Goal: Task Accomplishment & Management: Use online tool/utility

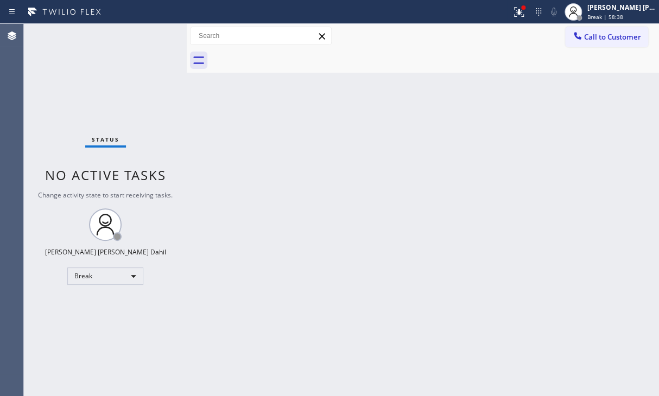
drag, startPoint x: 531, startPoint y: 16, endPoint x: 488, endPoint y: 93, distance: 88.9
click at [525, 16] on icon at bounding box center [518, 11] width 13 height 13
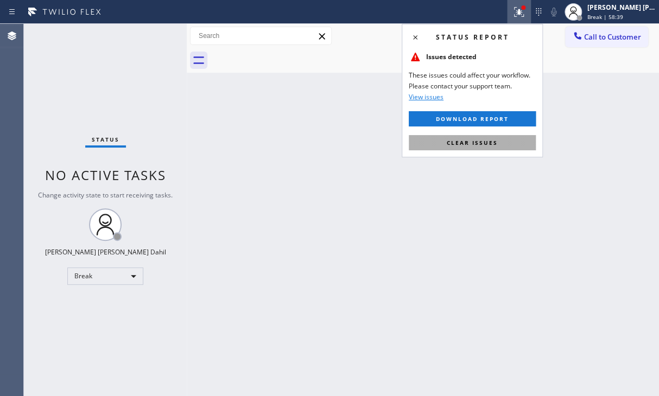
click at [454, 143] on span "Clear issues" at bounding box center [471, 143] width 51 height 8
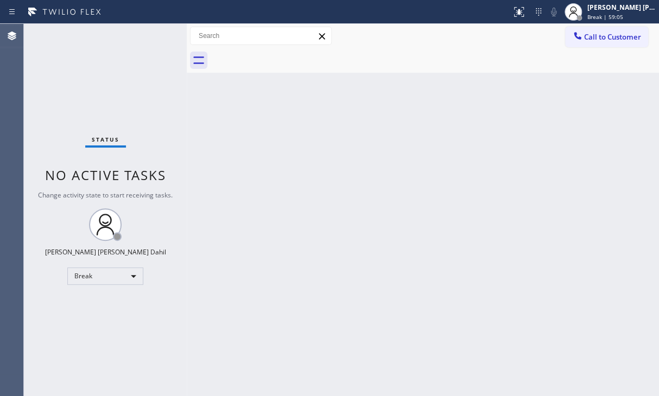
drag, startPoint x: 38, startPoint y: 101, endPoint x: 69, endPoint y: 100, distance: 30.9
click at [38, 101] on div "Status No active tasks Change activity state to start receiving tasks. [PERSON_…" at bounding box center [105, 210] width 163 height 372
drag, startPoint x: 641, startPoint y: 9, endPoint x: 605, endPoint y: 43, distance: 49.9
click at [641, 9] on div "[PERSON_NAME] [PERSON_NAME] Dahil" at bounding box center [621, 7] width 68 height 9
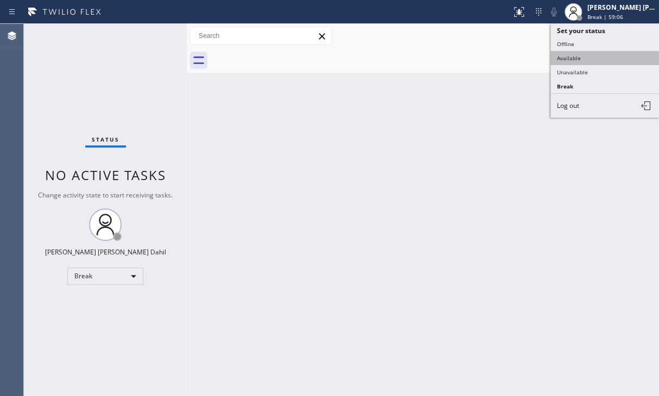
drag, startPoint x: 594, startPoint y: 54, endPoint x: 589, endPoint y: 75, distance: 21.7
click at [594, 55] on button "Available" at bounding box center [604, 58] width 109 height 14
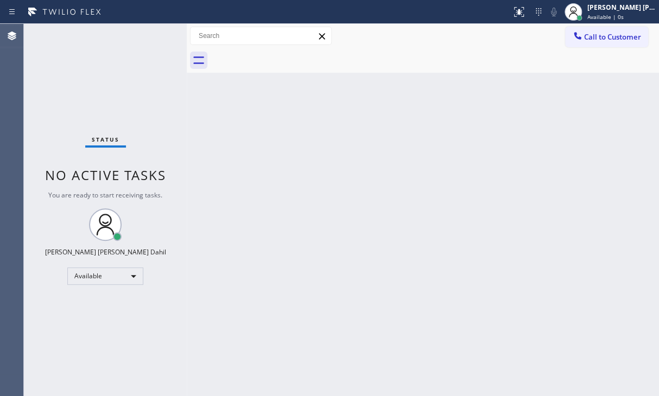
drag, startPoint x: 449, startPoint y: 247, endPoint x: 455, endPoint y: 309, distance: 62.1
click at [449, 247] on div "Back to Dashboard Change Sender ID Customers Technicians Select a contact Outbo…" at bounding box center [423, 210] width 472 height 372
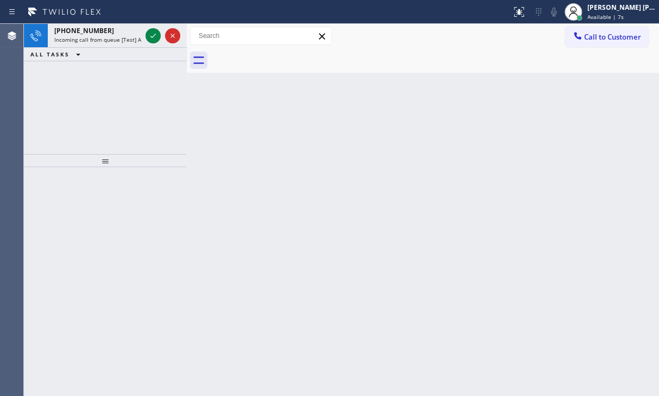
click at [47, 122] on div "[PHONE_NUMBER] Incoming call from queue [Test] All ALL TASKS ALL TASKS ACTIVE T…" at bounding box center [105, 89] width 163 height 130
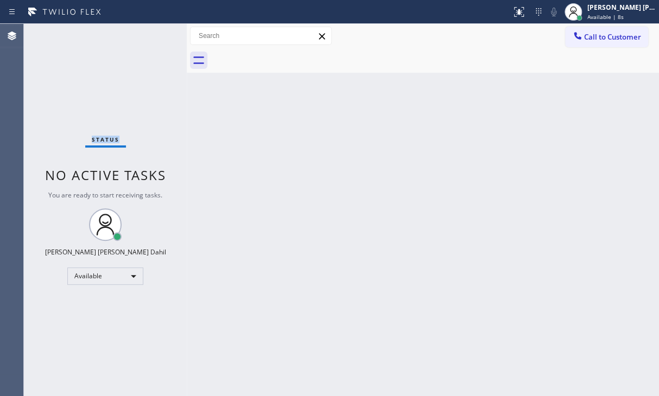
click at [88, 35] on div "Status No active tasks You are ready to start receiving tasks. [PERSON_NAME] [P…" at bounding box center [105, 210] width 163 height 372
click at [89, 35] on div "Status No active tasks You are ready to start receiving tasks. [PERSON_NAME] [P…" at bounding box center [105, 210] width 163 height 372
click at [220, 142] on div "Back to Dashboard Change Sender ID Customers Technicians Select a contact Outbo…" at bounding box center [423, 210] width 472 height 372
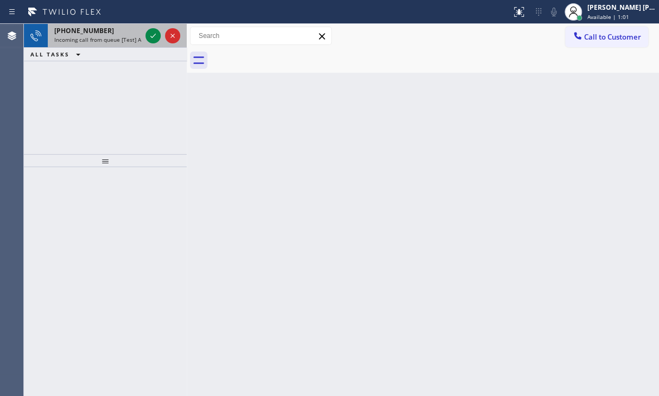
click at [46, 40] on div at bounding box center [36, 36] width 24 height 24
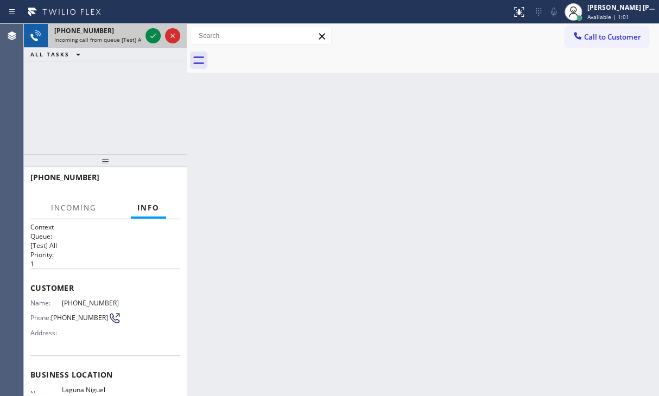
click at [46, 40] on div at bounding box center [36, 36] width 24 height 24
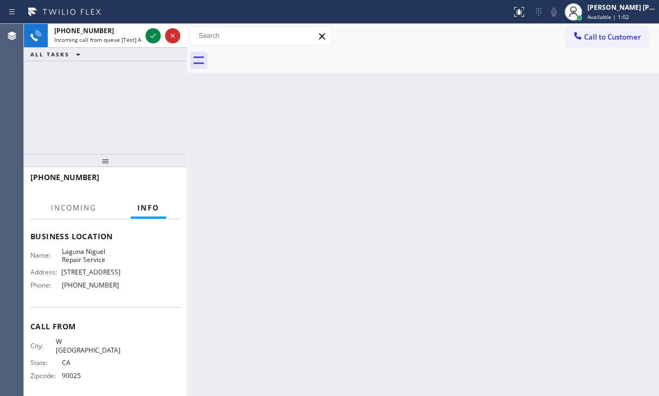
scroll to position [141, 0]
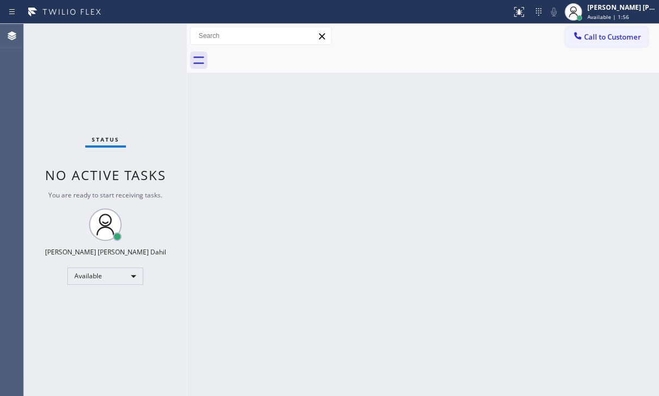
click at [200, 122] on div "Back to Dashboard Change Sender ID Customers Technicians Select a contact Outbo…" at bounding box center [423, 210] width 472 height 372
click at [151, 33] on div "Status No active tasks You are ready to start receiving tasks. [PERSON_NAME] [P…" at bounding box center [105, 210] width 163 height 372
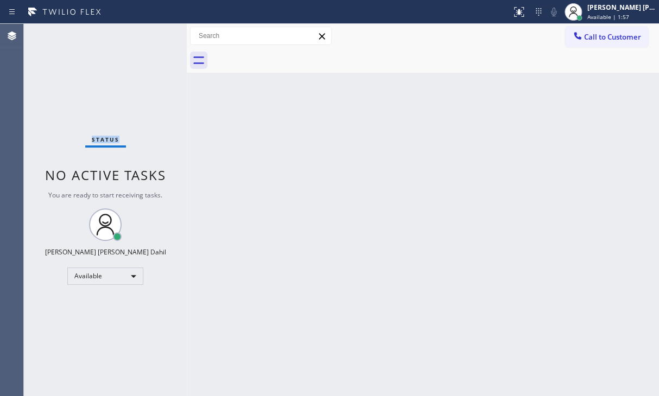
click at [151, 33] on div "Status No active tasks You are ready to start receiving tasks. [PERSON_NAME] [P…" at bounding box center [105, 210] width 163 height 372
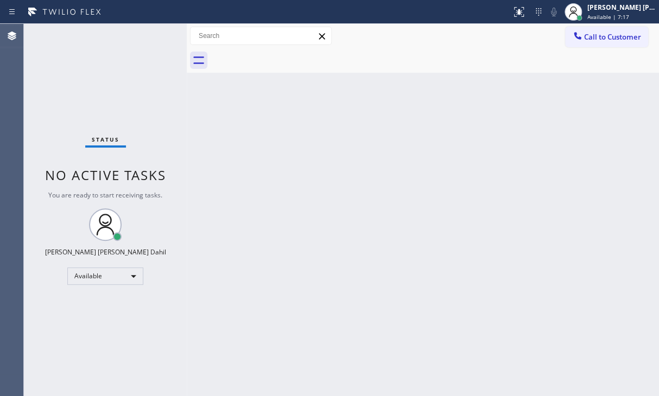
click at [132, 33] on div "Status No active tasks You are ready to start receiving tasks. [PERSON_NAME] [P…" at bounding box center [105, 210] width 163 height 372
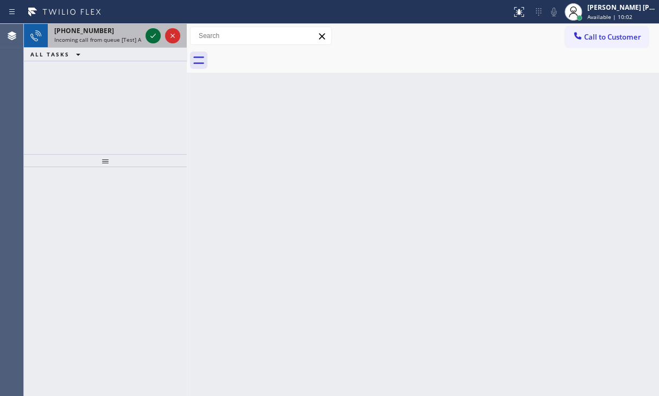
click at [151, 33] on icon at bounding box center [152, 35] width 13 height 13
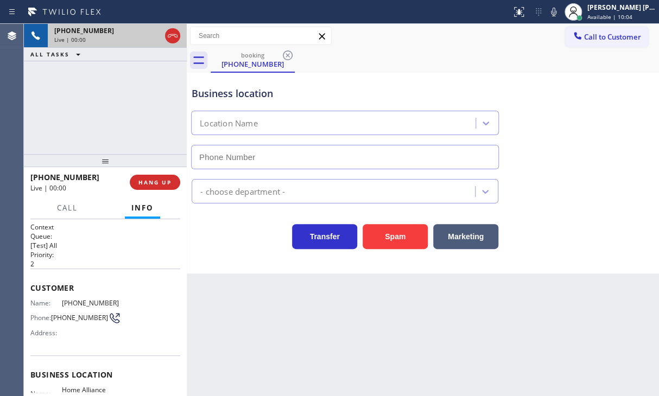
type input "[PHONE_NUMBER]"
click at [234, 302] on div "Back to Dashboard Change Sender ID Customers Technicians Select a contact Outbo…" at bounding box center [423, 210] width 472 height 372
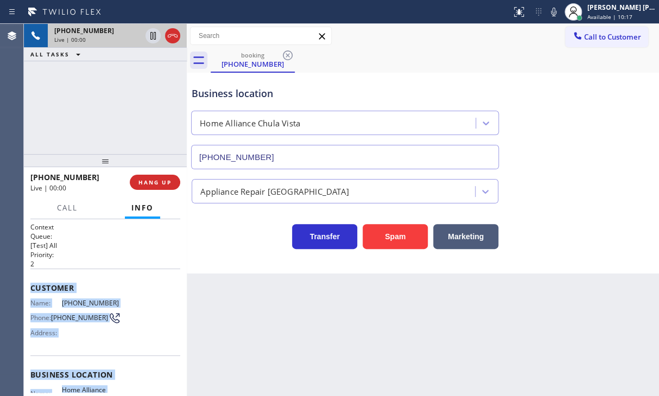
scroll to position [132, 0]
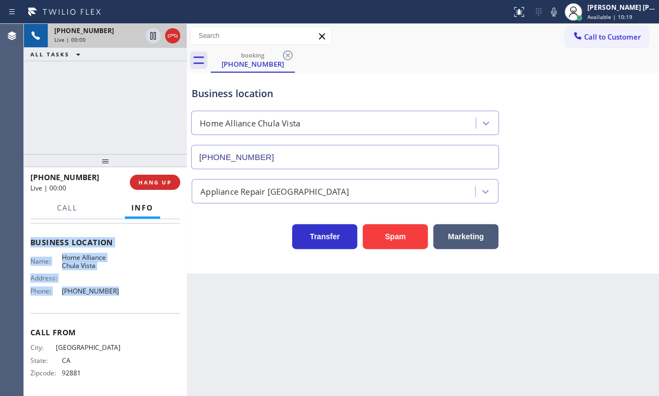
drag, startPoint x: 114, startPoint y: 421, endPoint x: 262, endPoint y: 333, distance: 172.5
click at [118, 301] on div "Context Queue: [Test] All Priority: 2 Customer Name: [PHONE_NUMBER] Phone: [PHO…" at bounding box center [105, 307] width 163 height 177
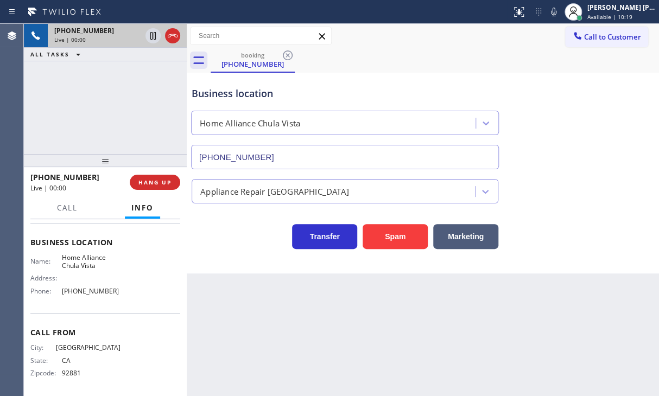
drag, startPoint x: 260, startPoint y: 315, endPoint x: 149, endPoint y: 320, distance: 111.8
click at [258, 316] on div "Back to Dashboard Change Sender ID Customers Technicians Select a contact Outbo…" at bounding box center [423, 210] width 472 height 372
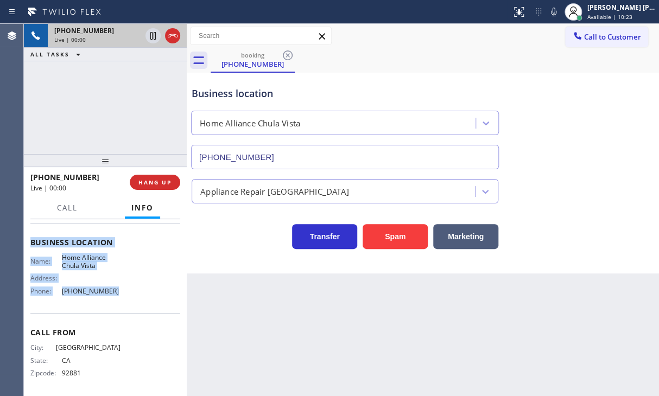
drag, startPoint x: 30, startPoint y: 283, endPoint x: 110, endPoint y: 294, distance: 79.9
click at [110, 294] on div "Context Queue: [Test] All Priority: 2 Customer Name: [PHONE_NUMBER] Phone: [PHO…" at bounding box center [105, 242] width 150 height 305
copy div "Customer Name: [PHONE_NUMBER] Phone: [PHONE_NUMBER] Address: Business location …"
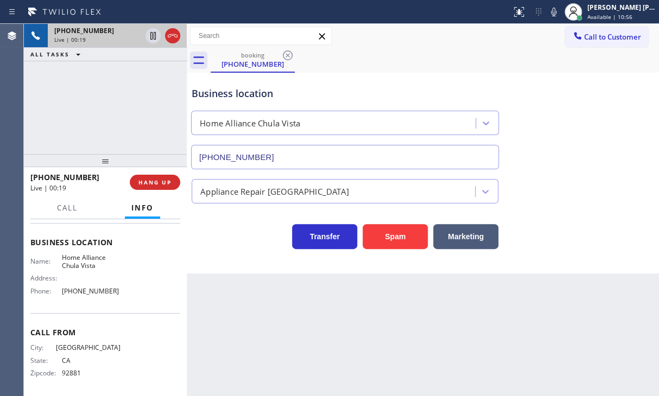
click at [650, 259] on div "Business location Home Alliance [GEOGRAPHIC_DATA] [PHONE_NUMBER] Appliance Repa…" at bounding box center [423, 173] width 472 height 201
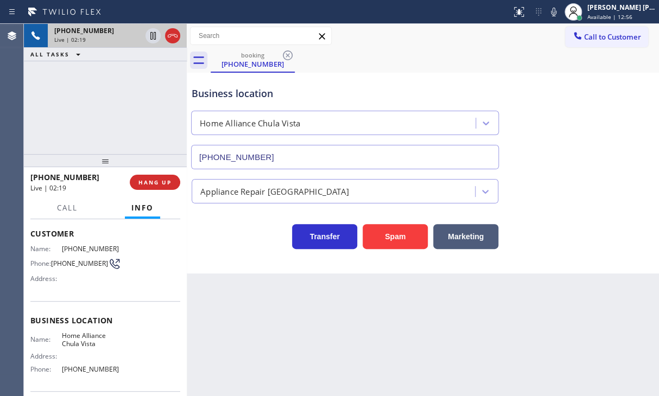
scroll to position [24, 0]
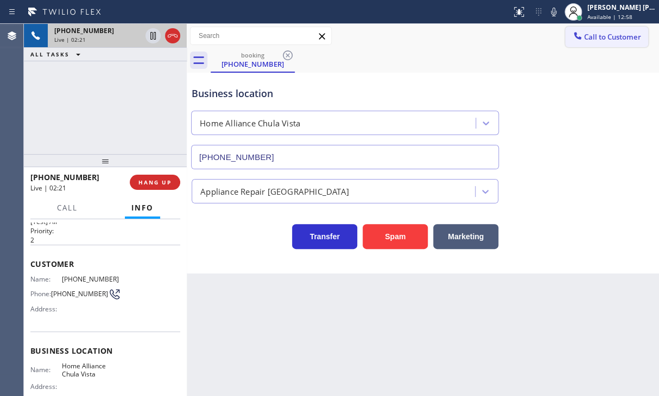
drag, startPoint x: 517, startPoint y: 145, endPoint x: 608, endPoint y: 34, distance: 143.0
click at [524, 142] on div "Business location Home Alliance [GEOGRAPHIC_DATA] [PHONE_NUMBER]" at bounding box center [422, 120] width 467 height 98
click at [560, 13] on icon at bounding box center [553, 11] width 13 height 13
drag, startPoint x: 593, startPoint y: 71, endPoint x: 523, endPoint y: 80, distance: 70.7
click at [589, 75] on div "Business location Home Alliance [GEOGRAPHIC_DATA] [PHONE_NUMBER]" at bounding box center [422, 120] width 467 height 98
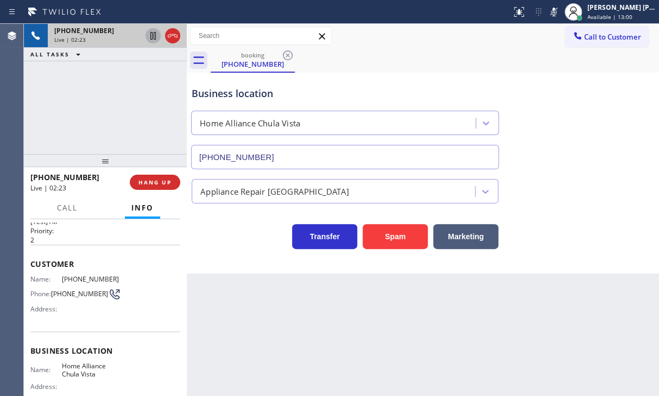
click at [150, 38] on icon at bounding box center [152, 35] width 13 height 13
drag, startPoint x: 154, startPoint y: 35, endPoint x: 461, endPoint y: 35, distance: 307.1
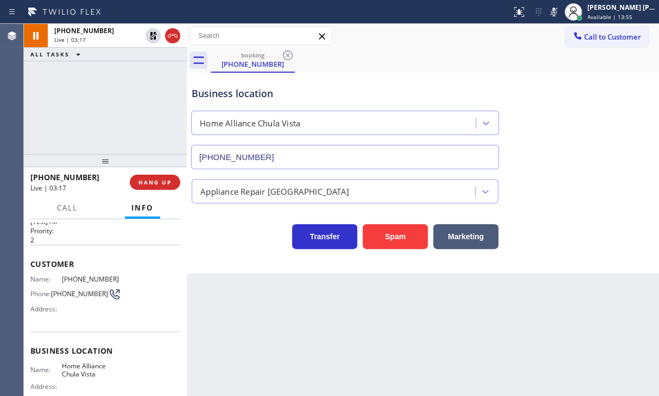
click at [155, 35] on icon at bounding box center [152, 35] width 13 height 13
click at [567, 21] on div "Status report No issues detected If you experience an issue, please download th…" at bounding box center [583, 12] width 152 height 24
drag, startPoint x: 566, startPoint y: 16, endPoint x: 573, endPoint y: 98, distance: 82.8
click at [564, 22] on div "Status report No issues detected If you experience an issue, please download th…" at bounding box center [583, 12] width 152 height 24
click at [583, 114] on div "Business location Home Alliance [GEOGRAPHIC_DATA] [PHONE_NUMBER]" at bounding box center [422, 120] width 467 height 98
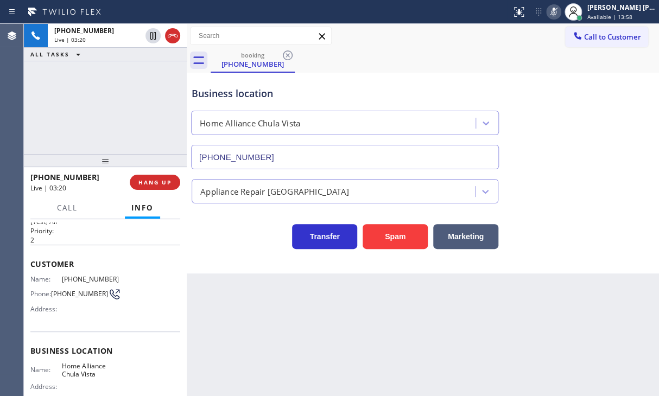
click at [560, 17] on icon at bounding box center [553, 11] width 13 height 13
click at [235, 295] on div "Back to Dashboard Change Sender ID Customers Technicians Select a contact Outbo…" at bounding box center [423, 210] width 472 height 372
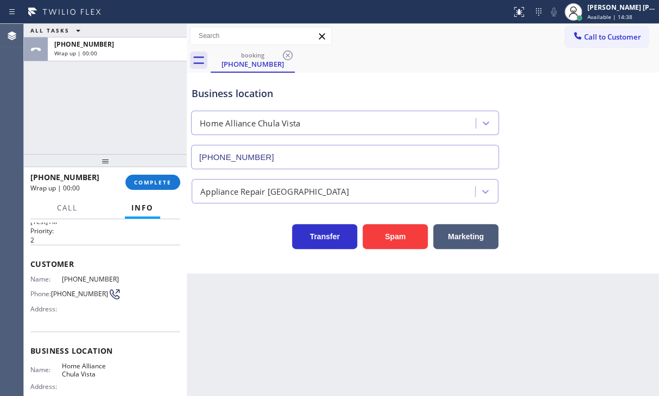
click at [588, 211] on div "Transfer Spam Marketing" at bounding box center [422, 226] width 467 height 46
click at [152, 179] on span "COMPLETE" at bounding box center [152, 182] width 37 height 8
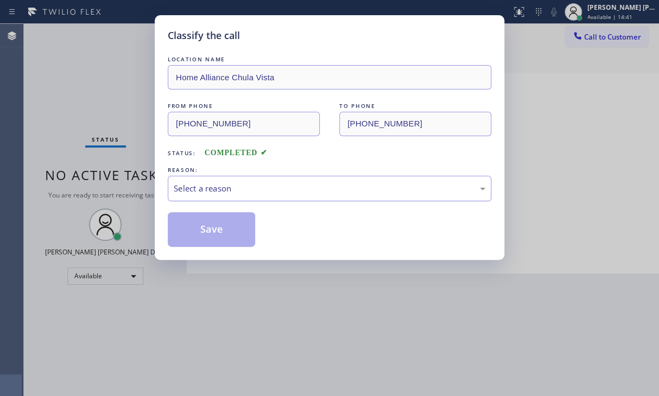
drag, startPoint x: 215, startPoint y: 189, endPoint x: 213, endPoint y: 199, distance: 10.1
click at [215, 190] on div "Select a reason" at bounding box center [329, 188] width 311 height 12
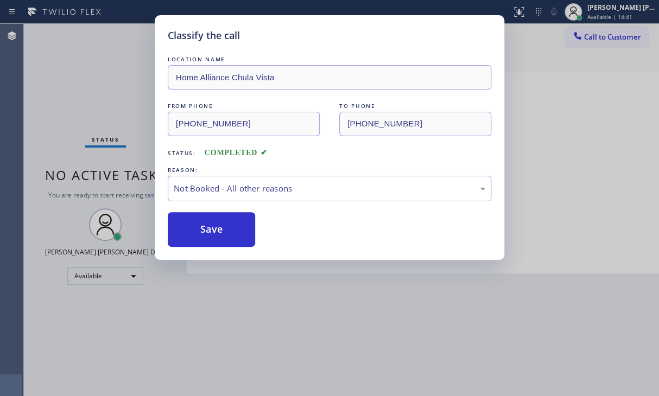
click at [206, 232] on button "Save" at bounding box center [211, 229] width 87 height 35
drag, startPoint x: 206, startPoint y: 232, endPoint x: 259, endPoint y: 194, distance: 65.2
click at [206, 231] on button "Save" at bounding box center [211, 229] width 87 height 35
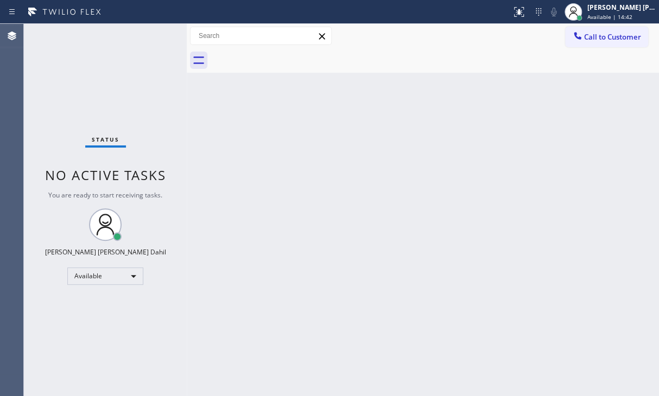
drag, startPoint x: 601, startPoint y: 42, endPoint x: 646, endPoint y: 42, distance: 45.0
click at [603, 42] on button "Call to Customer" at bounding box center [606, 37] width 83 height 21
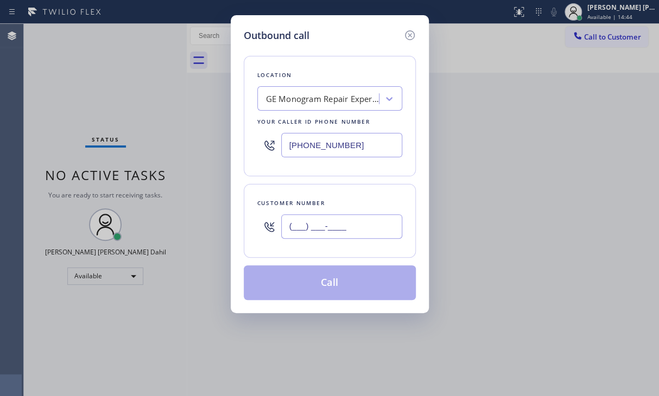
drag, startPoint x: 313, startPoint y: 231, endPoint x: 493, endPoint y: 226, distance: 179.6
click at [315, 231] on input "(___) ___-____" at bounding box center [341, 226] width 121 height 24
paste input "619) 300-6309"
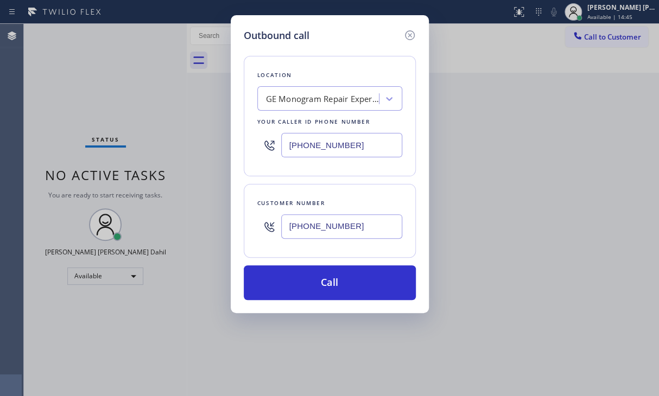
type input "[PHONE_NUMBER]"
click at [327, 145] on input "[PHONE_NUMBER]" at bounding box center [341, 145] width 121 height 24
paste input "619) 639-4309"
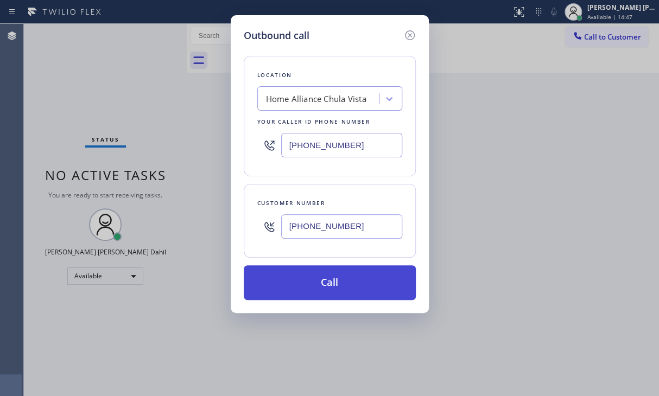
type input "[PHONE_NUMBER]"
click at [317, 280] on button "Call" at bounding box center [330, 282] width 172 height 35
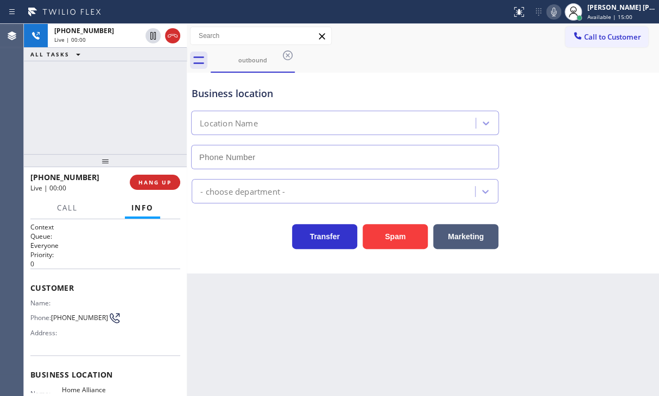
type input "[PHONE_NUMBER]"
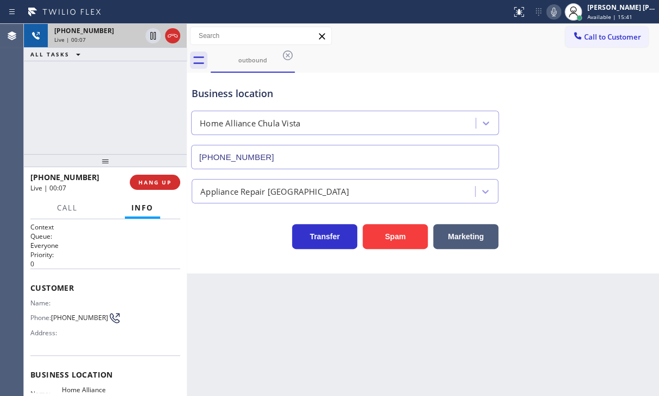
click at [175, 27] on div at bounding box center [162, 36] width 39 height 24
click at [174, 36] on icon at bounding box center [172, 35] width 13 height 13
click at [174, 36] on div "Live | 00:08" at bounding box center [117, 40] width 126 height 8
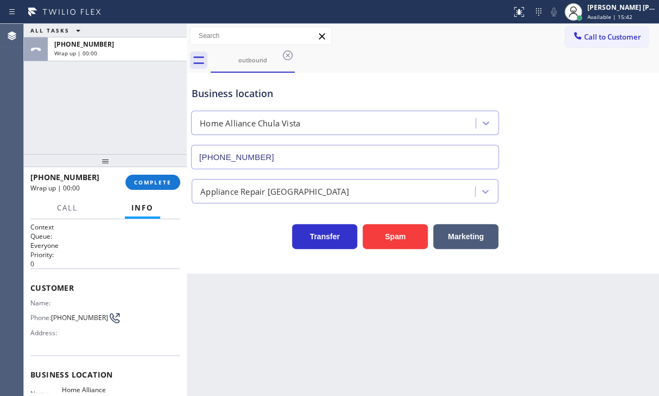
click at [146, 175] on button "COMPLETE" at bounding box center [152, 182] width 55 height 15
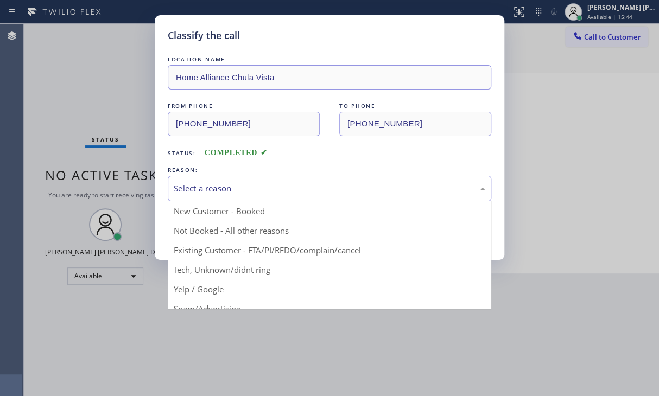
click at [250, 197] on div "Select a reason" at bounding box center [329, 188] width 323 height 25
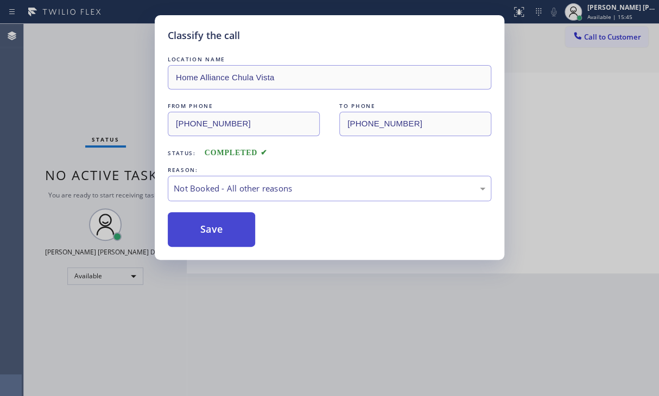
click at [195, 231] on button "Save" at bounding box center [211, 229] width 87 height 35
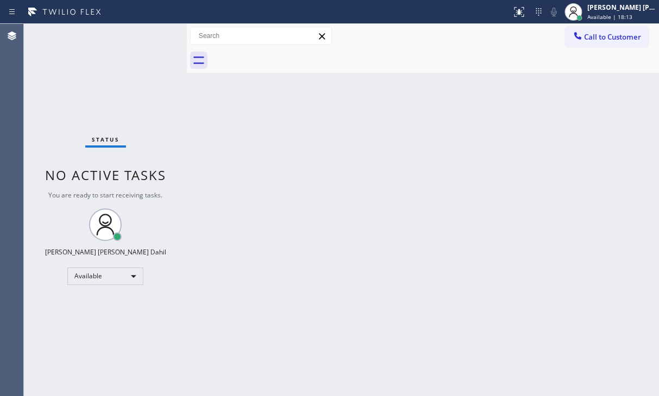
click at [470, 341] on div "Back to Dashboard Change Sender ID Customers Technicians Select a contact Outbo…" at bounding box center [423, 210] width 472 height 372
drag, startPoint x: 365, startPoint y: 272, endPoint x: 601, endPoint y: 379, distance: 259.8
click at [365, 272] on div "Back to Dashboard Change Sender ID Customers Technicians Select a contact Outbo…" at bounding box center [423, 210] width 472 height 372
drag, startPoint x: 372, startPoint y: 213, endPoint x: 423, endPoint y: 133, distance: 94.2
click at [381, 201] on div "Back to Dashboard Change Sender ID Customers Technicians Select a contact Outbo…" at bounding box center [423, 210] width 472 height 372
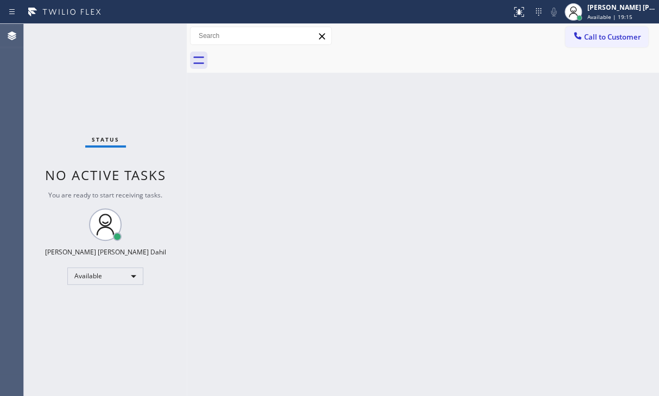
drag, startPoint x: 500, startPoint y: 168, endPoint x: 507, endPoint y: 180, distance: 13.6
click at [507, 178] on div "Back to Dashboard Change Sender ID Customers Technicians Select a contact Outbo…" at bounding box center [423, 210] width 472 height 372
click at [443, 275] on div "Back to Dashboard Change Sender ID Customers Technicians Select a contact Outbo…" at bounding box center [423, 210] width 472 height 372
click at [36, 49] on div "Status No active tasks You are ready to start receiving tasks. [PERSON_NAME] [P…" at bounding box center [105, 210] width 163 height 372
click at [282, 135] on div "Back to Dashboard Change Sender ID Customers Technicians Select a contact Outbo…" at bounding box center [423, 210] width 472 height 372
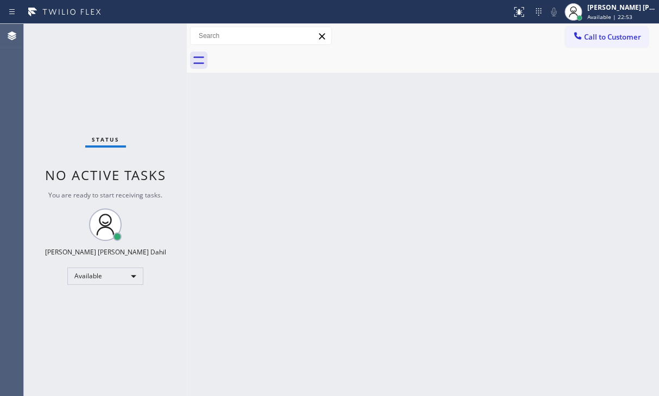
click at [46, 236] on div "Status No active tasks You are ready to start receiving tasks. [PERSON_NAME] [P…" at bounding box center [105, 210] width 163 height 372
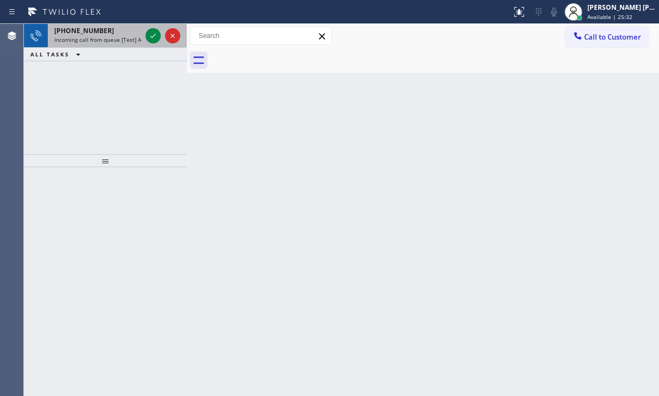
click at [100, 37] on span "Incoming call from queue [Test] All" at bounding box center [99, 40] width 90 height 8
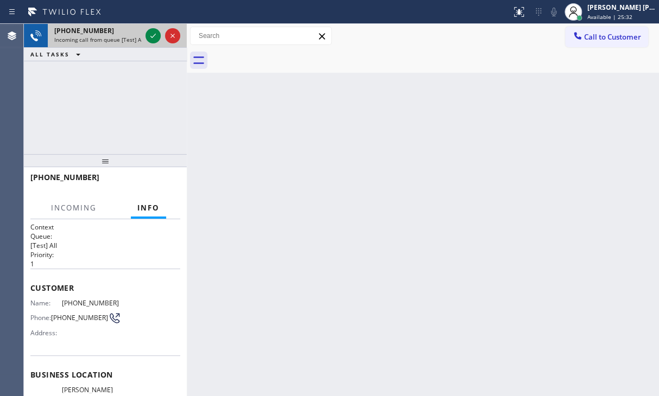
click at [100, 37] on span "Incoming call from queue [Test] All" at bounding box center [99, 40] width 90 height 8
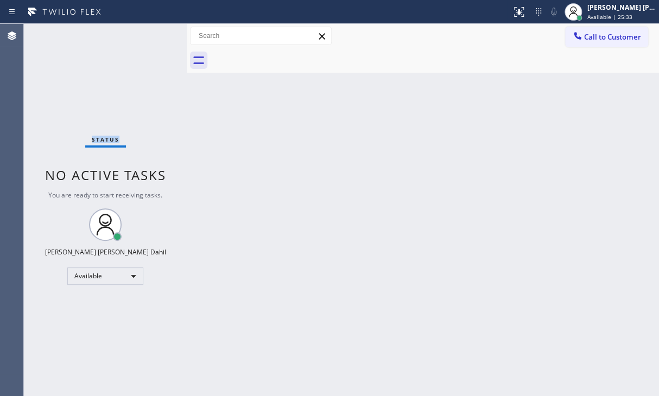
click at [100, 37] on div "Status No active tasks You are ready to start receiving tasks. [PERSON_NAME] [P…" at bounding box center [105, 210] width 163 height 372
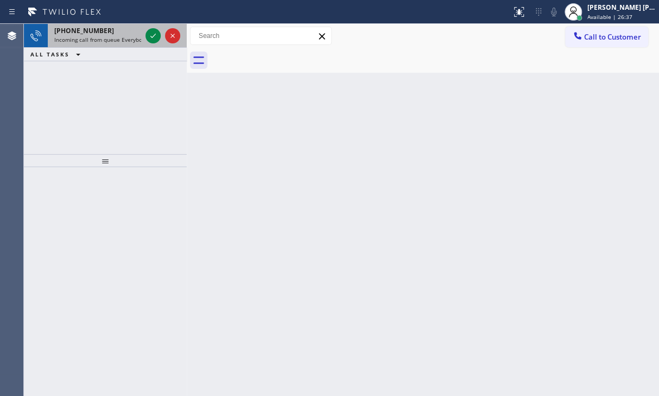
click at [123, 33] on div "[PHONE_NUMBER]" at bounding box center [97, 30] width 87 height 9
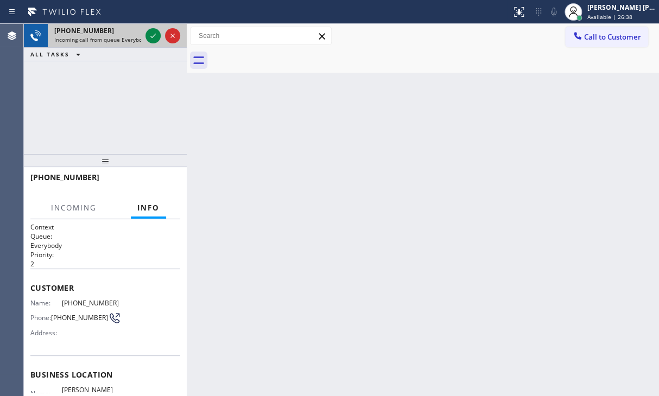
click at [123, 33] on div "[PHONE_NUMBER]" at bounding box center [97, 30] width 87 height 9
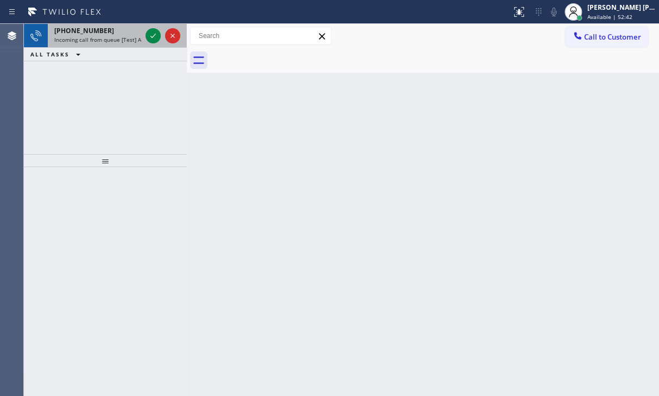
click at [131, 32] on div "[PHONE_NUMBER]" at bounding box center [97, 30] width 87 height 9
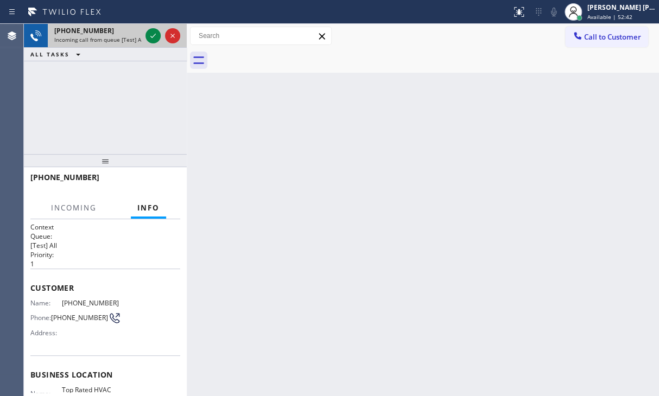
click at [131, 32] on div "[PHONE_NUMBER]" at bounding box center [97, 30] width 87 height 9
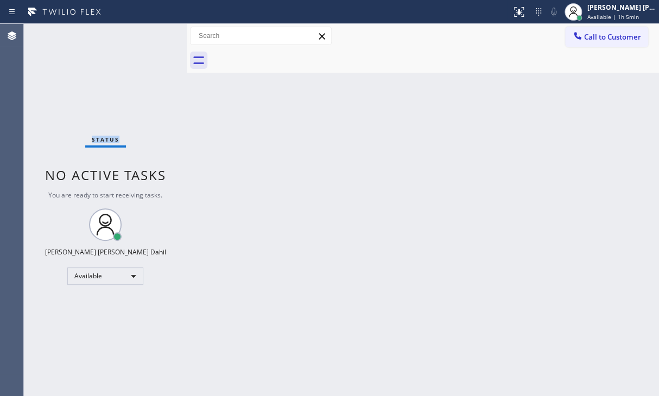
click at [55, 75] on div "Status No active tasks You are ready to start receiving tasks. [PERSON_NAME] [P…" at bounding box center [105, 210] width 163 height 372
click at [269, 200] on div "Back to Dashboard Change Sender ID Customers Technicians Select a contact Outbo…" at bounding box center [423, 210] width 472 height 372
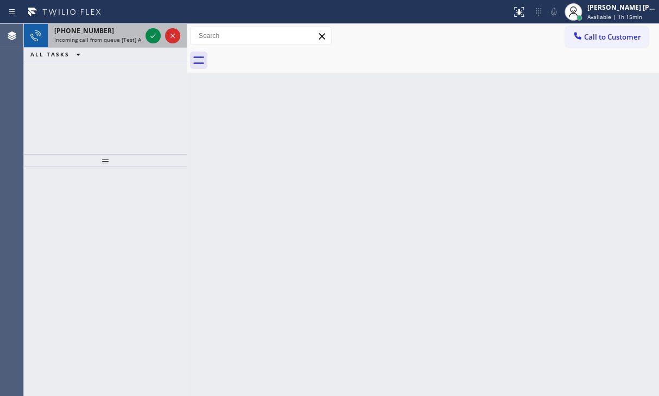
click at [126, 44] on div "[PHONE_NUMBER] Incoming call from queue [Test] All" at bounding box center [95, 36] width 95 height 24
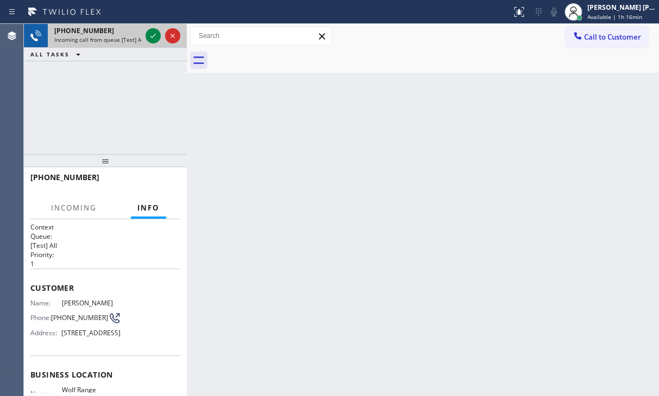
click at [126, 44] on div "[PHONE_NUMBER] Incoming call from queue [Test] All" at bounding box center [95, 36] width 95 height 24
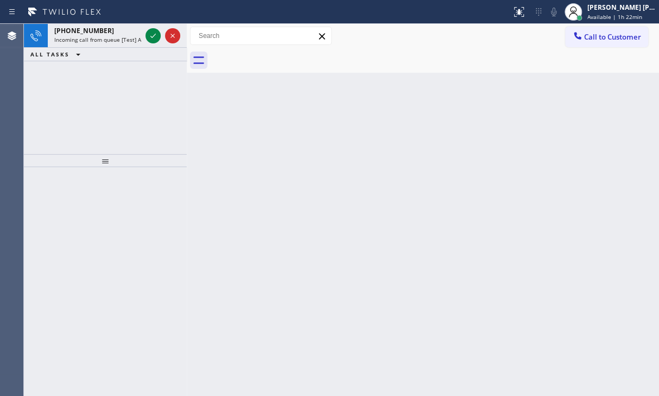
drag, startPoint x: 153, startPoint y: 37, endPoint x: 156, endPoint y: 49, distance: 12.4
click at [153, 37] on icon at bounding box center [152, 35] width 13 height 13
click at [154, 59] on div "[PHONE_NUMBER] Incoming call from queue [Test] All ALL TASKS ALL TASKS ACTIVE T…" at bounding box center [105, 42] width 163 height 37
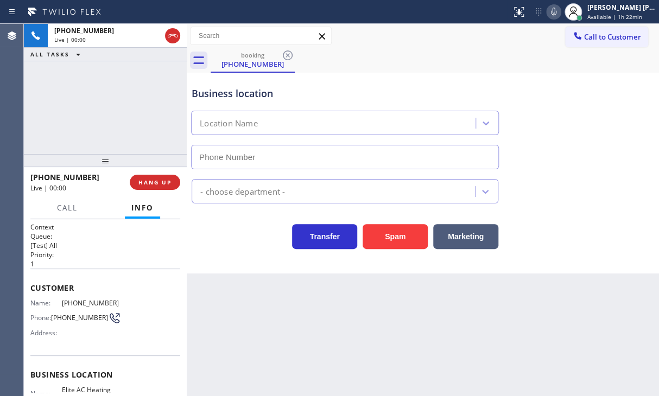
type input "[PHONE_NUMBER]"
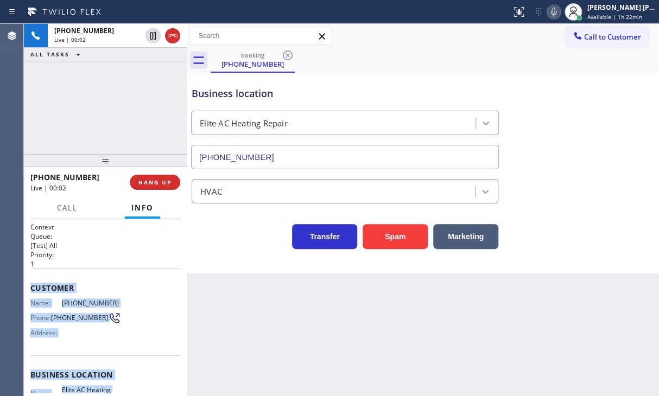
scroll to position [132, 0]
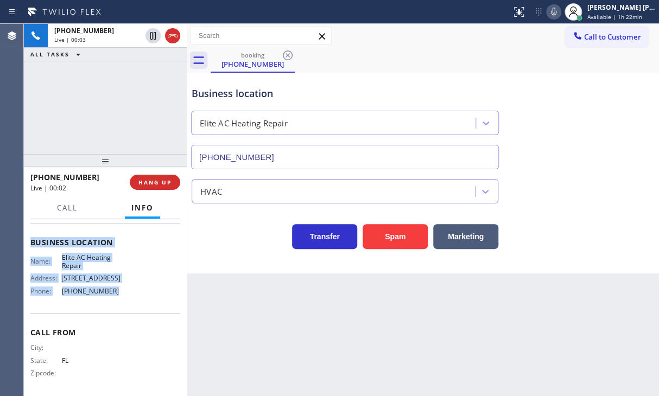
drag, startPoint x: 125, startPoint y: 419, endPoint x: 123, endPoint y: 282, distance: 137.3
click at [123, 282] on div "Context Queue: [Test] All Priority: 1 Customer Name: [PHONE_NUMBER] Phone: [PHO…" at bounding box center [105, 307] width 163 height 177
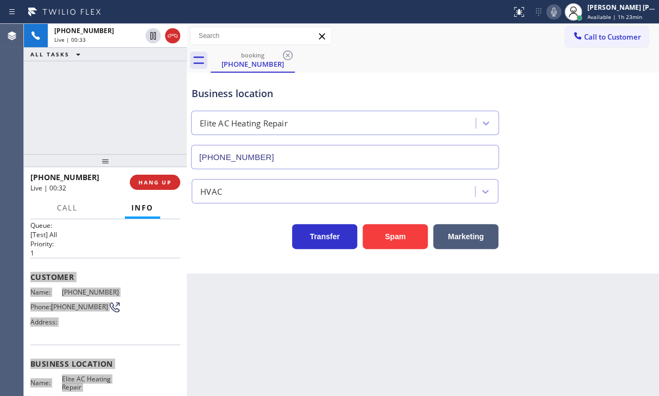
scroll to position [0, 0]
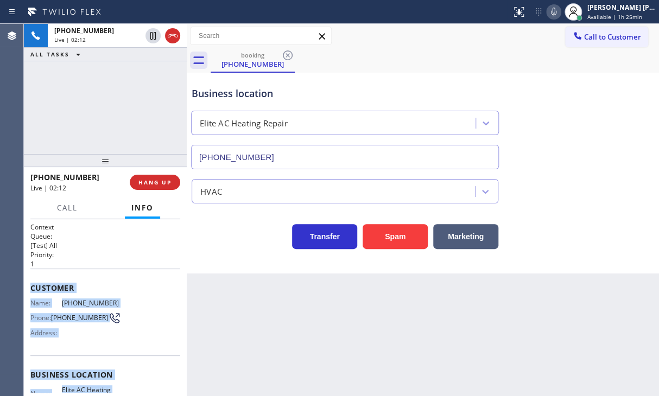
click at [460, 59] on div "booking [PHONE_NUMBER]" at bounding box center [434, 60] width 448 height 24
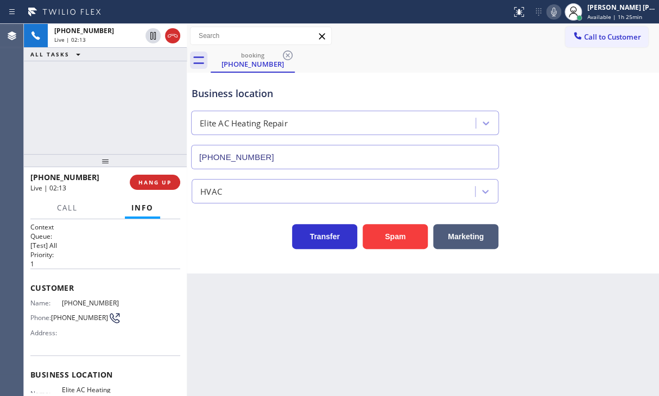
click at [560, 11] on icon at bounding box center [553, 11] width 13 height 13
click at [556, 12] on icon at bounding box center [553, 12] width 5 height 9
drag, startPoint x: 465, startPoint y: 72, endPoint x: 481, endPoint y: 67, distance: 16.3
click at [465, 72] on div "Business location Elite AC Heating Repair [PHONE_NUMBER]" at bounding box center [422, 120] width 467 height 98
drag, startPoint x: 565, startPoint y: 14, endPoint x: 564, endPoint y: 60, distance: 46.7
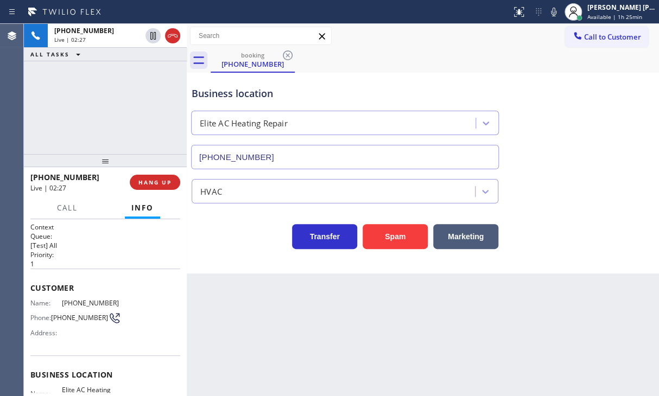
click at [560, 16] on icon at bounding box center [553, 11] width 13 height 13
click at [564, 100] on div "Business location Elite AC Heating Repair [PHONE_NUMBER]" at bounding box center [422, 120] width 467 height 98
drag, startPoint x: 564, startPoint y: 16, endPoint x: 556, endPoint y: 113, distance: 98.0
click at [560, 16] on icon at bounding box center [553, 11] width 13 height 13
drag, startPoint x: 556, startPoint y: 113, endPoint x: 557, endPoint y: 310, distance: 196.9
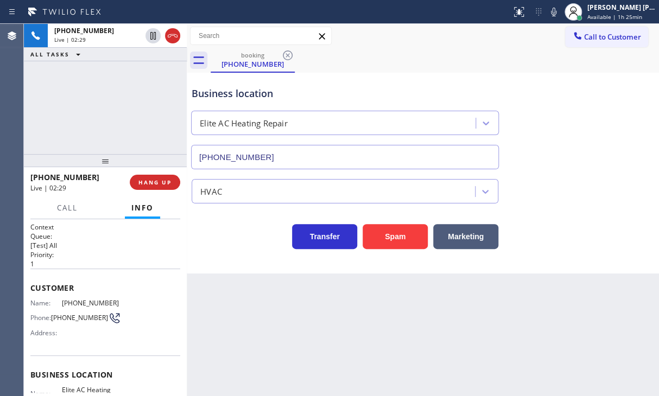
click at [556, 130] on div "Business location Elite AC Heating Repair [PHONE_NUMBER]" at bounding box center [422, 120] width 467 height 98
click at [580, 138] on div "Business location Elite AC Heating Repair [PHONE_NUMBER]" at bounding box center [422, 120] width 467 height 98
click at [560, 15] on icon at bounding box center [553, 11] width 13 height 13
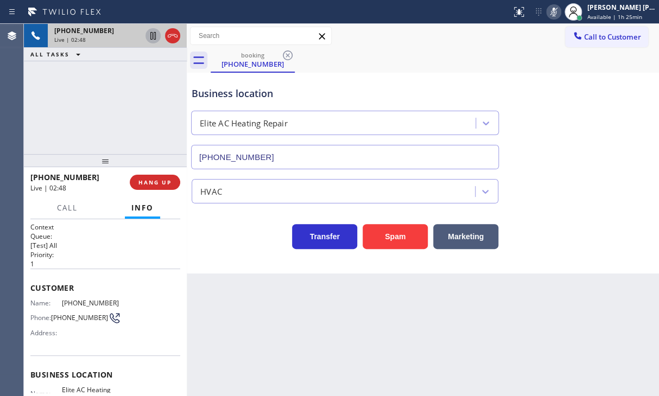
click at [153, 35] on icon at bounding box center [152, 35] width 13 height 13
drag, startPoint x: 152, startPoint y: 36, endPoint x: 165, endPoint y: 41, distance: 13.9
click at [153, 37] on icon at bounding box center [152, 35] width 13 height 13
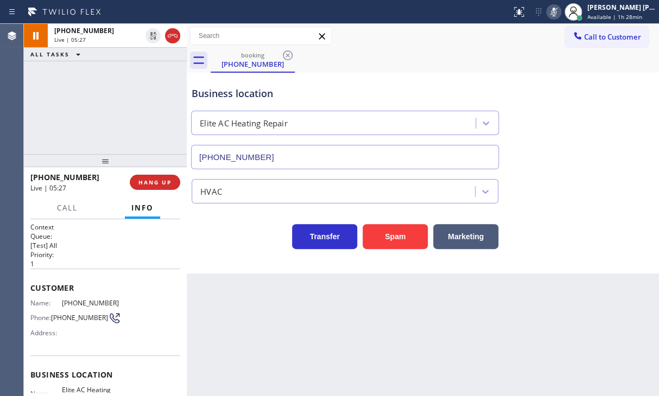
drag, startPoint x: 560, startPoint y: 10, endPoint x: 578, endPoint y: 99, distance: 90.7
click at [560, 10] on icon at bounding box center [553, 11] width 13 height 13
click at [578, 99] on div "Business location Elite AC Heating Repair [PHONE_NUMBER]" at bounding box center [422, 120] width 467 height 98
click at [649, 143] on div "Business location Elite AC Heating Repair [PHONE_NUMBER]" at bounding box center [422, 120] width 467 height 98
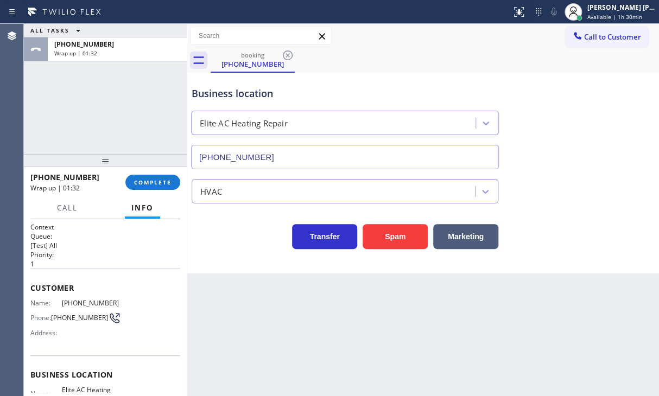
click at [162, 190] on div "[PHONE_NUMBER] Wrap up | 01:32 COMPLETE" at bounding box center [105, 182] width 150 height 28
click at [162, 183] on span "COMPLETE" at bounding box center [152, 182] width 37 height 8
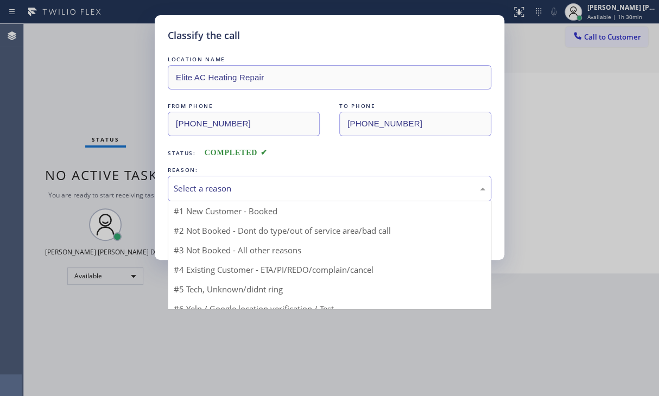
click at [232, 193] on div "Select a reason" at bounding box center [329, 188] width 311 height 12
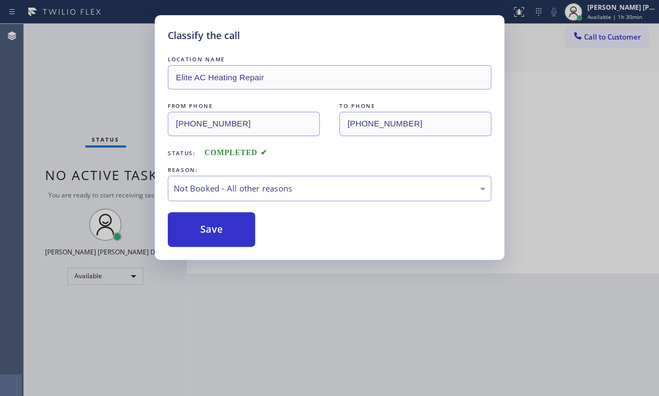
click at [218, 235] on button "Save" at bounding box center [211, 229] width 87 height 35
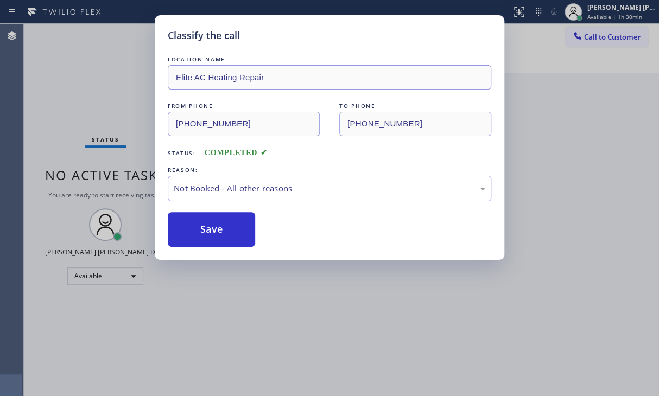
click at [218, 235] on button "Save" at bounding box center [211, 229] width 87 height 35
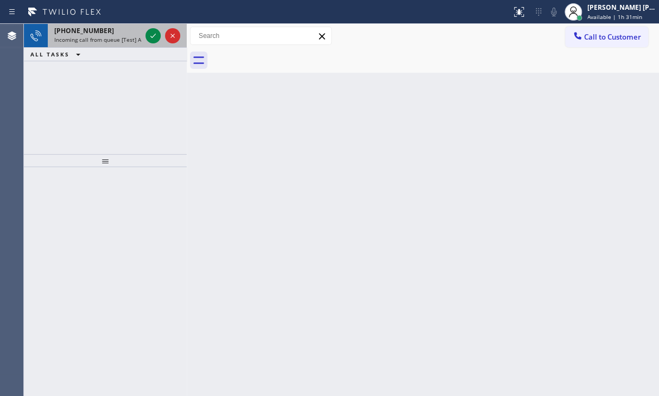
click at [49, 36] on div "[PHONE_NUMBER] Incoming call from queue [Test] All" at bounding box center [95, 36] width 95 height 24
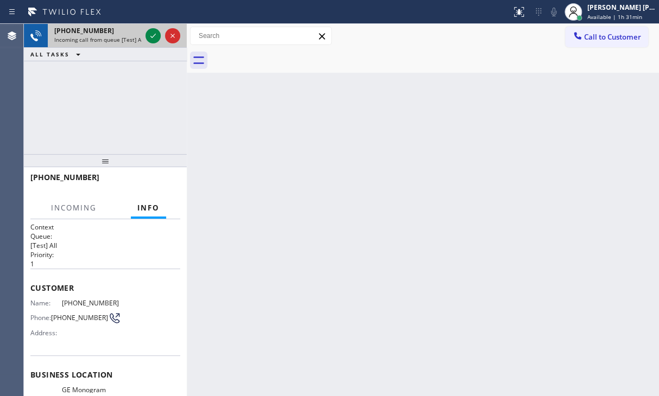
click at [49, 36] on div "[PHONE_NUMBER] Incoming call from queue [Test] All" at bounding box center [95, 36] width 95 height 24
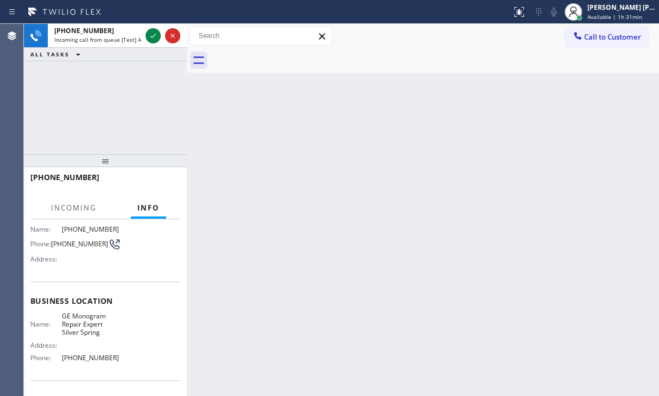
scroll to position [141, 0]
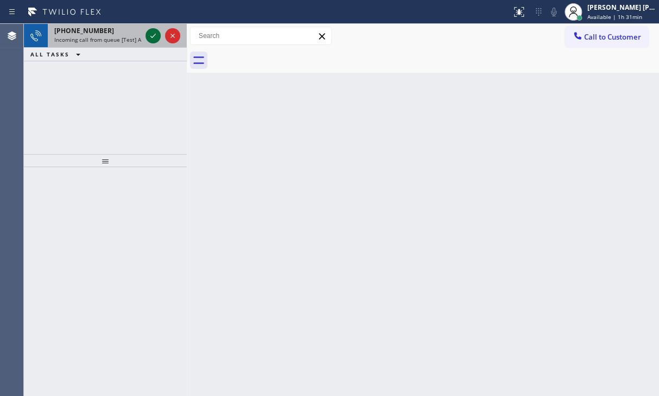
click at [149, 40] on icon at bounding box center [152, 35] width 13 height 13
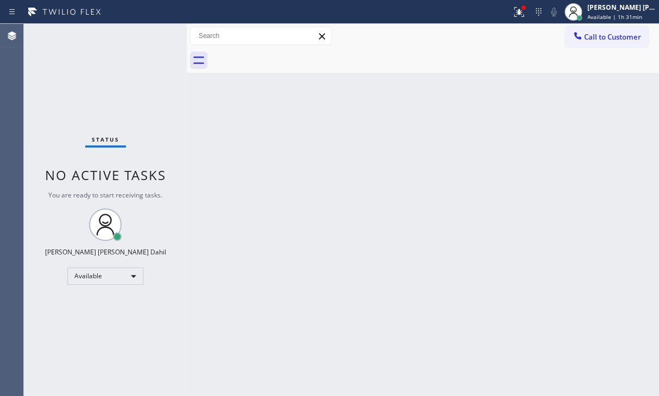
click at [494, 257] on div "Back to Dashboard Change Sender ID Customers Technicians Select a contact Outbo…" at bounding box center [423, 210] width 472 height 372
drag, startPoint x: 642, startPoint y: 120, endPoint x: 658, endPoint y: 104, distance: 22.7
click at [642, 120] on div "Back to Dashboard Change Sender ID Customers Technicians Select a contact Outbo…" at bounding box center [423, 210] width 472 height 372
click at [522, 10] on icon at bounding box center [518, 11] width 7 height 4
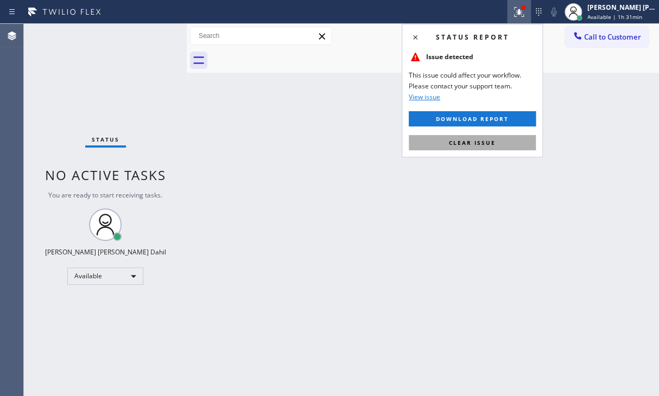
click at [480, 140] on span "Clear issue" at bounding box center [472, 143] width 47 height 8
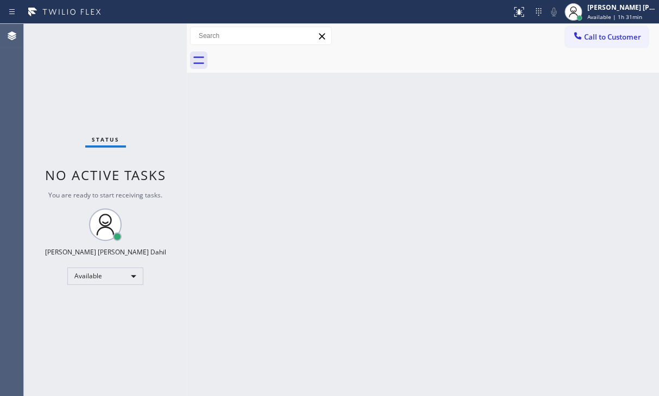
click at [423, 170] on div "Back to Dashboard Change Sender ID Customers Technicians Select a contact Outbo…" at bounding box center [423, 210] width 472 height 372
click at [404, 284] on div "Back to Dashboard Change Sender ID Customers Technicians Select a contact Outbo…" at bounding box center [423, 210] width 472 height 372
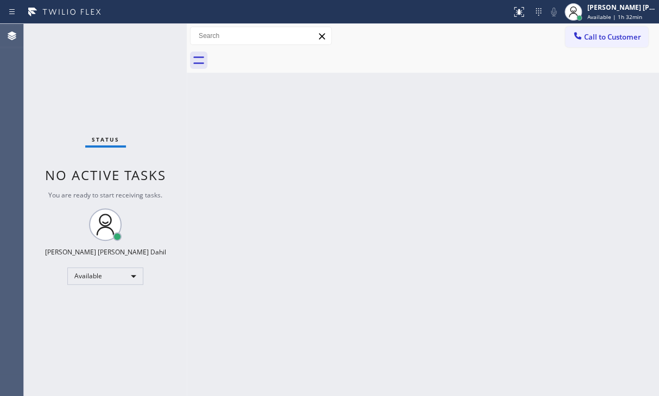
click at [404, 284] on div "Back to Dashboard Change Sender ID Customers Technicians Select a contact Outbo…" at bounding box center [423, 210] width 472 height 372
click at [352, 232] on div "Back to Dashboard Change Sender ID Customers Technicians Select a contact Outbo…" at bounding box center [423, 210] width 472 height 372
click at [442, 226] on div "Back to Dashboard Change Sender ID Customers Technicians Select a contact Outbo…" at bounding box center [423, 210] width 472 height 372
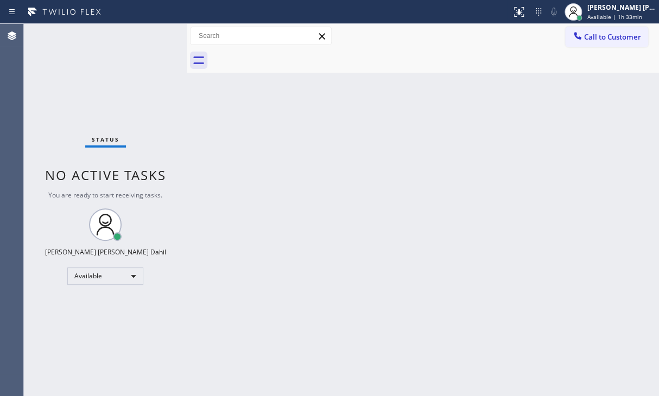
click at [314, 246] on div "Back to Dashboard Change Sender ID Customers Technicians Select a contact Outbo…" at bounding box center [423, 210] width 472 height 372
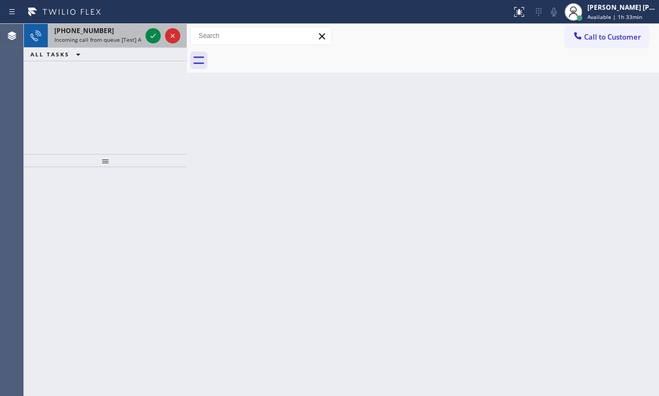
click at [93, 39] on span "Incoming call from queue [Test] All" at bounding box center [99, 40] width 90 height 8
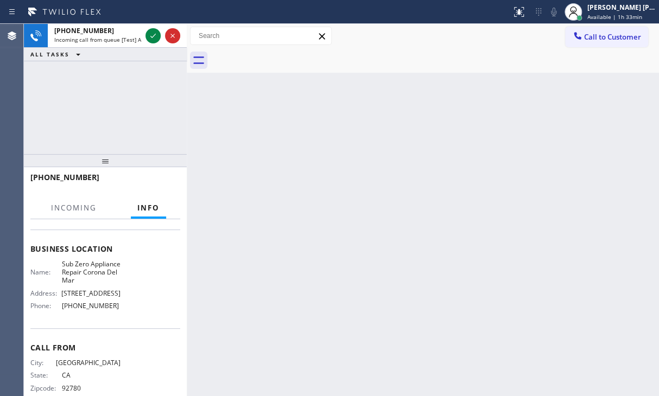
scroll to position [165, 0]
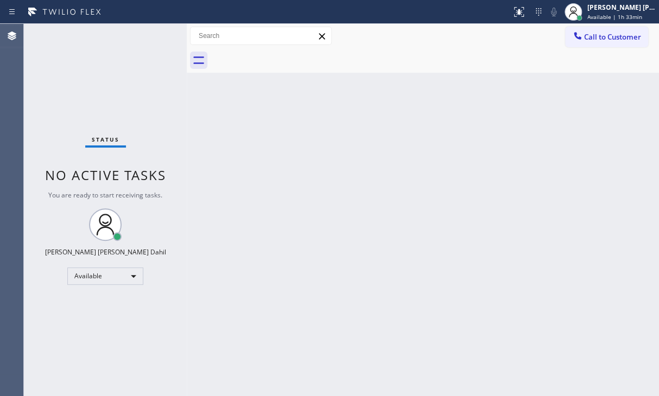
drag, startPoint x: 265, startPoint y: 146, endPoint x: 365, endPoint y: 196, distance: 112.1
click at [368, 210] on div "Back to Dashboard Change Sender ID Customers Technicians Select a contact Outbo…" at bounding box center [423, 210] width 472 height 372
click at [623, 14] on span "Available | 1h 49min" at bounding box center [614, 17] width 55 height 8
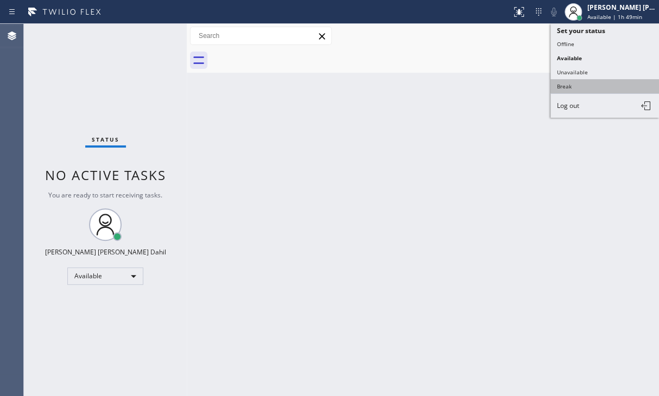
click at [590, 85] on button "Break" at bounding box center [604, 86] width 109 height 14
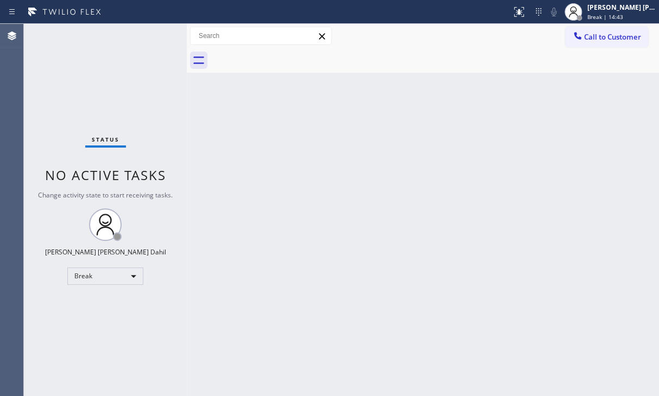
drag, startPoint x: 46, startPoint y: 76, endPoint x: 299, endPoint y: 100, distance: 255.0
click at [46, 76] on div "Status No active tasks Change activity state to start receiving tasks. [PERSON_…" at bounding box center [105, 210] width 163 height 372
click at [638, 10] on div "[PERSON_NAME] [PERSON_NAME] Dahil" at bounding box center [621, 7] width 68 height 9
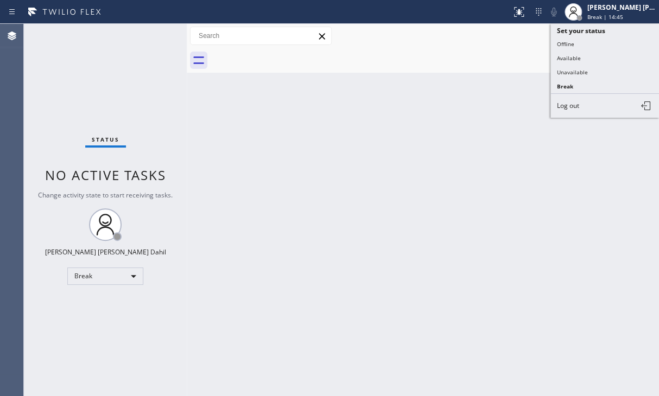
click at [590, 52] on button "Available" at bounding box center [604, 58] width 109 height 14
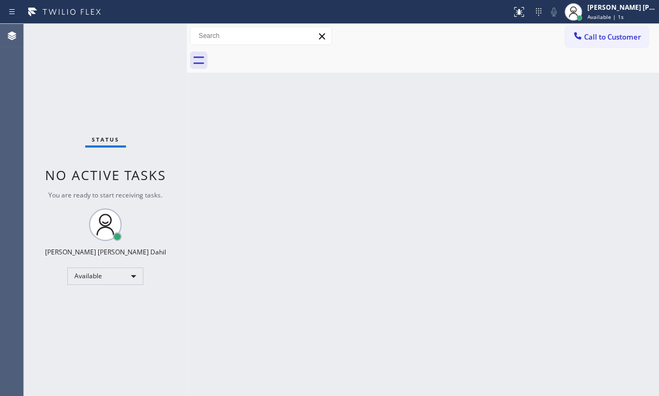
click at [458, 277] on div "Back to Dashboard Change Sender ID Customers Technicians Select a contact Outbo…" at bounding box center [423, 210] width 472 height 372
click at [439, 188] on div "Back to Dashboard Change Sender ID Customers Technicians Select a contact Outbo…" at bounding box center [423, 210] width 472 height 372
click at [488, 261] on div "Back to Dashboard Change Sender ID Customers Technicians Select a contact Outbo…" at bounding box center [423, 210] width 472 height 372
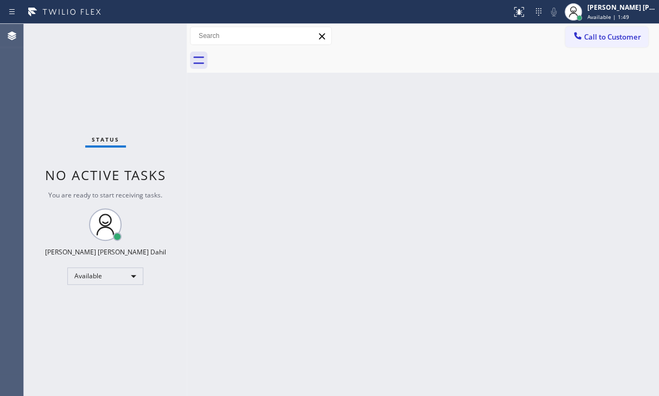
click at [488, 261] on div "Back to Dashboard Change Sender ID Customers Technicians Select a contact Outbo…" at bounding box center [423, 210] width 472 height 372
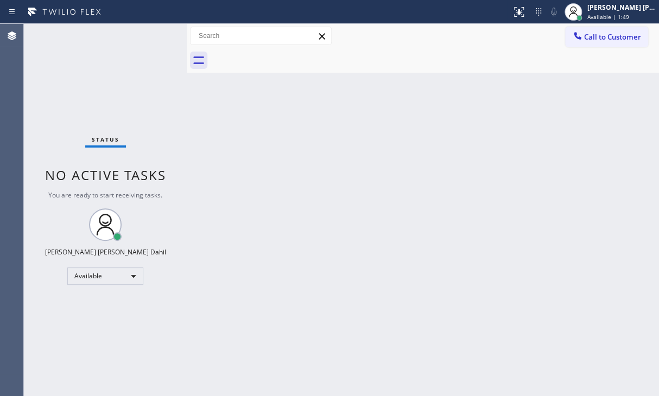
click at [488, 261] on div "Back to Dashboard Change Sender ID Customers Technicians Select a contact Outbo…" at bounding box center [423, 210] width 472 height 372
click at [345, 232] on div "Back to Dashboard Change Sender ID Customers Technicians Select a contact Outbo…" at bounding box center [423, 210] width 472 height 372
click at [346, 232] on div "Back to Dashboard Change Sender ID Customers Technicians Select a contact Outbo…" at bounding box center [423, 210] width 472 height 372
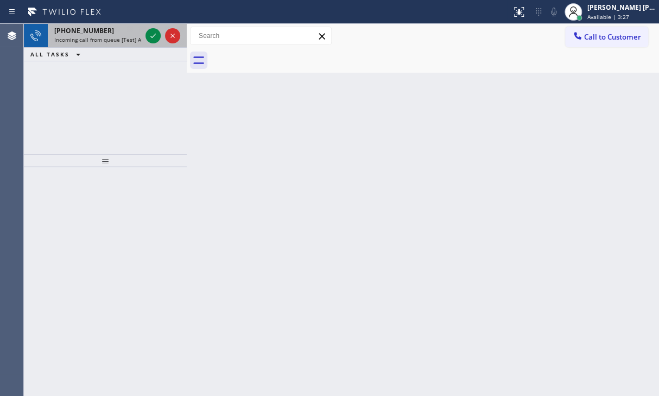
click at [132, 39] on span "Incoming call from queue [Test] All" at bounding box center [99, 40] width 90 height 8
click at [132, 40] on span "Incoming call from queue [Test] All" at bounding box center [99, 40] width 90 height 8
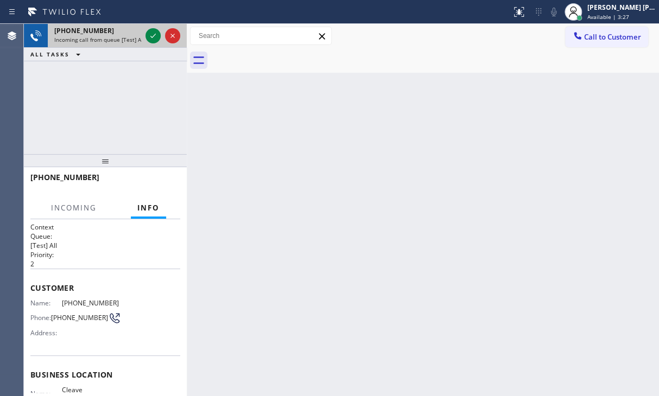
click at [132, 40] on span "Incoming call from queue [Test] All" at bounding box center [99, 40] width 90 height 8
click at [130, 40] on span "Incoming call from queue [Test] All" at bounding box center [99, 40] width 90 height 8
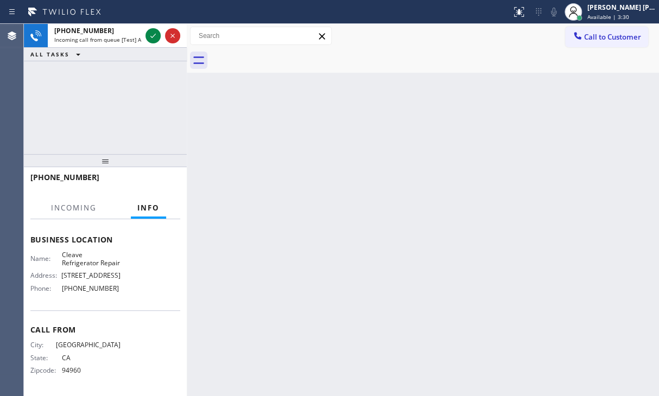
scroll to position [149, 0]
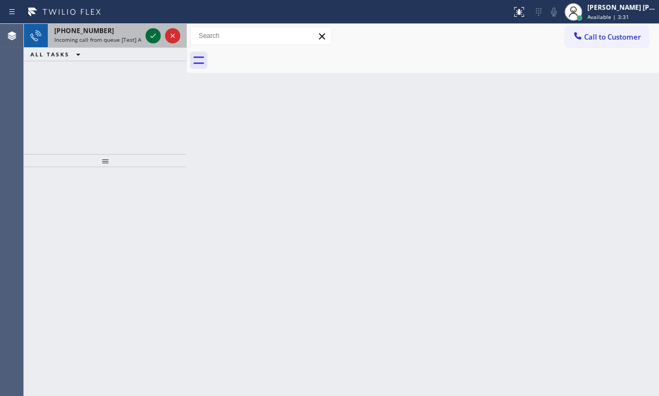
click at [149, 34] on icon at bounding box center [152, 35] width 13 height 13
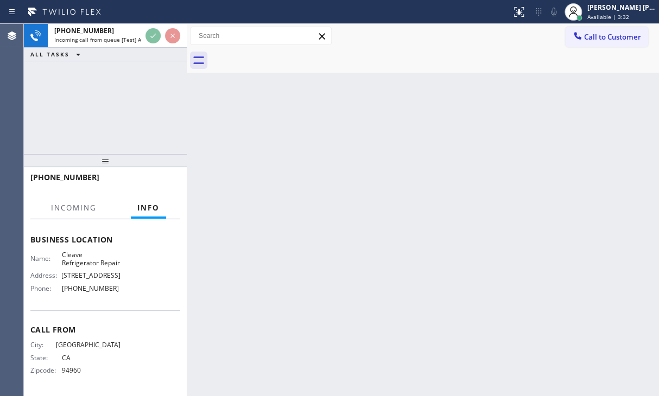
scroll to position [149, 0]
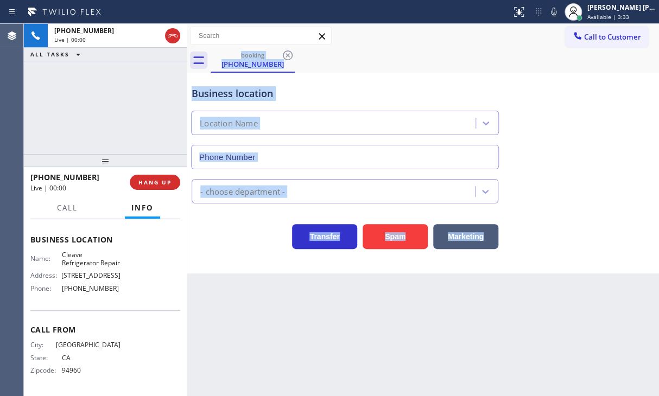
type input "[PHONE_NUMBER]"
click at [295, 303] on div "Back to Dashboard Change Sender ID Customers Technicians Select a contact Outbo…" at bounding box center [423, 210] width 472 height 372
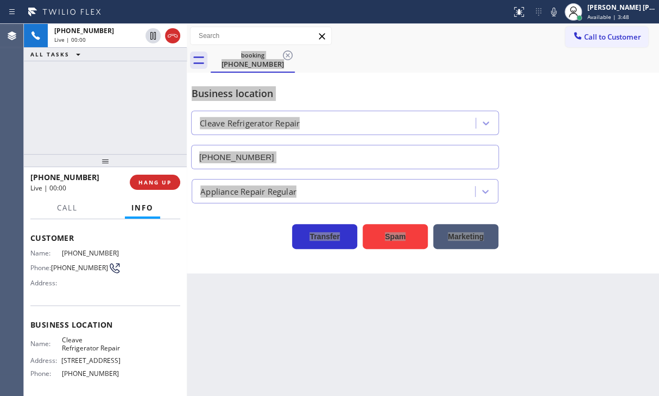
scroll to position [54, 0]
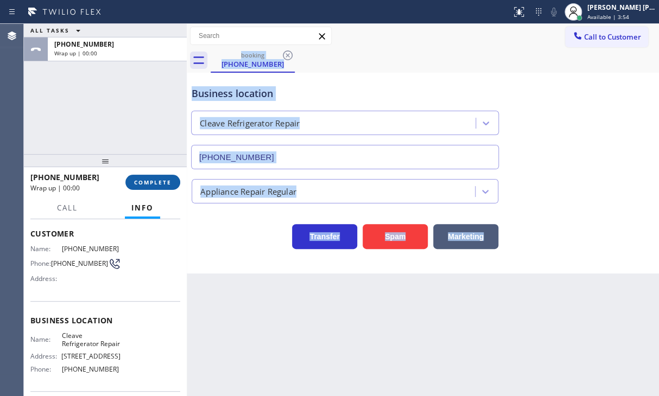
click at [161, 187] on button "COMPLETE" at bounding box center [152, 182] width 55 height 15
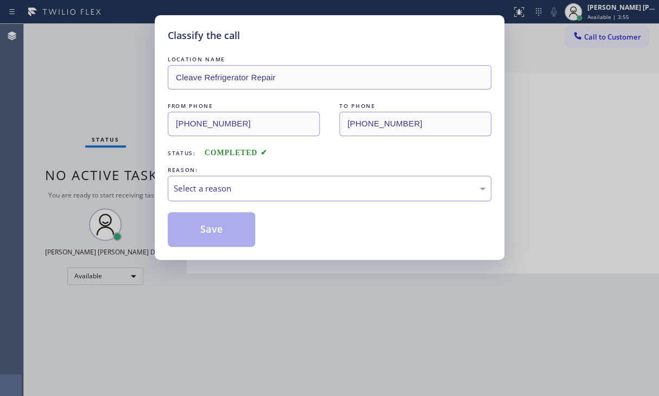
drag, startPoint x: 233, startPoint y: 168, endPoint x: 233, endPoint y: 187, distance: 19.5
click at [233, 172] on div "REASON:" at bounding box center [329, 169] width 323 height 11
click at [233, 187] on div "Select a reason" at bounding box center [329, 188] width 311 height 12
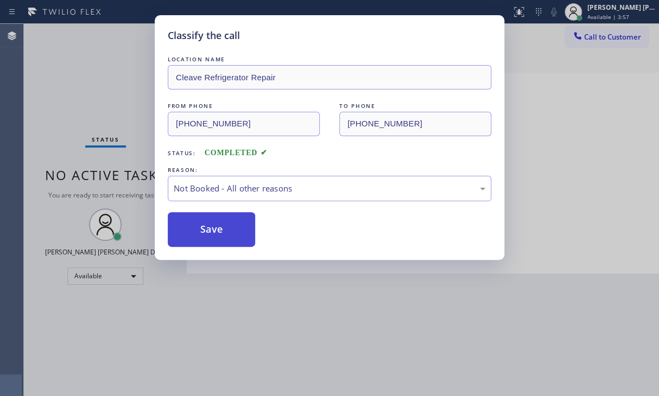
click at [215, 232] on button "Save" at bounding box center [211, 229] width 87 height 35
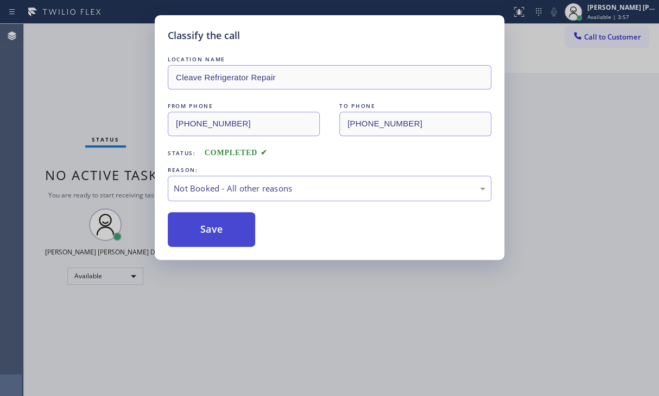
click at [215, 231] on button "Save" at bounding box center [211, 229] width 87 height 35
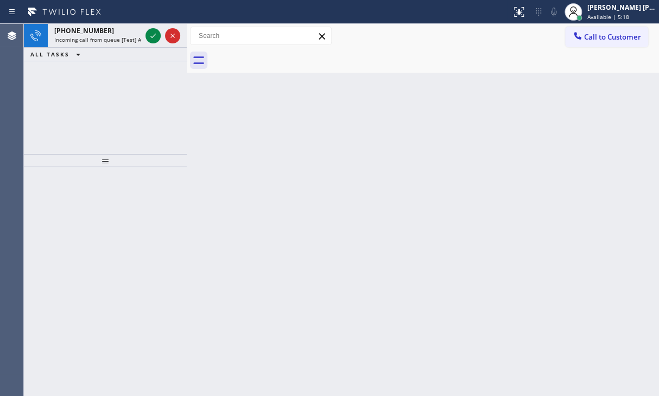
click at [110, 59] on div "ALL TASKS ALL TASKS ACTIVE TASKS TASKS IN WRAP UP" at bounding box center [105, 55] width 163 height 14
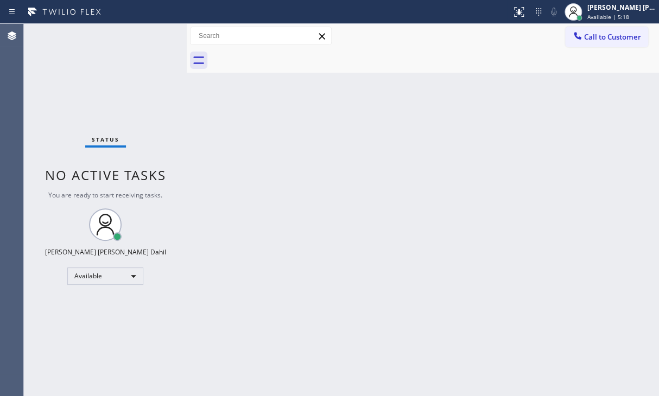
click at [113, 42] on div "Status No active tasks You are ready to start receiving tasks. [PERSON_NAME] [P…" at bounding box center [105, 210] width 163 height 372
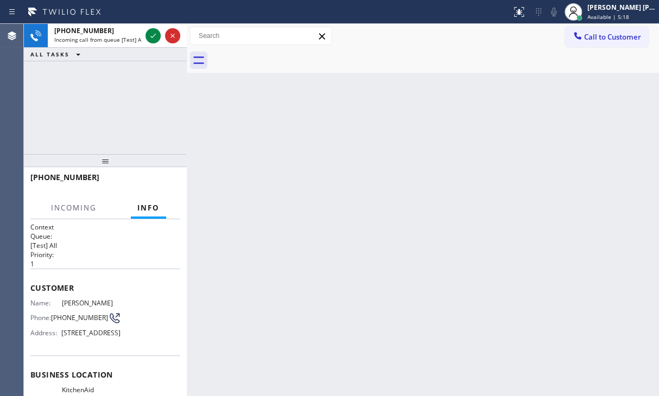
click at [113, 42] on span "Incoming call from queue [Test] All" at bounding box center [99, 40] width 90 height 8
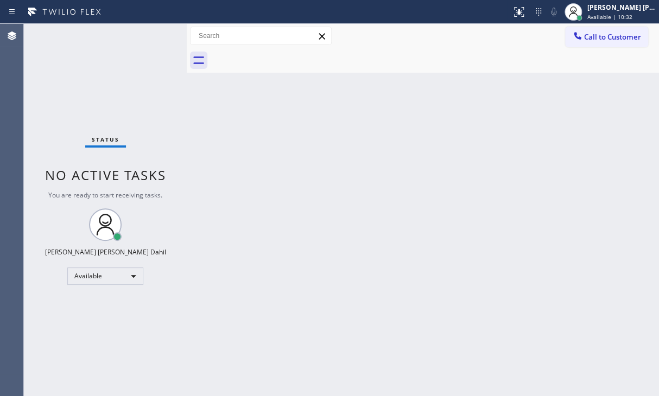
drag, startPoint x: 353, startPoint y: 274, endPoint x: 514, endPoint y: 343, distance: 176.0
click at [355, 273] on div "Back to Dashboard Change Sender ID Customers Technicians Select a contact Outbo…" at bounding box center [423, 210] width 472 height 372
drag, startPoint x: 562, startPoint y: 277, endPoint x: 625, endPoint y: 304, distance: 69.2
click at [564, 276] on div "Back to Dashboard Change Sender ID Customers Technicians Select a contact Outbo…" at bounding box center [423, 210] width 472 height 372
click at [539, 196] on div "Back to Dashboard Change Sender ID Customers Technicians Select a contact Outbo…" at bounding box center [423, 210] width 472 height 372
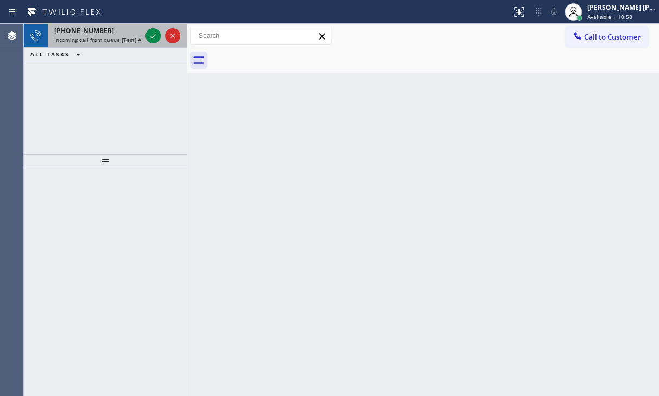
click at [133, 42] on span "Incoming call from queue [Test] All" at bounding box center [99, 40] width 90 height 8
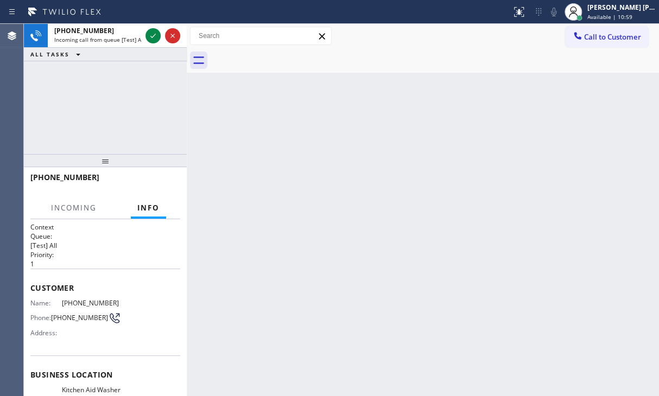
scroll to position [141, 0]
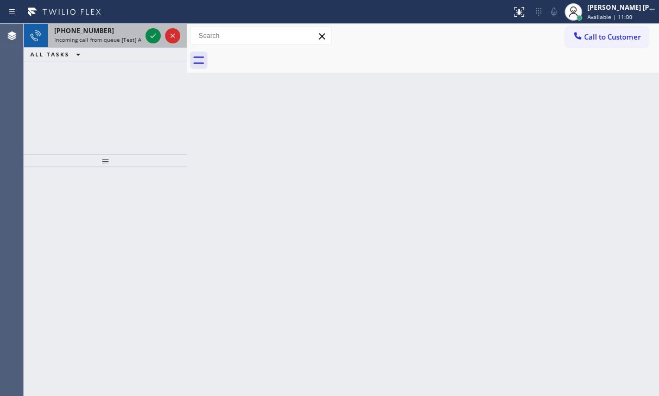
click at [134, 33] on div "[PHONE_NUMBER]" at bounding box center [97, 30] width 87 height 9
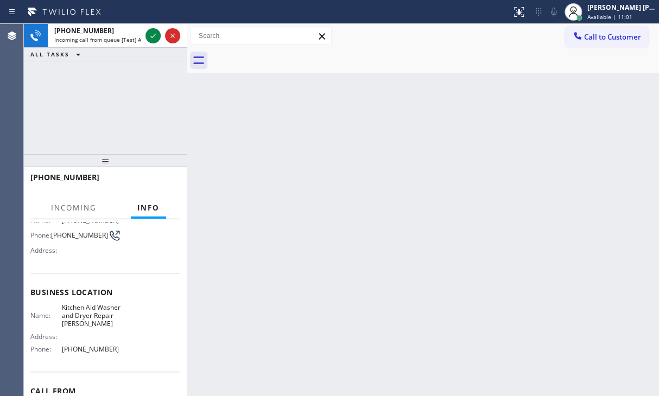
scroll to position [109, 0]
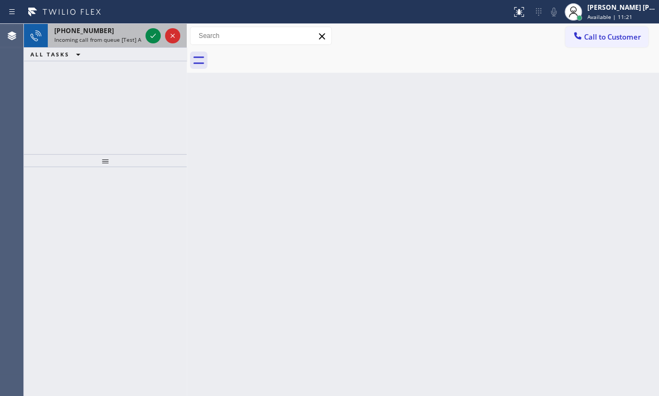
click at [126, 36] on span "Incoming call from queue [Test] All" at bounding box center [99, 40] width 90 height 8
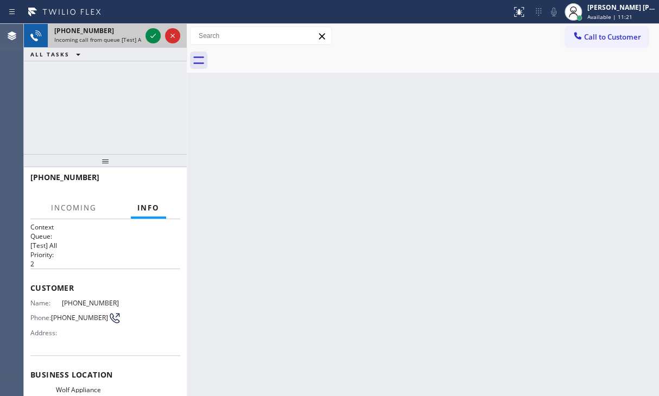
click at [126, 36] on span "Incoming call from queue [Test] All" at bounding box center [99, 40] width 90 height 8
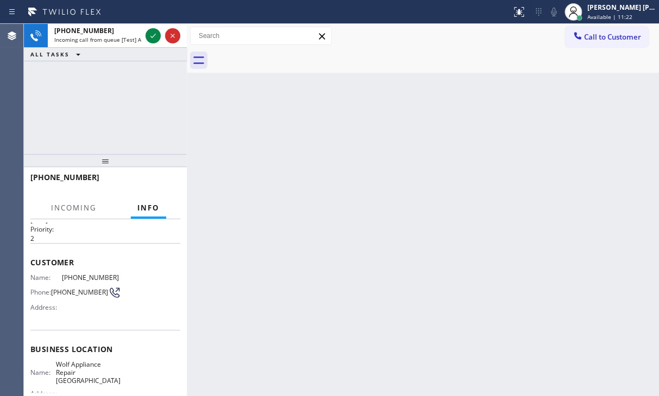
scroll to position [109, 0]
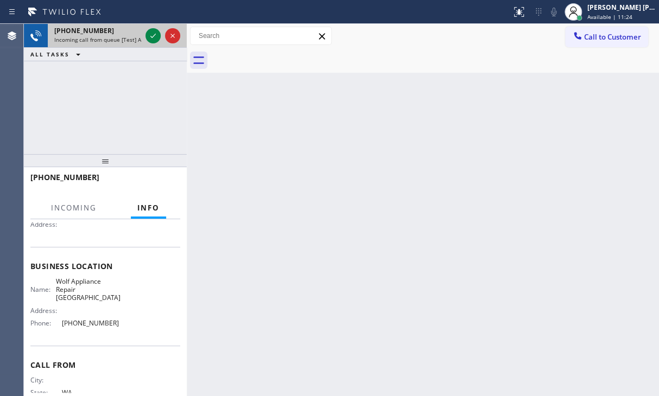
drag, startPoint x: 155, startPoint y: 27, endPoint x: 152, endPoint y: 32, distance: 6.1
click at [154, 27] on div at bounding box center [162, 36] width 39 height 24
click at [150, 35] on icon at bounding box center [152, 35] width 13 height 13
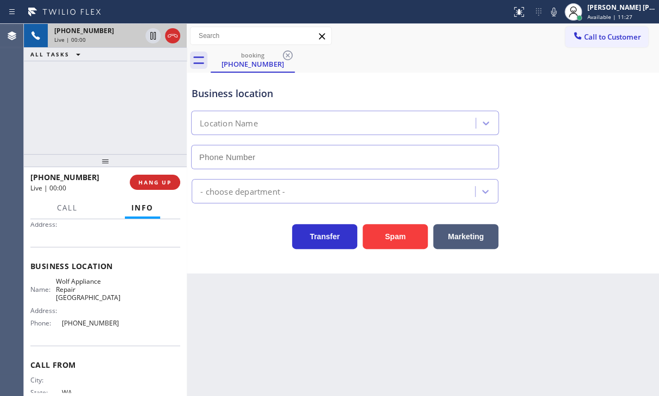
type input "[PHONE_NUMBER]"
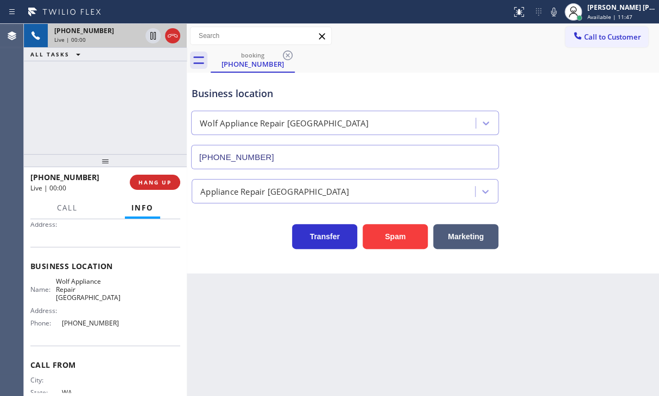
click at [256, 283] on div "Back to Dashboard Change Sender ID Customers Technicians Select a contact Outbo…" at bounding box center [423, 210] width 472 height 372
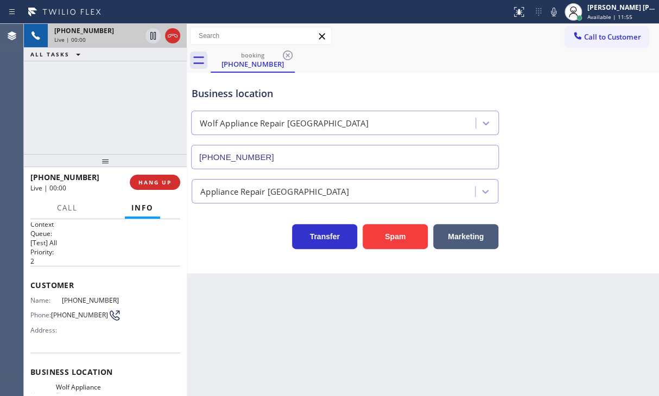
scroll to position [0, 0]
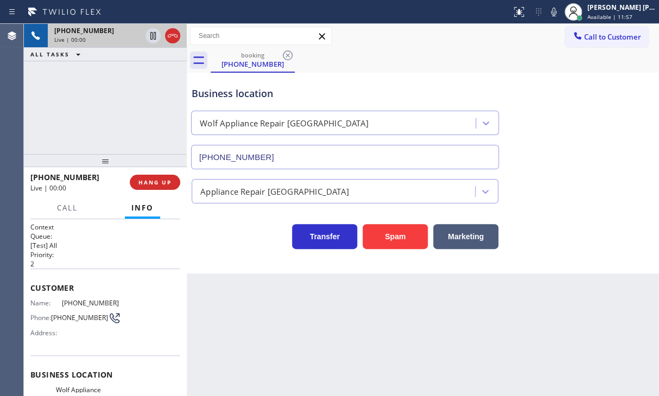
click at [106, 133] on div "[PHONE_NUMBER] Live | 00:00 ALL TASKS ALL TASKS ACTIVE TASKS TASKS IN WRAP UP" at bounding box center [105, 89] width 163 height 130
click at [134, 130] on div "[PHONE_NUMBER] Live | 00:00 ALL TASKS ALL TASKS ACTIVE TASKS TASKS IN WRAP UP" at bounding box center [105, 89] width 163 height 130
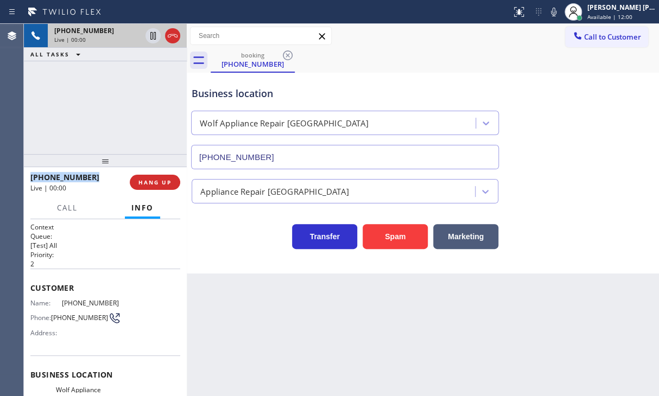
drag, startPoint x: 134, startPoint y: 130, endPoint x: 139, endPoint y: 148, distance: 18.2
click at [133, 131] on div "[PHONE_NUMBER] Live | 00:00 ALL TASKS ALL TASKS ACTIVE TASKS TASKS IN WRAP UP" at bounding box center [105, 89] width 163 height 130
click at [159, 183] on span "HANG UP" at bounding box center [154, 182] width 33 height 8
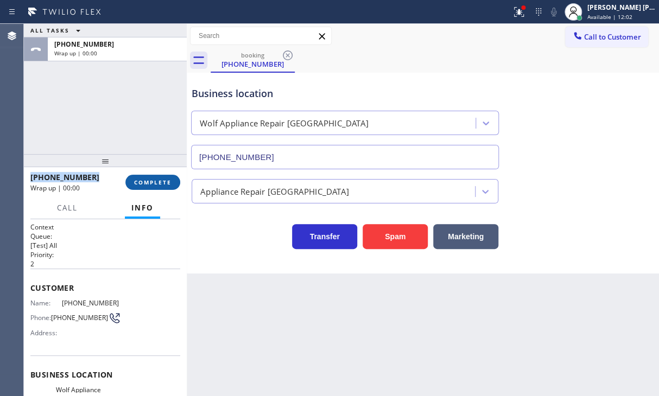
click at [159, 183] on span "COMPLETE" at bounding box center [152, 182] width 37 height 8
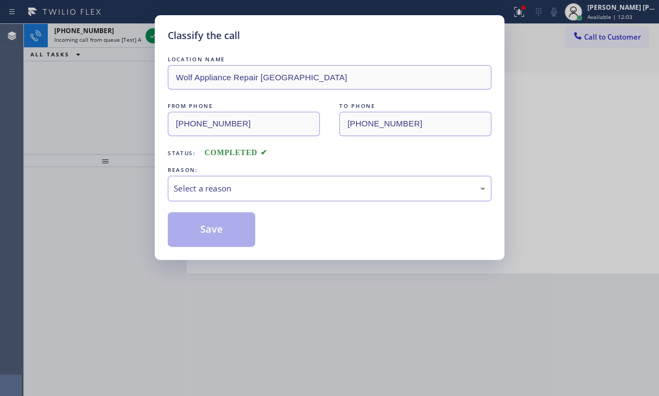
click at [231, 195] on div "Select a reason" at bounding box center [329, 188] width 323 height 25
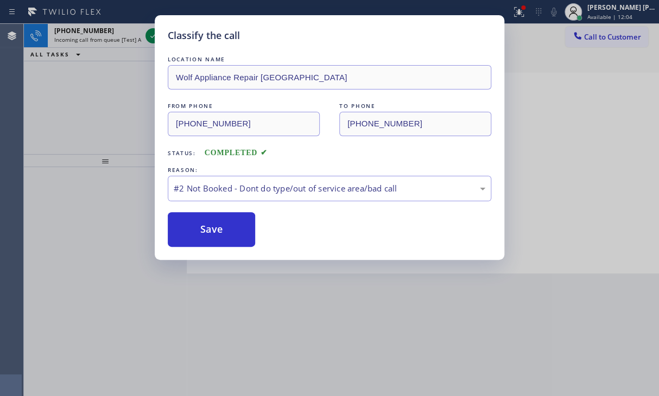
click at [205, 228] on button "Save" at bounding box center [211, 229] width 87 height 35
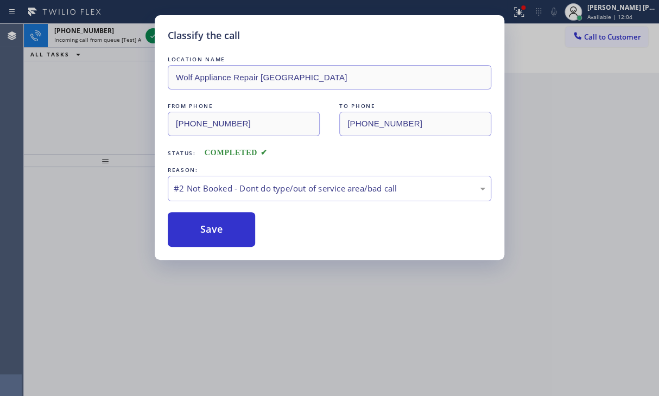
click at [205, 228] on button "Save" at bounding box center [211, 229] width 87 height 35
click at [126, 41] on div "Classify the call LOCATION NAME Wolf Appliance Repair Phoenix FROM PHONE [PHONE…" at bounding box center [329, 198] width 659 height 396
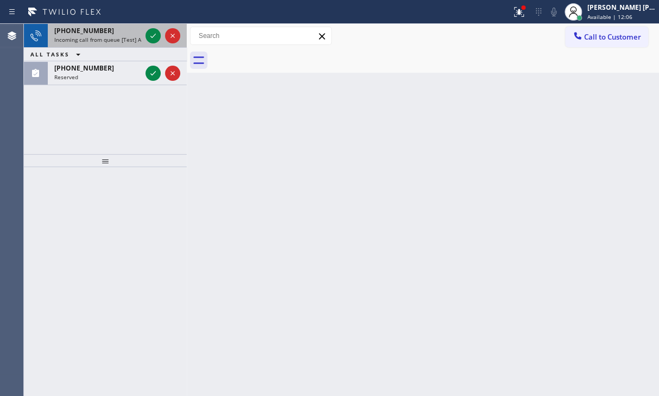
click at [112, 37] on span "Incoming call from queue [Test] All" at bounding box center [99, 40] width 90 height 8
click at [122, 41] on span "Incoming call from queue [Test] All" at bounding box center [99, 40] width 90 height 8
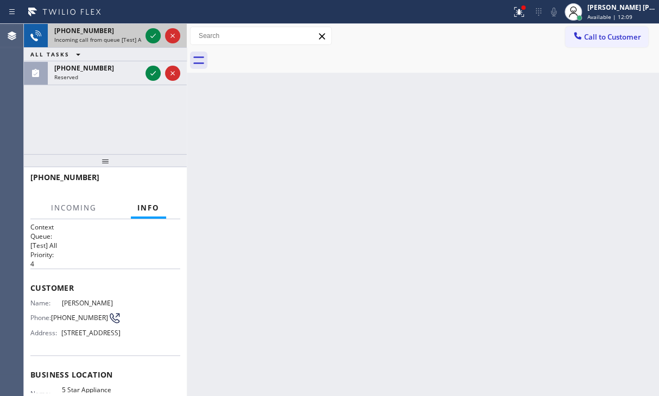
click at [122, 41] on span "Incoming call from queue [Test] All" at bounding box center [99, 40] width 90 height 8
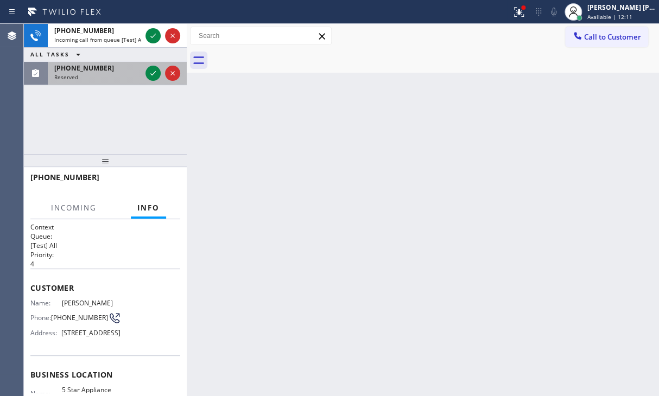
click at [116, 78] on div "Reserved" at bounding box center [97, 77] width 87 height 8
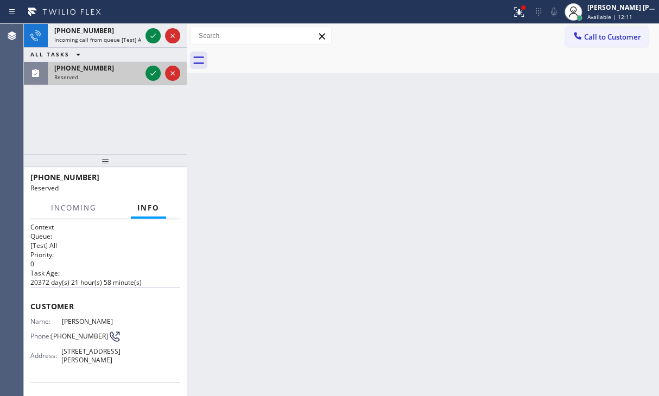
click at [116, 78] on div "Reserved" at bounding box center [97, 77] width 87 height 8
click at [145, 72] on div at bounding box center [152, 73] width 15 height 13
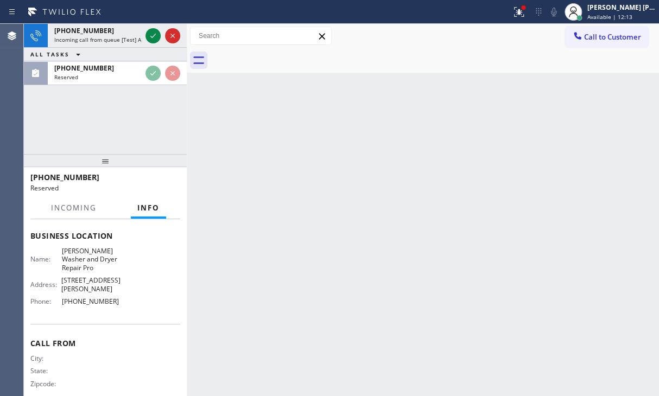
scroll to position [167, 0]
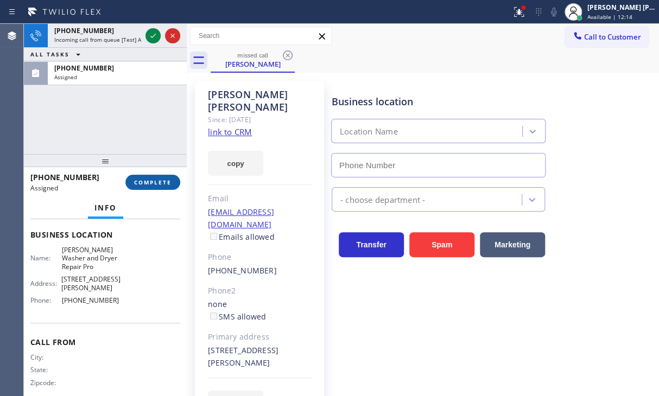
click at [144, 185] on span "COMPLETE" at bounding box center [152, 182] width 37 height 8
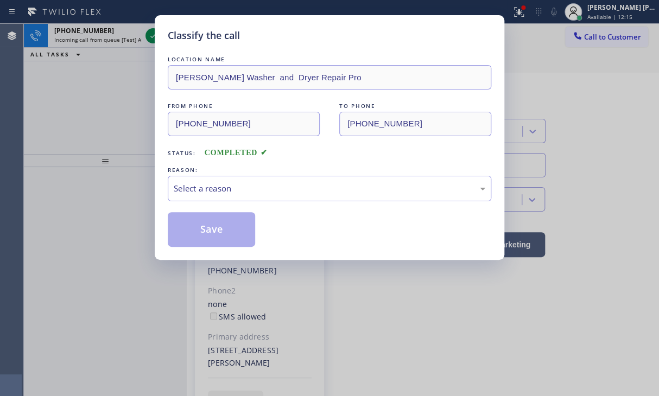
type input "[PHONE_NUMBER]"
click at [217, 194] on div "Select a reason" at bounding box center [329, 188] width 323 height 25
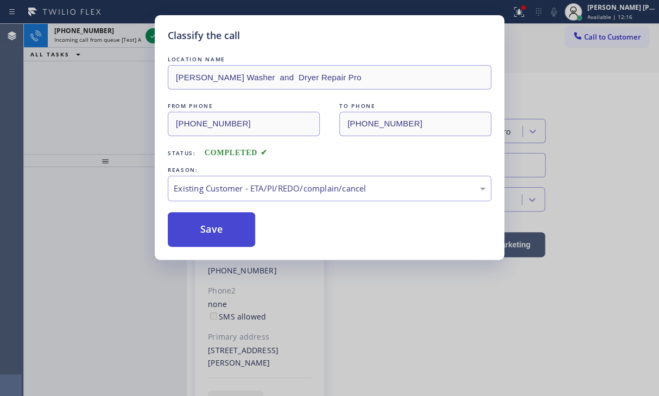
click at [204, 218] on button "Save" at bounding box center [211, 229] width 87 height 35
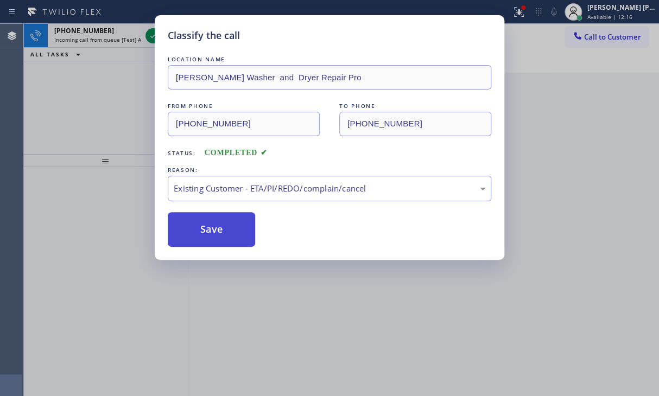
click at [204, 220] on button "Save" at bounding box center [211, 229] width 87 height 35
click at [123, 36] on div "Classify the call LOCATION NAME [PERSON_NAME] Washer and Dryer Repair Pro FROM …" at bounding box center [329, 198] width 659 height 396
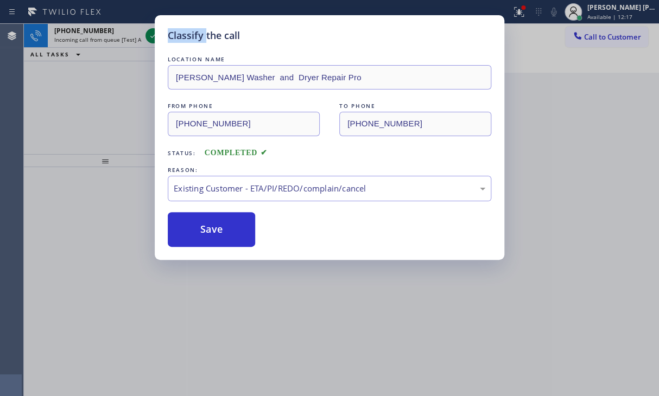
click at [123, 36] on div "Classify the call LOCATION NAME [PERSON_NAME] Washer and Dryer Repair Pro FROM …" at bounding box center [329, 198] width 659 height 396
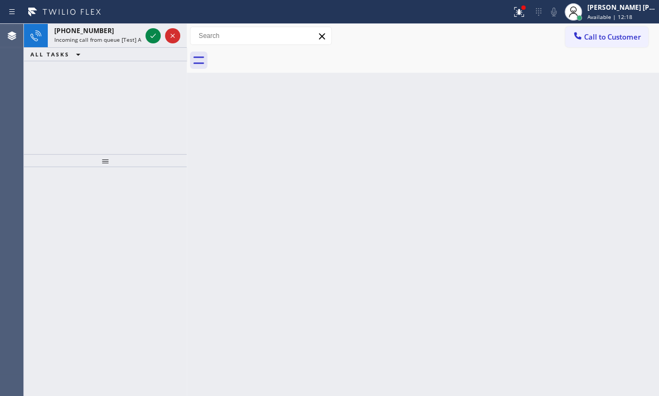
click at [123, 36] on div "Classify the call LOCATION NAME Electrical Sales Associates FROM PHONE [PHONE_N…" at bounding box center [341, 210] width 635 height 372
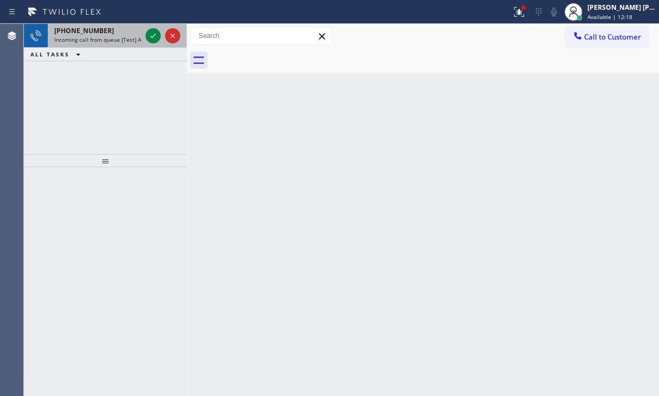
click at [111, 39] on span "Incoming call from queue [Test] All" at bounding box center [99, 40] width 90 height 8
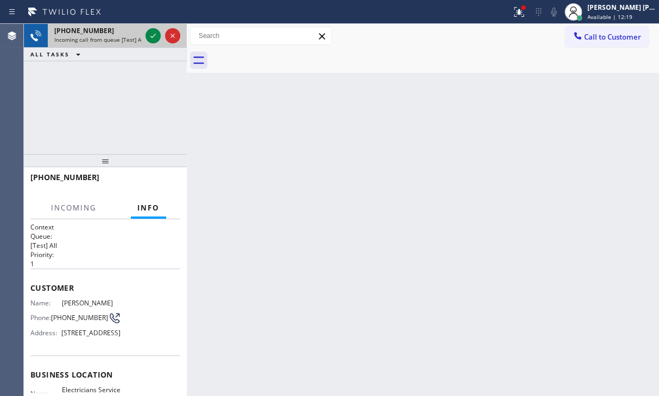
click at [111, 39] on span "Incoming call from queue [Test] All" at bounding box center [99, 40] width 90 height 8
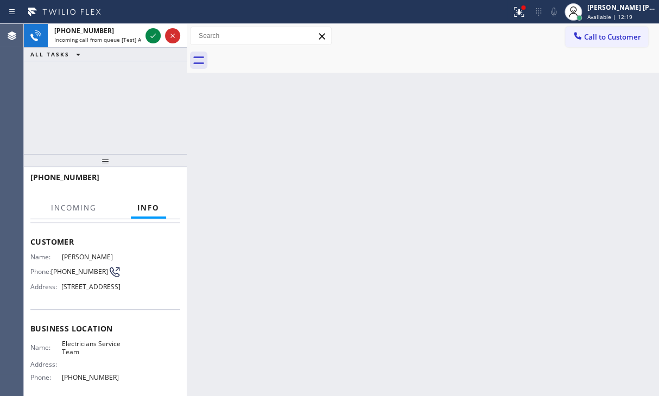
scroll to position [149, 0]
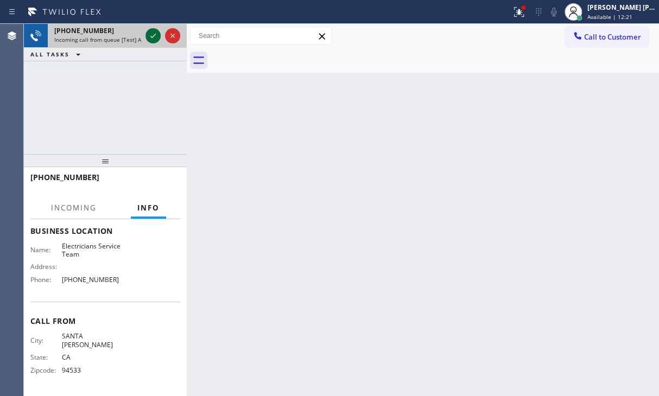
click at [151, 36] on icon at bounding box center [152, 36] width 5 height 4
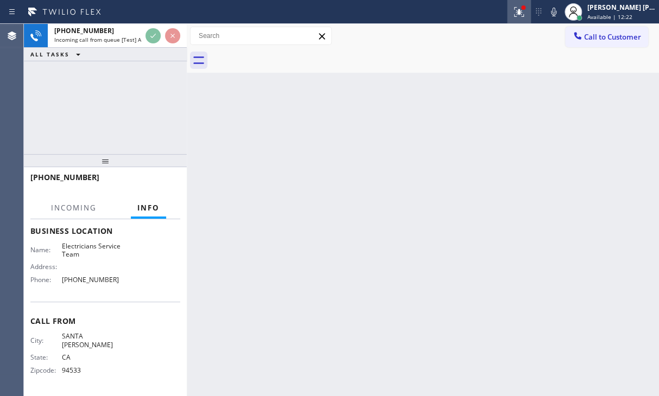
drag, startPoint x: 531, startPoint y: 13, endPoint x: 486, endPoint y: 176, distance: 169.4
click at [520, 14] on icon at bounding box center [517, 11] width 7 height 8
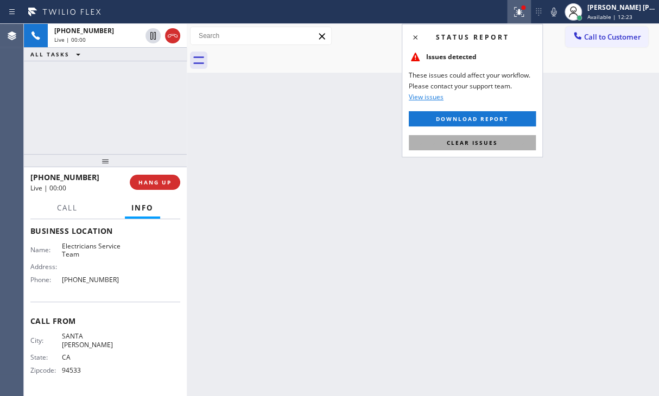
click at [497, 141] on button "Clear issues" at bounding box center [472, 142] width 127 height 15
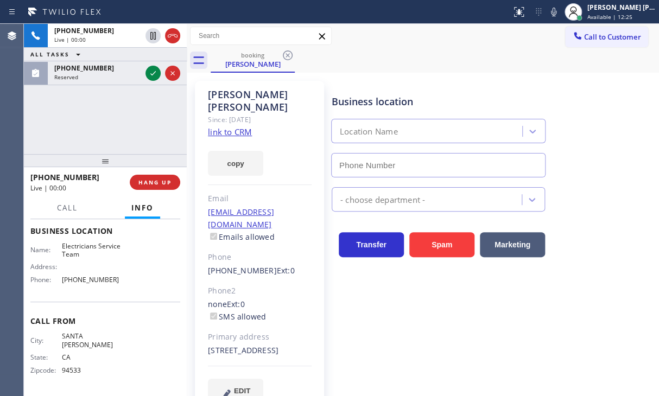
type input "[PHONE_NUMBER]"
click at [228, 126] on link "link to CRM" at bounding box center [230, 131] width 44 height 11
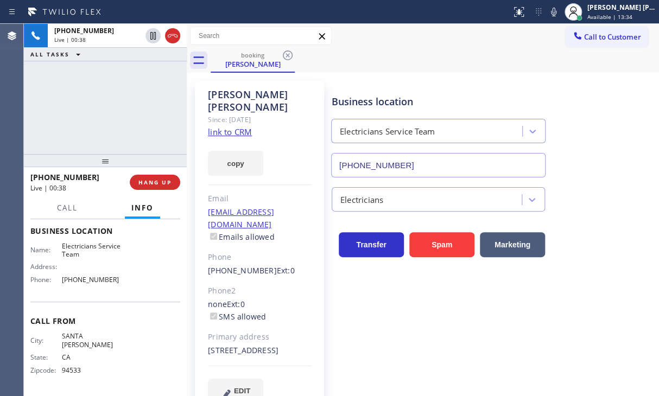
click at [458, 54] on div "booking [PERSON_NAME]" at bounding box center [434, 60] width 448 height 24
click at [48, 88] on div "[PHONE_NUMBER] Live | 00:55 ALL TASKS ALL TASKS ACTIVE TASKS TASKS IN WRAP UP" at bounding box center [105, 89] width 163 height 130
click at [445, 60] on div "booking [PERSON_NAME]" at bounding box center [434, 60] width 448 height 24
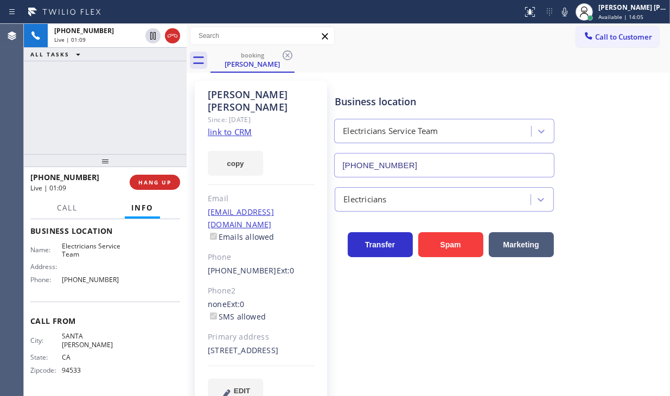
click at [92, 90] on div "[PHONE_NUMBER] Live | 01:09 ALL TASKS ALL TASKS ACTIVE TASKS TASKS IN WRAP UP" at bounding box center [105, 89] width 163 height 130
drag, startPoint x: 92, startPoint y: 90, endPoint x: 101, endPoint y: 92, distance: 9.1
click at [93, 90] on div "[PHONE_NUMBER] Live | 01:09 ALL TASKS ALL TASKS ACTIVE TASKS TASKS IN WRAP UP" at bounding box center [105, 89] width 163 height 130
click at [100, 68] on div "[PHONE_NUMBER] Live | 01:18 ALL TASKS ALL TASKS ACTIVE TASKS TASKS IN WRAP UP" at bounding box center [105, 89] width 163 height 130
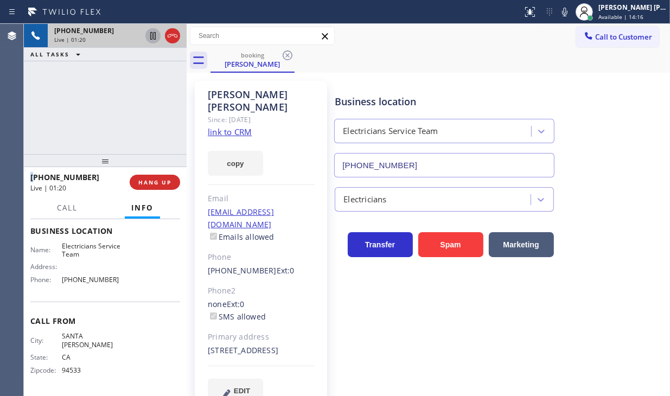
click at [151, 37] on icon at bounding box center [152, 35] width 13 height 13
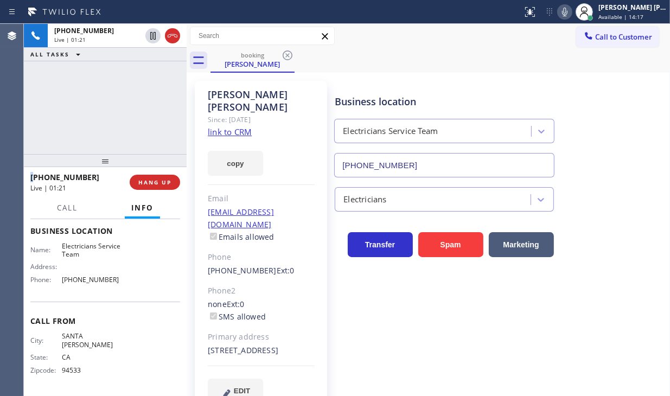
click at [567, 16] on icon at bounding box center [564, 12] width 5 height 9
drag, startPoint x: 151, startPoint y: 33, endPoint x: 330, endPoint y: 53, distance: 179.6
click at [155, 33] on icon at bounding box center [153, 36] width 8 height 8
drag, startPoint x: 578, startPoint y: 13, endPoint x: 594, endPoint y: 95, distance: 83.9
click at [571, 14] on icon at bounding box center [564, 11] width 13 height 13
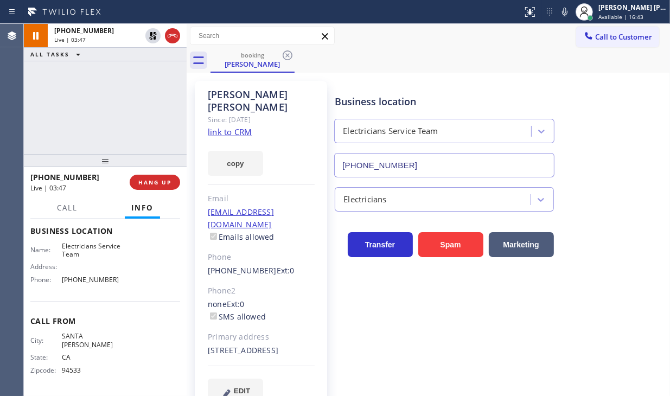
click at [602, 113] on div "Business location Electricians Service Team [PHONE_NUMBER]" at bounding box center [500, 128] width 335 height 98
click at [41, 104] on div "[PHONE_NUMBER] Live | 03:51 ALL TASKS ALL TASKS ACTIVE TASKS TASKS IN WRAP UP" at bounding box center [105, 89] width 163 height 130
drag, startPoint x: 46, startPoint y: 113, endPoint x: 109, endPoint y: 116, distance: 62.4
click at [48, 113] on div "[PHONE_NUMBER] Live | 04:14 ALL TASKS ALL TASKS ACTIVE TASKS TASKS IN WRAP UP" at bounding box center [105, 89] width 163 height 130
drag, startPoint x: 647, startPoint y: 270, endPoint x: 648, endPoint y: 299, distance: 29.9
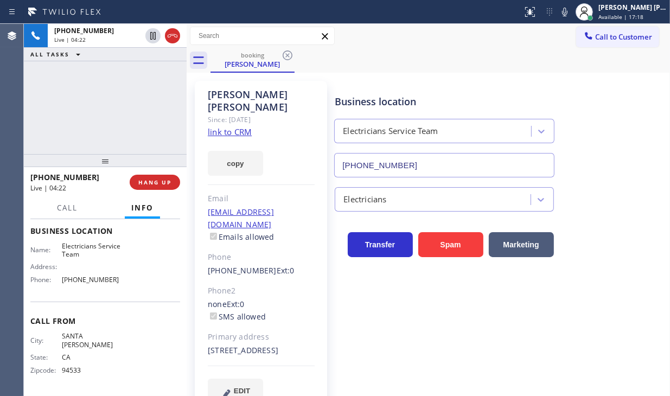
click at [647, 270] on div "Business location Electricians Service Team [PHONE_NUMBER] Electricians Transfe…" at bounding box center [500, 242] width 335 height 317
click at [39, 105] on div "[PHONE_NUMBER] Live | 04:26 ALL TASKS ALL TASKS ACTIVE TASKS TASKS IN WRAP UP" at bounding box center [105, 89] width 163 height 130
click at [118, 103] on div "[PHONE_NUMBER] Live | 04:28 ALL TASKS ALL TASKS ACTIVE TASKS TASKS IN WRAP UP" at bounding box center [105, 89] width 163 height 130
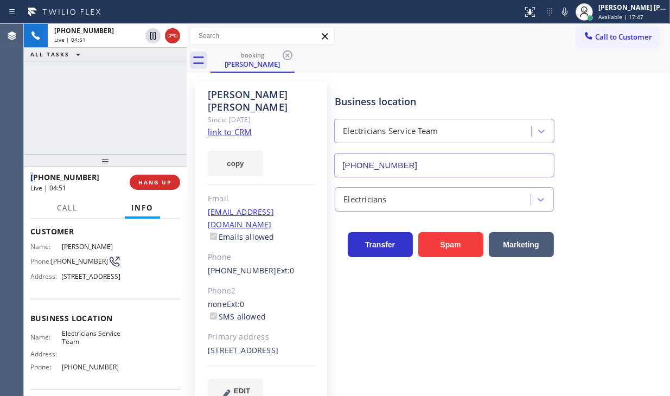
scroll to position [0, 0]
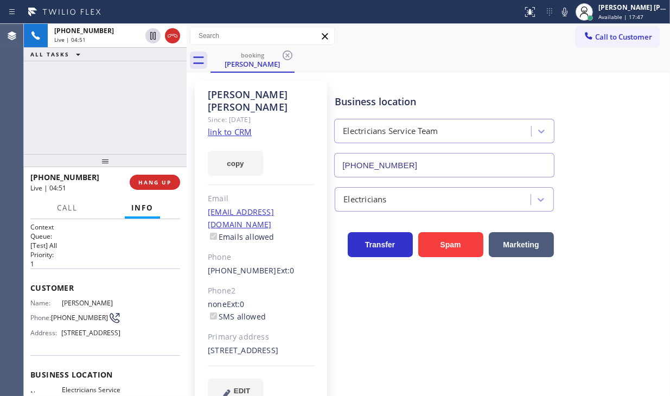
click at [118, 138] on div "[PHONE_NUMBER] Live | 04:51 ALL TASKS ALL TASKS ACTIVE TASKS TASKS IN WRAP UP" at bounding box center [105, 89] width 163 height 130
click at [90, 100] on div "[PHONE_NUMBER] Live | 05:03 ALL TASKS ALL TASKS ACTIVE TASKS TASKS IN WRAP UP" at bounding box center [105, 89] width 163 height 130
click at [404, 343] on div "Business location Electricians Service Team [PHONE_NUMBER] Electricians Transfe…" at bounding box center [500, 242] width 335 height 317
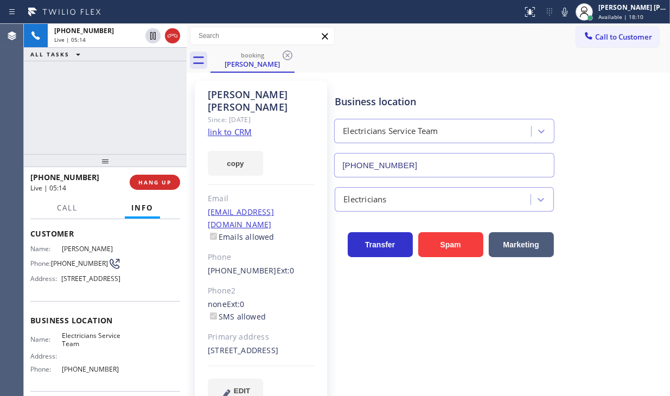
click at [111, 120] on div "[PHONE_NUMBER] Live | 05:14 ALL TASKS ALL TASKS ACTIVE TASKS TASKS IN WRAP UP" at bounding box center [105, 89] width 163 height 130
click at [105, 103] on div "[PHONE_NUMBER] Live | 05:15 ALL TASKS ALL TASKS ACTIVE TASKS TASKS IN WRAP UP" at bounding box center [105, 89] width 163 height 130
click at [48, 103] on div "[PHONE_NUMBER] Live | 05:22 ALL TASKS ALL TASKS ACTIVE TASKS TASKS IN WRAP UP" at bounding box center [105, 89] width 163 height 130
drag, startPoint x: 52, startPoint y: 104, endPoint x: 109, endPoint y: 132, distance: 63.6
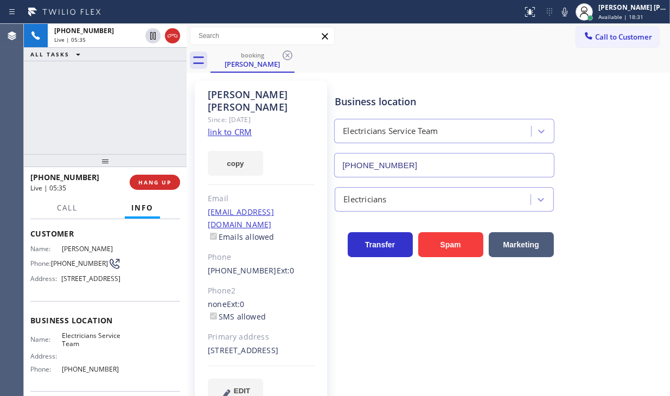
click at [52, 104] on div "[PHONE_NUMBER] Live | 05:35 ALL TASKS ALL TASKS ACTIVE TASKS TASKS IN WRAP UP" at bounding box center [105, 89] width 163 height 130
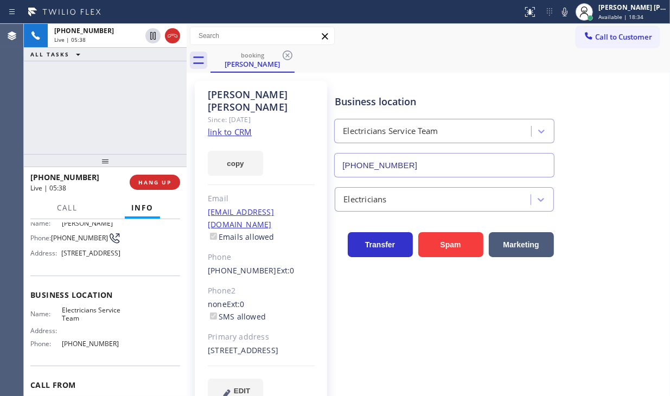
scroll to position [0, 0]
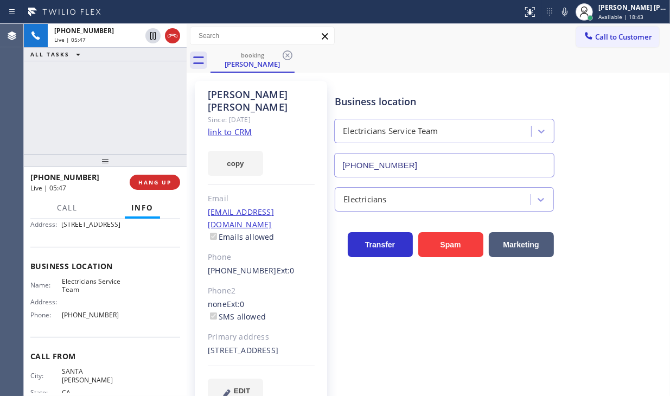
click at [49, 96] on div "[PHONE_NUMBER] Live | 05:47 ALL TASKS ALL TASKS ACTIVE TASKS TASKS IN WRAP UP" at bounding box center [105, 89] width 163 height 130
click at [48, 96] on div "[PHONE_NUMBER] Live | 05:47 ALL TASKS ALL TASKS ACTIVE TASKS TASKS IN WRAP UP" at bounding box center [105, 89] width 163 height 130
click at [48, 96] on div "[PHONE_NUMBER] Live | 05:48 ALL TASKS ALL TASKS ACTIVE TASKS TASKS IN WRAP UP" at bounding box center [105, 89] width 163 height 130
click at [48, 97] on div "[PHONE_NUMBER] Live | 05:48 ALL TASKS ALL TASKS ACTIVE TASKS TASKS IN WRAP UP" at bounding box center [105, 89] width 163 height 130
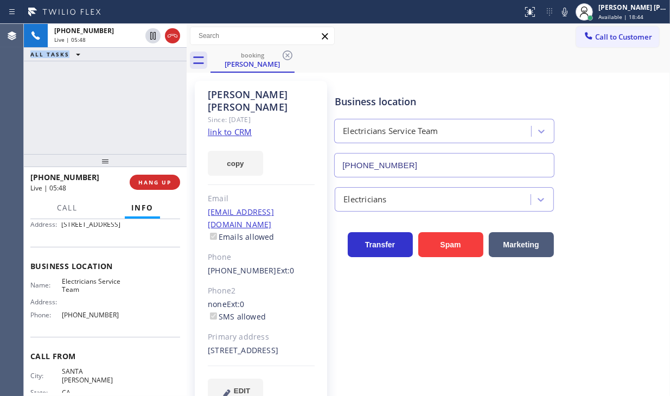
click at [48, 97] on div "[PHONE_NUMBER] Live | 05:48 ALL TASKS ALL TASKS ACTIVE TASKS TASKS IN WRAP UP" at bounding box center [105, 89] width 163 height 130
click at [48, 97] on div "[PHONE_NUMBER] Live | 05:49 ALL TASKS ALL TASKS ACTIVE TASKS TASKS IN WRAP UP" at bounding box center [105, 89] width 163 height 130
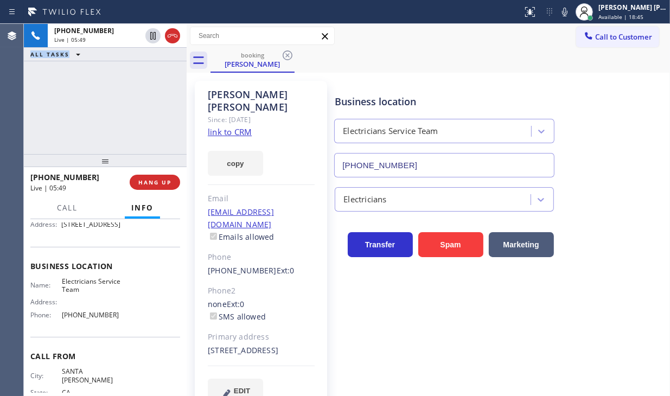
click at [48, 97] on div "[PHONE_NUMBER] Live | 05:49 ALL TASKS ALL TASKS ACTIVE TASKS TASKS IN WRAP UP" at bounding box center [105, 89] width 163 height 130
click at [75, 115] on div "[PHONE_NUMBER] Live | 05:50 ALL TASKS ALL TASKS ACTIVE TASKS TASKS IN WRAP UP" at bounding box center [105, 89] width 163 height 130
click at [76, 55] on icon at bounding box center [78, 55] width 4 height 2
click at [76, 55] on icon at bounding box center [78, 54] width 4 height 2
click at [76, 55] on icon at bounding box center [78, 55] width 4 height 2
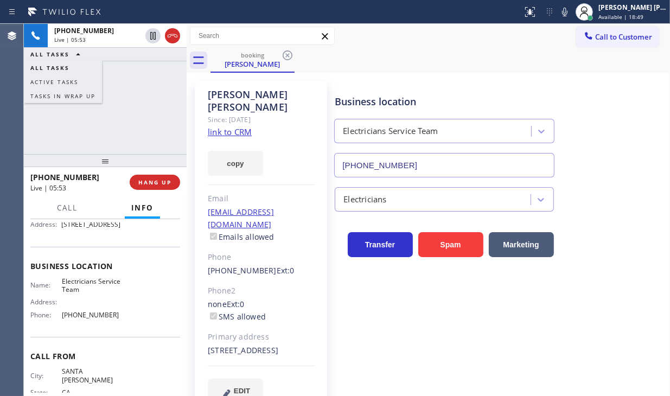
click at [76, 55] on icon at bounding box center [78, 54] width 4 height 2
click at [89, 103] on div "[PHONE_NUMBER] Live | 05:54 ALL TASKS ALL TASKS ACTIVE TASKS TASKS IN WRAP UP" at bounding box center [105, 89] width 163 height 130
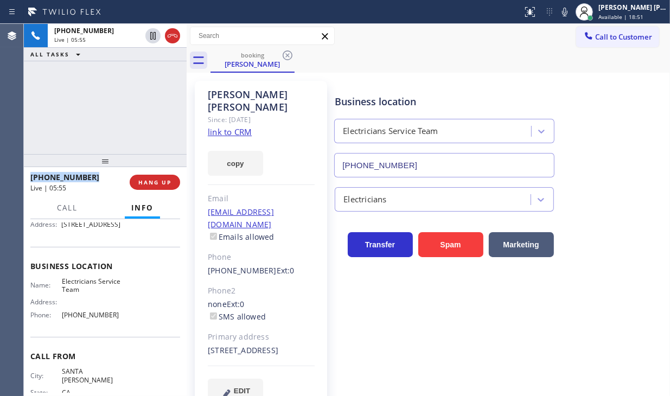
click at [89, 103] on div "[PHONE_NUMBER] Live | 05:55 ALL TASKS ALL TASKS ACTIVE TASKS TASKS IN WRAP UP" at bounding box center [105, 89] width 163 height 130
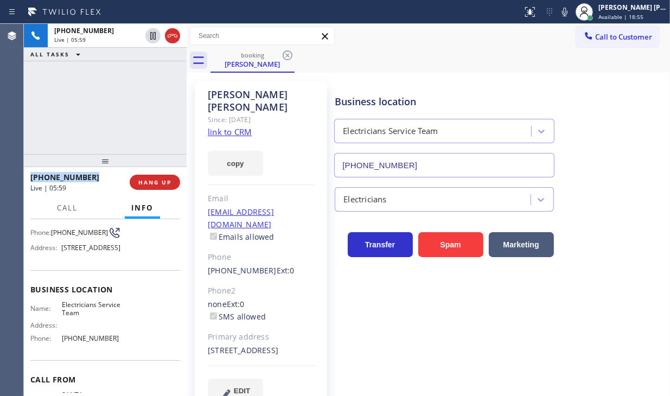
scroll to position [149, 0]
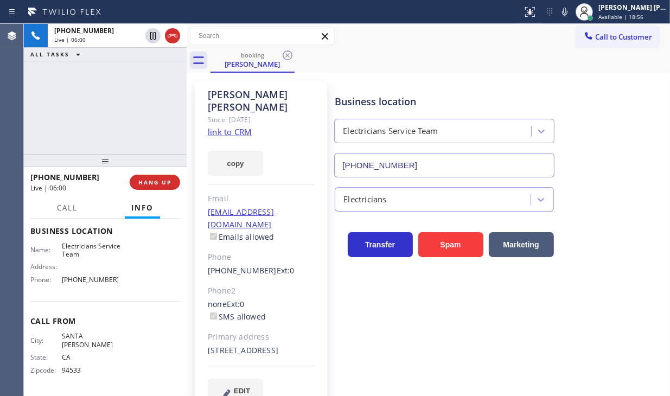
click at [113, 114] on div "[PHONE_NUMBER] Live | 06:00 ALL TASKS ALL TASKS ACTIVE TASKS TASKS IN WRAP UP" at bounding box center [105, 89] width 163 height 130
click at [487, 395] on div "Business location Electricians Service Team [PHONE_NUMBER] Electricians Transfe…" at bounding box center [500, 253] width 335 height 339
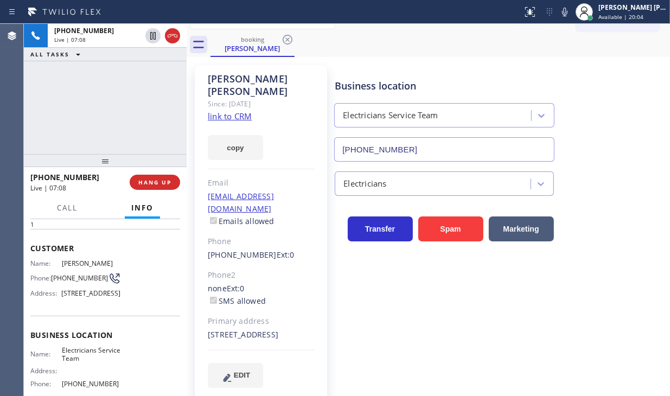
scroll to position [0, 0]
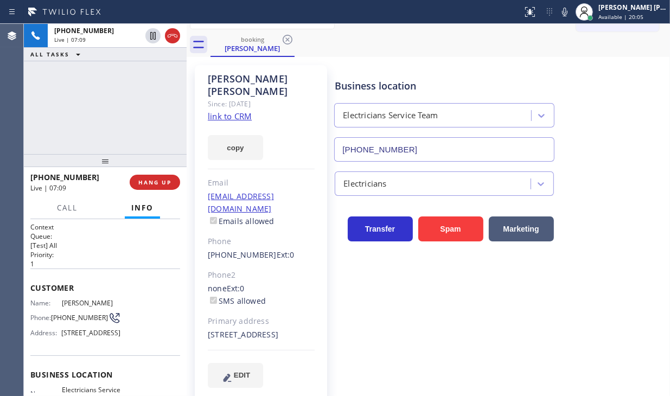
click at [118, 133] on div "[PHONE_NUMBER] Live | 07:09 ALL TASKS ALL TASKS ACTIVE TASKS TASKS IN WRAP UP" at bounding box center [105, 89] width 163 height 130
click at [36, 104] on div "[PHONE_NUMBER] Live | 07:18 ALL TASKS ALL TASKS ACTIVE TASKS TASKS IN WRAP UP" at bounding box center [105, 89] width 163 height 130
click at [111, 112] on div "[PHONE_NUMBER] Live | 07:23 ALL TASKS ALL TASKS ACTIVE TASKS TASKS IN WRAP UP" at bounding box center [105, 89] width 163 height 130
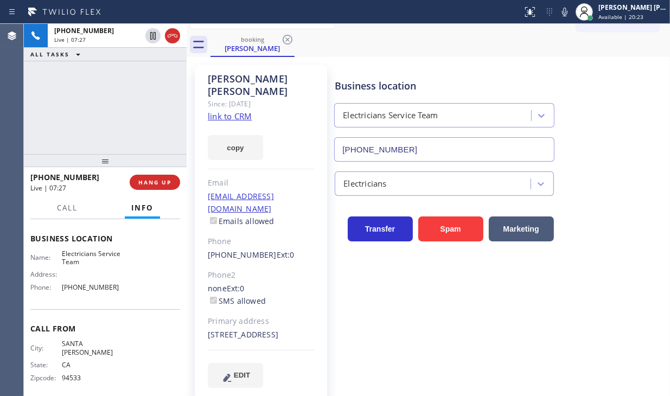
scroll to position [149, 0]
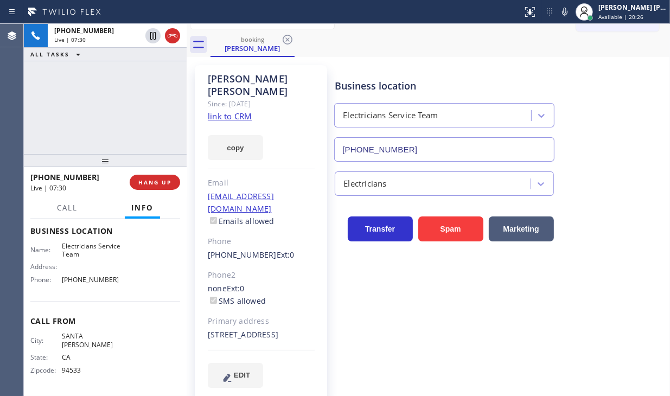
click at [55, 94] on div "[PHONE_NUMBER] Live | 07:30 ALL TASKS ALL TASKS ACTIVE TASKS TASKS IN WRAP UP" at bounding box center [105, 89] width 163 height 130
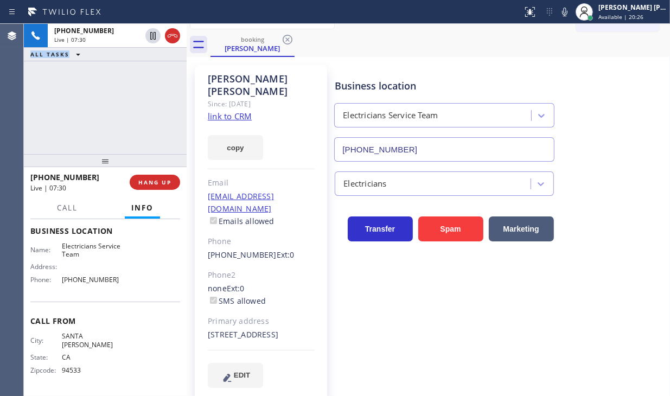
click at [55, 94] on div "[PHONE_NUMBER] Live | 07:30 ALL TASKS ALL TASKS ACTIVE TASKS TASKS IN WRAP UP" at bounding box center [105, 89] width 163 height 130
click at [472, 323] on div "Business location Electricians Service Team [PHONE_NUMBER] Electricians Transfe…" at bounding box center [500, 226] width 335 height 317
click at [154, 103] on div "[PHONE_NUMBER] Live | 07:34 ALL TASKS ALL TASKS ACTIVE TASKS TASKS IN WRAP UP" at bounding box center [105, 89] width 163 height 130
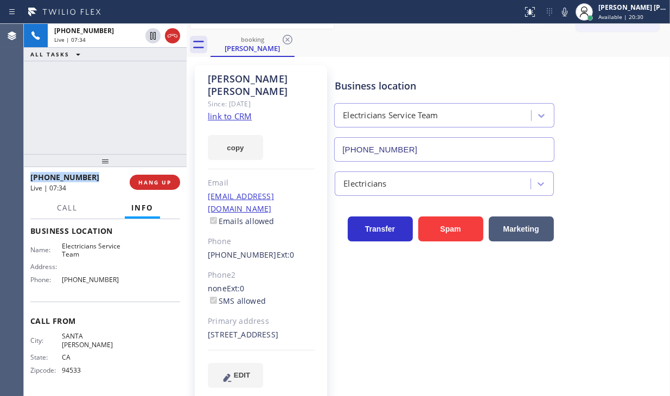
click at [154, 103] on div "[PHONE_NUMBER] Live | 07:34 ALL TASKS ALL TASKS ACTIVE TASKS TASKS IN WRAP UP" at bounding box center [105, 89] width 163 height 130
click at [154, 103] on div "[PHONE_NUMBER] Live | 07:35 ALL TASKS ALL TASKS ACTIVE TASKS TASKS IN WRAP UP" at bounding box center [105, 89] width 163 height 130
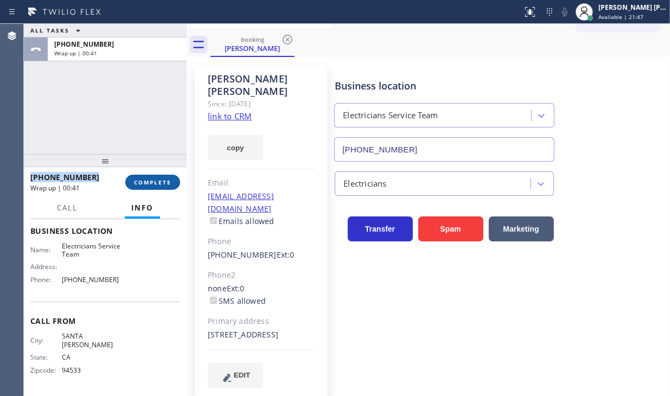
click at [175, 182] on button "COMPLETE" at bounding box center [152, 182] width 55 height 15
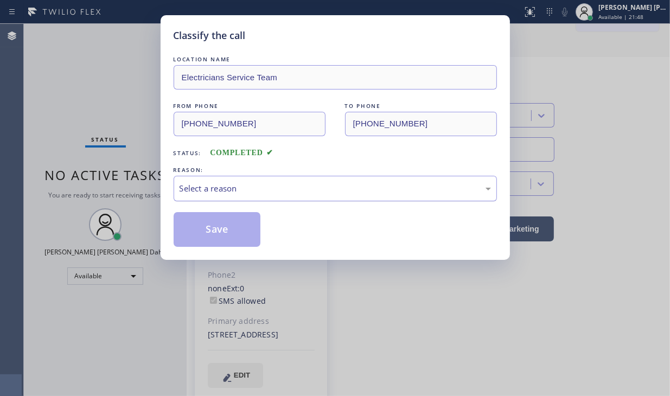
click at [249, 190] on div "Select a reason" at bounding box center [335, 188] width 311 height 12
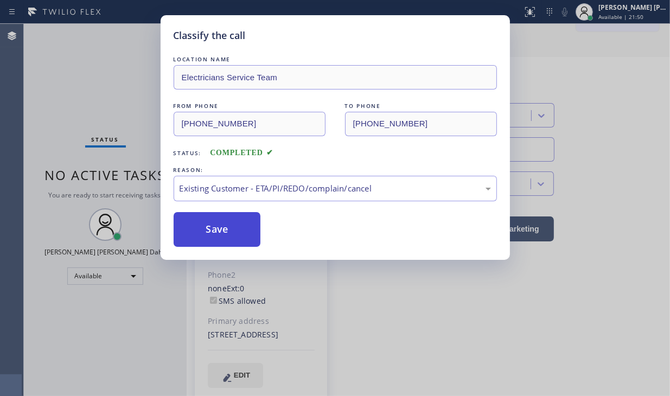
click at [232, 244] on button "Save" at bounding box center [217, 229] width 87 height 35
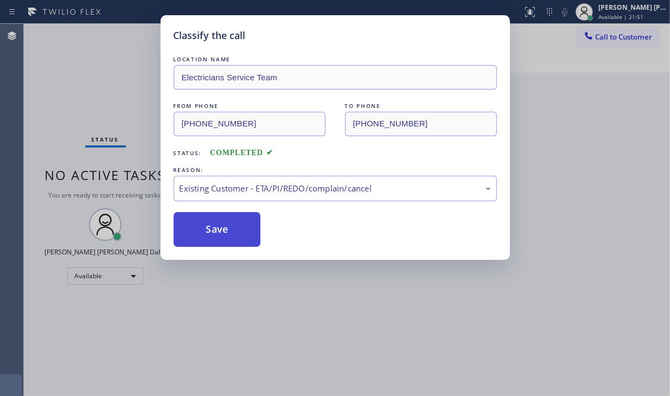
click at [232, 244] on button "Save" at bounding box center [217, 229] width 87 height 35
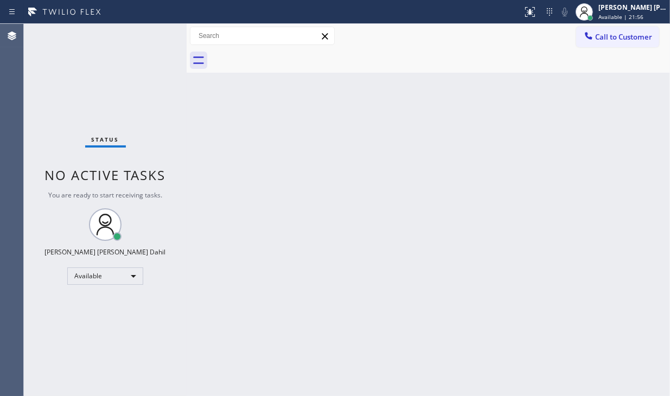
click at [556, 240] on div "Back to Dashboard Change Sender ID Customers Technicians Select a contact Outbo…" at bounding box center [428, 210] width 483 height 372
click at [30, 49] on div "Status No active tasks You are ready to start receiving tasks. [PERSON_NAME] [P…" at bounding box center [105, 210] width 163 height 372
click at [46, 63] on div "Status No active tasks You are ready to start receiving tasks. [PERSON_NAME] [P…" at bounding box center [105, 210] width 163 height 372
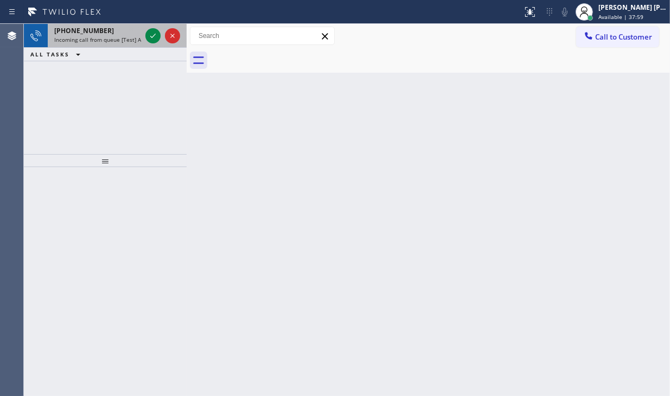
click at [117, 40] on span "Incoming call from queue [Test] All" at bounding box center [99, 40] width 90 height 8
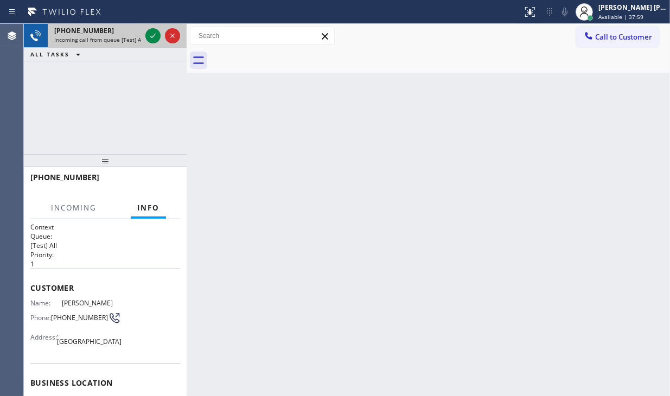
click at [117, 40] on span "Incoming call from queue [Test] All" at bounding box center [99, 40] width 90 height 8
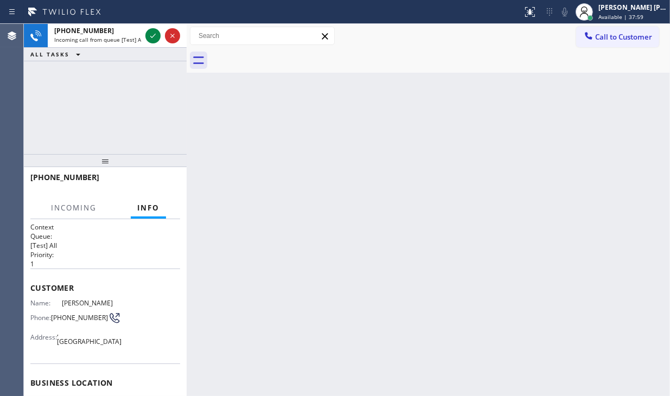
drag, startPoint x: 117, startPoint y: 40, endPoint x: 87, endPoint y: 292, distance: 254.0
click at [117, 41] on span "Incoming call from queue [Test] All" at bounding box center [99, 40] width 90 height 8
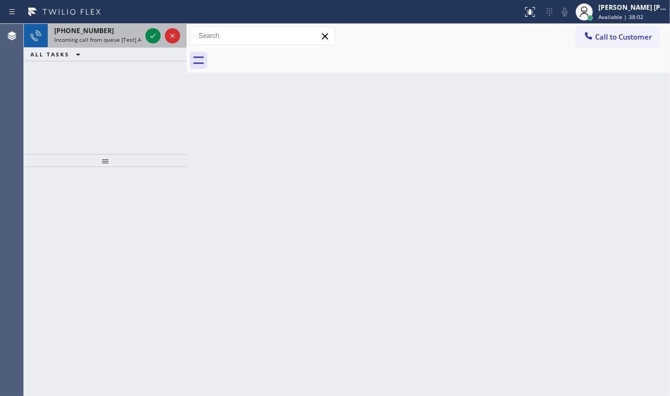
click at [122, 39] on span "Incoming call from queue [Test] All" at bounding box center [99, 40] width 90 height 8
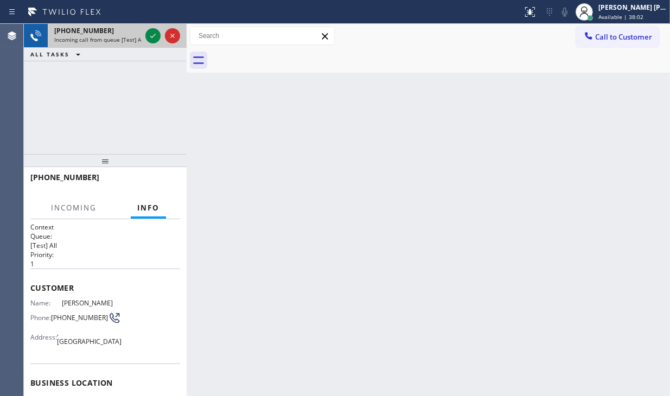
click at [122, 39] on span "Incoming call from queue [Test] All" at bounding box center [99, 40] width 90 height 8
click at [123, 37] on span "Incoming call from queue [Test] All" at bounding box center [99, 40] width 90 height 8
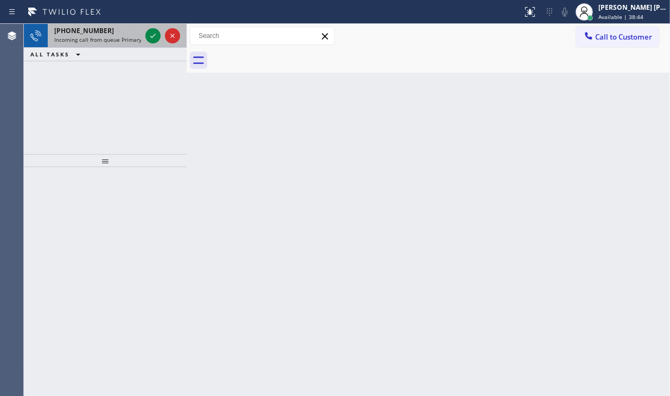
click at [134, 38] on span "Incoming call from queue Primary HVAC" at bounding box center [105, 40] width 103 height 8
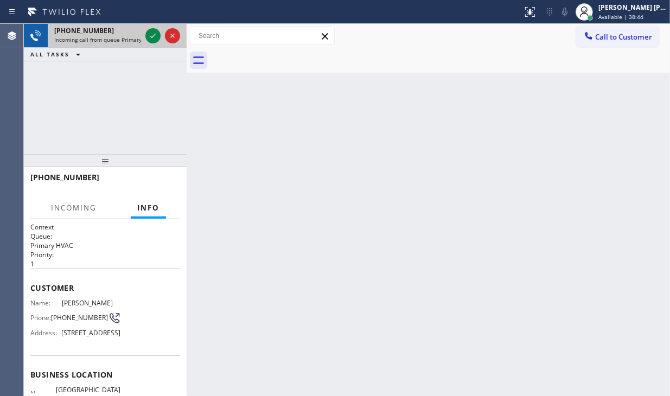
click at [134, 38] on span "Incoming call from queue Primary HVAC" at bounding box center [105, 40] width 103 height 8
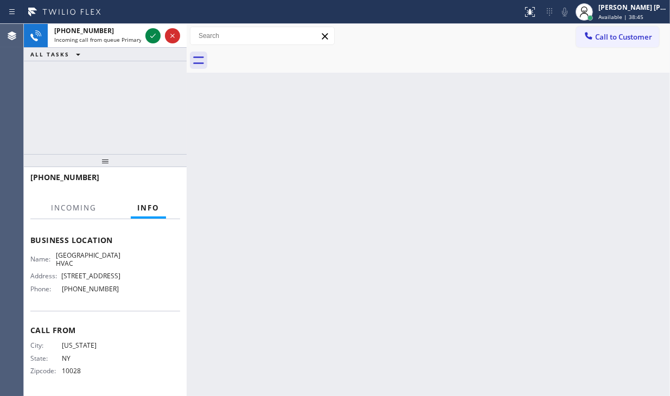
scroll to position [149, 0]
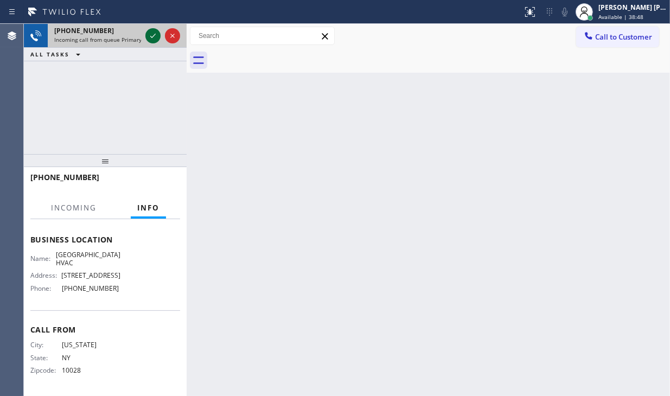
click at [148, 36] on icon at bounding box center [152, 35] width 13 height 13
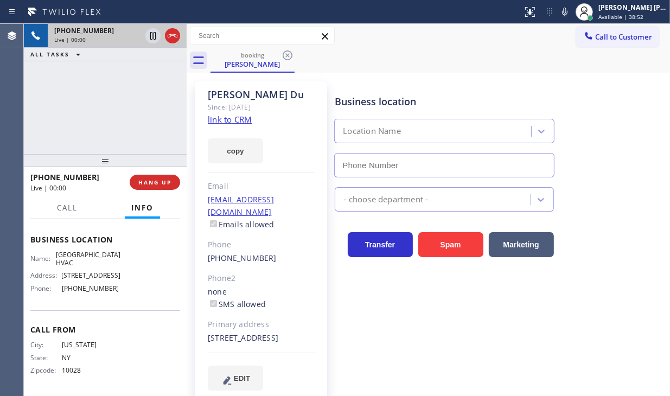
type input "[PHONE_NUMBER]"
click at [219, 117] on link "link to CRM" at bounding box center [230, 119] width 44 height 11
click at [55, 111] on div "[PHONE_NUMBER] Live | 00:20 ALL TASKS ALL TASKS ACTIVE TASKS TASKS IN WRAP UP" at bounding box center [105, 89] width 163 height 130
click at [41, 94] on div "[PHONE_NUMBER] Live | 00:38 ALL TASKS ALL TASKS ACTIVE TASKS TASKS IN WRAP UP" at bounding box center [105, 89] width 163 height 130
click at [550, 382] on div "Business location [GEOGRAPHIC_DATA] HVAC [PHONE_NUMBER] HVAC Transfer Spam Mark…" at bounding box center [500, 236] width 335 height 304
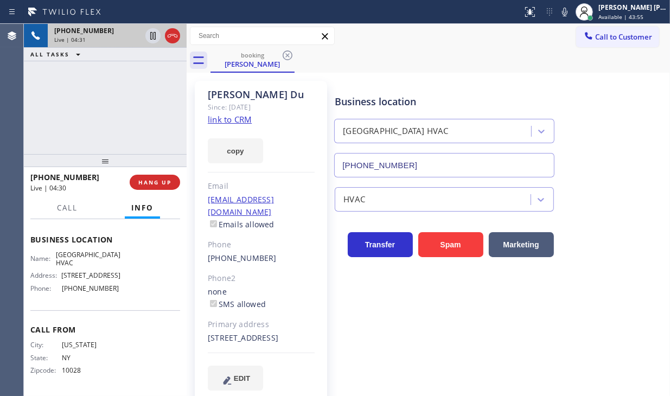
click at [111, 120] on div "[PHONE_NUMBER] Live | 04:31 ALL TASKS ALL TASKS ACTIVE TASKS TASKS IN WRAP UP" at bounding box center [105, 89] width 163 height 130
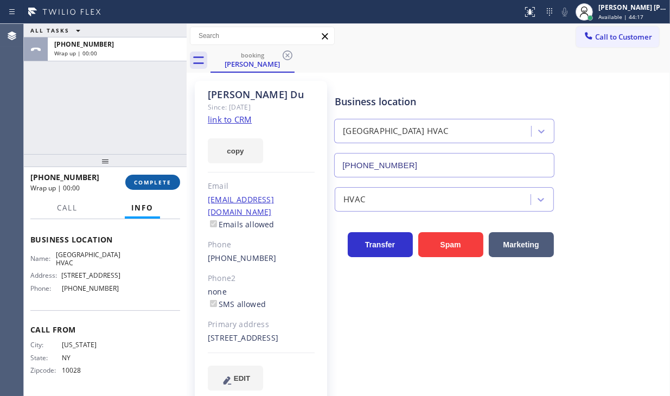
drag, startPoint x: 154, startPoint y: 169, endPoint x: 158, endPoint y: 192, distance: 22.8
click at [154, 167] on div at bounding box center [105, 160] width 163 height 13
click at [158, 190] on button "COMPLETE" at bounding box center [152, 184] width 55 height 15
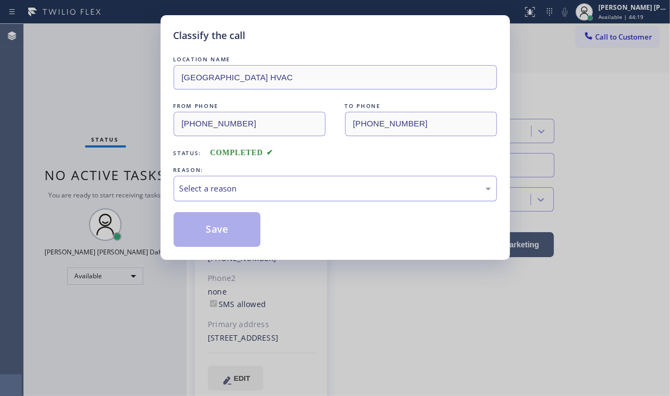
click at [235, 184] on div "Select a reason" at bounding box center [335, 188] width 311 height 12
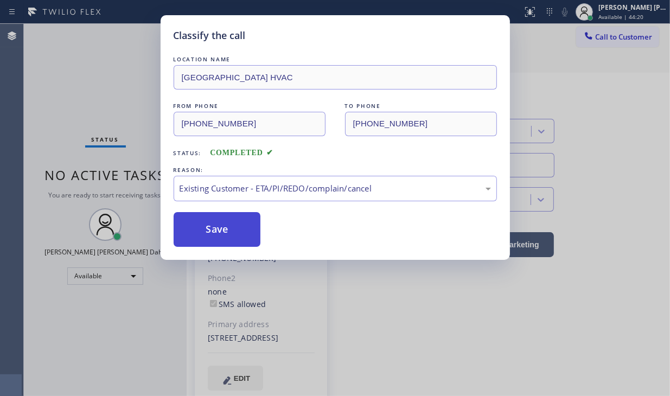
click at [221, 235] on button "Save" at bounding box center [217, 229] width 87 height 35
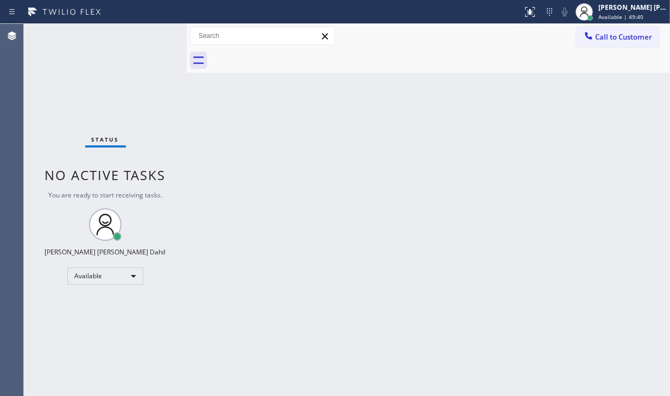
click at [127, 33] on div "Status No active tasks You are ready to start receiving tasks. [PERSON_NAME] [P…" at bounding box center [105, 210] width 163 height 372
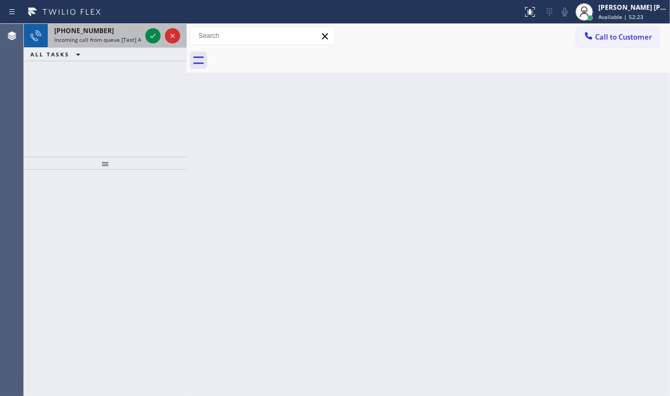
click at [127, 32] on div "[PHONE_NUMBER]" at bounding box center [97, 30] width 87 height 9
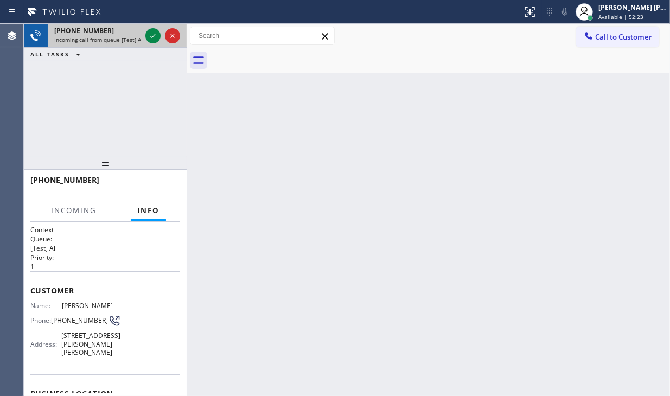
click at [127, 32] on div "[PHONE_NUMBER]" at bounding box center [97, 30] width 87 height 9
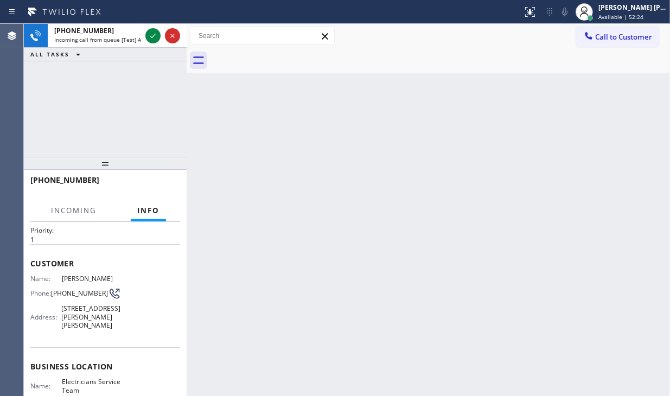
scroll to position [161, 0]
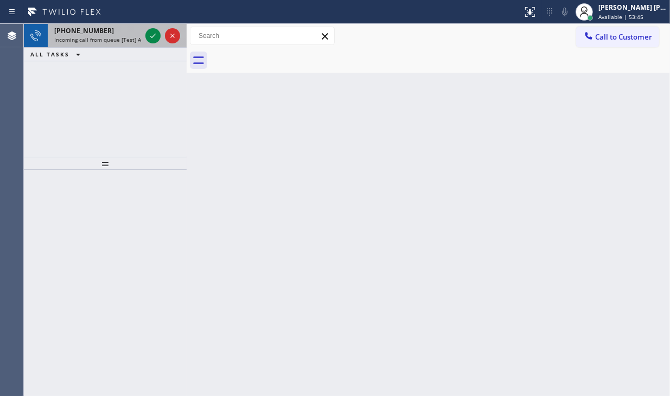
click at [114, 35] on div "[PHONE_NUMBER] Incoming call from queue [Test] All" at bounding box center [95, 36] width 95 height 24
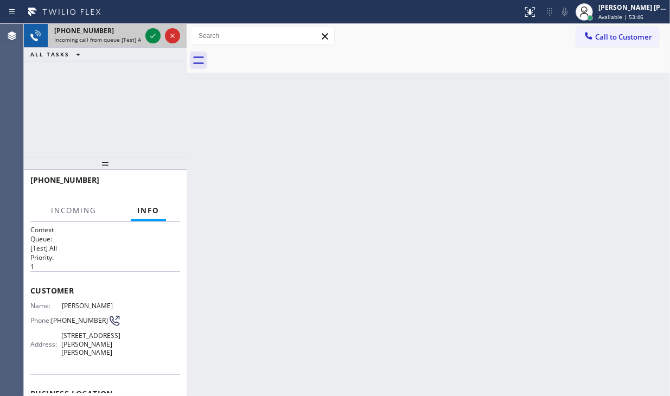
click at [114, 35] on div "[PHONE_NUMBER] Incoming call from queue [Test] All" at bounding box center [95, 36] width 95 height 24
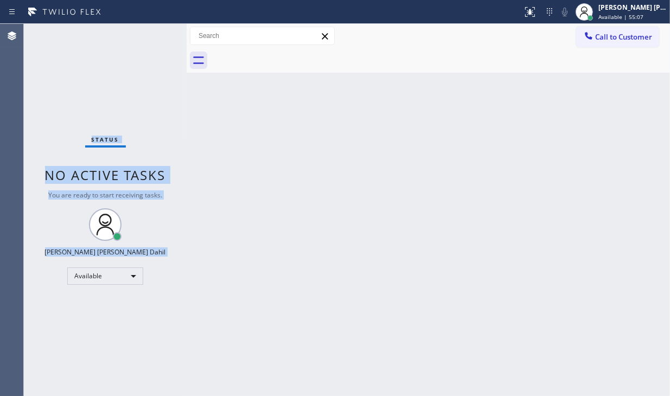
click at [125, 39] on div "Status No active tasks You are ready to start receiving tasks. [PERSON_NAME] [P…" at bounding box center [105, 210] width 163 height 372
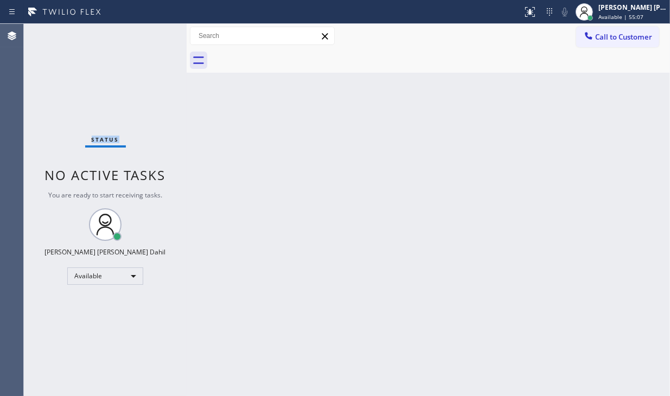
click at [125, 39] on div "Status No active tasks You are ready to start receiving tasks. [PERSON_NAME] [P…" at bounding box center [105, 210] width 163 height 372
click at [243, 103] on div "Back to Dashboard Change Sender ID Customers Technicians Select a contact Outbo…" at bounding box center [428, 210] width 483 height 372
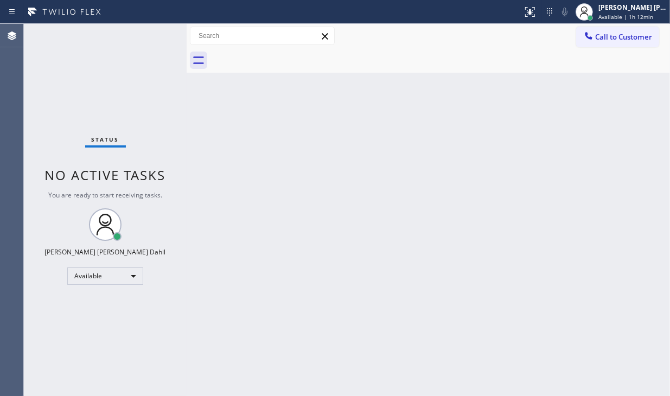
click at [282, 110] on div "Back to Dashboard Change Sender ID Customers Technicians Select a contact Outbo…" at bounding box center [428, 210] width 483 height 372
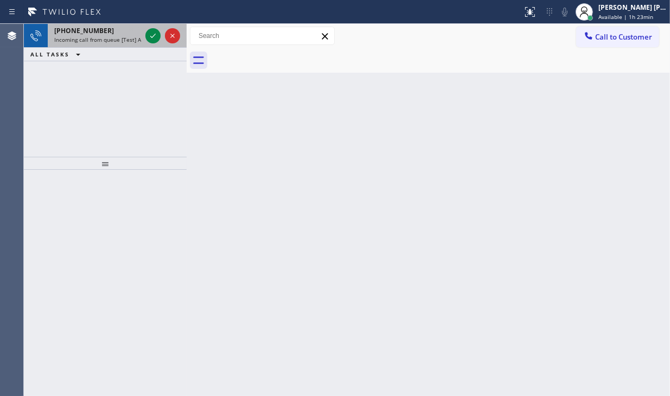
click at [109, 27] on div "[PHONE_NUMBER]" at bounding box center [97, 30] width 87 height 9
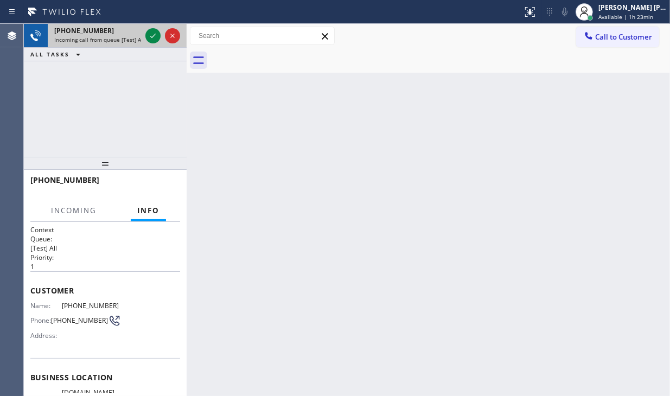
click at [109, 27] on div "[PHONE_NUMBER]" at bounding box center [97, 30] width 87 height 9
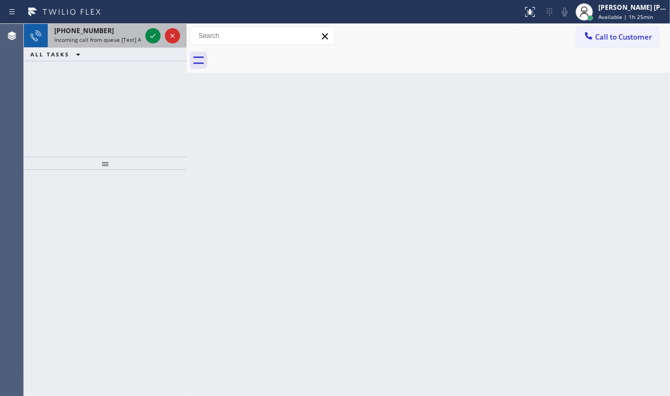
click at [78, 43] on div "[PHONE_NUMBER] Incoming call from queue [Test] All" at bounding box center [95, 36] width 95 height 24
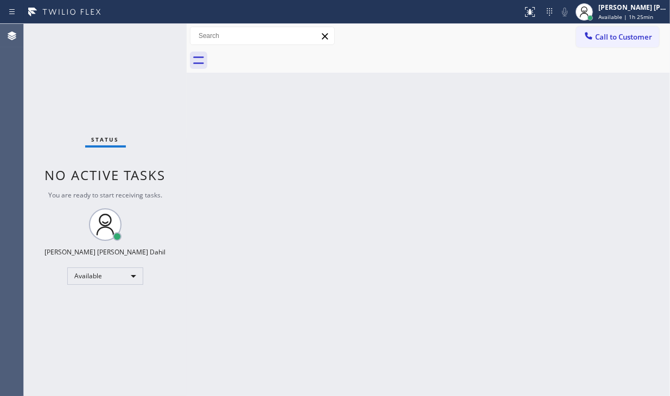
click at [78, 43] on div "Status No active tasks You are ready to start receiving tasks. [PERSON_NAME] [P…" at bounding box center [105, 210] width 163 height 372
drag, startPoint x: 46, startPoint y: 76, endPoint x: 82, endPoint y: 11, distance: 74.6
click at [49, 72] on div "Status No active tasks You are ready to start receiving tasks. [PERSON_NAME] [P…" at bounding box center [105, 210] width 163 height 372
click at [352, 149] on div "Back to Dashboard Change Sender ID Customers Technicians Select a contact Outbo…" at bounding box center [428, 210] width 483 height 372
click at [395, 231] on div "Back to Dashboard Change Sender ID Customers Technicians Select a contact Outbo…" at bounding box center [428, 210] width 483 height 372
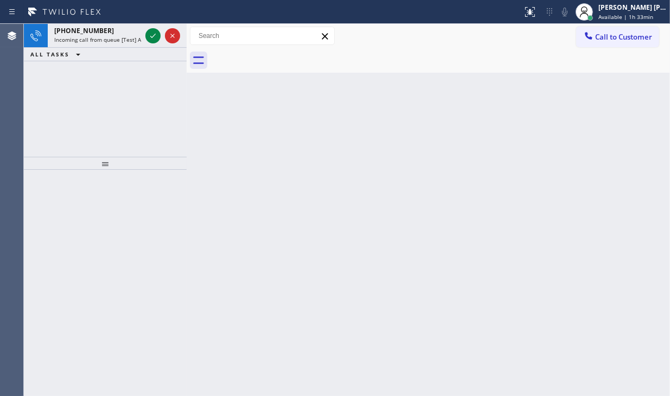
click at [465, 209] on div "Back to Dashboard Change Sender ID Customers Technicians Select a contact Outbo…" at bounding box center [428, 210] width 483 height 372
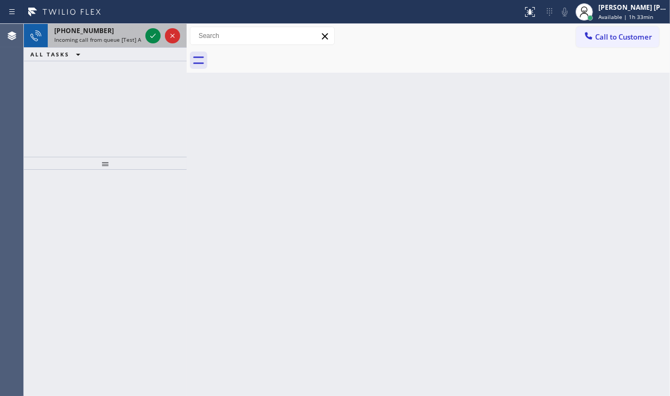
click at [120, 34] on div "[PHONE_NUMBER]" at bounding box center [97, 30] width 87 height 9
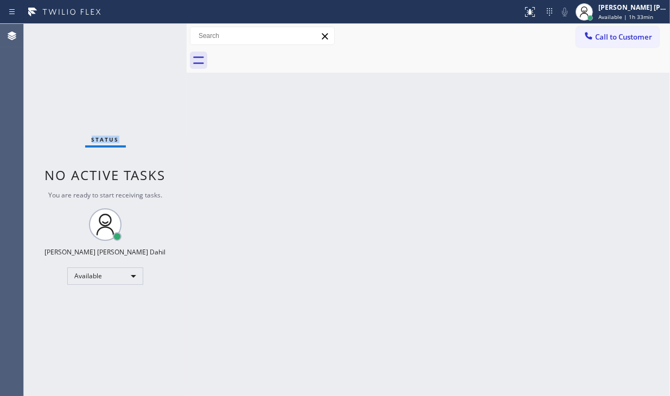
click at [120, 34] on div "Status No active tasks You are ready to start receiving tasks. [PERSON_NAME] [P…" at bounding box center [105, 210] width 163 height 372
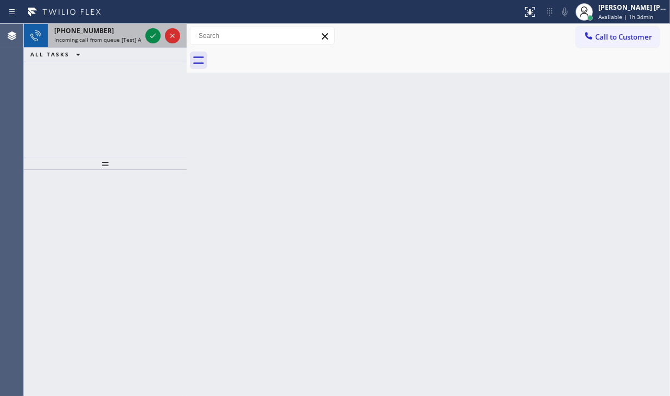
click at [54, 37] on div "[PHONE_NUMBER] Incoming call from queue [Test] All" at bounding box center [95, 36] width 95 height 24
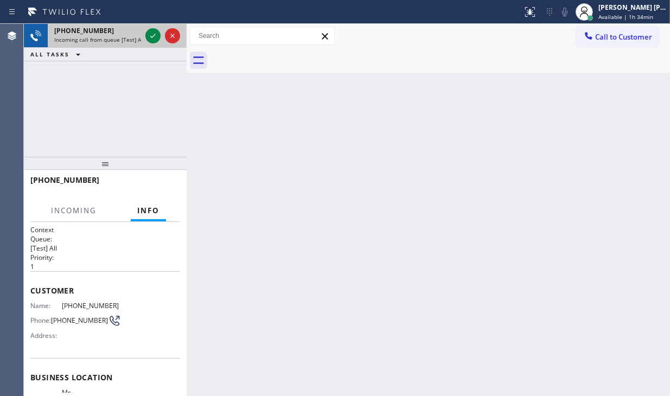
click at [54, 37] on div "[PHONE_NUMBER] Incoming call from queue [Test] All" at bounding box center [95, 36] width 95 height 24
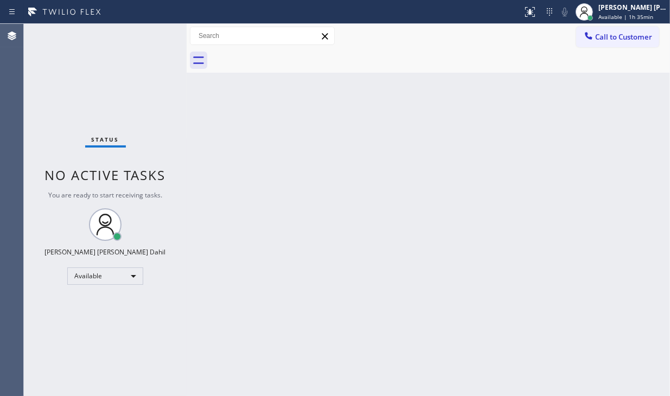
click at [139, 35] on div "Status No active tasks You are ready to start receiving tasks. [PERSON_NAME] [P…" at bounding box center [105, 210] width 163 height 372
click at [44, 90] on div "Status No active tasks You are ready to start receiving tasks. [PERSON_NAME] [P…" at bounding box center [105, 210] width 163 height 372
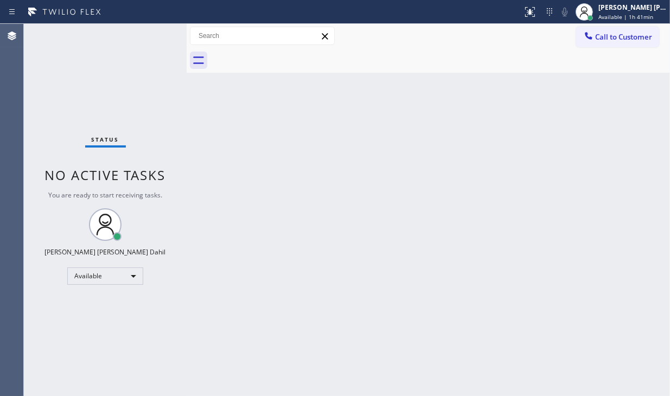
click at [218, 133] on div "Back to Dashboard Change Sender ID Customers Technicians Select a contact Outbo…" at bounding box center [428, 210] width 483 height 372
drag, startPoint x: 404, startPoint y: 386, endPoint x: 515, endPoint y: 385, distance: 111.2
click at [408, 386] on div "Back to Dashboard Change Sender ID Customers Technicians Select a contact Outbo…" at bounding box center [428, 210] width 483 height 372
click at [637, 187] on div "Back to Dashboard Change Sender ID Customers Technicians Select a contact Outbo…" at bounding box center [428, 210] width 483 height 372
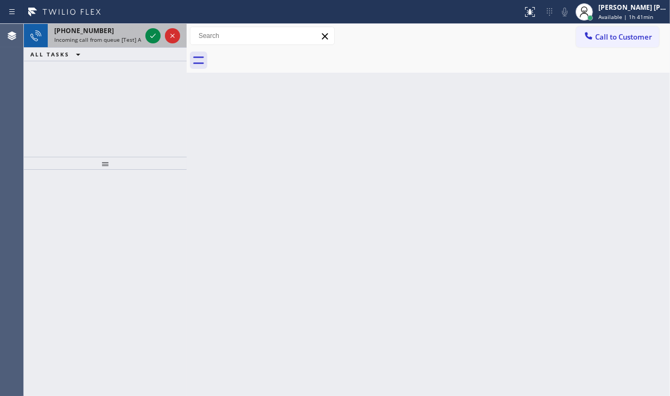
click at [122, 40] on span "Incoming call from queue [Test] All" at bounding box center [99, 40] width 90 height 8
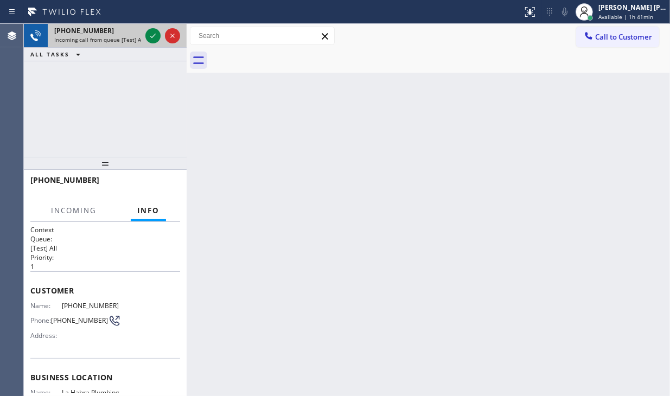
click at [122, 40] on span "Incoming call from queue [Test] All" at bounding box center [99, 40] width 90 height 8
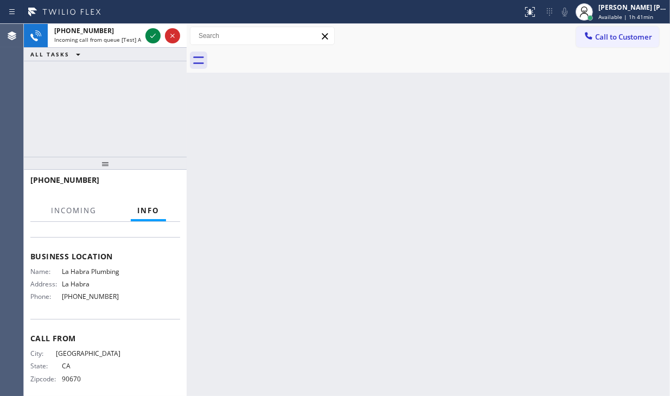
scroll to position [143, 0]
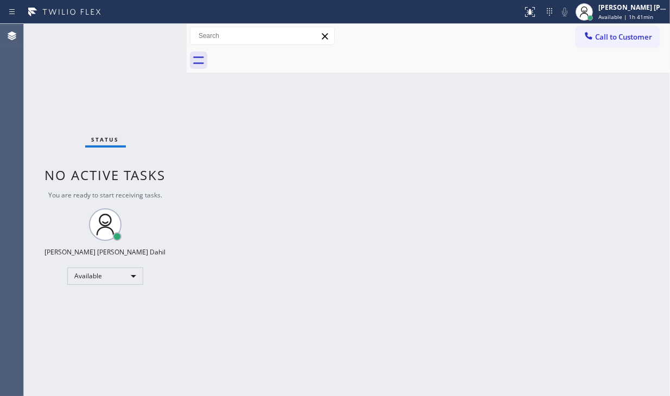
click at [206, 161] on div "Back to Dashboard Change Sender ID Customers Technicians Select a contact Outbo…" at bounding box center [428, 210] width 483 height 372
click at [491, 305] on div "Back to Dashboard Change Sender ID Customers Technicians Select a contact Outbo…" at bounding box center [428, 210] width 483 height 372
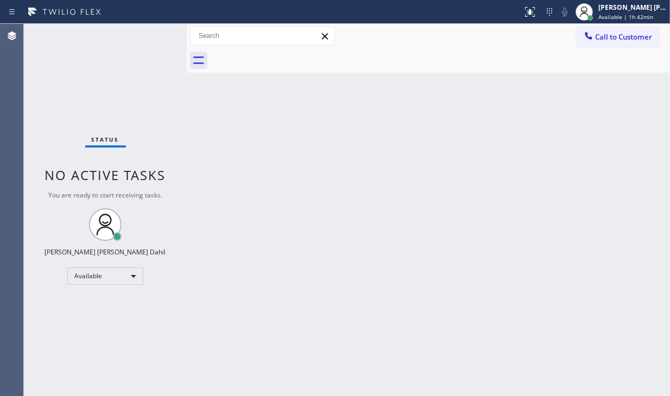
click at [491, 305] on div "Back to Dashboard Change Sender ID Customers Technicians Select a contact Outbo…" at bounding box center [428, 210] width 483 height 372
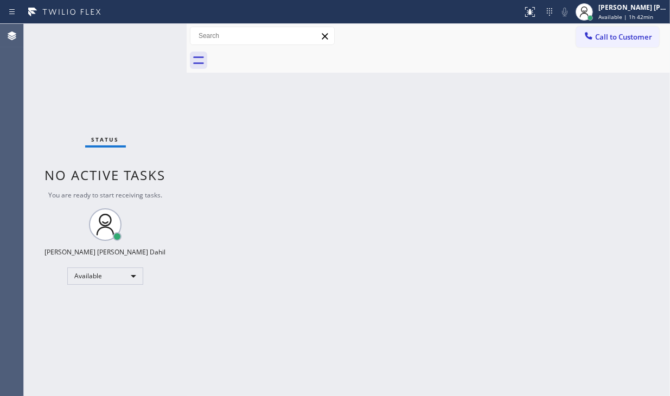
click at [491, 305] on div "Back to Dashboard Change Sender ID Customers Technicians Select a contact Outbo…" at bounding box center [428, 210] width 483 height 372
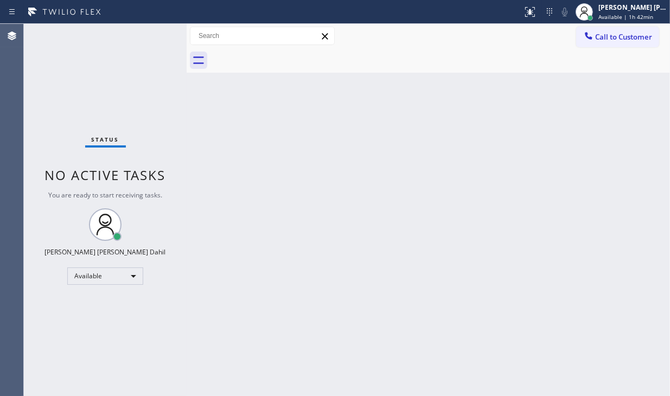
click at [491, 305] on div "Back to Dashboard Change Sender ID Customers Technicians Select a contact Outbo…" at bounding box center [428, 210] width 483 height 372
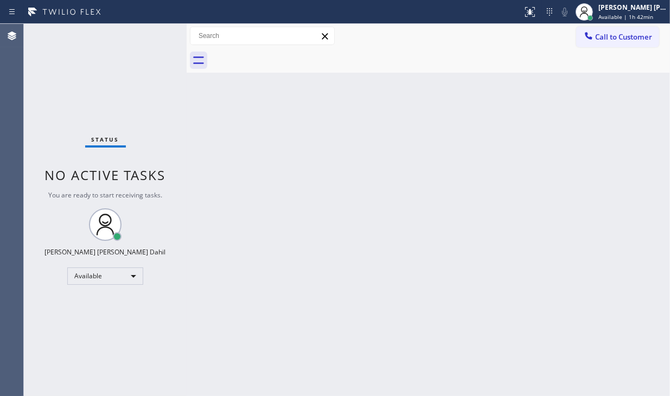
click at [491, 305] on div "Back to Dashboard Change Sender ID Customers Technicians Select a contact Outbo…" at bounding box center [428, 210] width 483 height 372
click at [226, 142] on div "Back to Dashboard Change Sender ID Customers Technicians Select a contact Outbo…" at bounding box center [428, 210] width 483 height 372
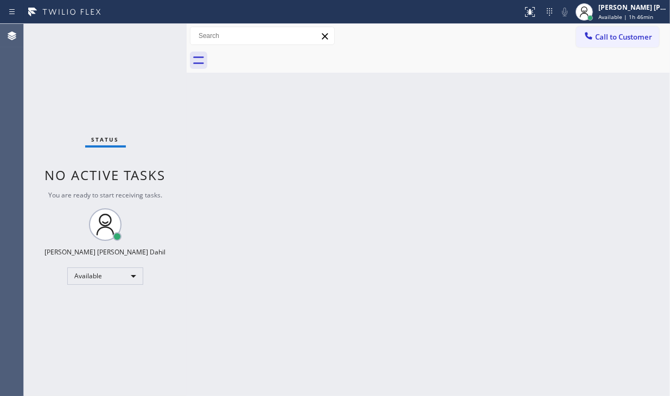
click at [226, 142] on div "Back to Dashboard Change Sender ID Customers Technicians Select a contact Outbo…" at bounding box center [428, 210] width 483 height 372
click at [59, 349] on div "Status No active tasks You are ready to start receiving tasks. [PERSON_NAME] [P…" at bounding box center [105, 210] width 163 height 372
click at [60, 349] on div "Status No active tasks You are ready to start receiving tasks. [PERSON_NAME] [P…" at bounding box center [105, 210] width 163 height 372
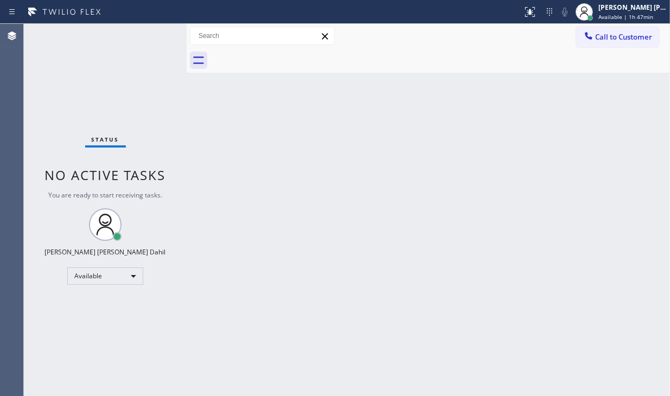
click at [60, 349] on div "Status No active tasks You are ready to start receiving tasks. [PERSON_NAME] [P…" at bounding box center [105, 210] width 163 height 372
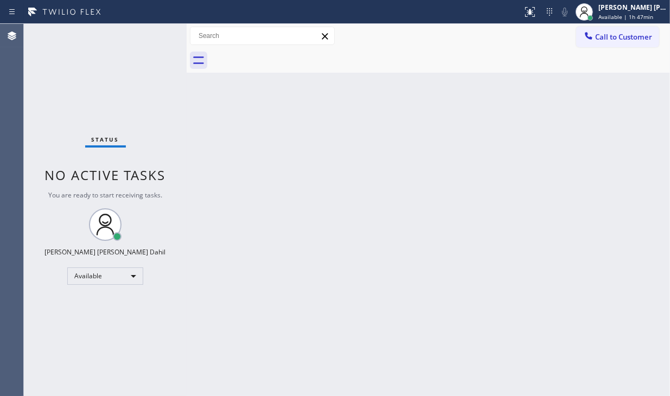
click at [60, 349] on div "Status No active tasks You are ready to start receiving tasks. [PERSON_NAME] [P…" at bounding box center [105, 210] width 163 height 372
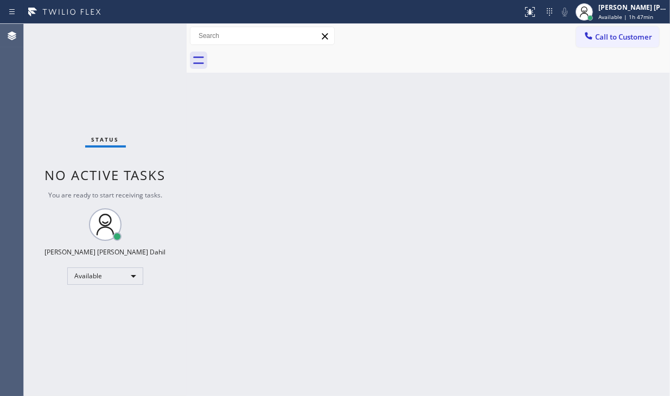
click at [60, 349] on div "Status No active tasks You are ready to start receiving tasks. [PERSON_NAME] [P…" at bounding box center [105, 210] width 163 height 372
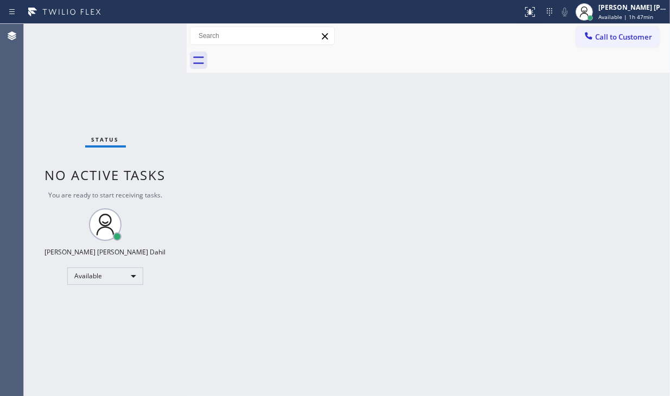
click at [60, 349] on div "Status No active tasks You are ready to start receiving tasks. [PERSON_NAME] [P…" at bounding box center [105, 210] width 163 height 372
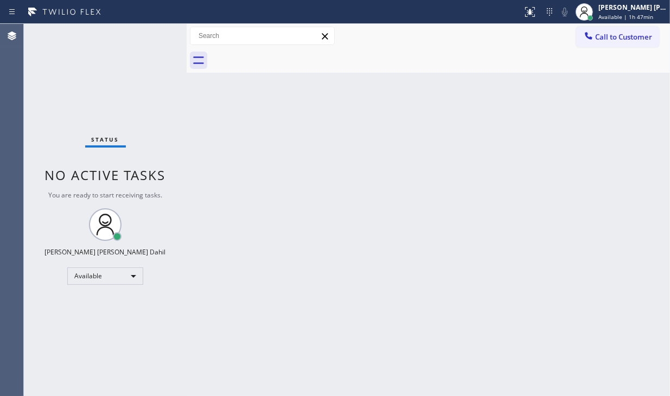
click at [60, 349] on div "Status No active tasks You are ready to start receiving tasks. [PERSON_NAME] [P…" at bounding box center [105, 210] width 163 height 372
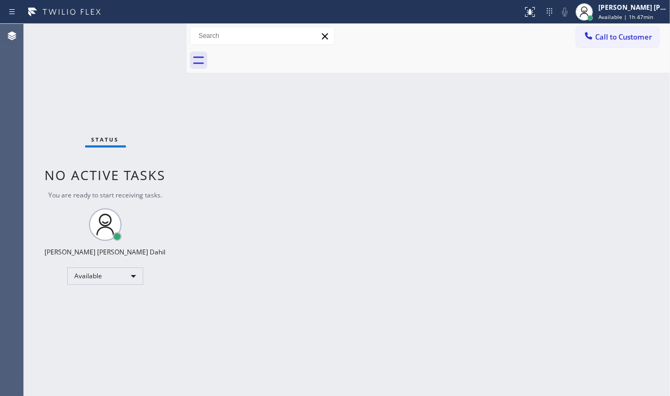
click at [60, 349] on div "Status No active tasks You are ready to start receiving tasks. [PERSON_NAME] [P…" at bounding box center [105, 210] width 163 height 372
click at [65, 352] on div "Status No active tasks You are ready to start receiving tasks. [PERSON_NAME] [P…" at bounding box center [105, 210] width 163 height 372
click at [64, 352] on div "Status No active tasks You are ready to start receiving tasks. [PERSON_NAME] [P…" at bounding box center [105, 210] width 163 height 372
click at [61, 349] on div "Status No active tasks You are ready to start receiving tasks. [PERSON_NAME] [P…" at bounding box center [105, 210] width 163 height 372
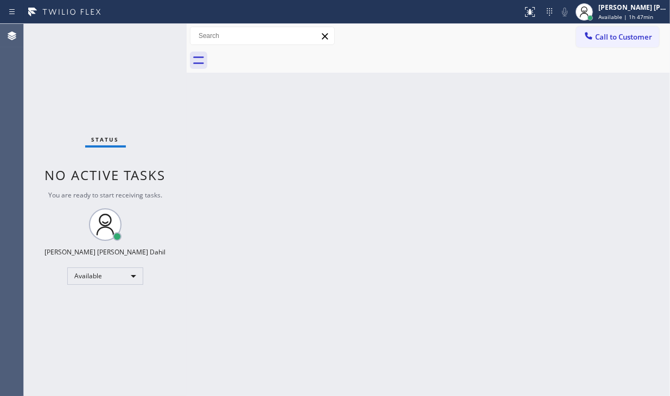
click at [60, 349] on div "Status No active tasks You are ready to start receiving tasks. [PERSON_NAME] [P…" at bounding box center [105, 210] width 163 height 372
click at [63, 350] on div "Status No active tasks You are ready to start receiving tasks. [PERSON_NAME] [P…" at bounding box center [105, 210] width 163 height 372
click at [62, 350] on div "Status No active tasks You are ready to start receiving tasks. [PERSON_NAME] [P…" at bounding box center [105, 210] width 163 height 372
click at [60, 349] on div "Status No active tasks You are ready to start receiving tasks. [PERSON_NAME] [P…" at bounding box center [105, 210] width 163 height 372
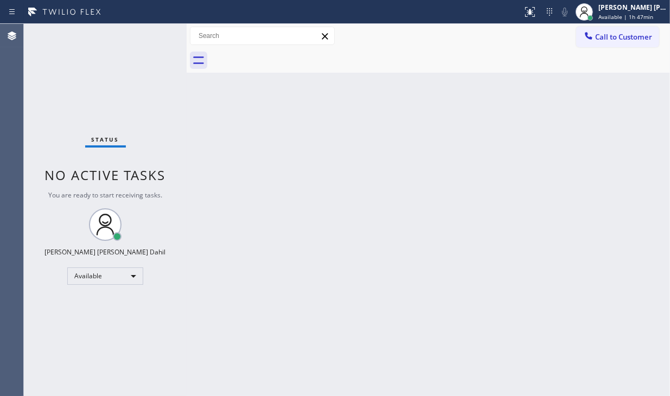
click at [60, 349] on div "Status No active tasks You are ready to start receiving tasks. [PERSON_NAME] [P…" at bounding box center [105, 210] width 163 height 372
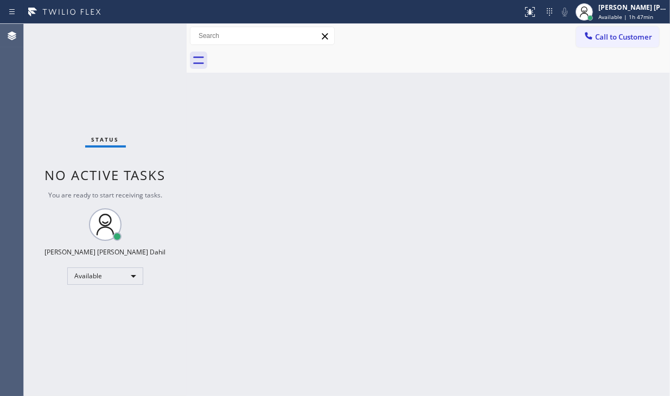
click at [60, 349] on div "Status No active tasks You are ready to start receiving tasks. [PERSON_NAME] [P…" at bounding box center [105, 210] width 163 height 372
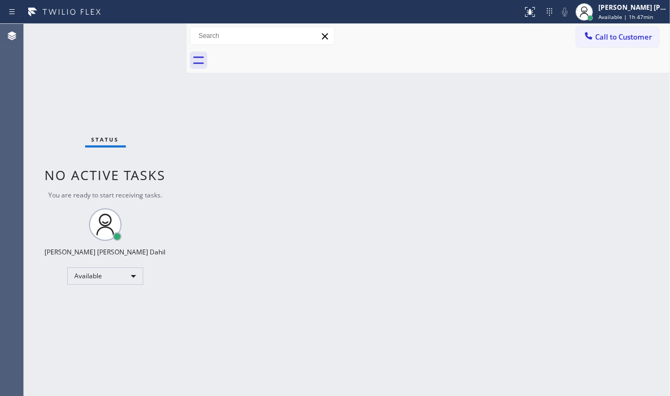
click at [60, 349] on div "Status No active tasks You are ready to start receiving tasks. [PERSON_NAME] [P…" at bounding box center [105, 210] width 163 height 372
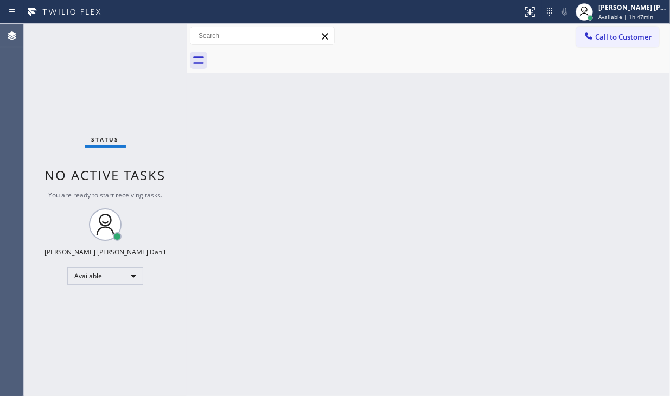
click at [60, 349] on div "Status No active tasks You are ready to start receiving tasks. [PERSON_NAME] [P…" at bounding box center [105, 210] width 163 height 372
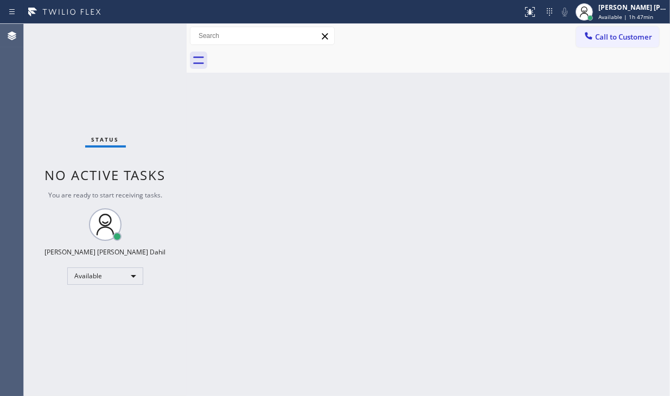
click at [60, 349] on div "Status No active tasks You are ready to start receiving tasks. [PERSON_NAME] [P…" at bounding box center [105, 210] width 163 height 372
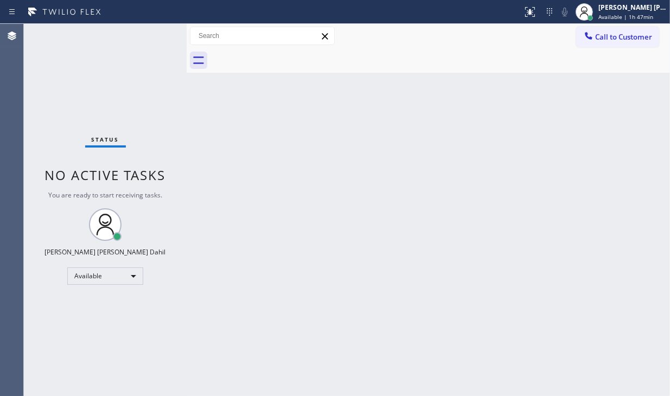
click at [60, 349] on div "Status No active tasks You are ready to start receiving tasks. [PERSON_NAME] [P…" at bounding box center [105, 210] width 163 height 372
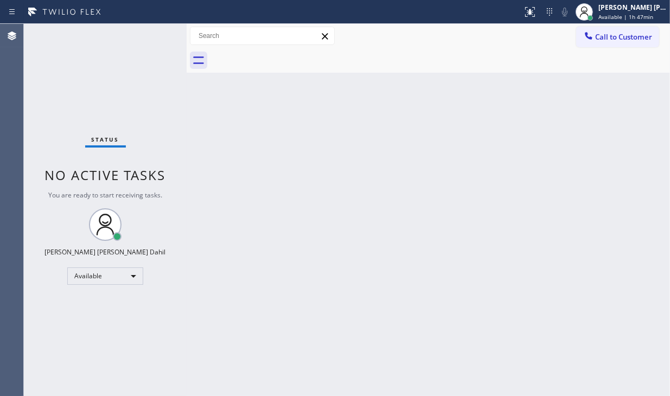
click at [60, 349] on div "Status No active tasks You are ready to start receiving tasks. [PERSON_NAME] [P…" at bounding box center [105, 210] width 163 height 372
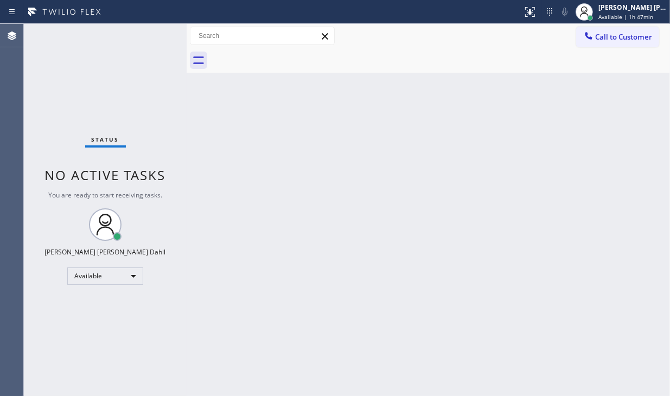
click at [60, 349] on div "Status No active tasks You are ready to start receiving tasks. [PERSON_NAME] [P…" at bounding box center [105, 210] width 163 height 372
click at [286, 353] on div "Back to Dashboard Change Sender ID Customers Technicians Select a contact Outbo…" at bounding box center [428, 210] width 483 height 372
click at [60, 349] on div "Status No active tasks You are ready to start receiving tasks. [PERSON_NAME] [P…" at bounding box center [105, 210] width 163 height 372
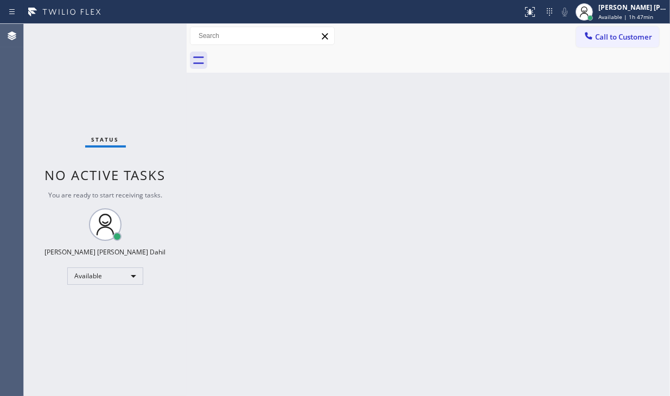
click at [60, 349] on div "Status No active tasks You are ready to start receiving tasks. [PERSON_NAME] [P…" at bounding box center [105, 210] width 163 height 372
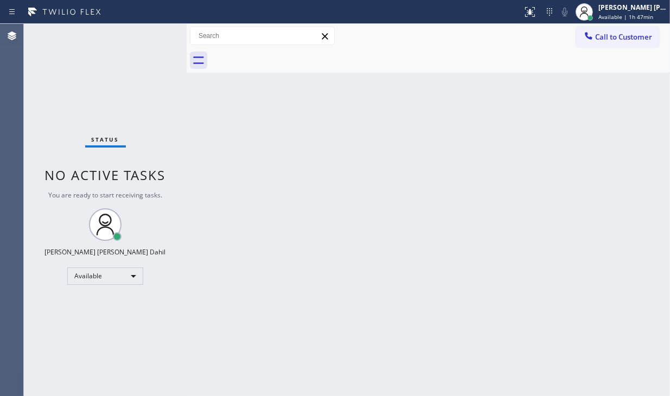
click at [60, 349] on div "Status No active tasks You are ready to start receiving tasks. [PERSON_NAME] [P…" at bounding box center [105, 210] width 163 height 372
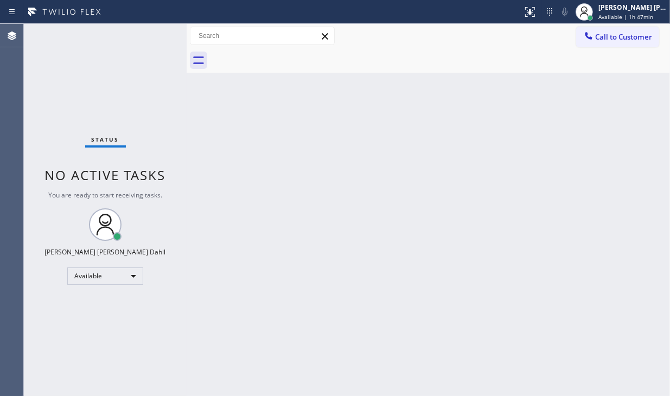
click at [60, 349] on div "Status No active tasks You are ready to start receiving tasks. [PERSON_NAME] [P…" at bounding box center [105, 210] width 163 height 372
click at [62, 349] on div "Status No active tasks You are ready to start receiving tasks. [PERSON_NAME] [P…" at bounding box center [105, 210] width 163 height 372
click at [61, 349] on div "Status No active tasks You are ready to start receiving tasks. [PERSON_NAME] [P…" at bounding box center [105, 210] width 163 height 372
click at [60, 349] on div "Status No active tasks You are ready to start receiving tasks. [PERSON_NAME] [P…" at bounding box center [105, 210] width 163 height 372
click at [61, 350] on div "Status No active tasks You are ready to start receiving tasks. [PERSON_NAME] [P…" at bounding box center [105, 210] width 163 height 372
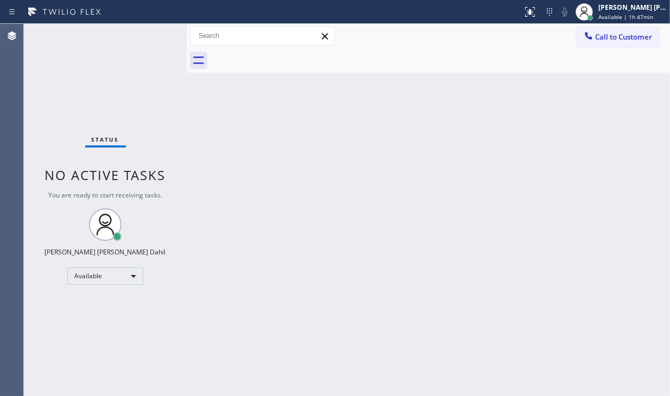
click at [65, 351] on div "Status No active tasks You are ready to start receiving tasks. [PERSON_NAME] [P…" at bounding box center [105, 210] width 163 height 372
click at [61, 350] on div "Status No active tasks You are ready to start receiving tasks. [PERSON_NAME] [P…" at bounding box center [105, 210] width 163 height 372
click at [60, 349] on div "Status No active tasks You are ready to start receiving tasks. [PERSON_NAME] [P…" at bounding box center [105, 210] width 163 height 372
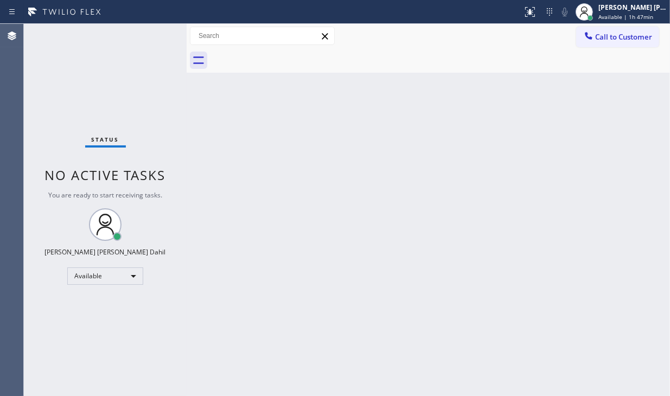
click at [60, 349] on div "Status No active tasks You are ready to start receiving tasks. [PERSON_NAME] [P…" at bounding box center [105, 210] width 163 height 372
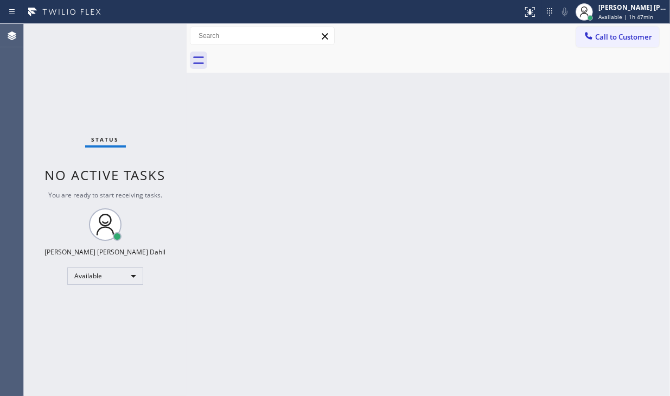
click at [60, 349] on div "Status No active tasks You are ready to start receiving tasks. [PERSON_NAME] [P…" at bounding box center [105, 210] width 163 height 372
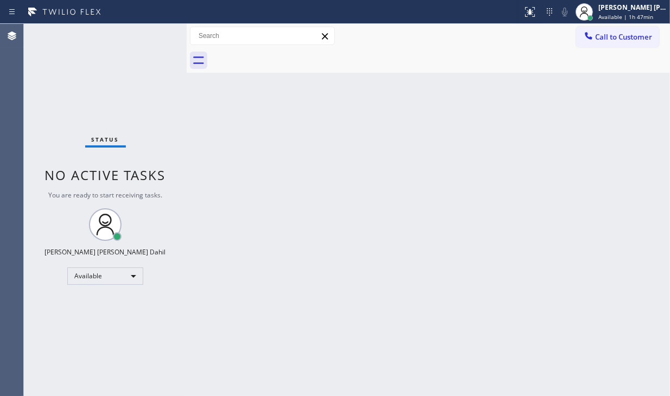
click at [60, 349] on div "Status No active tasks You are ready to start receiving tasks. [PERSON_NAME] [P…" at bounding box center [105, 210] width 163 height 372
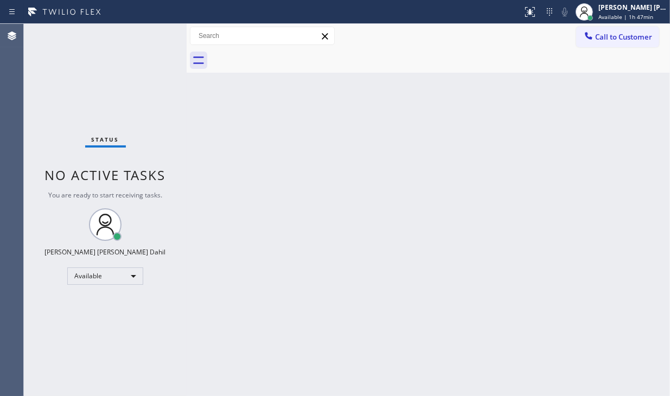
click at [60, 349] on div "Status No active tasks You are ready to start receiving tasks. [PERSON_NAME] [P…" at bounding box center [105, 210] width 163 height 372
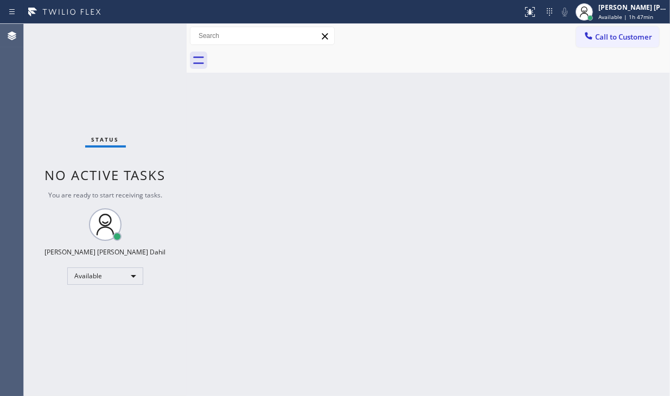
click at [60, 349] on div "Status No active tasks You are ready to start receiving tasks. [PERSON_NAME] [P…" at bounding box center [105, 210] width 163 height 372
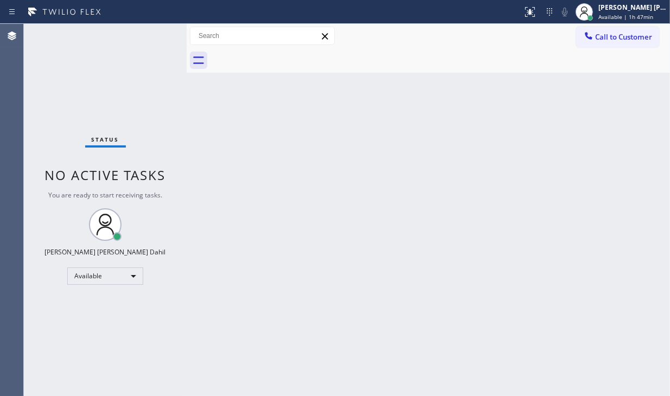
click at [60, 349] on div "Status No active tasks You are ready to start receiving tasks. [PERSON_NAME] [P…" at bounding box center [105, 210] width 163 height 372
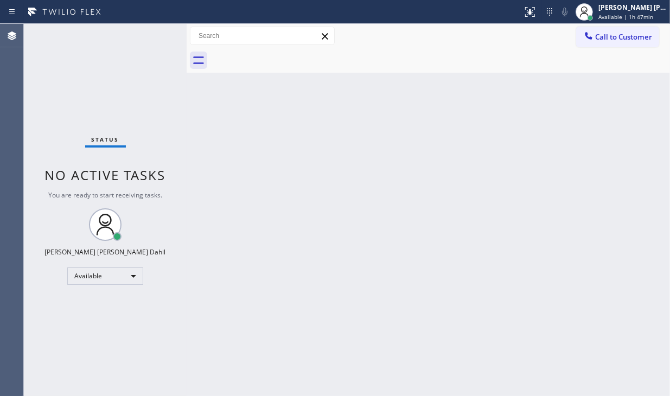
click at [60, 349] on div "Status No active tasks You are ready to start receiving tasks. [PERSON_NAME] [P…" at bounding box center [105, 210] width 163 height 372
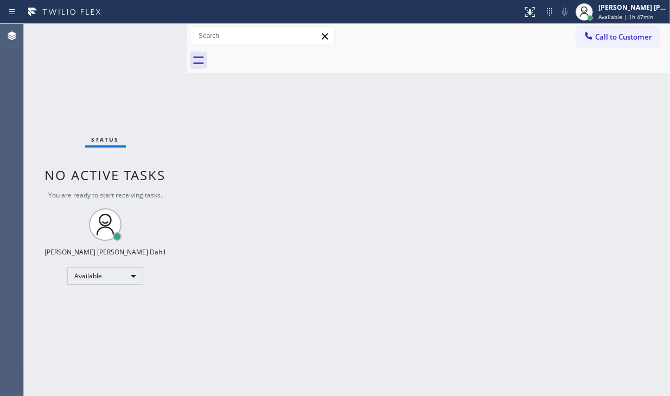
click at [60, 349] on div "Status No active tasks You are ready to start receiving tasks. [PERSON_NAME] [P…" at bounding box center [105, 210] width 163 height 372
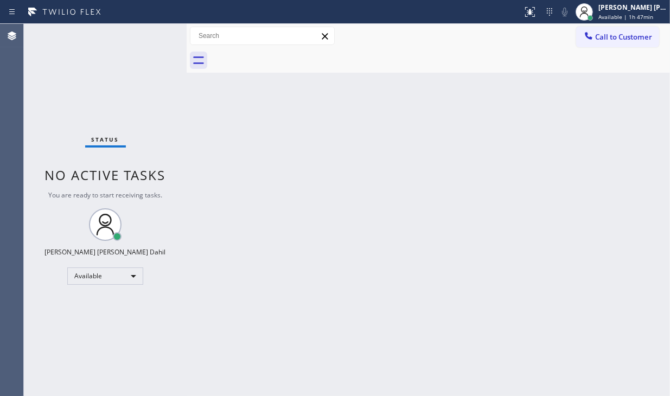
click at [60, 349] on div "Status No active tasks You are ready to start receiving tasks. [PERSON_NAME] [P…" at bounding box center [105, 210] width 163 height 372
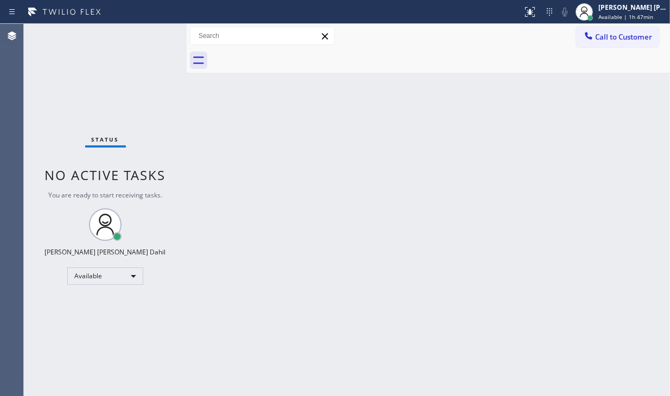
click at [60, 349] on div "Status No active tasks You are ready to start receiving tasks. [PERSON_NAME] [P…" at bounding box center [105, 210] width 163 height 372
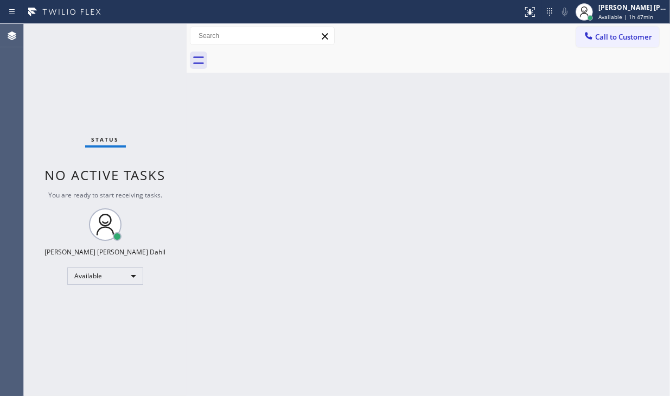
click at [60, 349] on div "Status No active tasks You are ready to start receiving tasks. [PERSON_NAME] [P…" at bounding box center [105, 210] width 163 height 372
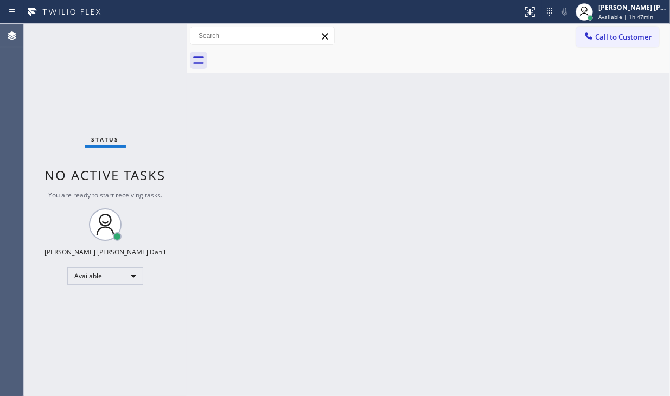
click at [60, 349] on div "Status No active tasks You are ready to start receiving tasks. [PERSON_NAME] [P…" at bounding box center [105, 210] width 163 height 372
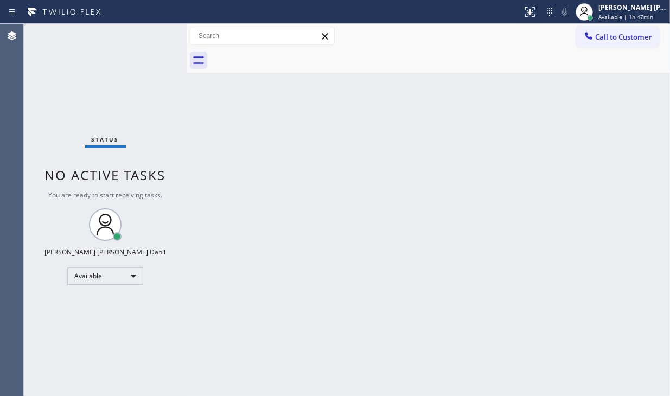
click at [60, 349] on div "Status No active tasks You are ready to start receiving tasks. [PERSON_NAME] [P…" at bounding box center [105, 210] width 163 height 372
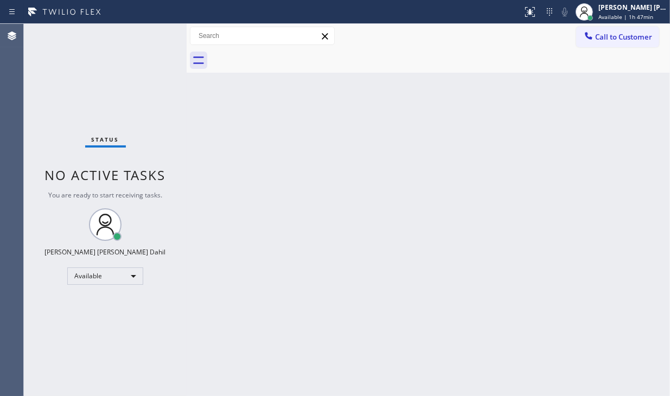
click at [60, 349] on div "Status No active tasks You are ready to start receiving tasks. [PERSON_NAME] [P…" at bounding box center [105, 210] width 163 height 372
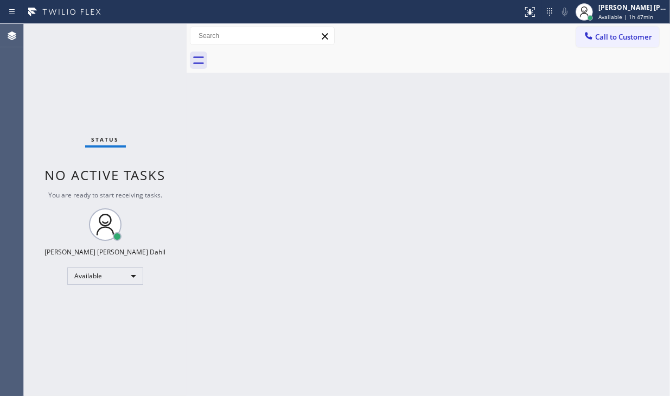
click at [60, 349] on div "Status No active tasks You are ready to start receiving tasks. [PERSON_NAME] [P…" at bounding box center [105, 210] width 163 height 372
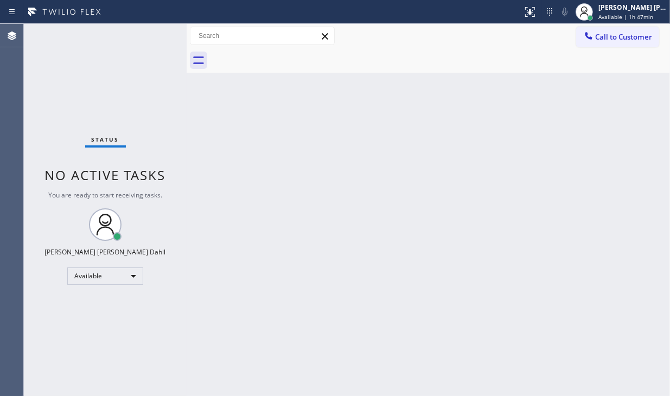
click at [60, 349] on div "Status No active tasks You are ready to start receiving tasks. [PERSON_NAME] [P…" at bounding box center [105, 210] width 163 height 372
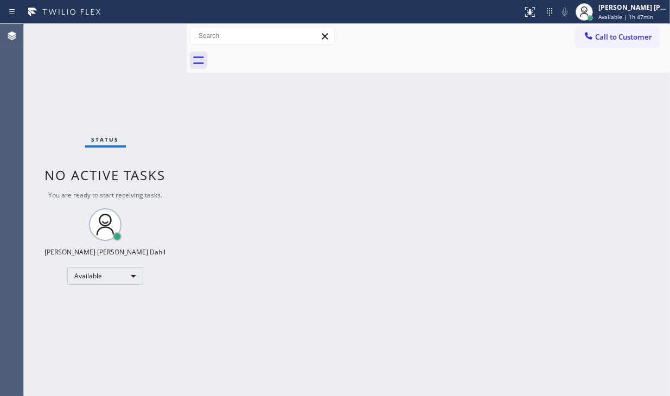
click at [60, 349] on div "Status No active tasks You are ready to start receiving tasks. [PERSON_NAME] [P…" at bounding box center [105, 210] width 163 height 372
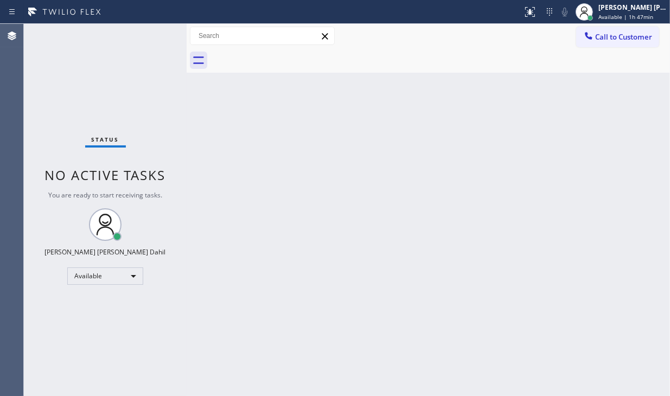
click at [60, 349] on div "Status No active tasks You are ready to start receiving tasks. [PERSON_NAME] [P…" at bounding box center [105, 210] width 163 height 372
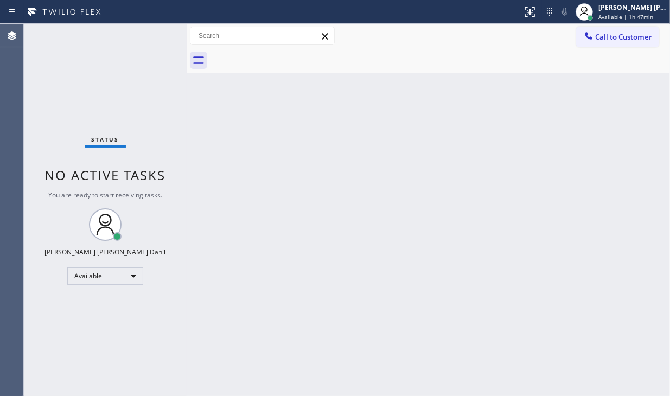
click at [60, 349] on div "Status No active tasks You are ready to start receiving tasks. [PERSON_NAME] [P…" at bounding box center [105, 210] width 163 height 372
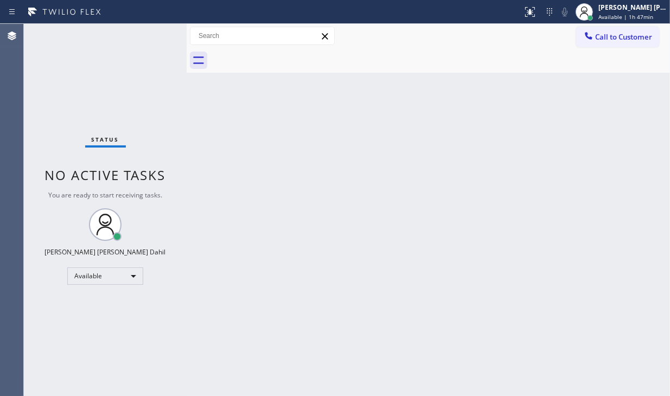
click at [60, 349] on div "Status No active tasks You are ready to start receiving tasks. [PERSON_NAME] [P…" at bounding box center [105, 210] width 163 height 372
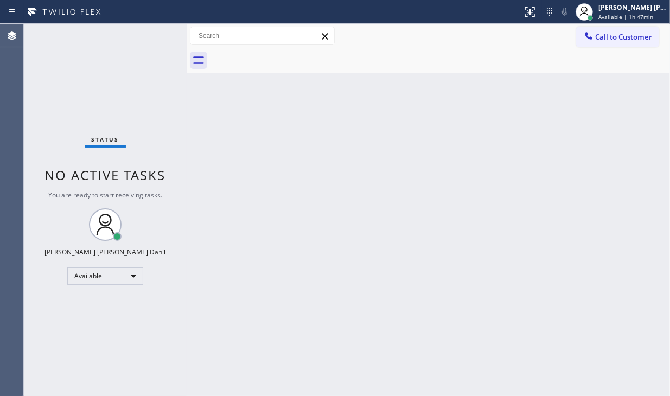
click at [60, 349] on div "Status No active tasks You are ready to start receiving tasks. [PERSON_NAME] [P…" at bounding box center [105, 210] width 163 height 372
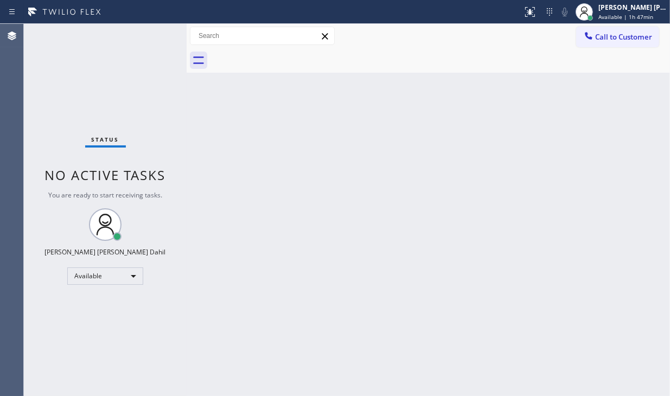
click at [60, 349] on div "Status No active tasks You are ready to start receiving tasks. [PERSON_NAME] [P…" at bounding box center [105, 210] width 163 height 372
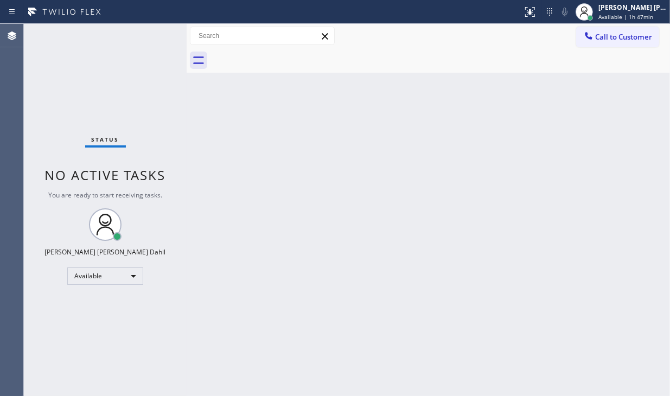
click at [60, 349] on div "Status No active tasks You are ready to start receiving tasks. [PERSON_NAME] [P…" at bounding box center [105, 210] width 163 height 372
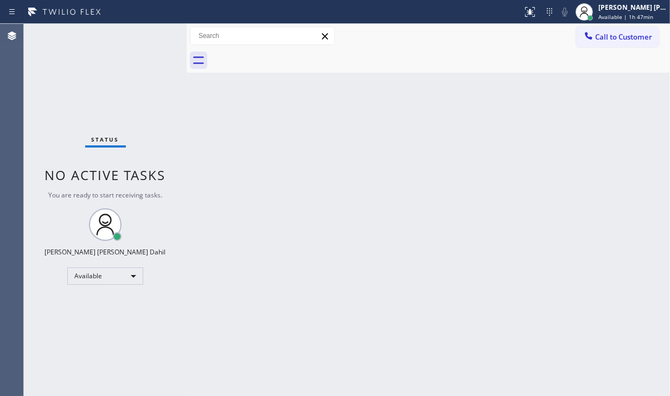
click at [60, 349] on div "Status No active tasks You are ready to start receiving tasks. [PERSON_NAME] [P…" at bounding box center [105, 210] width 163 height 372
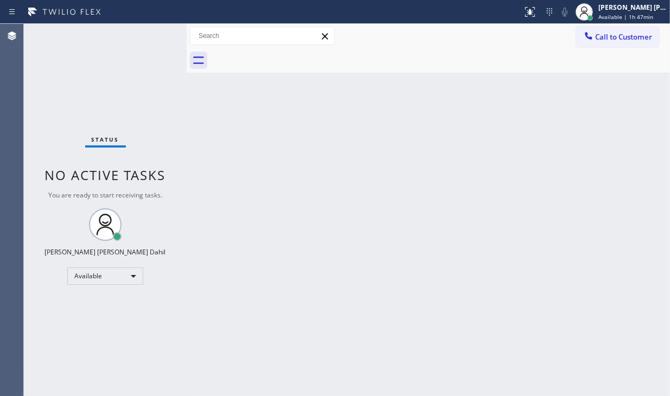
click at [60, 349] on div "Status No active tasks You are ready to start receiving tasks. [PERSON_NAME] [P…" at bounding box center [105, 210] width 163 height 372
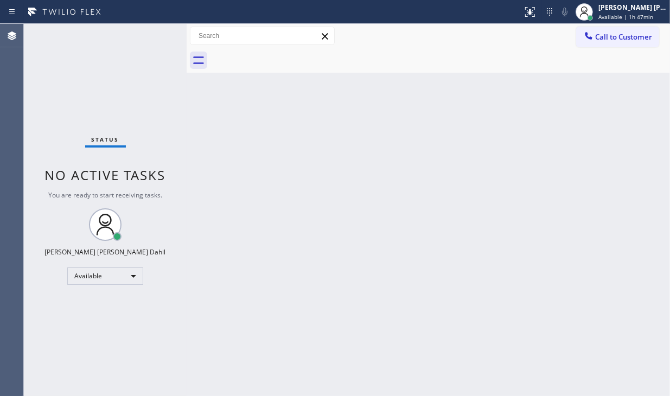
click at [60, 349] on div "Status No active tasks You are ready to start receiving tasks. [PERSON_NAME] [P…" at bounding box center [105, 210] width 163 height 372
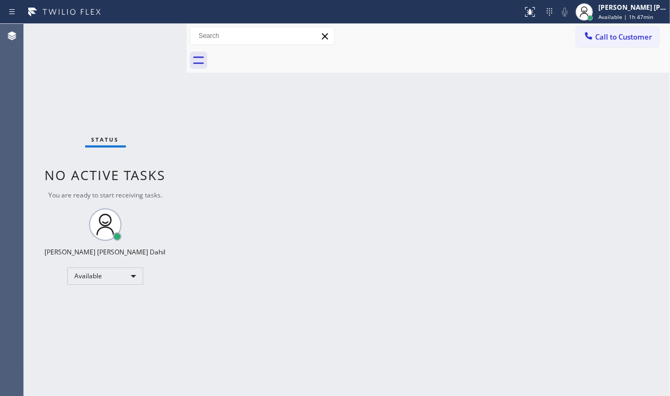
click at [60, 349] on div "Status No active tasks You are ready to start receiving tasks. [PERSON_NAME] [P…" at bounding box center [105, 210] width 163 height 372
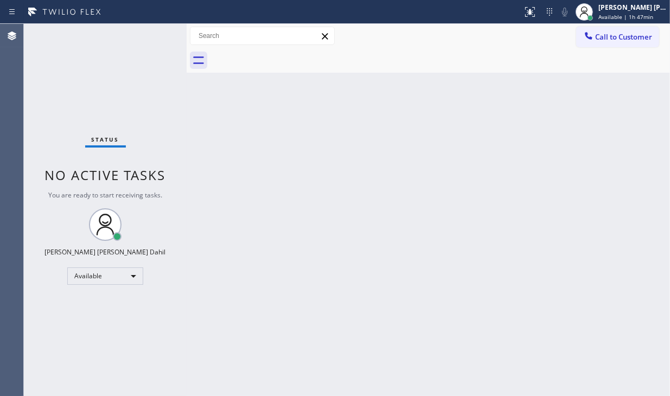
click at [60, 349] on div "Status No active tasks You are ready to start receiving tasks. [PERSON_NAME] [P…" at bounding box center [105, 210] width 163 height 372
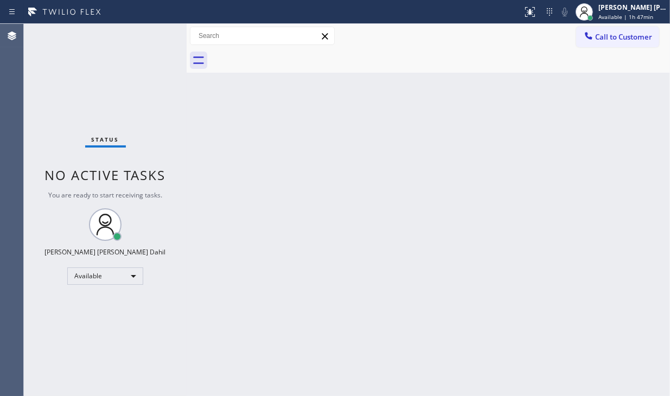
click at [60, 349] on div "Status No active tasks You are ready to start receiving tasks. [PERSON_NAME] [P…" at bounding box center [105, 210] width 163 height 372
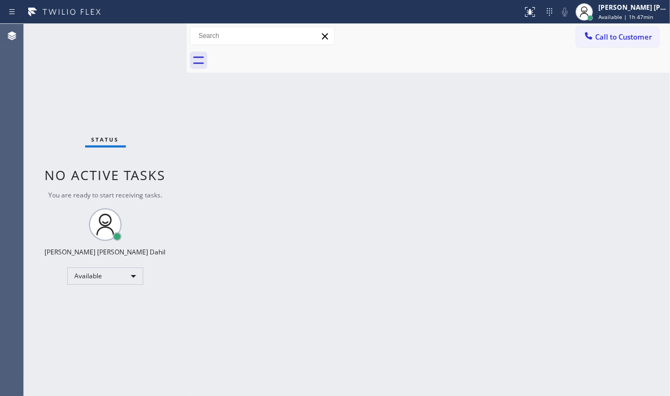
click at [60, 349] on div "Status No active tasks You are ready to start receiving tasks. [PERSON_NAME] [P…" at bounding box center [105, 210] width 163 height 372
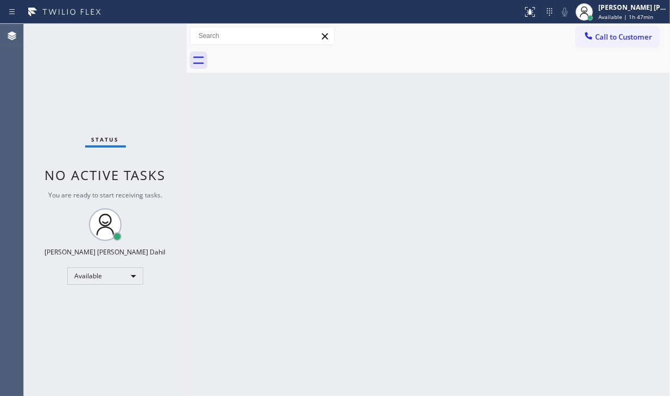
click at [60, 349] on div "Status No active tasks You are ready to start receiving tasks. [PERSON_NAME] [P…" at bounding box center [105, 210] width 163 height 372
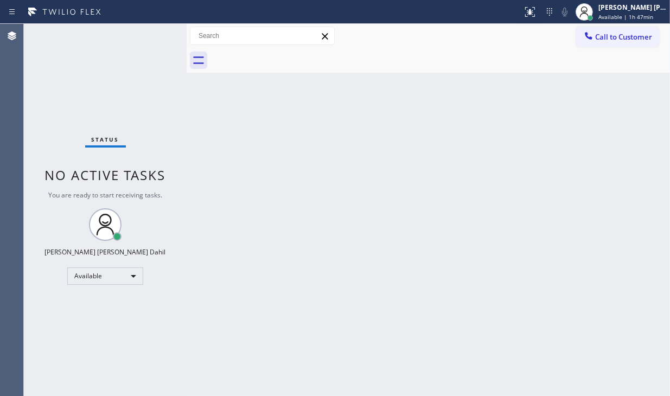
click at [60, 349] on div "Status No active tasks You are ready to start receiving tasks. [PERSON_NAME] [P…" at bounding box center [105, 210] width 163 height 372
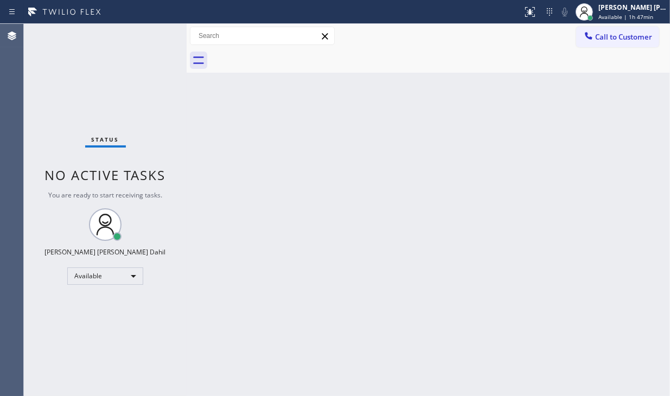
click at [60, 349] on div "Status No active tasks You are ready to start receiving tasks. [PERSON_NAME] [P…" at bounding box center [105, 210] width 163 height 372
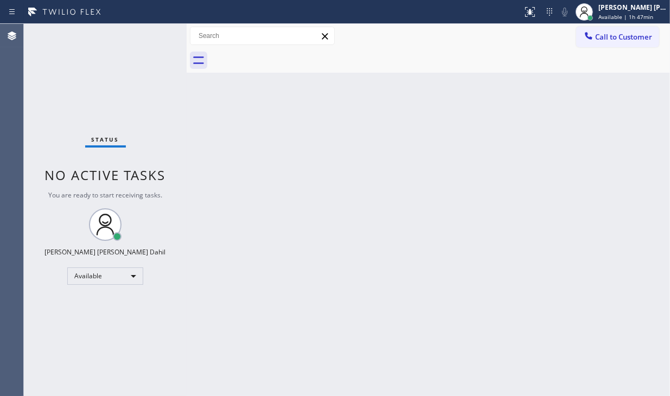
click at [60, 349] on div "Status No active tasks You are ready to start receiving tasks. [PERSON_NAME] [P…" at bounding box center [105, 210] width 163 height 372
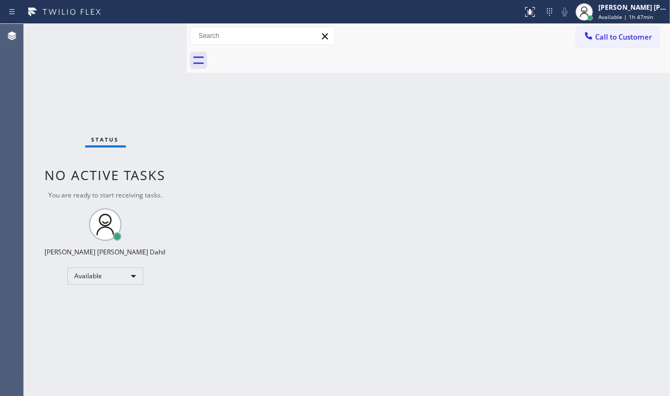
click at [60, 349] on div "Status No active tasks You are ready to start receiving tasks. [PERSON_NAME] [P…" at bounding box center [105, 210] width 163 height 372
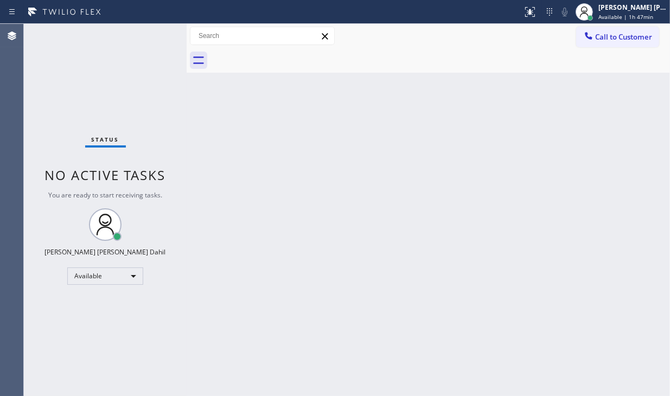
click at [60, 349] on div "Status No active tasks You are ready to start receiving tasks. [PERSON_NAME] [P…" at bounding box center [105, 210] width 163 height 372
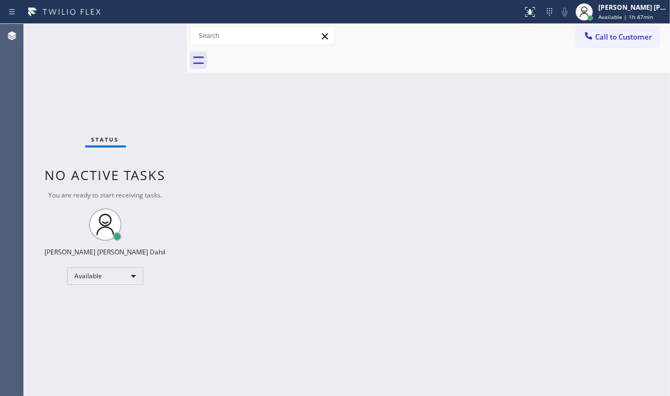
click at [60, 349] on div "Status No active tasks You are ready to start receiving tasks. [PERSON_NAME] [P…" at bounding box center [105, 210] width 163 height 372
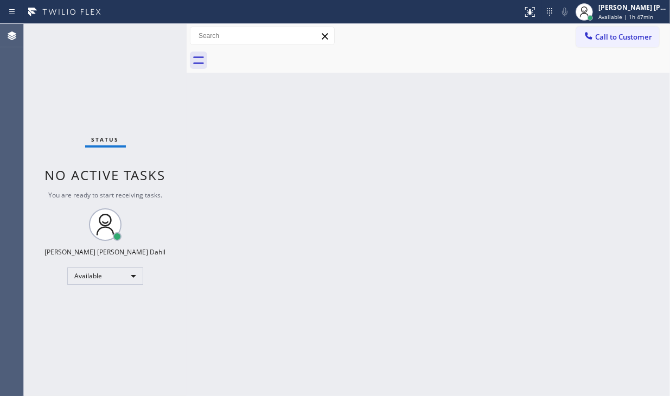
click at [60, 349] on div "Status No active tasks You are ready to start receiving tasks. [PERSON_NAME] [P…" at bounding box center [105, 210] width 163 height 372
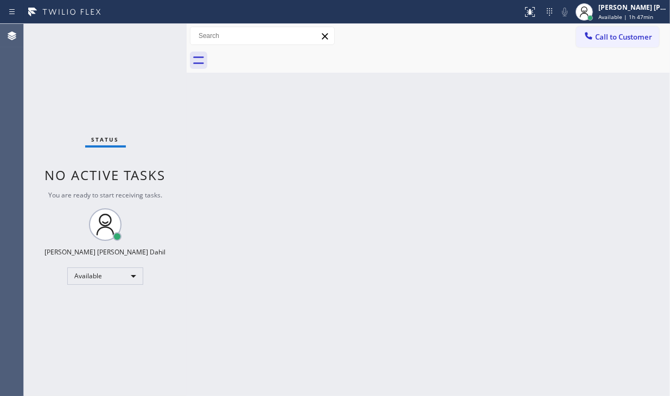
click at [60, 349] on div "Status No active tasks You are ready to start receiving tasks. [PERSON_NAME] [P…" at bounding box center [105, 210] width 163 height 372
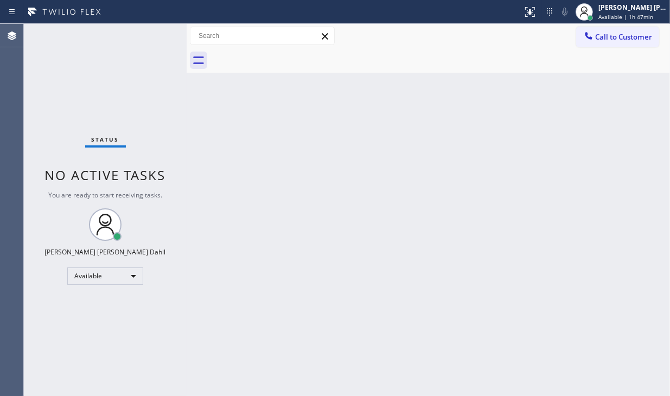
click at [60, 349] on div "Status No active tasks You are ready to start receiving tasks. [PERSON_NAME] [P…" at bounding box center [105, 210] width 163 height 372
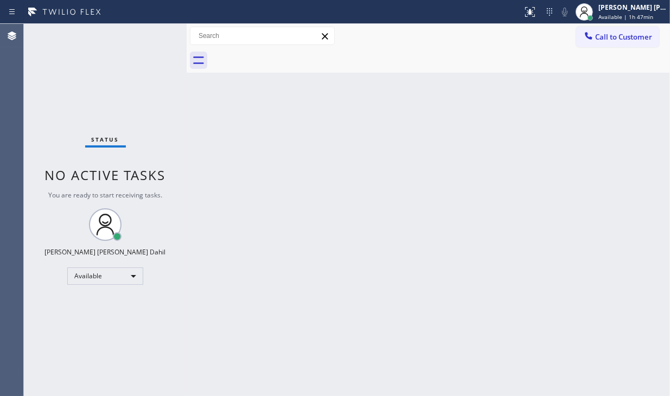
click at [60, 349] on div "Status No active tasks You are ready to start receiving tasks. [PERSON_NAME] [P…" at bounding box center [105, 210] width 163 height 372
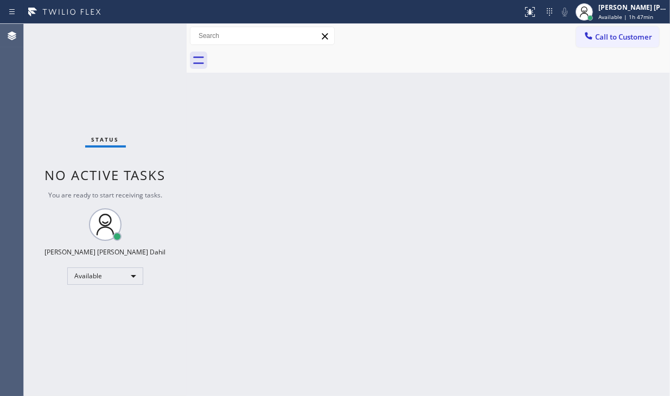
click at [60, 349] on div "Status No active tasks You are ready to start receiving tasks. [PERSON_NAME] [P…" at bounding box center [105, 210] width 163 height 372
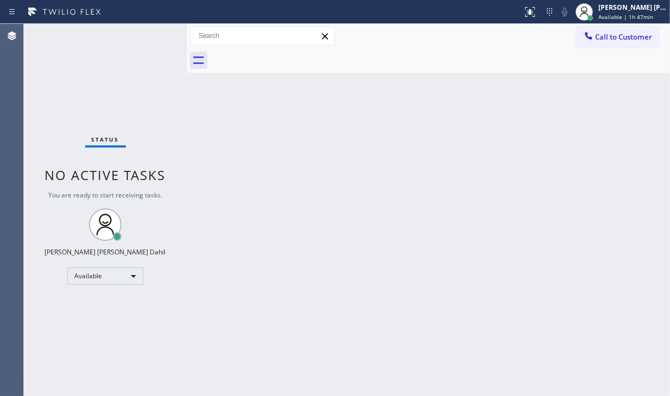
click at [60, 349] on div "Status No active tasks You are ready to start receiving tasks. [PERSON_NAME] [P…" at bounding box center [105, 210] width 163 height 372
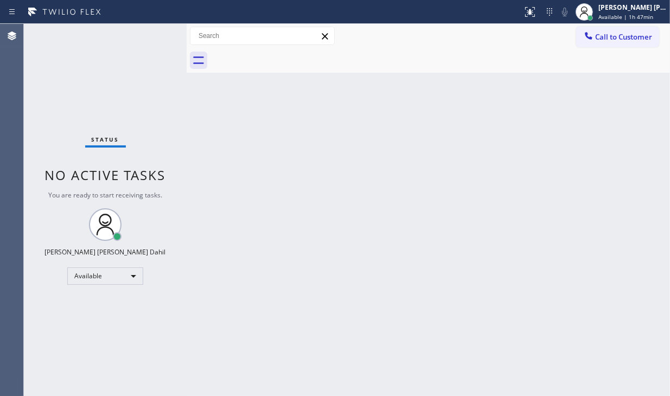
click at [60, 349] on div "Status No active tasks You are ready to start receiving tasks. [PERSON_NAME] [P…" at bounding box center [105, 210] width 163 height 372
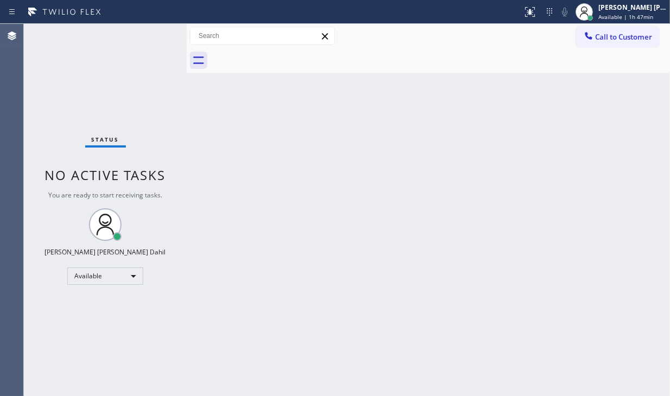
click at [60, 349] on div "Status No active tasks You are ready to start receiving tasks. [PERSON_NAME] [P…" at bounding box center [105, 210] width 163 height 372
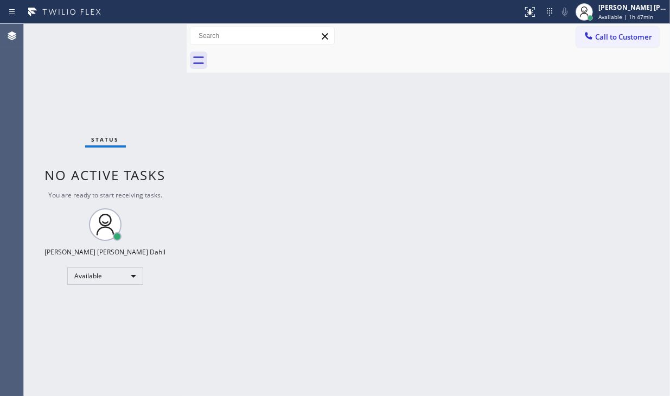
click at [60, 349] on div "Status No active tasks You are ready to start receiving tasks. [PERSON_NAME] [P…" at bounding box center [105, 210] width 163 height 372
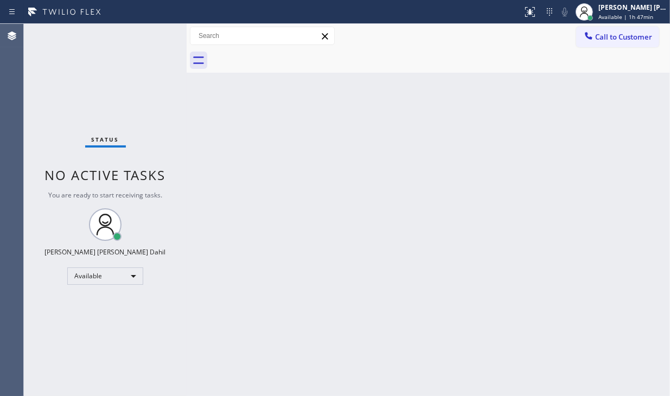
click at [60, 349] on div "Status No active tasks You are ready to start receiving tasks. [PERSON_NAME] [P…" at bounding box center [105, 210] width 163 height 372
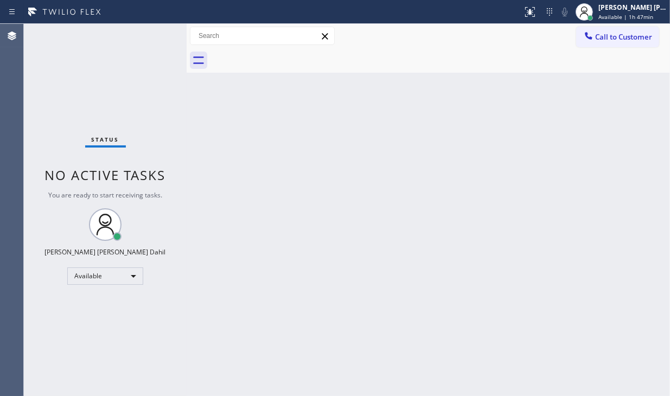
click at [60, 349] on div "Status No active tasks You are ready to start receiving tasks. [PERSON_NAME] [P…" at bounding box center [105, 210] width 163 height 372
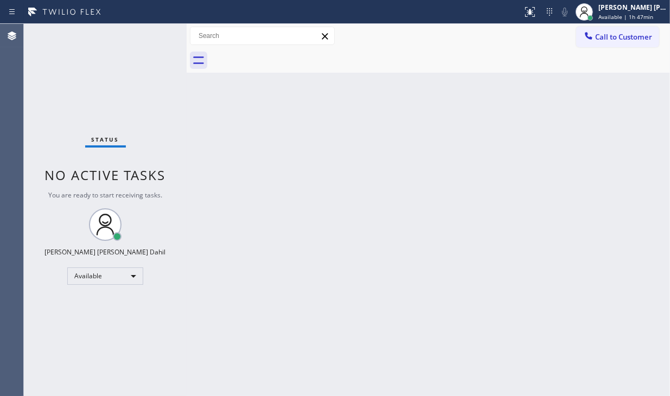
click at [60, 349] on div "Status No active tasks You are ready to start receiving tasks. [PERSON_NAME] [P…" at bounding box center [105, 210] width 163 height 372
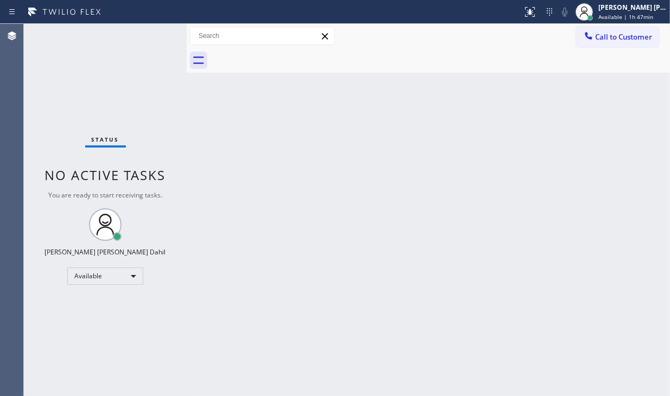
click at [60, 349] on div "Status No active tasks You are ready to start receiving tasks. [PERSON_NAME] [P…" at bounding box center [105, 210] width 163 height 372
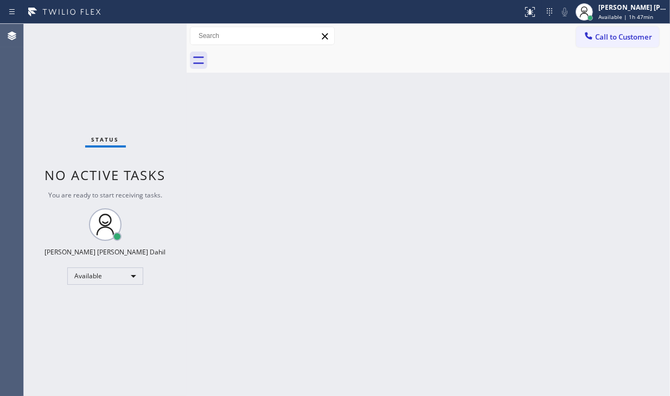
click at [60, 349] on div "Status No active tasks You are ready to start receiving tasks. [PERSON_NAME] [P…" at bounding box center [105, 210] width 163 height 372
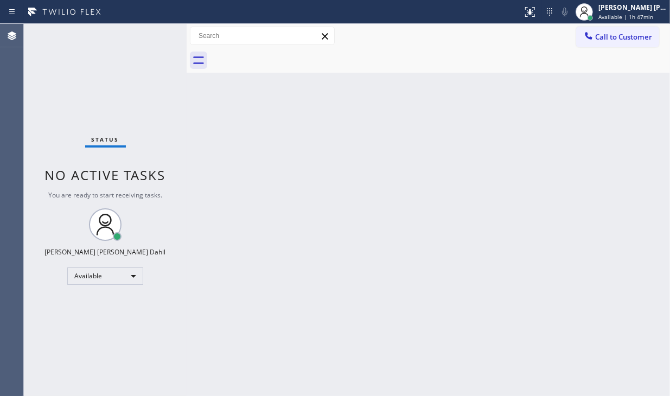
click at [60, 349] on div "Status No active tasks You are ready to start receiving tasks. [PERSON_NAME] [P…" at bounding box center [105, 210] width 163 height 372
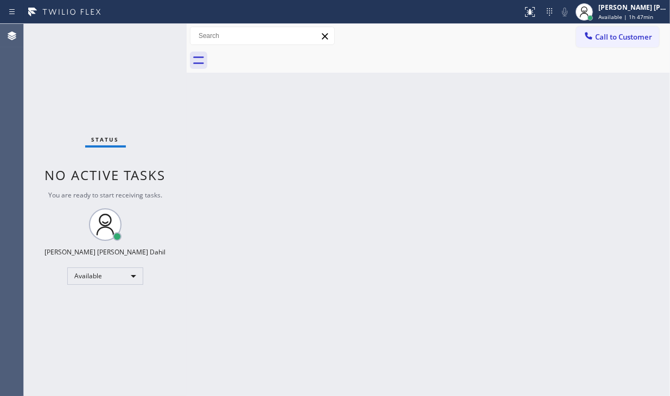
click at [60, 349] on div "Status No active tasks You are ready to start receiving tasks. [PERSON_NAME] [P…" at bounding box center [105, 210] width 163 height 372
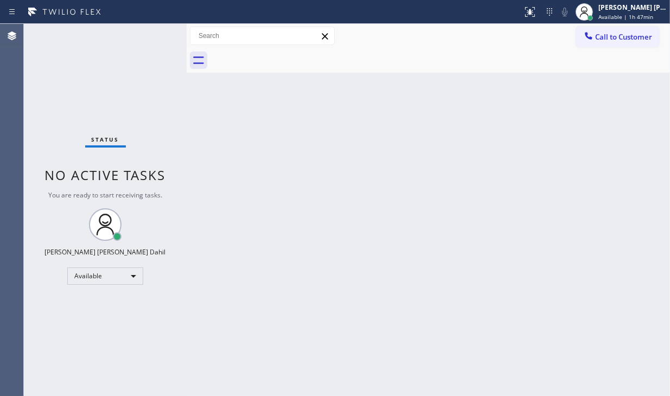
click at [60, 349] on div "Status No active tasks You are ready to start receiving tasks. [PERSON_NAME] [P…" at bounding box center [105, 210] width 163 height 372
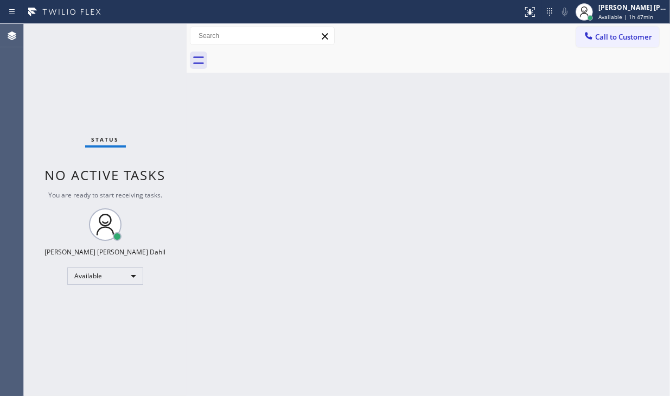
click at [60, 349] on div "Status No active tasks You are ready to start receiving tasks. [PERSON_NAME] [P…" at bounding box center [105, 210] width 163 height 372
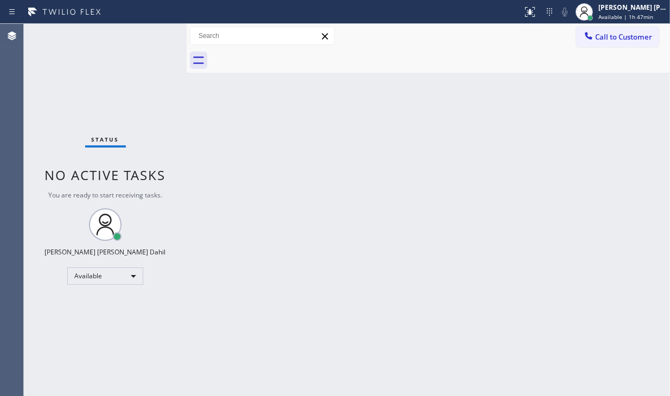
click at [60, 349] on div "Status No active tasks You are ready to start receiving tasks. [PERSON_NAME] [P…" at bounding box center [105, 210] width 163 height 372
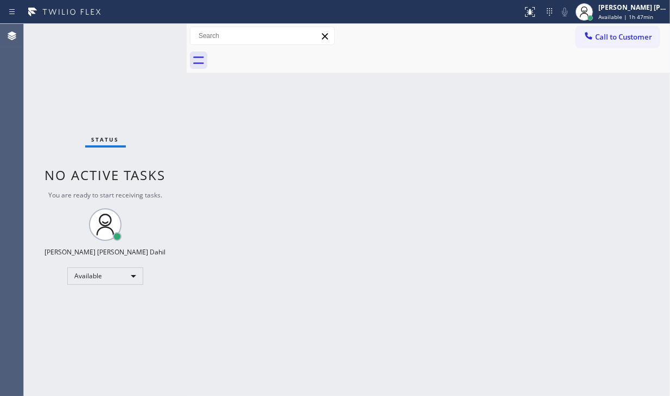
click at [60, 349] on div "Status No active tasks You are ready to start receiving tasks. [PERSON_NAME] [P…" at bounding box center [105, 210] width 163 height 372
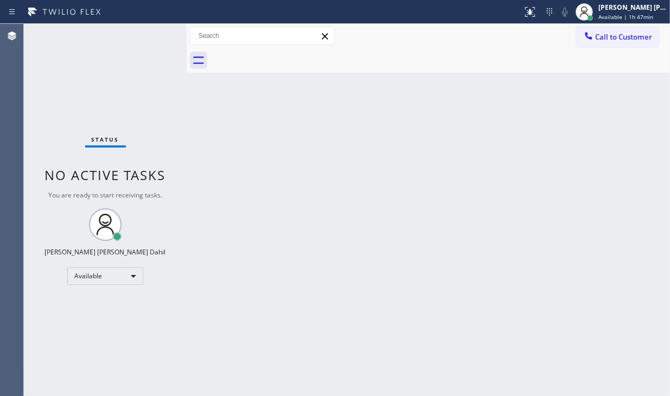
click at [60, 349] on div "Status No active tasks You are ready to start receiving tasks. [PERSON_NAME] [P…" at bounding box center [105, 210] width 163 height 372
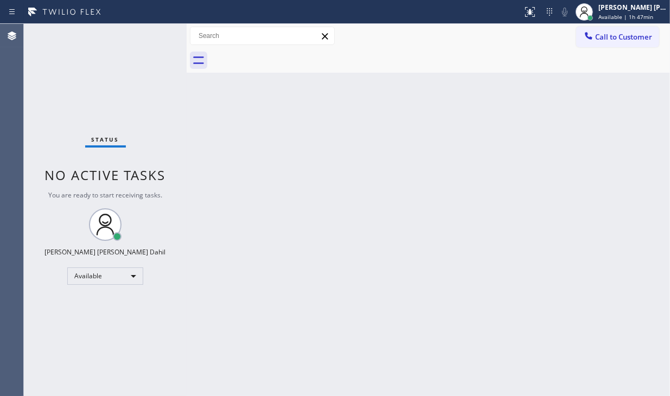
click at [60, 349] on div "Status No active tasks You are ready to start receiving tasks. [PERSON_NAME] [P…" at bounding box center [105, 210] width 163 height 372
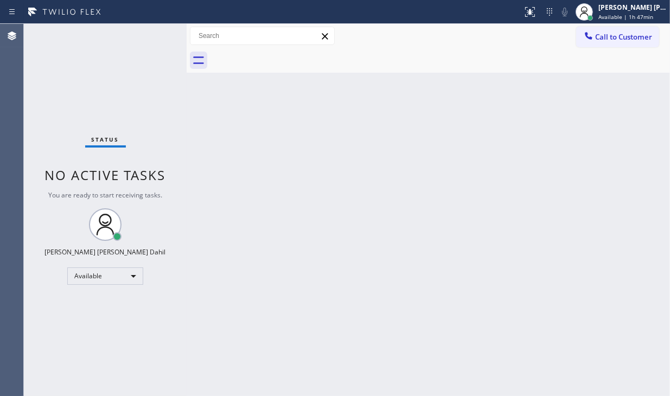
click at [60, 349] on div "Status No active tasks You are ready to start receiving tasks. [PERSON_NAME] [P…" at bounding box center [105, 210] width 163 height 372
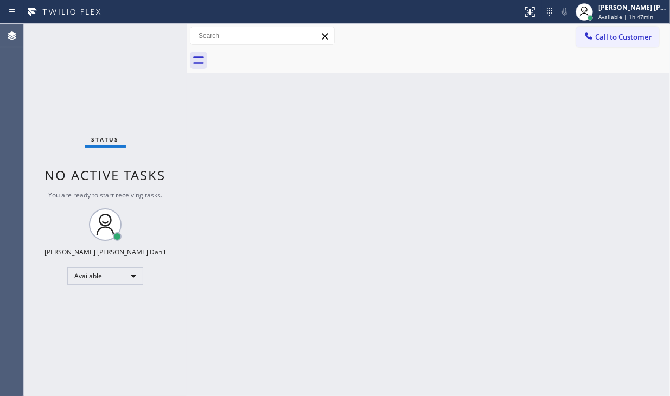
click at [60, 349] on div "Status No active tasks You are ready to start receiving tasks. [PERSON_NAME] [P…" at bounding box center [105, 210] width 163 height 372
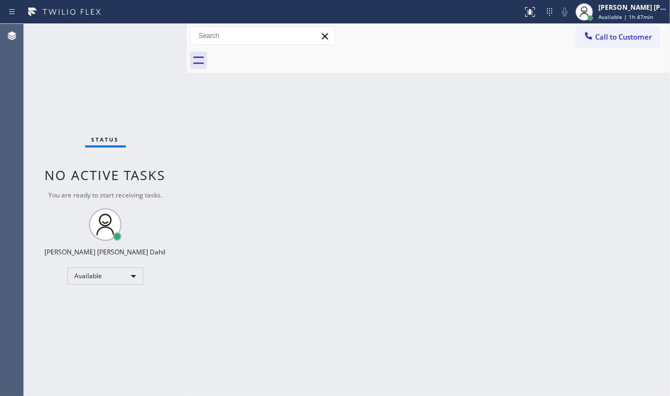
click at [60, 349] on div "Status No active tasks You are ready to start receiving tasks. [PERSON_NAME] [P…" at bounding box center [105, 210] width 163 height 372
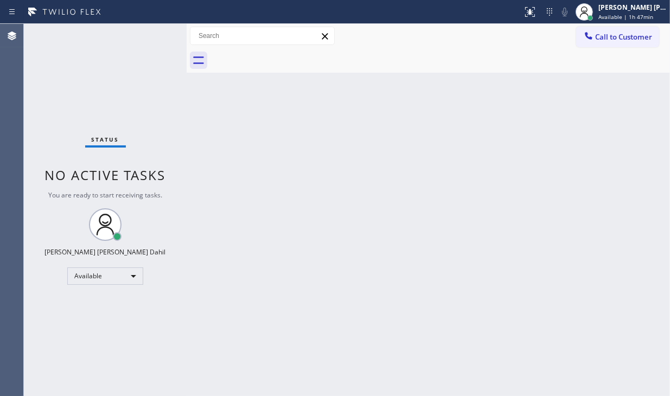
click at [60, 349] on div "Status No active tasks You are ready to start receiving tasks. [PERSON_NAME] [P…" at bounding box center [105, 210] width 163 height 372
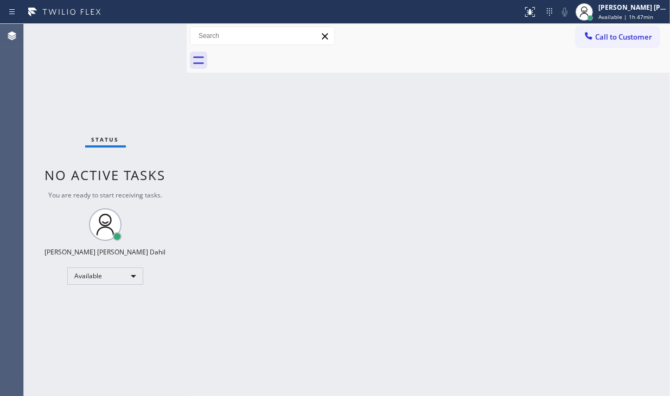
click at [60, 349] on div "Status No active tasks You are ready to start receiving tasks. [PERSON_NAME] [P…" at bounding box center [105, 210] width 163 height 372
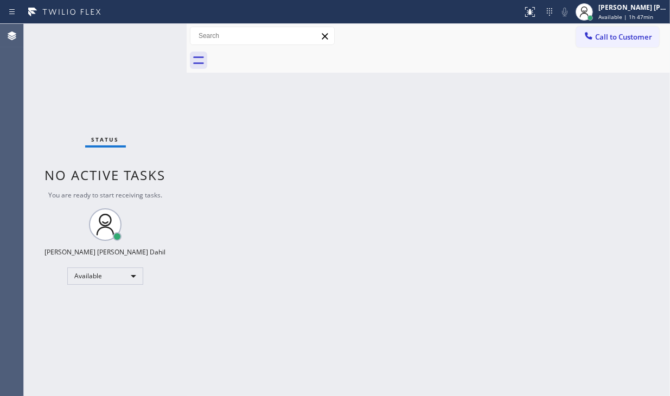
click at [60, 349] on div "Status No active tasks You are ready to start receiving tasks. [PERSON_NAME] [P…" at bounding box center [105, 210] width 163 height 372
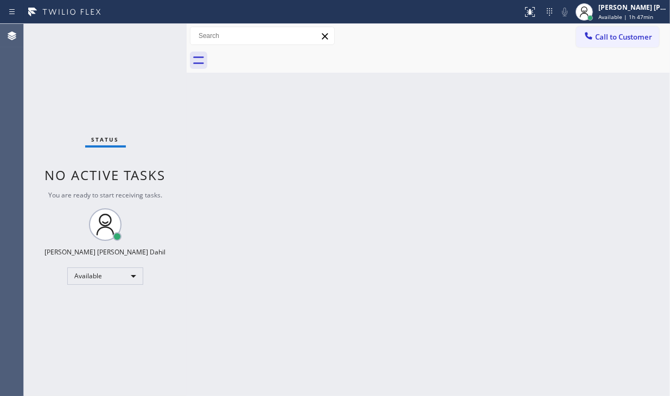
click at [60, 349] on div "Status No active tasks You are ready to start receiving tasks. [PERSON_NAME] [P…" at bounding box center [105, 210] width 163 height 372
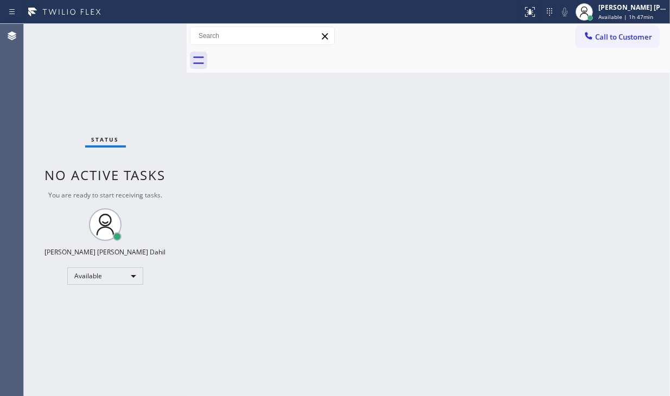
click at [60, 349] on div "Status No active tasks You are ready to start receiving tasks. [PERSON_NAME] [P…" at bounding box center [105, 210] width 163 height 372
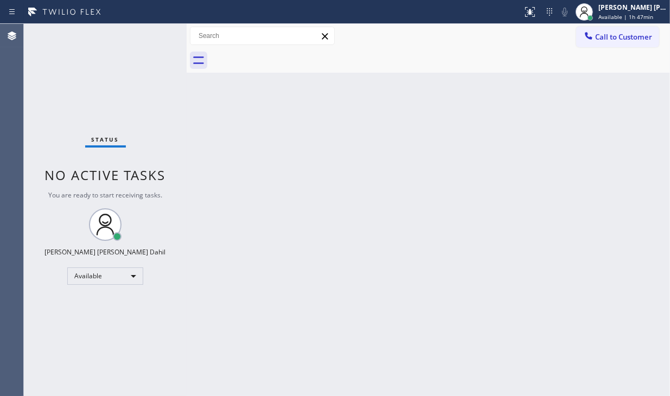
click at [60, 349] on div "Status No active tasks You are ready to start receiving tasks. [PERSON_NAME] [P…" at bounding box center [105, 210] width 163 height 372
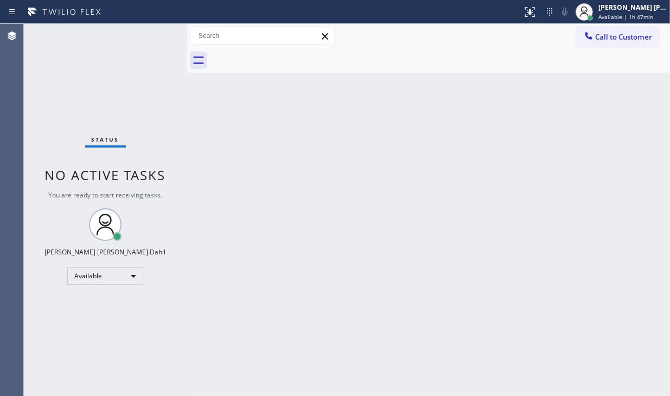
click at [60, 349] on div "Status No active tasks You are ready to start receiving tasks. [PERSON_NAME] [P…" at bounding box center [105, 210] width 163 height 372
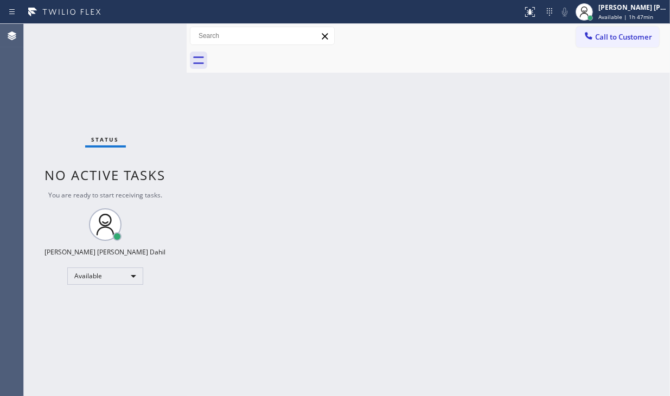
click at [60, 349] on div "Status No active tasks You are ready to start receiving tasks. [PERSON_NAME] [P…" at bounding box center [105, 210] width 163 height 372
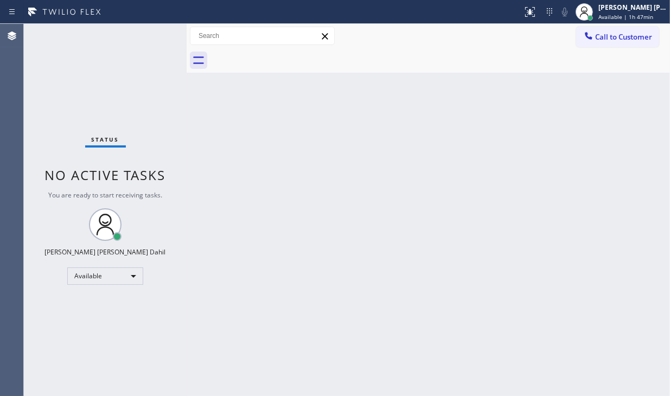
click at [60, 349] on div "Status No active tasks You are ready to start receiving tasks. [PERSON_NAME] [P…" at bounding box center [105, 210] width 163 height 372
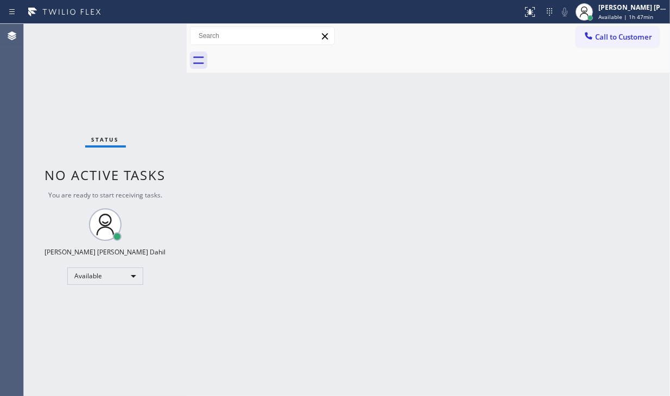
click at [60, 349] on div "Status No active tasks You are ready to start receiving tasks. [PERSON_NAME] [P…" at bounding box center [105, 210] width 163 height 372
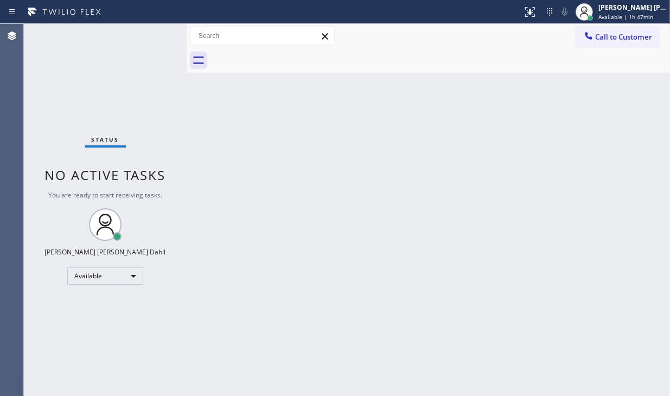
click at [60, 349] on div "Status No active tasks You are ready to start receiving tasks. [PERSON_NAME] [P…" at bounding box center [105, 210] width 163 height 372
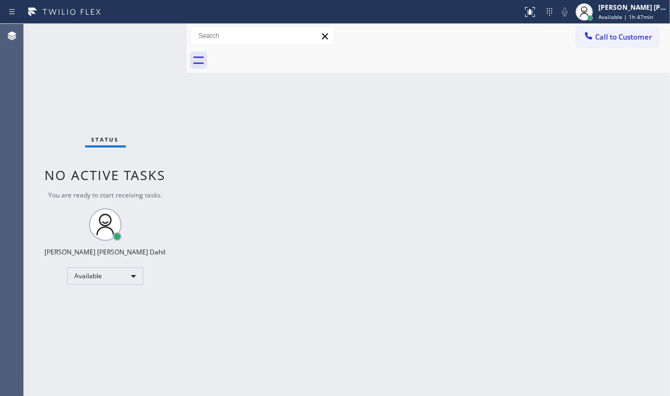
click at [60, 349] on div "Status No active tasks You are ready to start receiving tasks. [PERSON_NAME] [P…" at bounding box center [105, 210] width 163 height 372
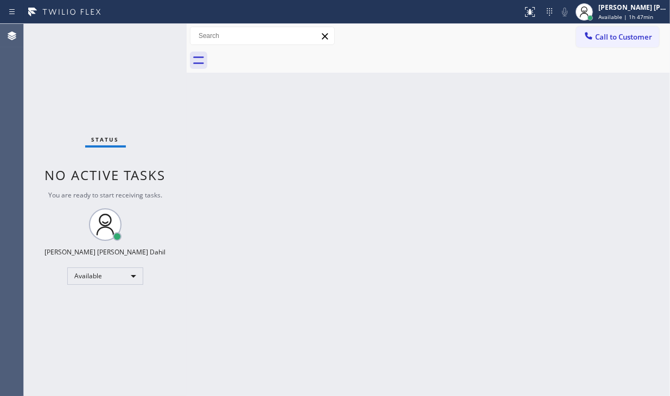
click at [60, 349] on div "Status No active tasks You are ready to start receiving tasks. [PERSON_NAME] [P…" at bounding box center [105, 210] width 163 height 372
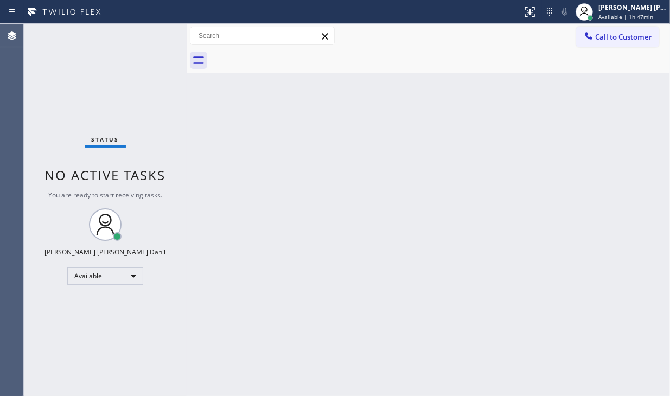
click at [60, 349] on div "Status No active tasks You are ready to start receiving tasks. [PERSON_NAME] [P…" at bounding box center [105, 210] width 163 height 372
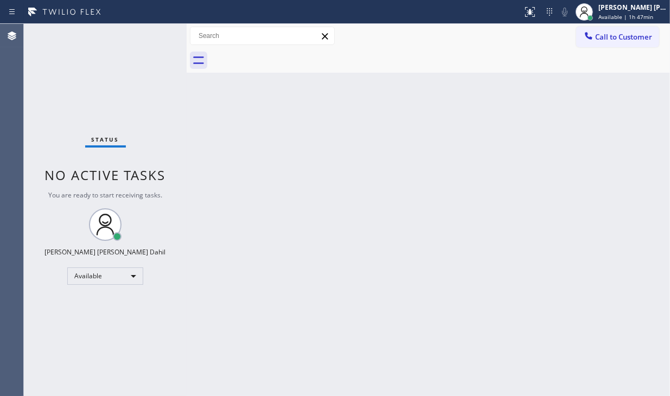
click at [60, 349] on div "Status No active tasks You are ready to start receiving tasks. [PERSON_NAME] [P…" at bounding box center [105, 210] width 163 height 372
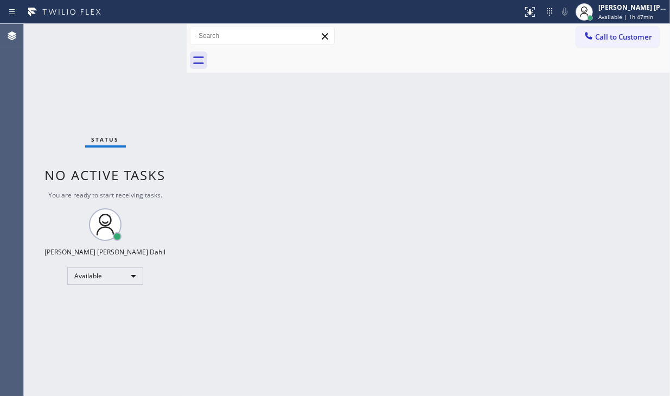
click at [60, 349] on div "Status No active tasks You are ready to start receiving tasks. [PERSON_NAME] [P…" at bounding box center [105, 210] width 163 height 372
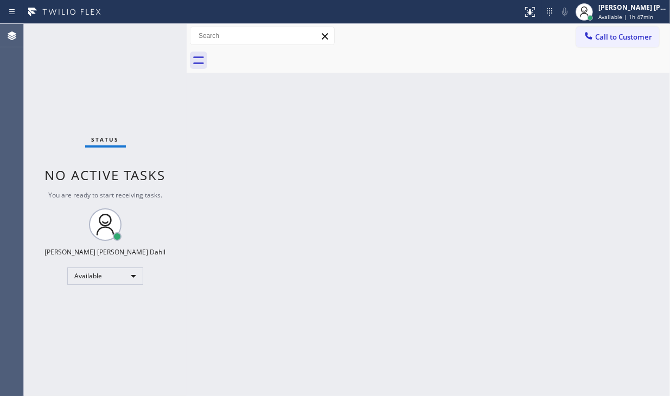
click at [60, 349] on div "Status No active tasks You are ready to start receiving tasks. [PERSON_NAME] [P…" at bounding box center [105, 210] width 163 height 372
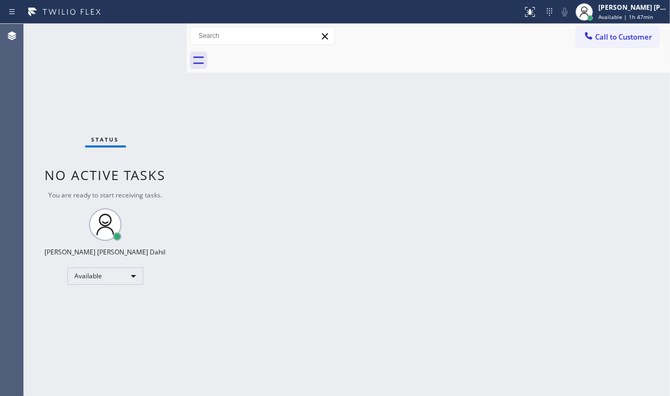
click at [60, 349] on div "Status No active tasks You are ready to start receiving tasks. [PERSON_NAME] [P…" at bounding box center [105, 210] width 163 height 372
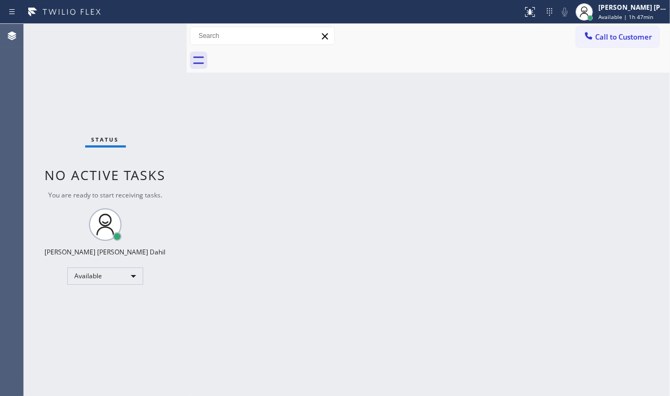
click at [60, 349] on div "Status No active tasks You are ready to start receiving tasks. [PERSON_NAME] [P…" at bounding box center [105, 210] width 163 height 372
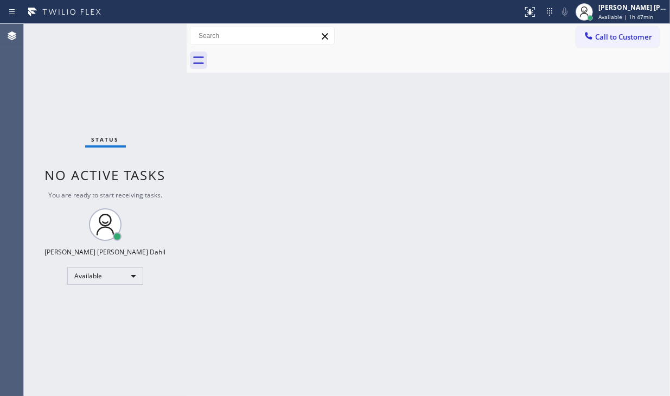
click at [60, 349] on div "Status No active tasks You are ready to start receiving tasks. [PERSON_NAME] [P…" at bounding box center [105, 210] width 163 height 372
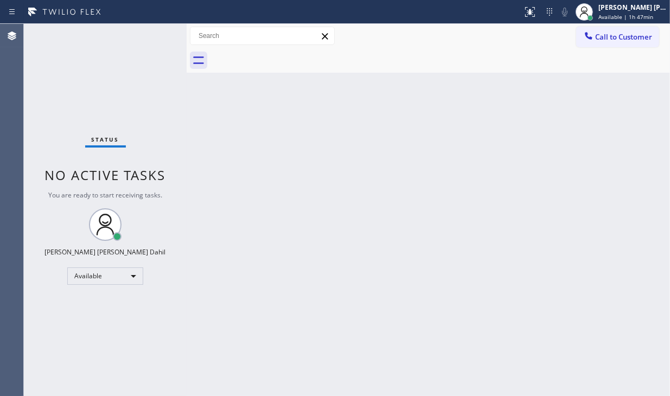
click at [60, 349] on div "Status No active tasks You are ready to start receiving tasks. [PERSON_NAME] [P…" at bounding box center [105, 210] width 163 height 372
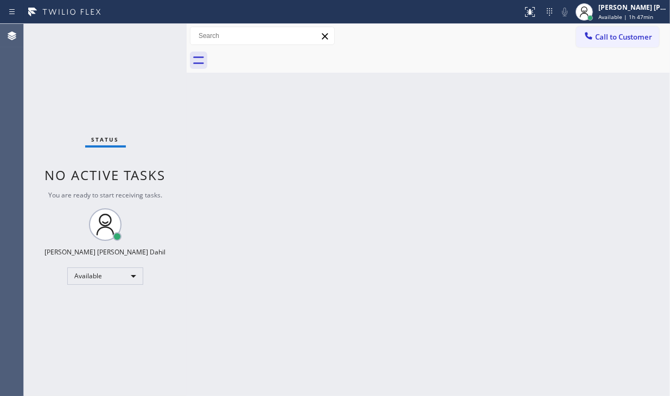
click at [60, 349] on div "Status No active tasks You are ready to start receiving tasks. [PERSON_NAME] [P…" at bounding box center [105, 210] width 163 height 372
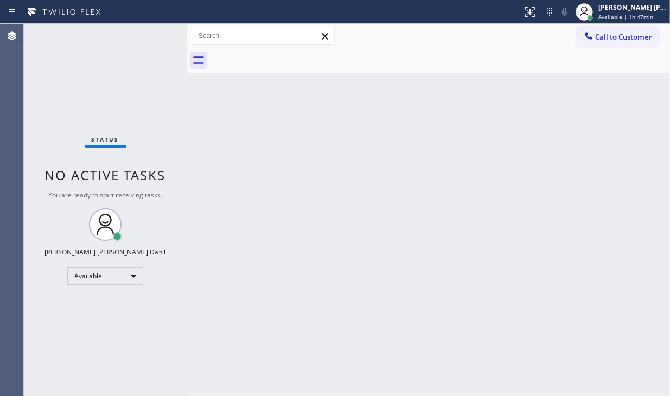
click at [60, 349] on div "Status No active tasks You are ready to start receiving tasks. [PERSON_NAME] [P…" at bounding box center [105, 210] width 163 height 372
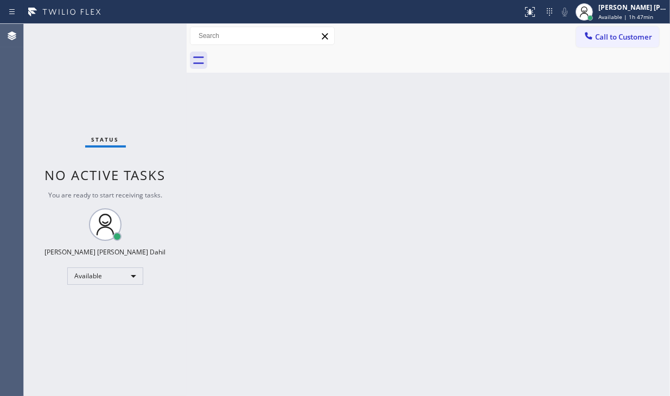
click at [60, 349] on div "Status No active tasks You are ready to start receiving tasks. [PERSON_NAME] [P…" at bounding box center [105, 210] width 163 height 372
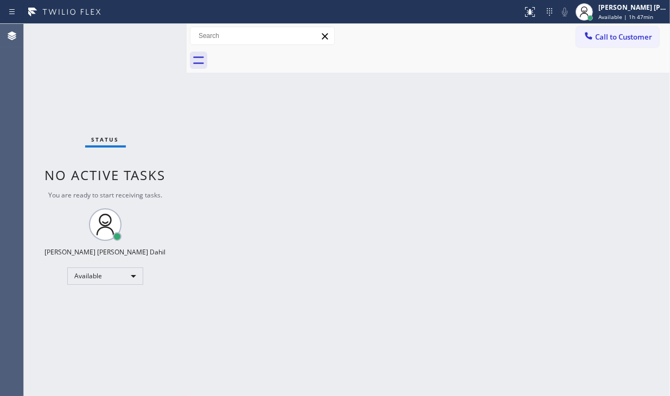
click at [60, 349] on div "Status No active tasks You are ready to start receiving tasks. [PERSON_NAME] [P…" at bounding box center [105, 210] width 163 height 372
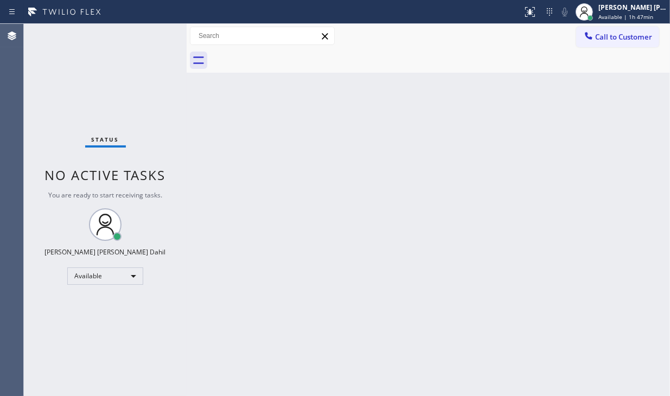
click at [60, 349] on div "Status No active tasks You are ready to start receiving tasks. [PERSON_NAME] [P…" at bounding box center [105, 210] width 163 height 372
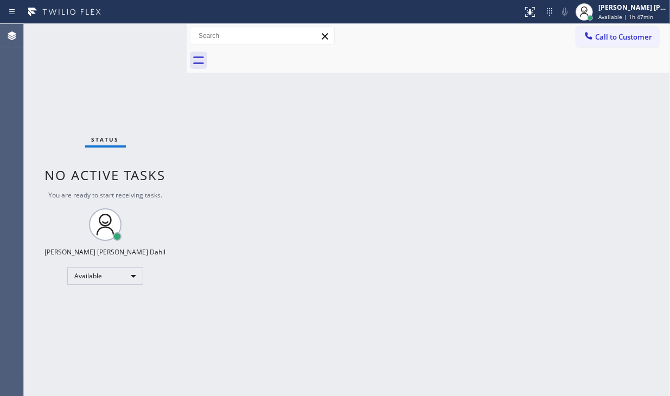
click at [60, 349] on div "Status No active tasks You are ready to start receiving tasks. [PERSON_NAME] [P…" at bounding box center [105, 210] width 163 height 372
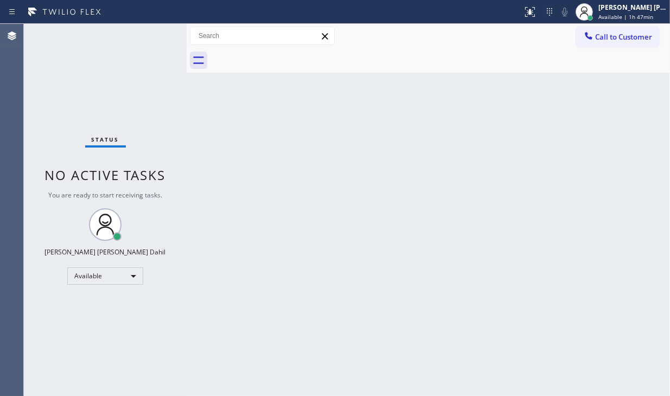
click at [60, 349] on div "Status No active tasks You are ready to start receiving tasks. [PERSON_NAME] [P…" at bounding box center [105, 210] width 163 height 372
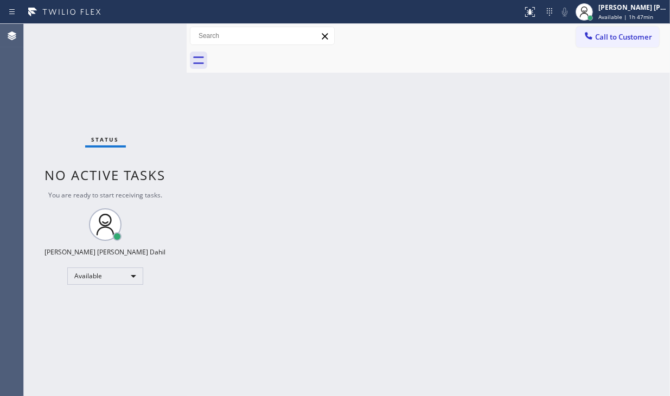
click at [60, 349] on div "Status No active tasks You are ready to start receiving tasks. [PERSON_NAME] [P…" at bounding box center [105, 210] width 163 height 372
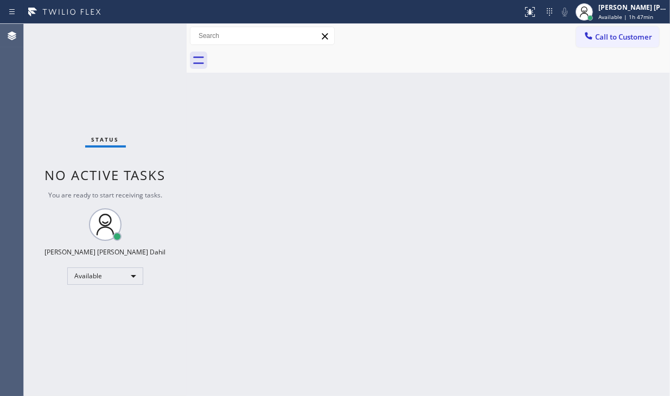
click at [60, 349] on div "Status No active tasks You are ready to start receiving tasks. [PERSON_NAME] [P…" at bounding box center [105, 210] width 163 height 372
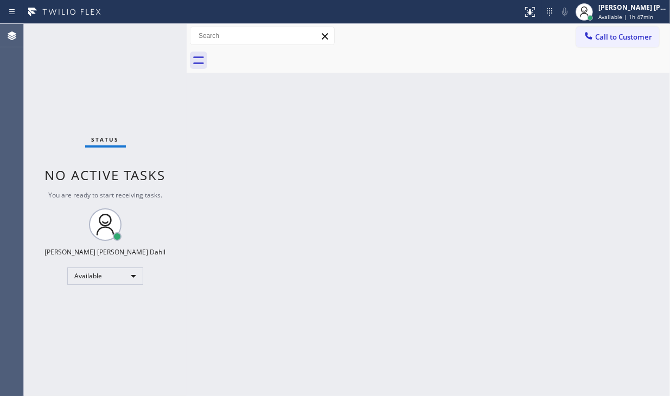
click at [60, 349] on div "Status No active tasks You are ready to start receiving tasks. [PERSON_NAME] [P…" at bounding box center [105, 210] width 163 height 372
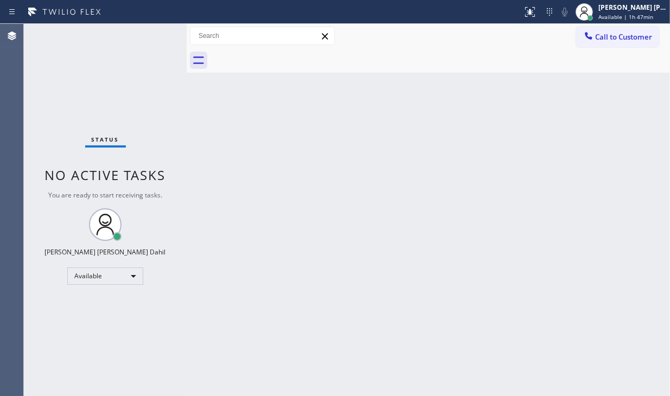
click at [60, 349] on div "Status No active tasks You are ready to start receiving tasks. [PERSON_NAME] [P…" at bounding box center [105, 210] width 163 height 372
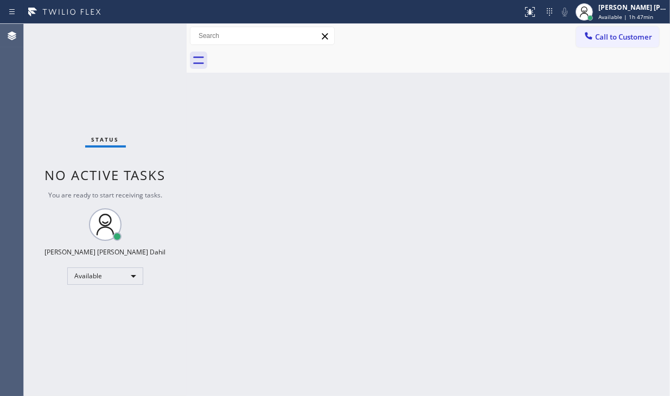
click at [60, 349] on div "Status No active tasks You are ready to start receiving tasks. [PERSON_NAME] [P…" at bounding box center [105, 210] width 163 height 372
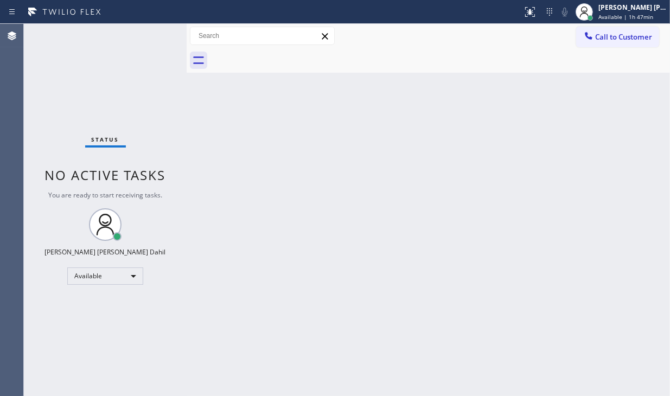
click at [60, 349] on div "Status No active tasks You are ready to start receiving tasks. [PERSON_NAME] [P…" at bounding box center [105, 210] width 163 height 372
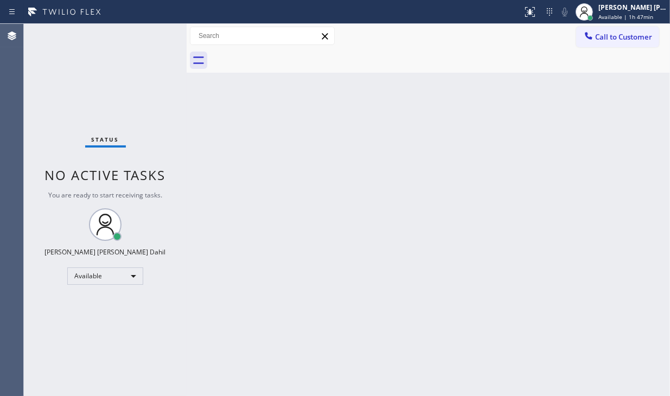
click at [60, 349] on div "Status No active tasks You are ready to start receiving tasks. [PERSON_NAME] [P…" at bounding box center [105, 210] width 163 height 372
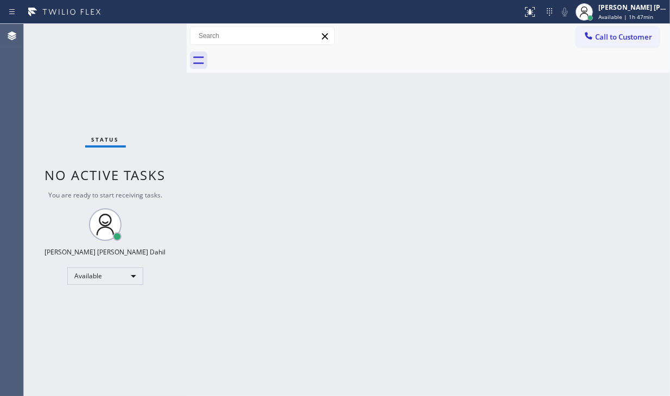
click at [60, 349] on div "Status No active tasks You are ready to start receiving tasks. [PERSON_NAME] [P…" at bounding box center [105, 210] width 163 height 372
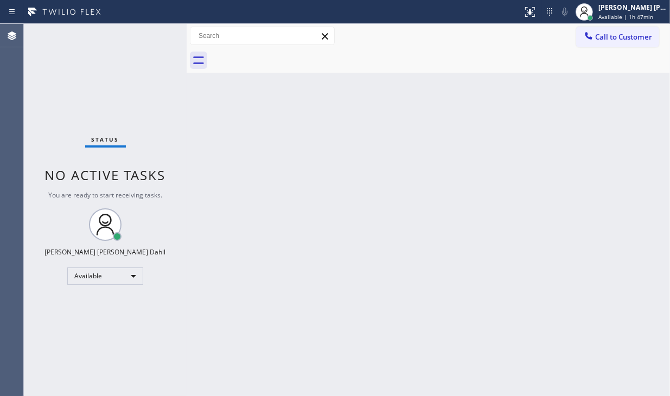
click at [60, 349] on div "Status No active tasks You are ready to start receiving tasks. [PERSON_NAME] [P…" at bounding box center [105, 210] width 163 height 372
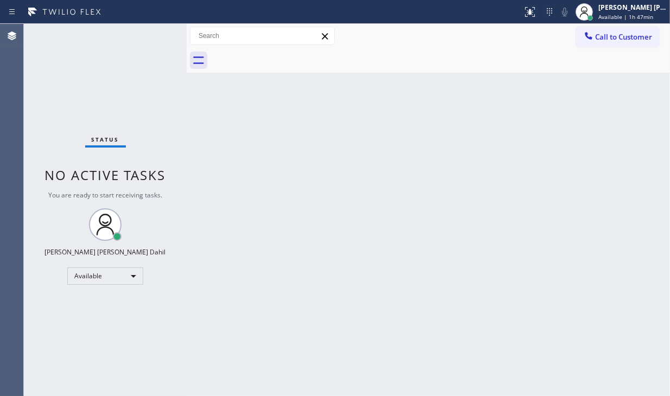
click at [60, 349] on div "Status No active tasks You are ready to start receiving tasks. [PERSON_NAME] [P…" at bounding box center [105, 210] width 163 height 372
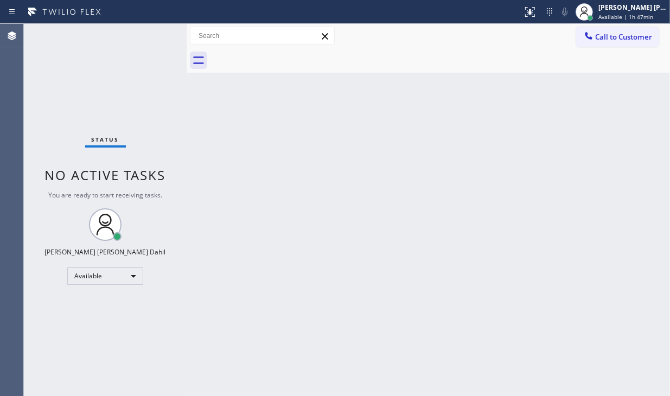
click at [60, 349] on div "Status No active tasks You are ready to start receiving tasks. [PERSON_NAME] [P…" at bounding box center [105, 210] width 163 height 372
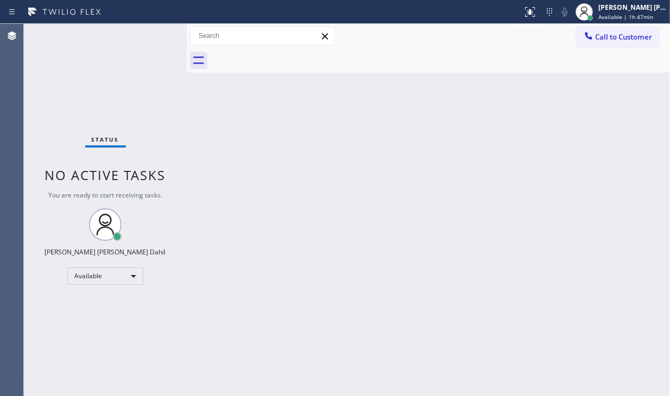
click at [60, 349] on div "Status No active tasks You are ready to start receiving tasks. [PERSON_NAME] [P…" at bounding box center [105, 210] width 163 height 372
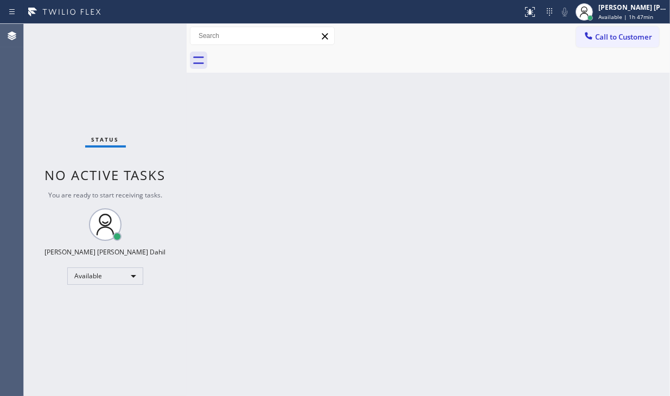
click at [60, 349] on div "Status No active tasks You are ready to start receiving tasks. [PERSON_NAME] [P…" at bounding box center [105, 210] width 163 height 372
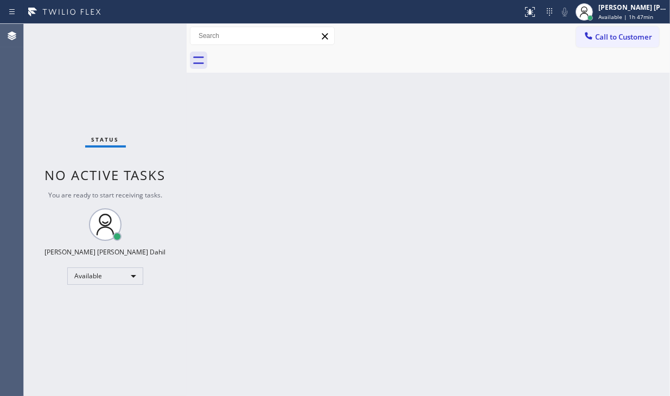
click at [60, 349] on div "Status No active tasks You are ready to start receiving tasks. [PERSON_NAME] [P…" at bounding box center [105, 210] width 163 height 372
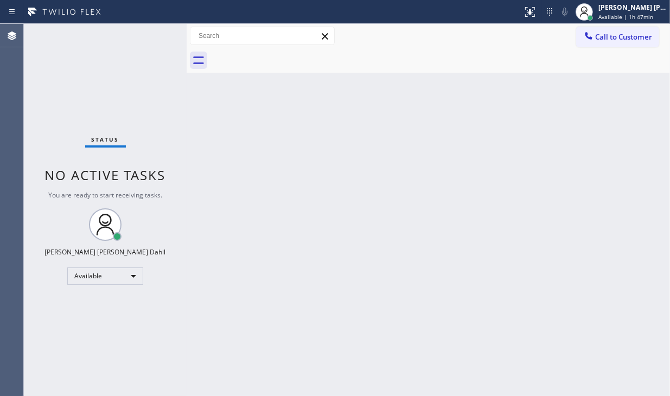
click at [60, 349] on div "Status No active tasks You are ready to start receiving tasks. [PERSON_NAME] [P…" at bounding box center [105, 210] width 163 height 372
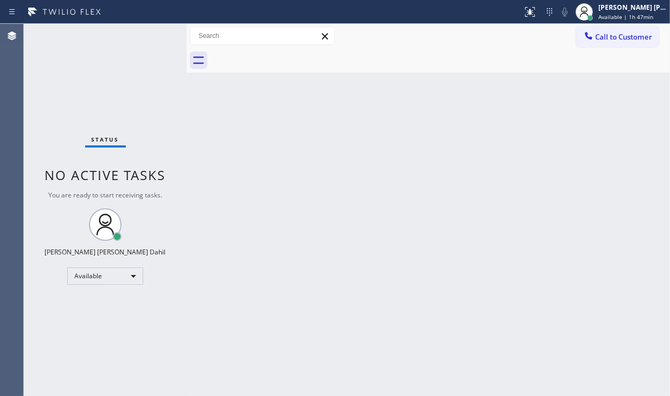
click at [60, 349] on div "Status No active tasks You are ready to start receiving tasks. [PERSON_NAME] [P…" at bounding box center [105, 210] width 163 height 372
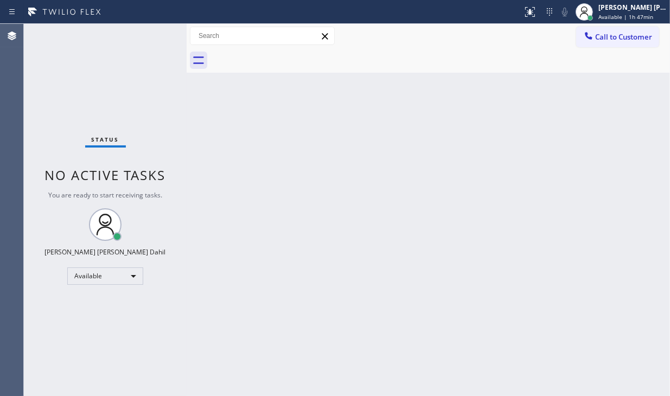
click at [60, 349] on div "Status No active tasks You are ready to start receiving tasks. [PERSON_NAME] [P…" at bounding box center [105, 210] width 163 height 372
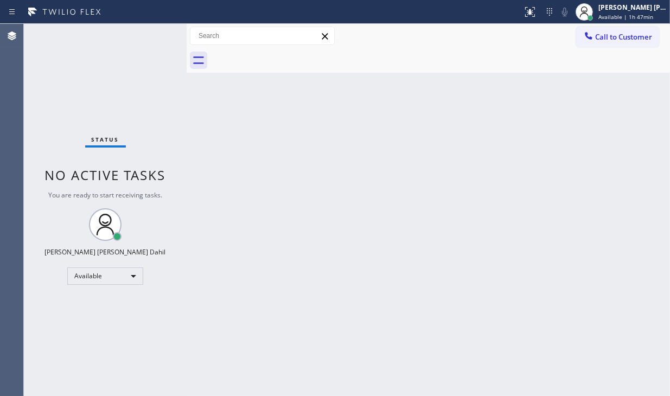
click at [60, 349] on div "Status No active tasks You are ready to start receiving tasks. [PERSON_NAME] [P…" at bounding box center [105, 210] width 163 height 372
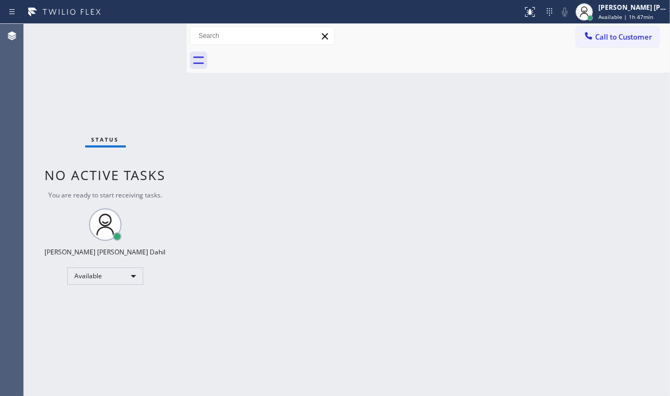
click at [60, 349] on div "Status No active tasks You are ready to start receiving tasks. [PERSON_NAME] [P…" at bounding box center [105, 210] width 163 height 372
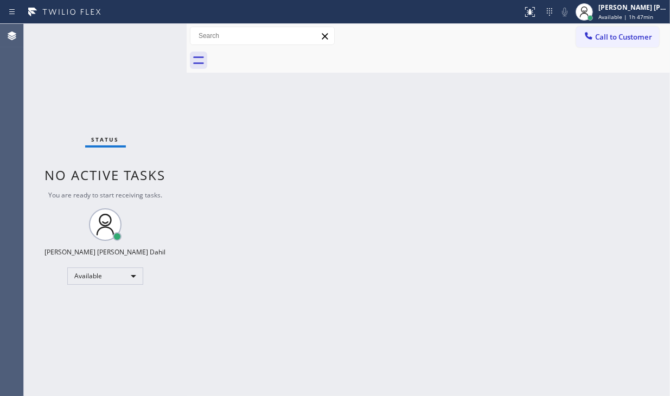
click at [60, 349] on div "Status No active tasks You are ready to start receiving tasks. [PERSON_NAME] [P…" at bounding box center [105, 210] width 163 height 372
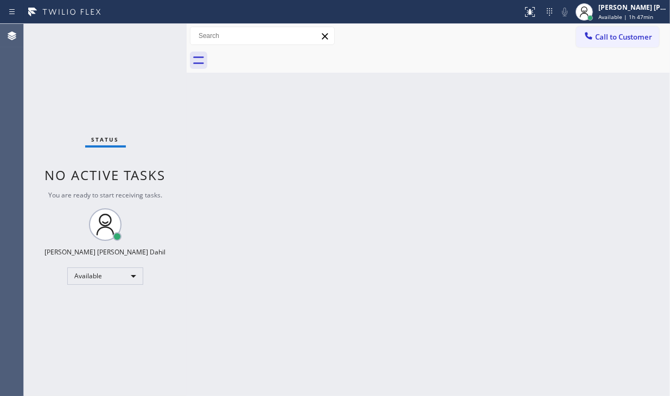
click at [60, 349] on div "Status No active tasks You are ready to start receiving tasks. [PERSON_NAME] [P…" at bounding box center [105, 210] width 163 height 372
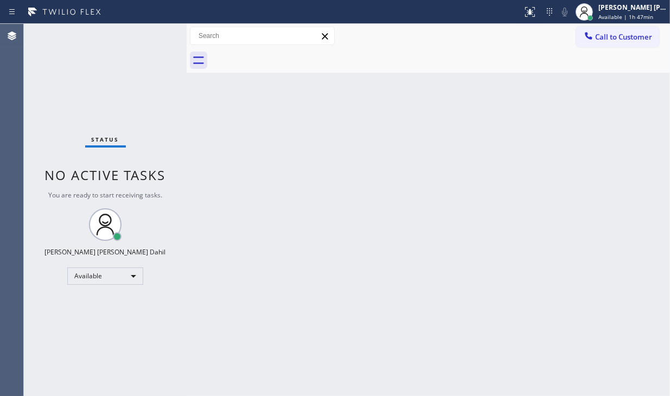
click at [60, 349] on div "Status No active tasks You are ready to start receiving tasks. [PERSON_NAME] [P…" at bounding box center [105, 210] width 163 height 372
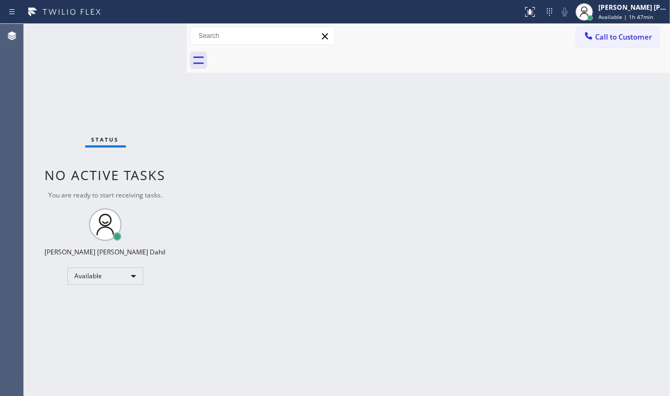
click at [60, 349] on div "Status No active tasks You are ready to start receiving tasks. [PERSON_NAME] [P…" at bounding box center [105, 210] width 163 height 372
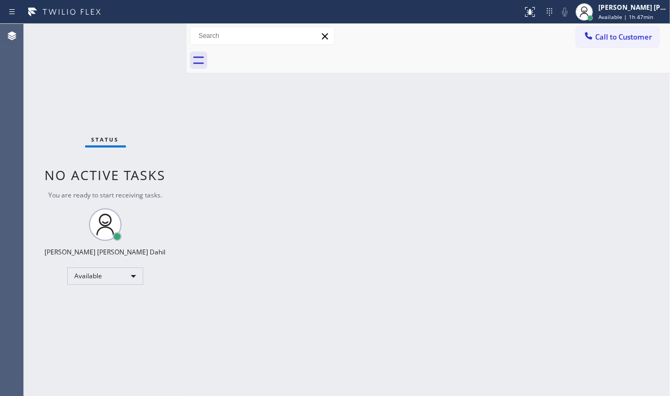
click at [60, 349] on div "Status No active tasks You are ready to start receiving tasks. [PERSON_NAME] [P…" at bounding box center [105, 210] width 163 height 372
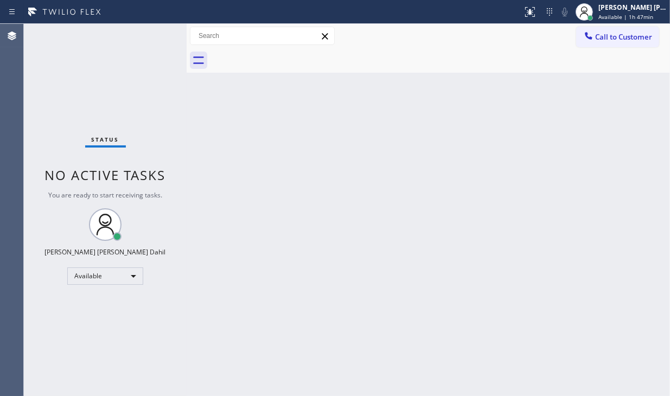
click at [60, 349] on div "Status No active tasks You are ready to start receiving tasks. [PERSON_NAME] [P…" at bounding box center [105, 210] width 163 height 372
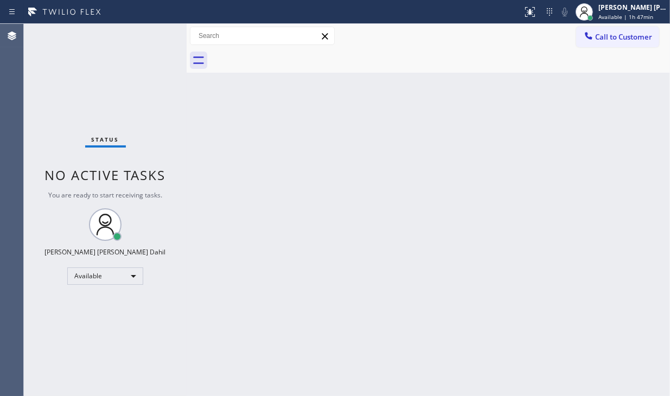
click at [60, 349] on div "Status No active tasks You are ready to start receiving tasks. [PERSON_NAME] [P…" at bounding box center [105, 210] width 163 height 372
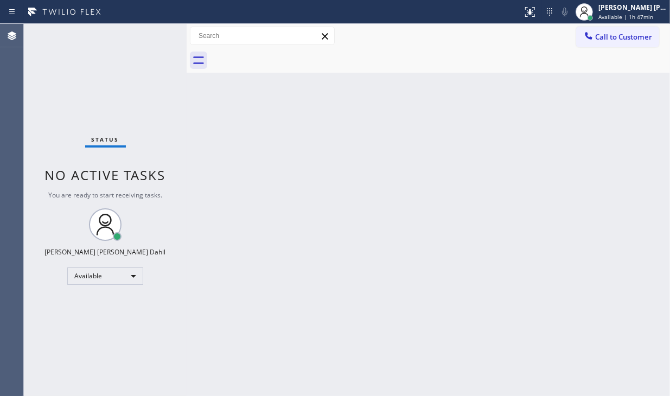
click at [60, 349] on div "Status No active tasks You are ready to start receiving tasks. [PERSON_NAME] [P…" at bounding box center [105, 210] width 163 height 372
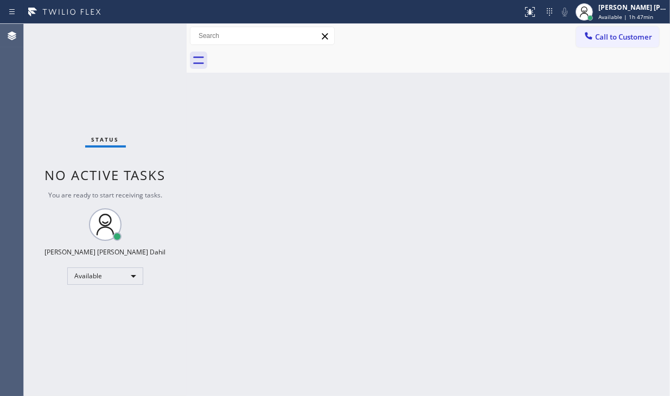
click at [60, 349] on div "Status No active tasks You are ready to start receiving tasks. [PERSON_NAME] [P…" at bounding box center [105, 210] width 163 height 372
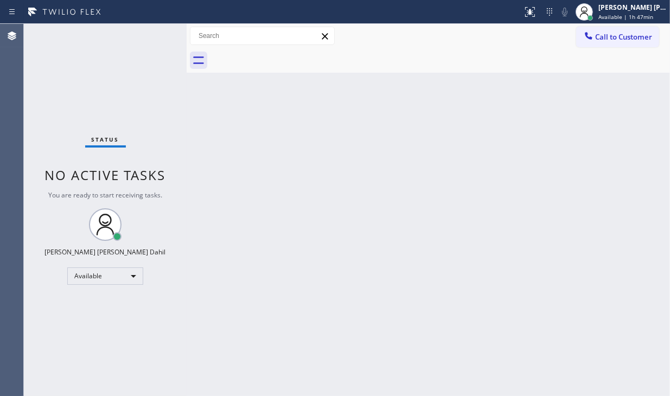
click at [60, 349] on div "Status No active tasks You are ready to start receiving tasks. [PERSON_NAME] [P…" at bounding box center [105, 210] width 163 height 372
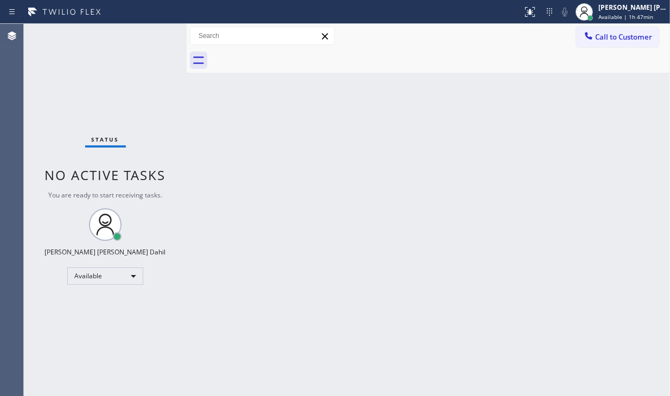
click at [60, 349] on div "Status No active tasks You are ready to start receiving tasks. [PERSON_NAME] [P…" at bounding box center [105, 210] width 163 height 372
click
click at [60, 349] on div "Status No active tasks You are ready to start receiving tasks. [PERSON_NAME] [P…" at bounding box center [105, 210] width 163 height 372
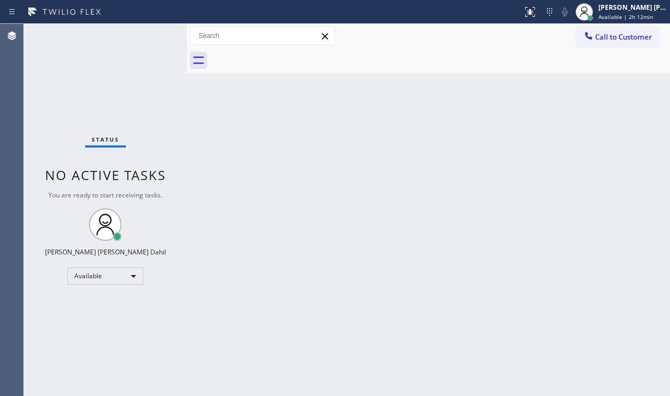
click at [60, 349] on div "Status No active tasks You are ready to start receiving tasks. [PERSON_NAME] [P…" at bounding box center [105, 210] width 163 height 372
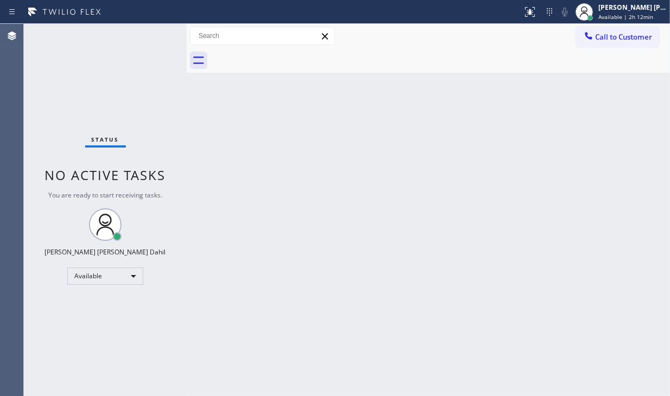
click at [60, 349] on div "Status No active tasks You are ready to start receiving tasks. [PERSON_NAME] [P…" at bounding box center [105, 210] width 163 height 372
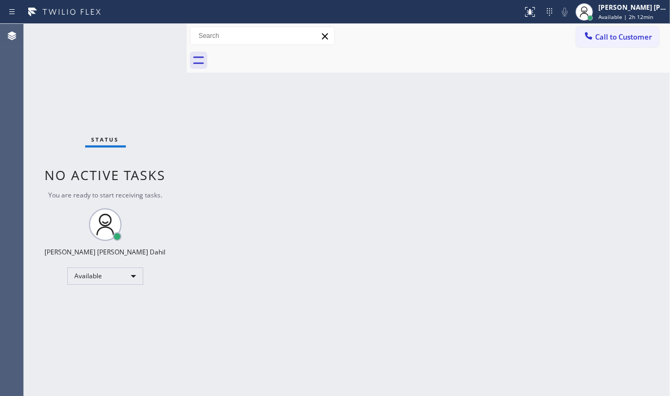
click at [60, 349] on div "Status No active tasks You are ready to start receiving tasks. [PERSON_NAME] [P…" at bounding box center [105, 210] width 163 height 372
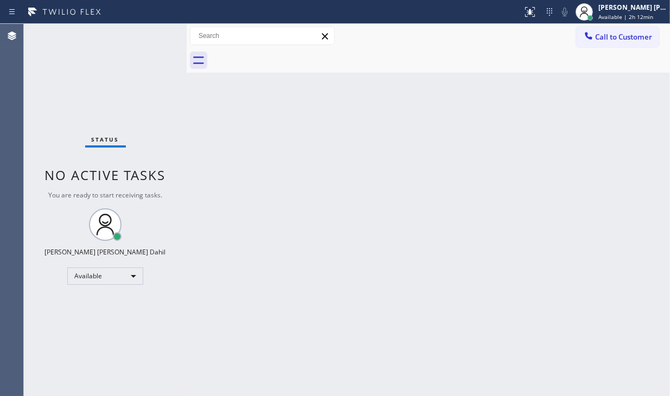
click at [60, 349] on div "Status No active tasks You are ready to start receiving tasks. [PERSON_NAME] [P…" at bounding box center [105, 210] width 163 height 372
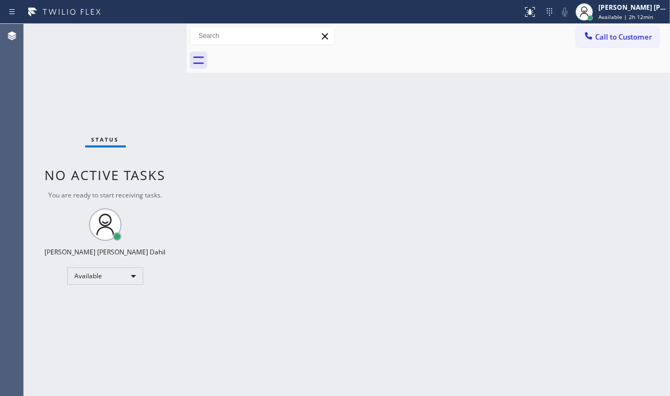
click at [60, 349] on div "Status No active tasks You are ready to start receiving tasks. [PERSON_NAME] [P…" at bounding box center [105, 210] width 163 height 372
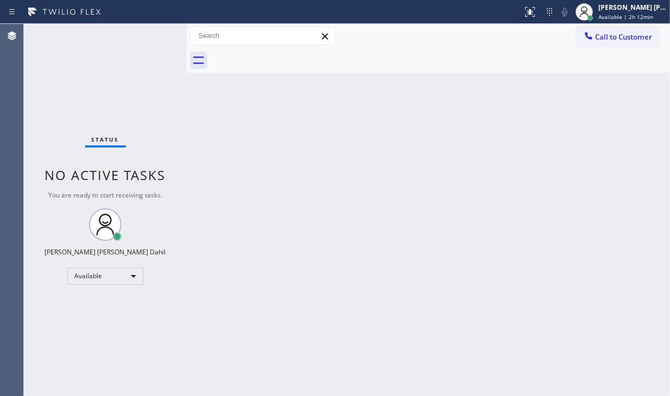
click at [60, 349] on div "Status No active tasks You are ready to start receiving tasks. [PERSON_NAME] [P…" at bounding box center [105, 210] width 163 height 372
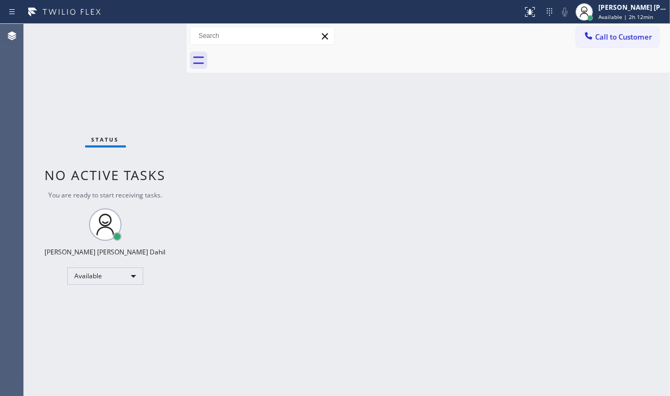
click at [60, 349] on div "Status No active tasks You are ready to start receiving tasks. [PERSON_NAME] [P…" at bounding box center [105, 210] width 163 height 372
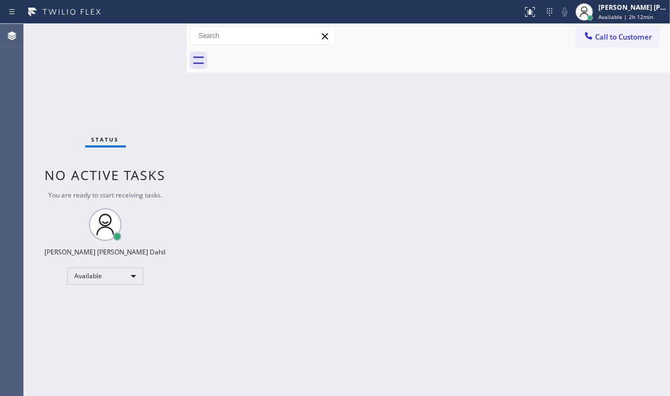
click at [60, 349] on div "Status No active tasks You are ready to start receiving tasks. [PERSON_NAME] [P…" at bounding box center [105, 210] width 163 height 372
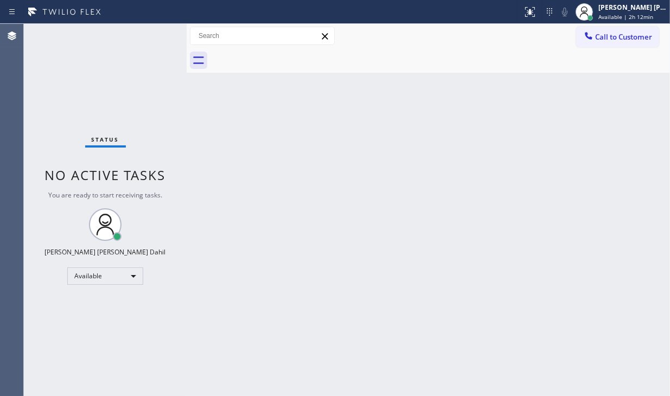
click at [60, 349] on div "Status No active tasks You are ready to start receiving tasks. [PERSON_NAME] [P…" at bounding box center [105, 210] width 163 height 372
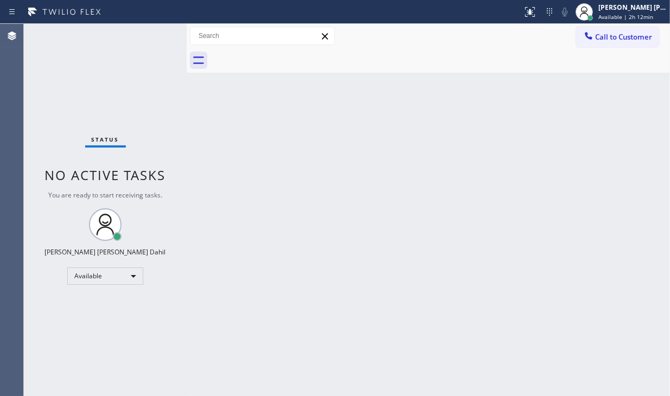
click at [60, 349] on div "Status No active tasks You are ready to start receiving tasks. [PERSON_NAME] [P…" at bounding box center [105, 210] width 163 height 372
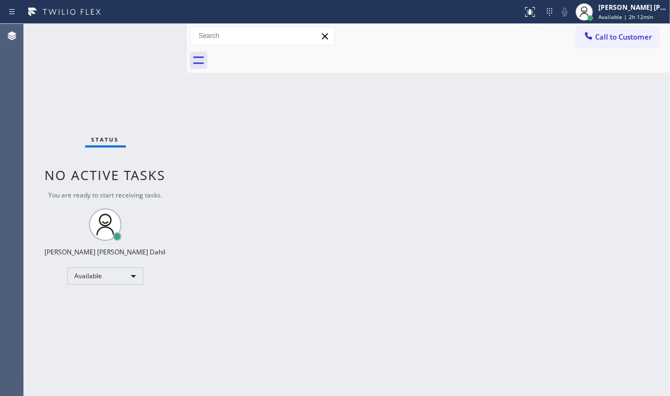
click at [60, 349] on div "Status No active tasks You are ready to start receiving tasks. [PERSON_NAME] [P…" at bounding box center [105, 210] width 163 height 372
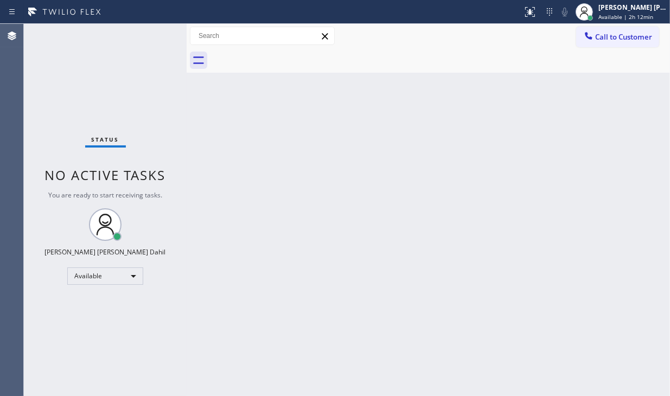
click at [60, 349] on div "Status No active tasks You are ready to start receiving tasks. [PERSON_NAME] [P…" at bounding box center [105, 210] width 163 height 372
drag, startPoint x: 0, startPoint y: 0, endPoint x: 60, endPoint y: 349, distance: 353.9
click at [60, 349] on div "Status No active tasks You are ready to start receiving tasks. [PERSON_NAME] [P…" at bounding box center [105, 210] width 163 height 372
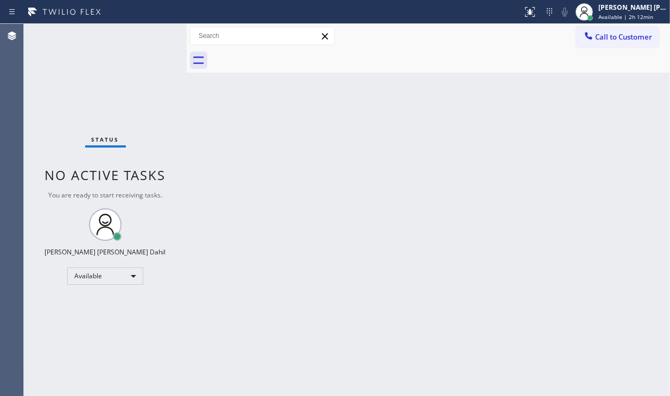
click at [60, 349] on div "Status No active tasks You are ready to start receiving tasks. [PERSON_NAME] [P…" at bounding box center [105, 210] width 163 height 372
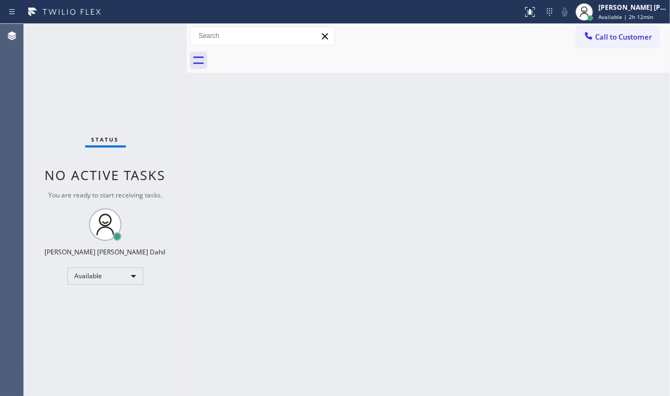
click at [60, 349] on div "Status No active tasks You are ready to start receiving tasks. [PERSON_NAME] [P…" at bounding box center [105, 210] width 163 height 372
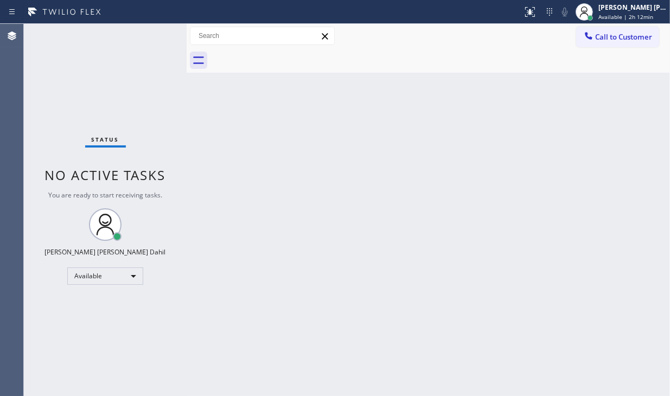
click at [60, 349] on div "Status No active tasks You are ready to start receiving tasks. [PERSON_NAME] [P…" at bounding box center [105, 210] width 163 height 372
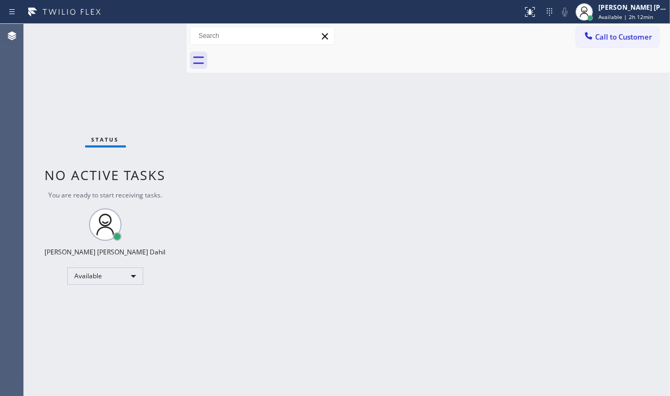
click at [60, 349] on div "Status No active tasks You are ready to start receiving tasks. [PERSON_NAME] [P…" at bounding box center [105, 210] width 163 height 372
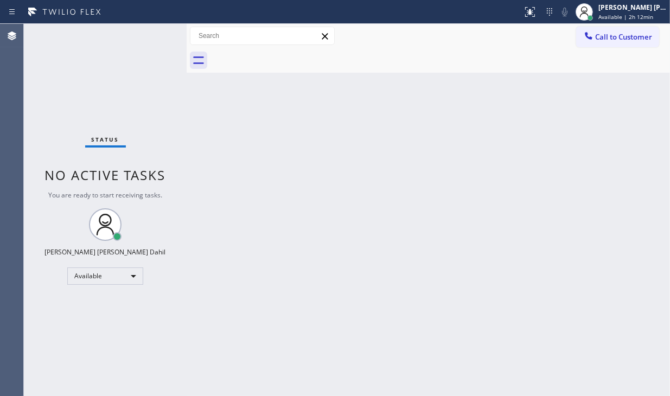
click at [60, 349] on div "Status No active tasks You are ready to start receiving tasks. [PERSON_NAME] [P…" at bounding box center [105, 210] width 163 height 372
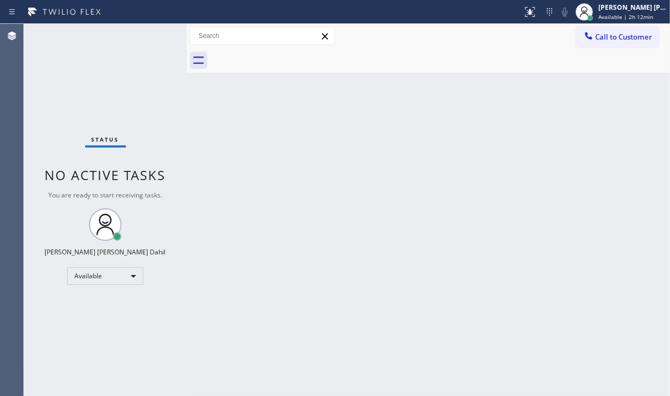
click at [60, 349] on div "Status No active tasks You are ready to start receiving tasks. [PERSON_NAME] [P…" at bounding box center [105, 210] width 163 height 372
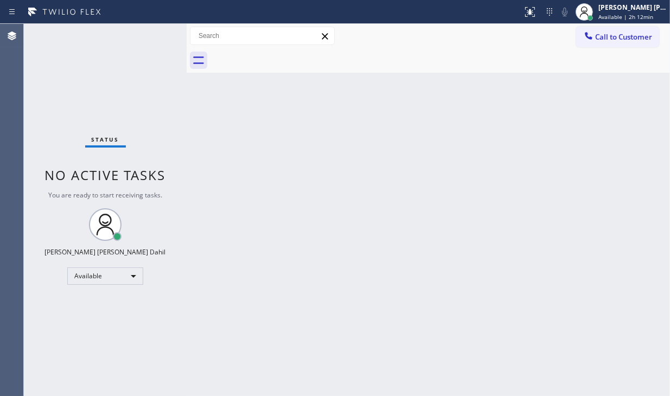
click at [60, 349] on div "Status No active tasks You are ready to start receiving tasks. [PERSON_NAME] [P…" at bounding box center [105, 210] width 163 height 372
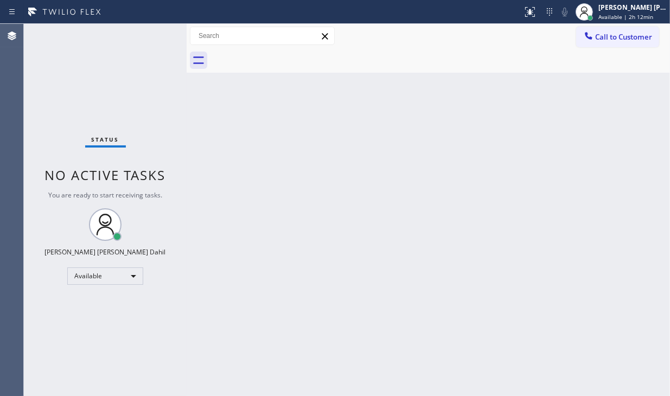
click at [60, 349] on div "Status No active tasks You are ready to start receiving tasks. [PERSON_NAME] [P…" at bounding box center [105, 210] width 163 height 372
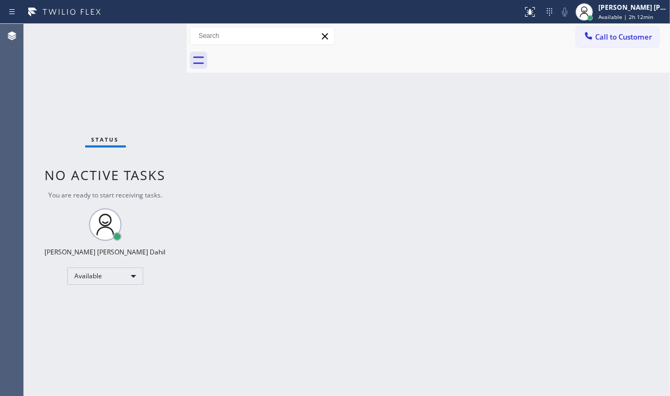
click at [60, 349] on div "Status No active tasks You are ready to start receiving tasks. [PERSON_NAME] [P…" at bounding box center [105, 210] width 163 height 372
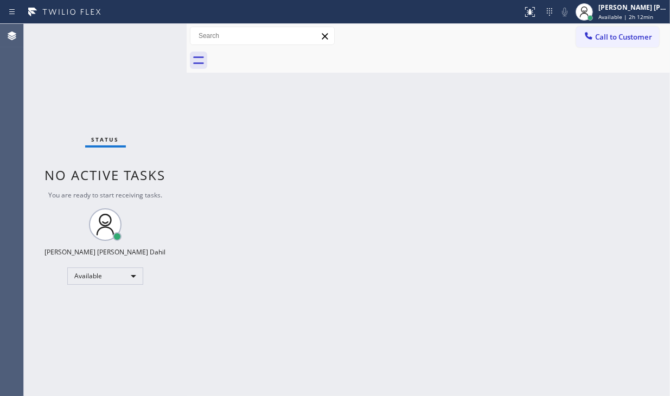
click at [60, 349] on div "Status No active tasks You are ready to start receiving tasks. [PERSON_NAME] [P…" at bounding box center [105, 210] width 163 height 372
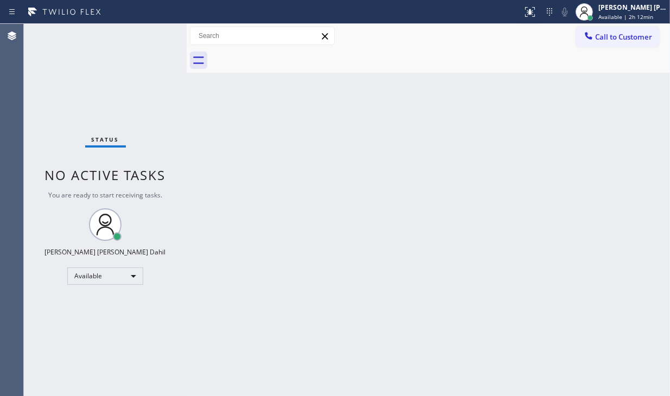
click at [60, 349] on div "Status No active tasks You are ready to start receiving tasks. [PERSON_NAME] [P…" at bounding box center [105, 210] width 163 height 372
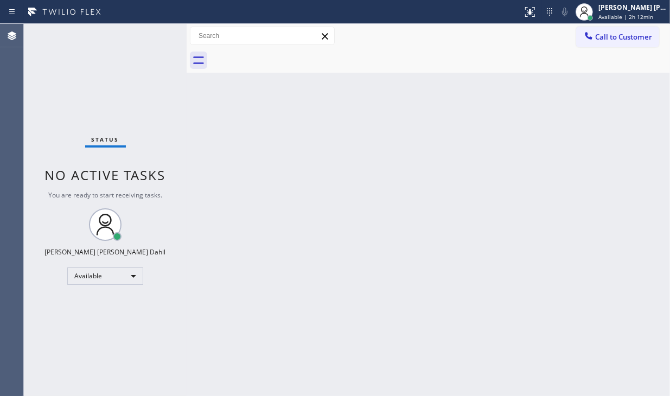
click at [60, 349] on div "Status No active tasks You are ready to start receiving tasks. [PERSON_NAME] [P…" at bounding box center [105, 210] width 163 height 372
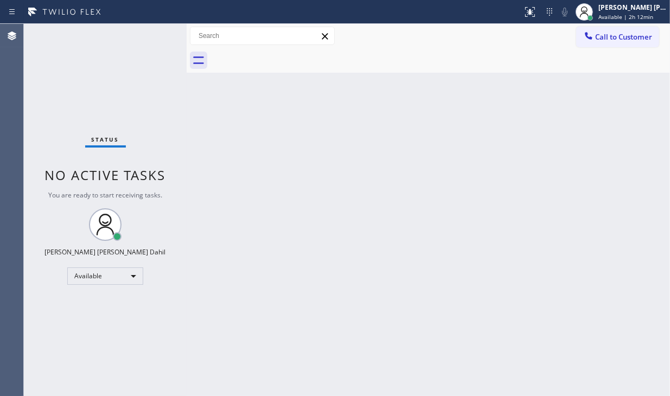
click at [60, 349] on div "Status No active tasks You are ready to start receiving tasks. [PERSON_NAME] [P…" at bounding box center [105, 210] width 163 height 372
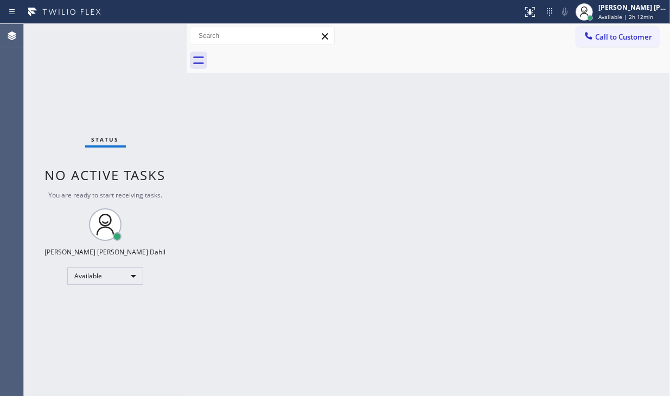
click at [60, 349] on div "Status No active tasks You are ready to start receiving tasks. [PERSON_NAME] [P…" at bounding box center [105, 210] width 163 height 372
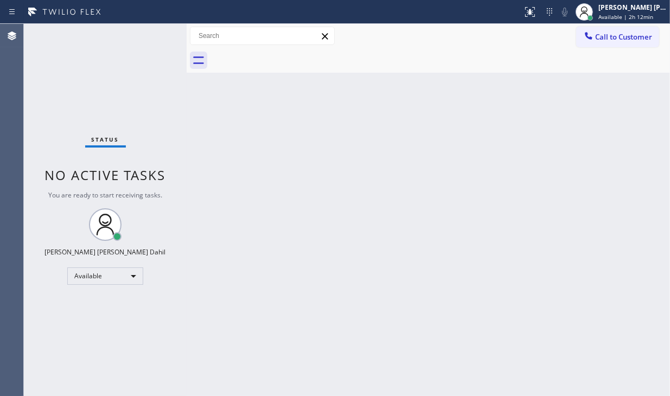
click at [60, 349] on div "Status No active tasks You are ready to start receiving tasks. [PERSON_NAME] [P…" at bounding box center [105, 210] width 163 height 372
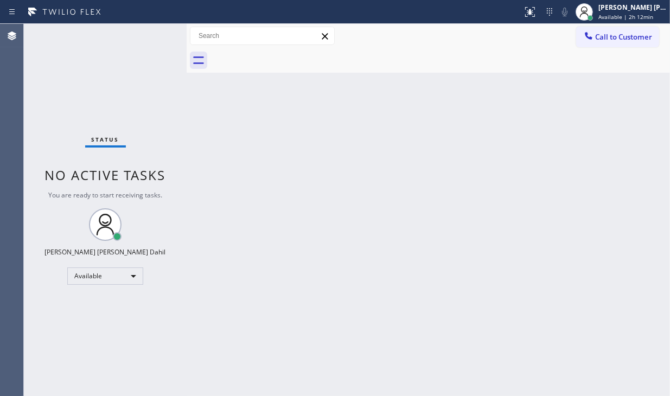
click at [60, 349] on div "Status No active tasks You are ready to start receiving tasks. [PERSON_NAME] [P…" at bounding box center [105, 210] width 163 height 372
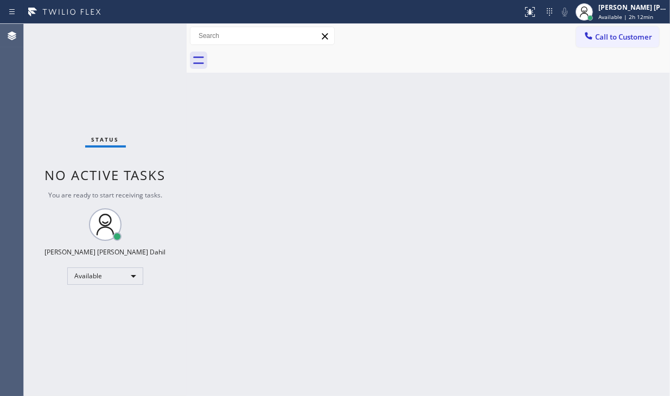
click at [60, 349] on div "Status No active tasks You are ready to start receiving tasks. [PERSON_NAME] [P…" at bounding box center [105, 210] width 163 height 372
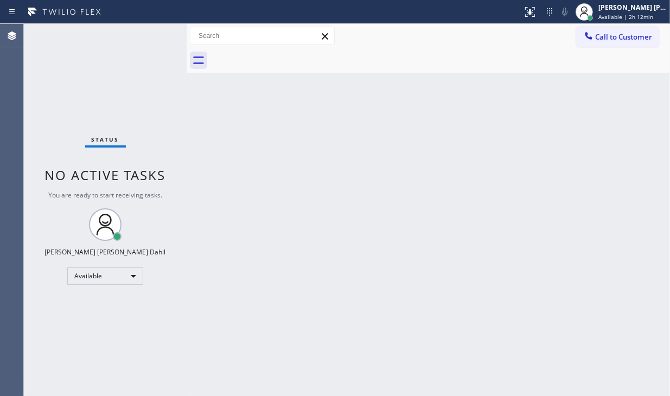
click at [60, 349] on div "Status No active tasks You are ready to start receiving tasks. [PERSON_NAME] [P…" at bounding box center [105, 210] width 163 height 372
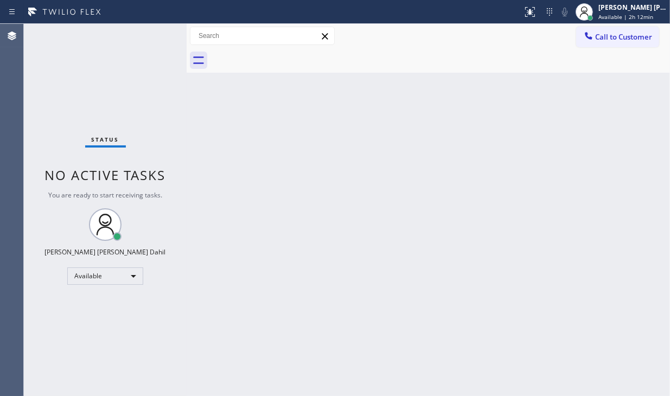
click at [60, 349] on div "Status No active tasks You are ready to start receiving tasks. [PERSON_NAME] [P…" at bounding box center [105, 210] width 163 height 372
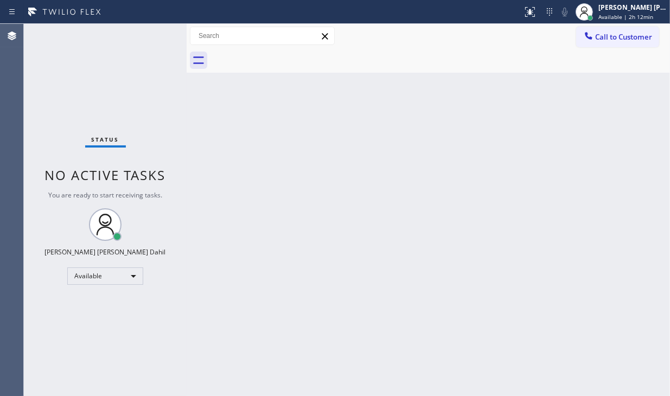
click at [60, 349] on div "Status No active tasks You are ready to start receiving tasks. [PERSON_NAME] [P…" at bounding box center [105, 210] width 163 height 372
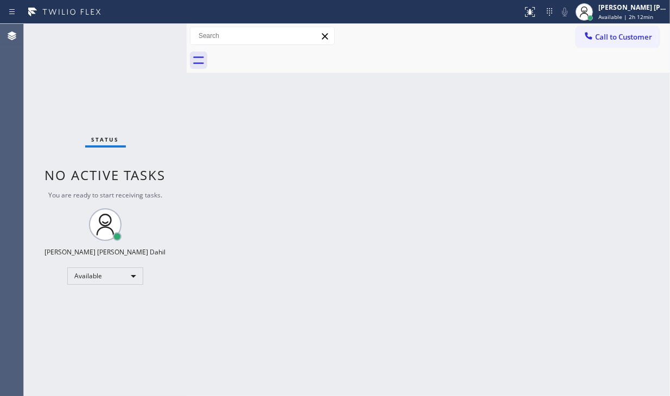
click at [60, 349] on div "Status No active tasks You are ready to start receiving tasks. [PERSON_NAME] [P…" at bounding box center [105, 210] width 163 height 372
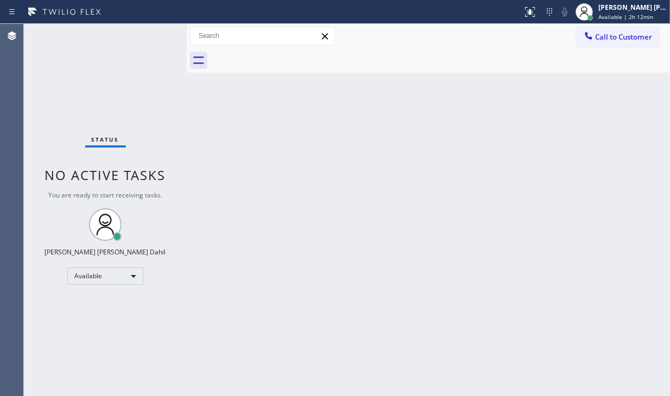
click at [60, 349] on div "Status No active tasks You are ready to start receiving tasks. [PERSON_NAME] [P…" at bounding box center [105, 210] width 163 height 372
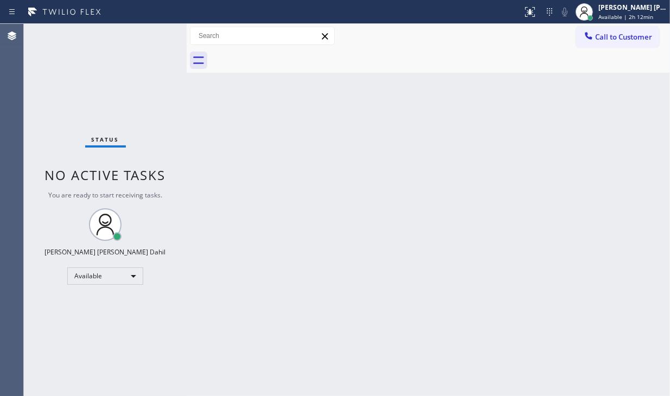
click at [60, 349] on div "Status No active tasks You are ready to start receiving tasks. [PERSON_NAME] [P…" at bounding box center [105, 210] width 163 height 372
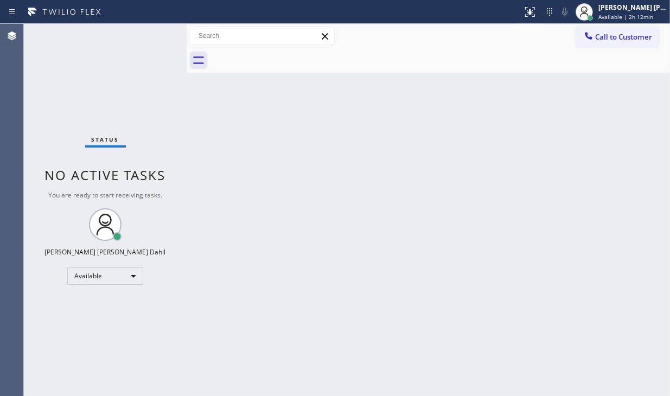
click at [60, 349] on div "Status No active tasks You are ready to start receiving tasks. [PERSON_NAME] [P…" at bounding box center [105, 210] width 163 height 372
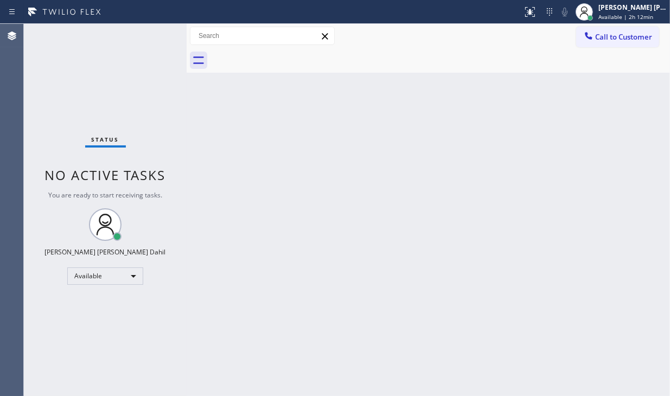
click at [60, 349] on div "Status No active tasks You are ready to start receiving tasks. [PERSON_NAME] [P…" at bounding box center [105, 210] width 163 height 372
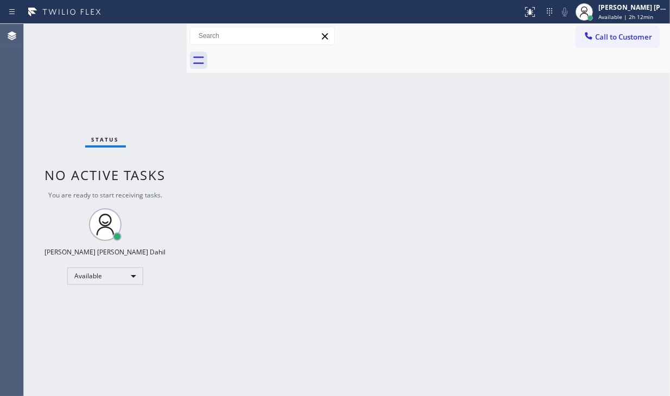
click at [60, 349] on div "Status No active tasks You are ready to start receiving tasks. [PERSON_NAME] [P…" at bounding box center [105, 210] width 163 height 372
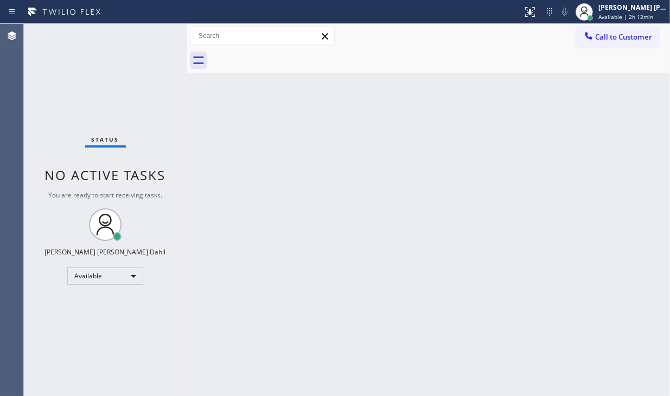
click at [60, 349] on div "Status No active tasks You are ready to start receiving tasks. [PERSON_NAME] [P…" at bounding box center [105, 210] width 163 height 372
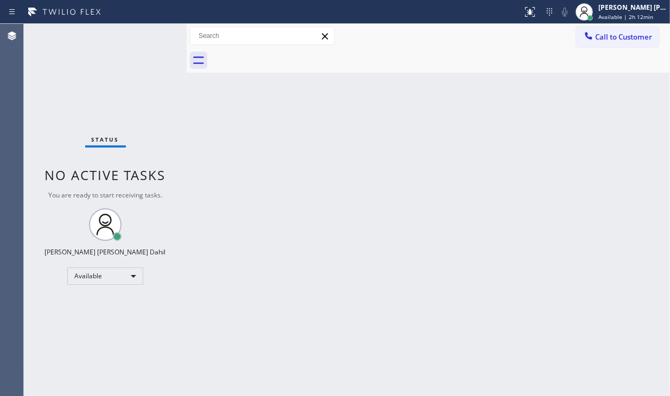
click at [60, 349] on div "Status No active tasks You are ready to start receiving tasks. [PERSON_NAME] [P…" at bounding box center [105, 210] width 163 height 372
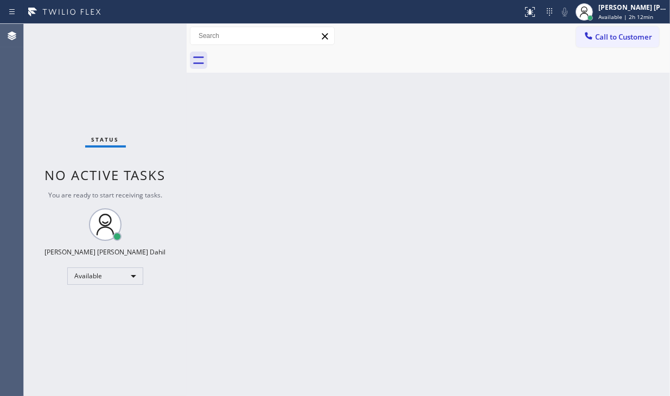
click at [60, 349] on div "Status No active tasks You are ready to start receiving tasks. [PERSON_NAME] [P…" at bounding box center [105, 210] width 163 height 372
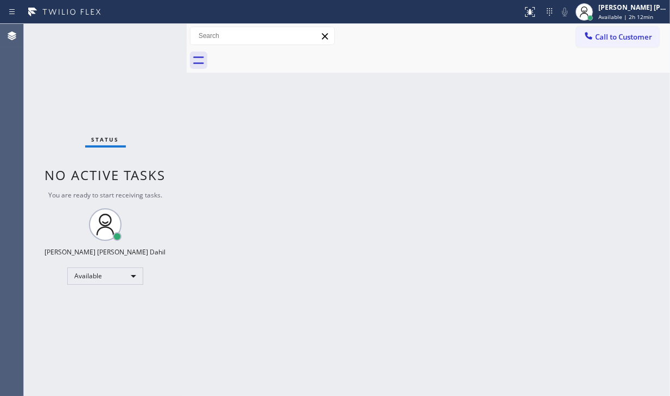
click at [60, 349] on div "Status No active tasks You are ready to start receiving tasks. [PERSON_NAME] [P…" at bounding box center [105, 210] width 163 height 372
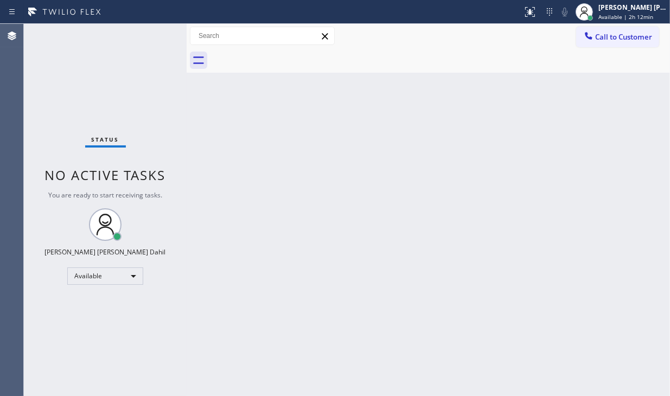
click at [60, 349] on div "Status No active tasks You are ready to start receiving tasks. [PERSON_NAME] [P…" at bounding box center [105, 210] width 163 height 372
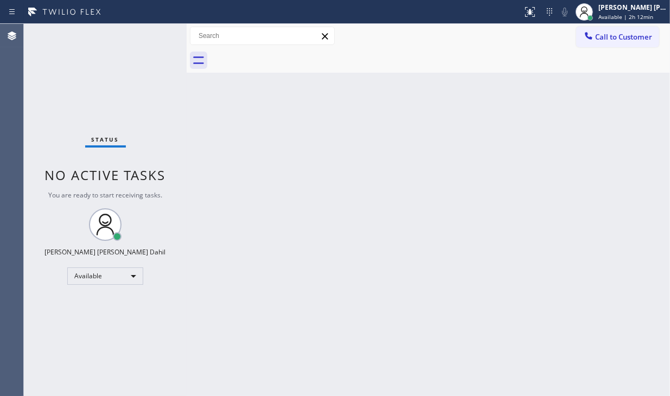
click at [60, 349] on div "Status No active tasks You are ready to start receiving tasks. [PERSON_NAME] [P…" at bounding box center [105, 210] width 163 height 372
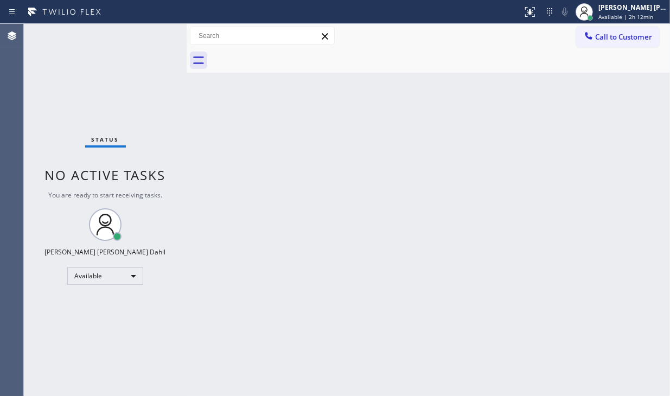
click at [60, 349] on div "Status No active tasks You are ready to start receiving tasks. [PERSON_NAME] [P…" at bounding box center [105, 210] width 163 height 372
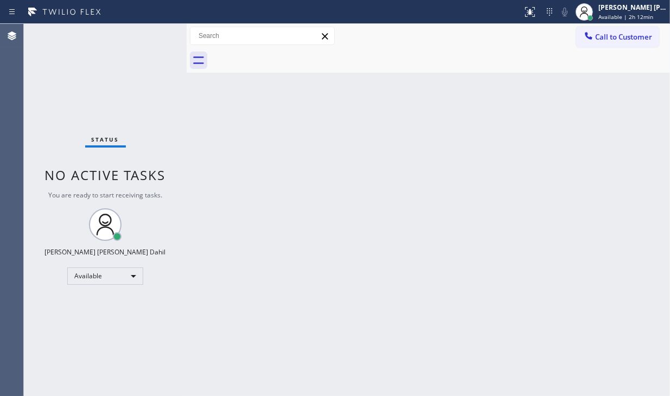
click at [60, 349] on div "Status No active tasks You are ready to start receiving tasks. [PERSON_NAME] [P…" at bounding box center [105, 210] width 163 height 372
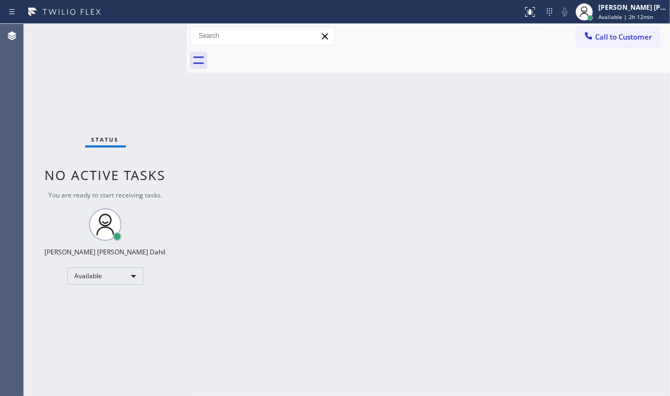
click at [60, 349] on div "Status No active tasks You are ready to start receiving tasks. [PERSON_NAME] [P…" at bounding box center [105, 210] width 163 height 372
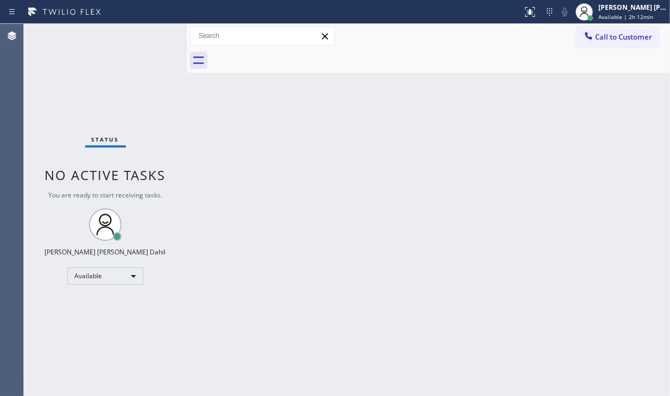
click at [60, 349] on div "Status No active tasks You are ready to start receiving tasks. [PERSON_NAME] [P…" at bounding box center [105, 210] width 163 height 372
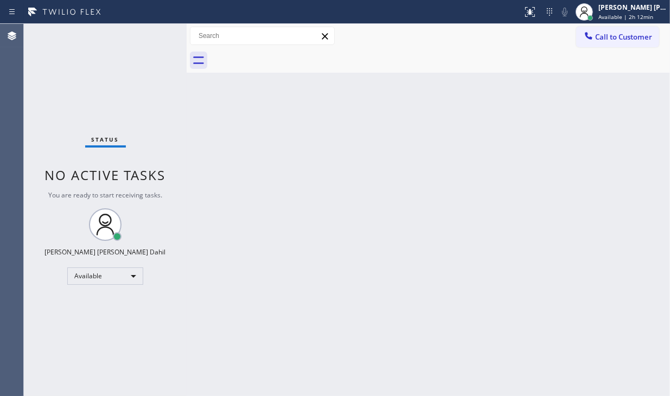
click at [60, 349] on div "Status No active tasks You are ready to start receiving tasks. [PERSON_NAME] [P…" at bounding box center [105, 210] width 163 height 372
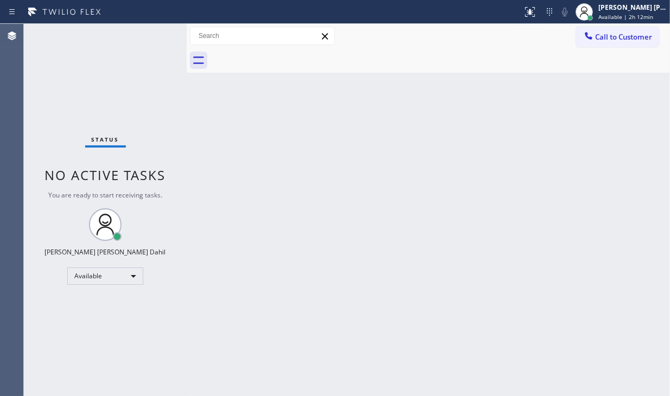
click at [60, 349] on div "Status No active tasks You are ready to start receiving tasks. [PERSON_NAME] [P…" at bounding box center [105, 210] width 163 height 372
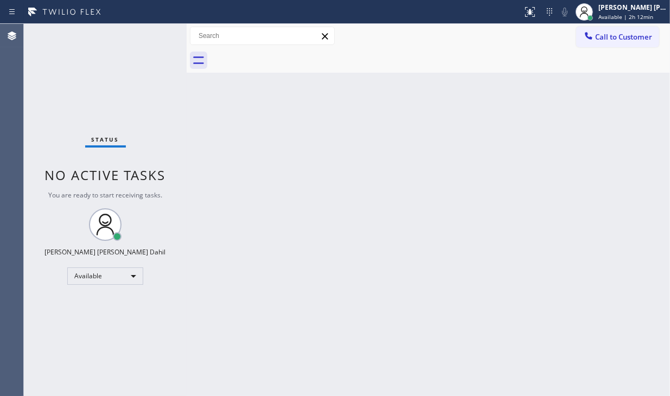
click at [60, 349] on div "Status No active tasks You are ready to start receiving tasks. [PERSON_NAME] [P…" at bounding box center [105, 210] width 163 height 372
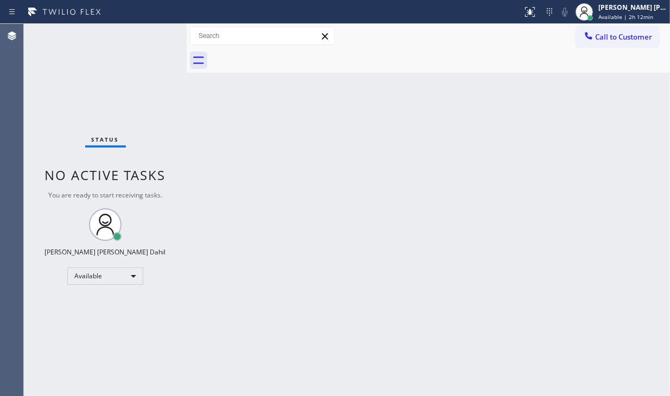
click at [60, 349] on div "Status No active tasks You are ready to start receiving tasks. [PERSON_NAME] [P…" at bounding box center [105, 210] width 163 height 372
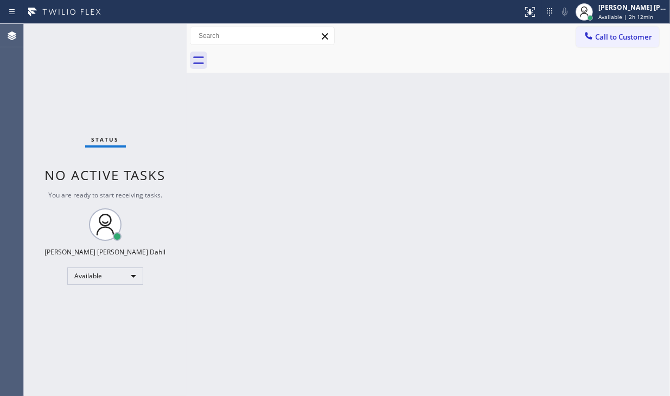
click at [60, 349] on div "Status No active tasks You are ready to start receiving tasks. [PERSON_NAME] [P…" at bounding box center [105, 210] width 163 height 372
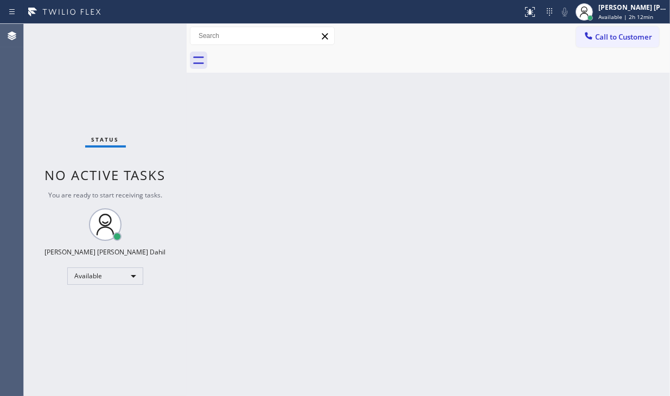
click at [60, 349] on div "Status No active tasks You are ready to start receiving tasks. [PERSON_NAME] [P…" at bounding box center [105, 210] width 163 height 372
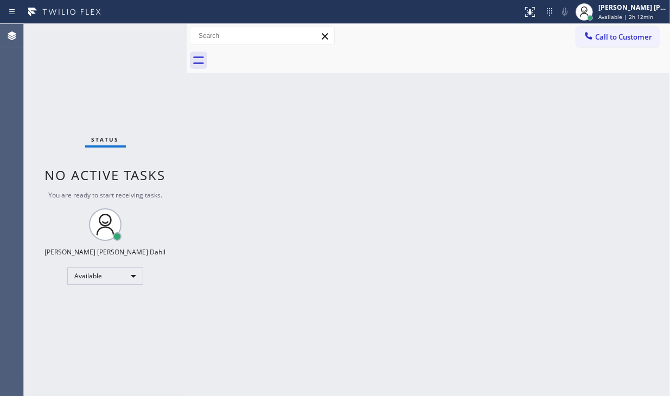
click at [60, 349] on div "Status No active tasks You are ready to start receiving tasks. [PERSON_NAME] [P…" at bounding box center [105, 210] width 163 height 372
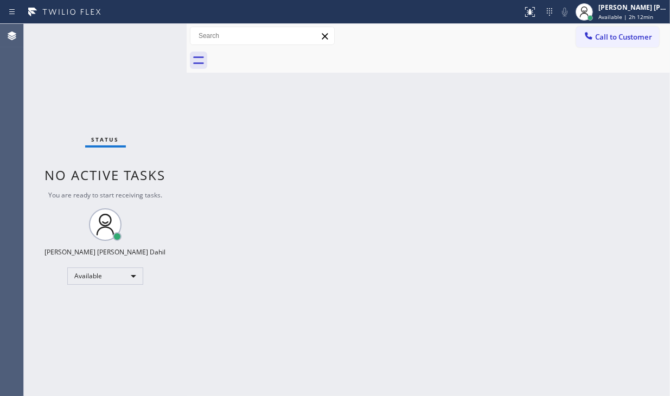
click at [60, 349] on div "Status No active tasks You are ready to start receiving tasks. [PERSON_NAME] [P…" at bounding box center [105, 210] width 163 height 372
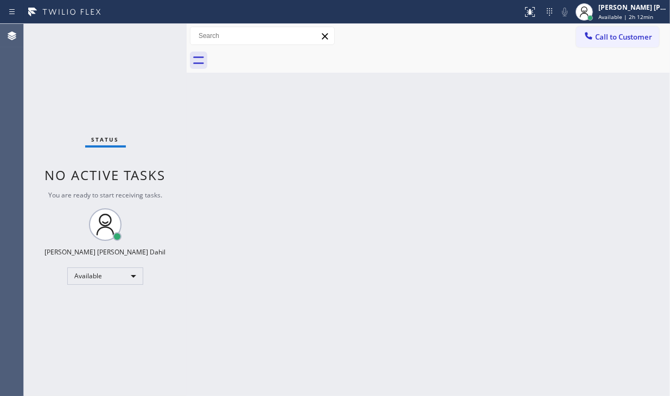
click at [60, 349] on div "Status No active tasks You are ready to start receiving tasks. [PERSON_NAME] [P…" at bounding box center [105, 210] width 163 height 372
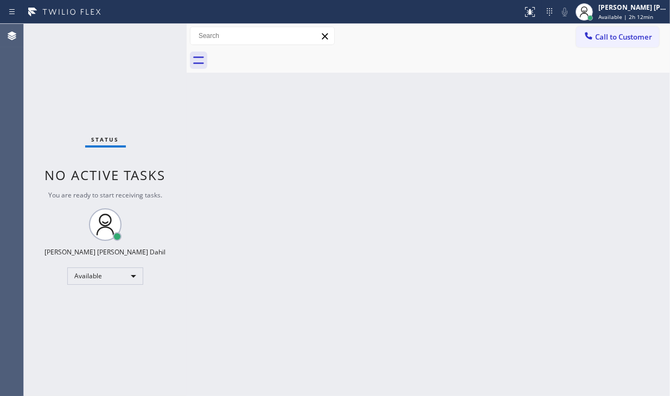
click at [60, 349] on div "Status No active tasks You are ready to start receiving tasks. [PERSON_NAME] [P…" at bounding box center [105, 210] width 163 height 372
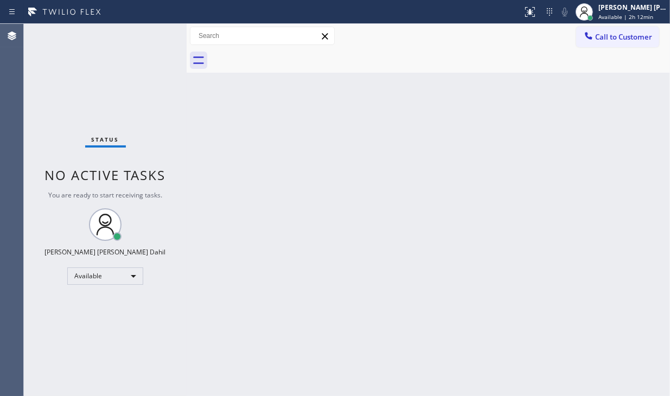
click at [60, 349] on div "Status No active tasks You are ready to start receiving tasks. [PERSON_NAME] [P…" at bounding box center [105, 210] width 163 height 372
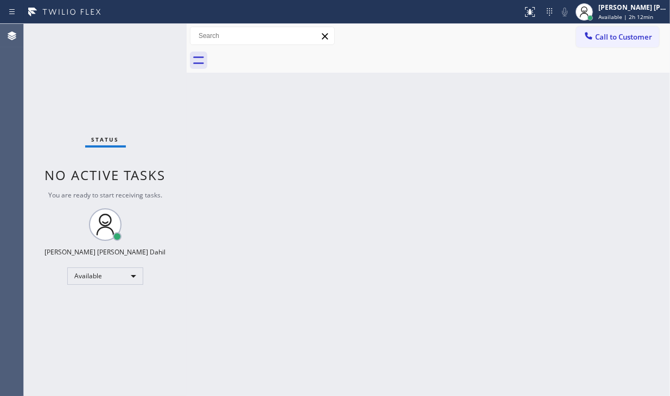
click at [60, 349] on div "Status No active tasks You are ready to start receiving tasks. [PERSON_NAME] [P…" at bounding box center [105, 210] width 163 height 372
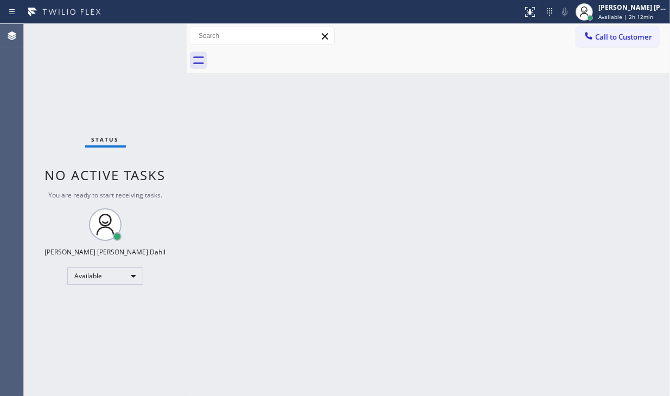
click at [60, 349] on div "Status No active tasks You are ready to start receiving tasks. [PERSON_NAME] [P…" at bounding box center [105, 210] width 163 height 372
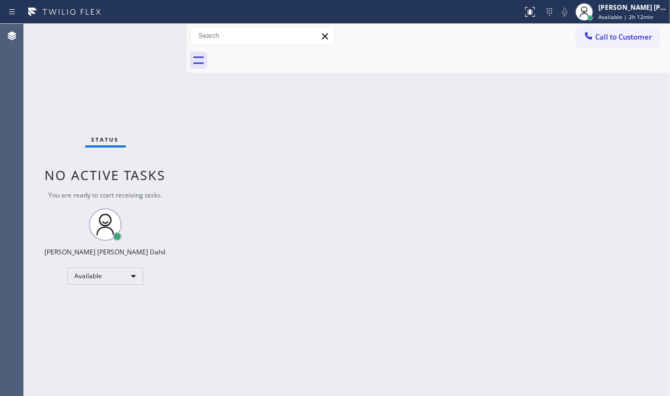
click at [60, 349] on div "Status No active tasks You are ready to start receiving tasks. [PERSON_NAME] [P…" at bounding box center [105, 210] width 163 height 372
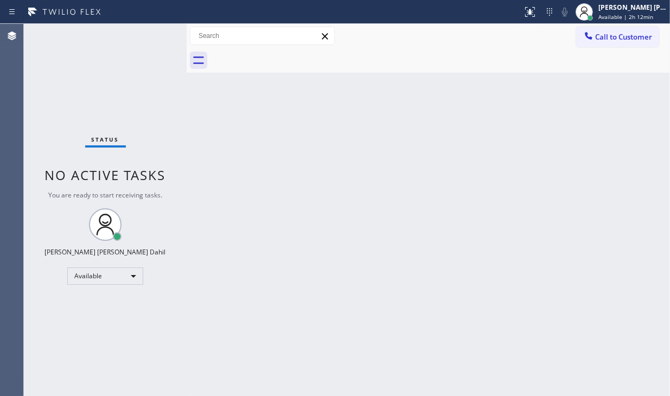
click at [60, 349] on div "Status No active tasks You are ready to start receiving tasks. [PERSON_NAME] [P…" at bounding box center [105, 210] width 163 height 372
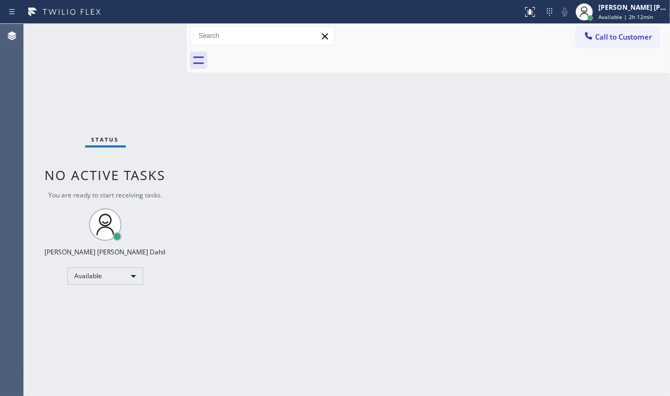
click at [60, 349] on div "Status No active tasks You are ready to start receiving tasks. [PERSON_NAME] [P…" at bounding box center [105, 210] width 163 height 372
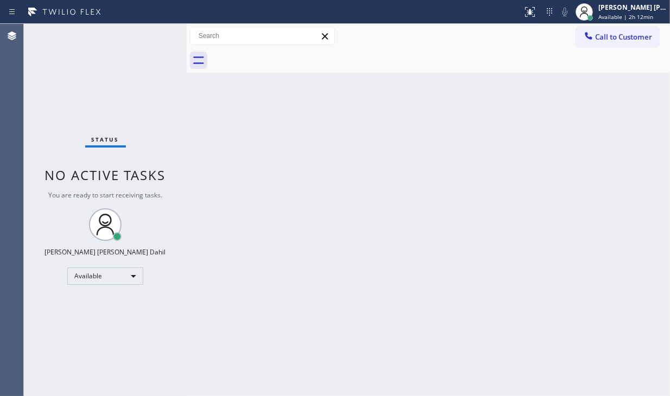
click at [60, 349] on div "Status No active tasks You are ready to start receiving tasks. [PERSON_NAME] [P…" at bounding box center [105, 210] width 163 height 372
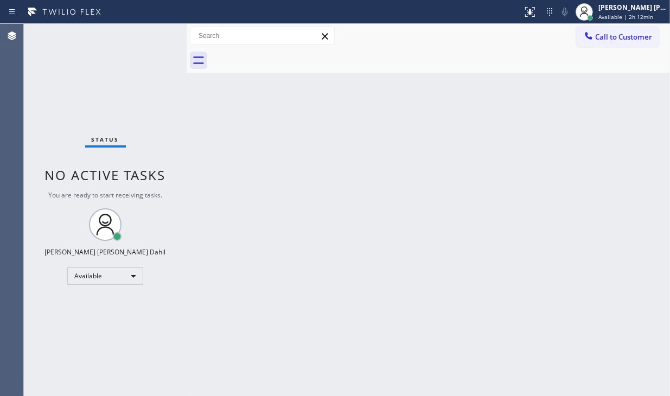
click at [60, 349] on div "Status No active tasks You are ready to start receiving tasks. [PERSON_NAME] [P…" at bounding box center [105, 210] width 163 height 372
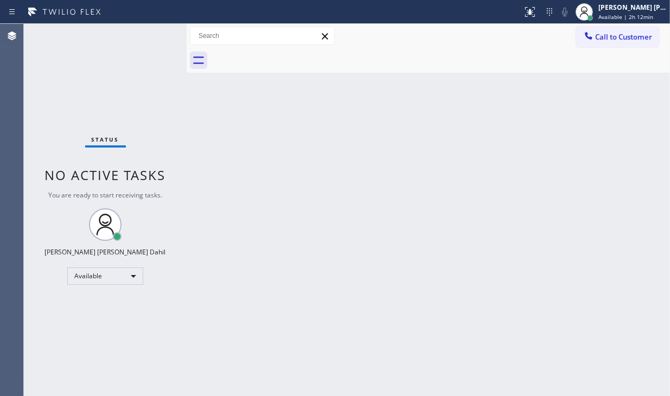
click at [60, 349] on div "Status No active tasks You are ready to start receiving tasks. [PERSON_NAME] [P…" at bounding box center [105, 210] width 163 height 372
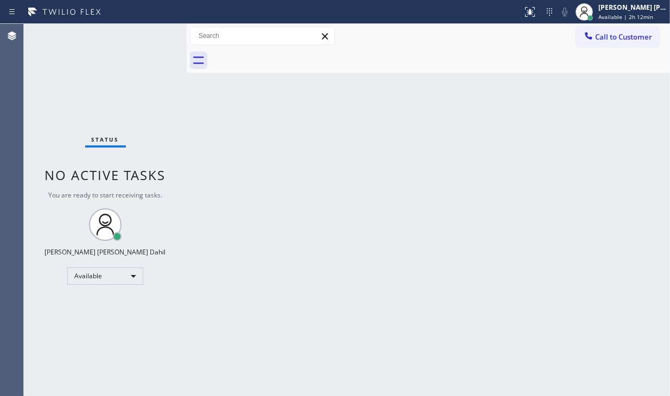
click at [60, 349] on div "Status No active tasks You are ready to start receiving tasks. [PERSON_NAME] [P…" at bounding box center [105, 210] width 163 height 372
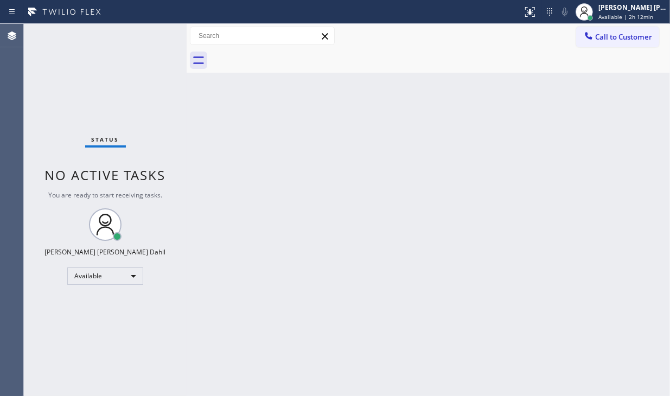
click at [60, 349] on div "Status No active tasks You are ready to start receiving tasks. [PERSON_NAME] [P…" at bounding box center [105, 210] width 163 height 372
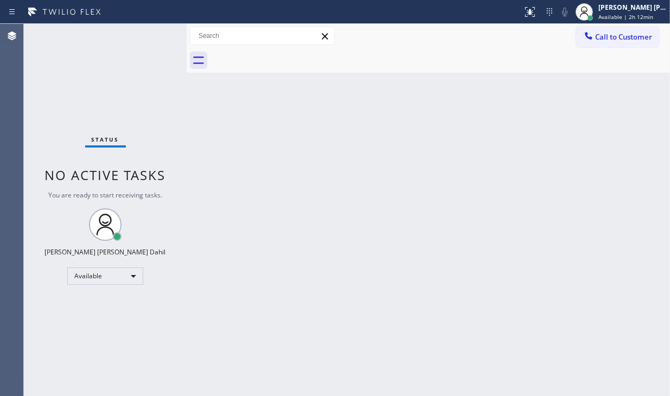
click at [60, 349] on div "Status No active tasks You are ready to start receiving tasks. [PERSON_NAME] [P…" at bounding box center [105, 210] width 163 height 372
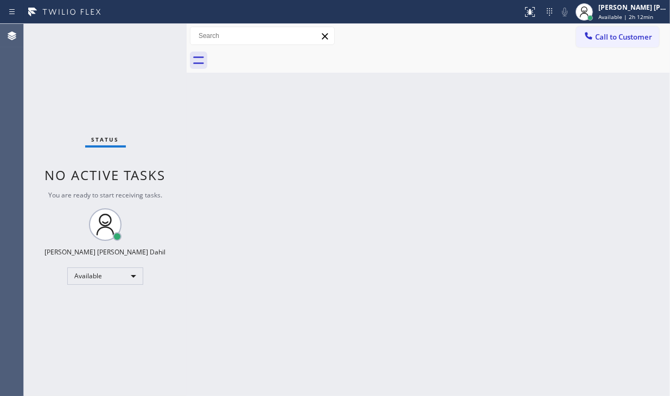
click at [60, 349] on div "Status No active tasks You are ready to start receiving tasks. [PERSON_NAME] [P…" at bounding box center [105, 210] width 163 height 372
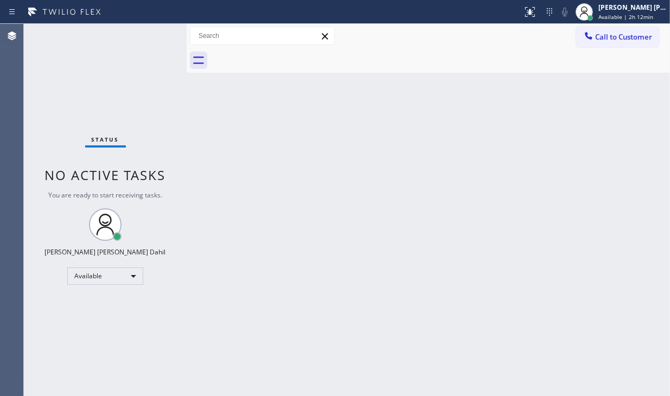
click at [60, 349] on div "Status No active tasks You are ready to start receiving tasks. [PERSON_NAME] [P…" at bounding box center [105, 210] width 163 height 372
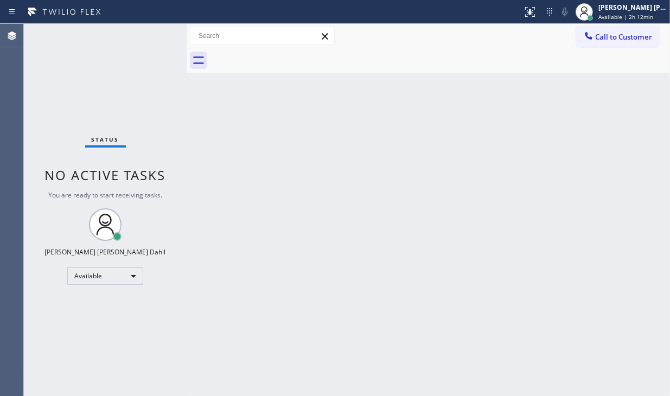
click at [60, 349] on div "Status No active tasks You are ready to start receiving tasks. [PERSON_NAME] [P…" at bounding box center [105, 210] width 163 height 372
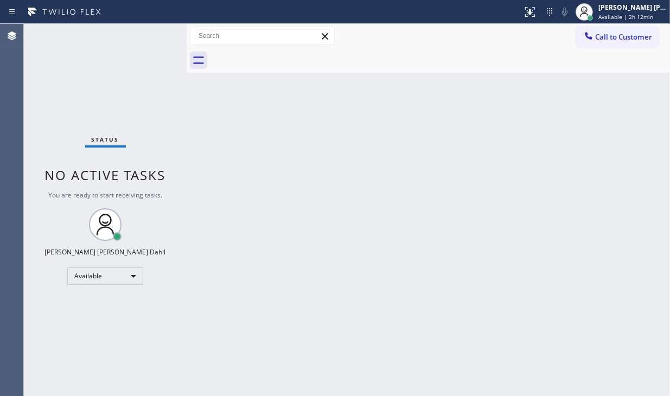
click at [60, 349] on div "Status No active tasks You are ready to start receiving tasks. [PERSON_NAME] [P…" at bounding box center [105, 210] width 163 height 372
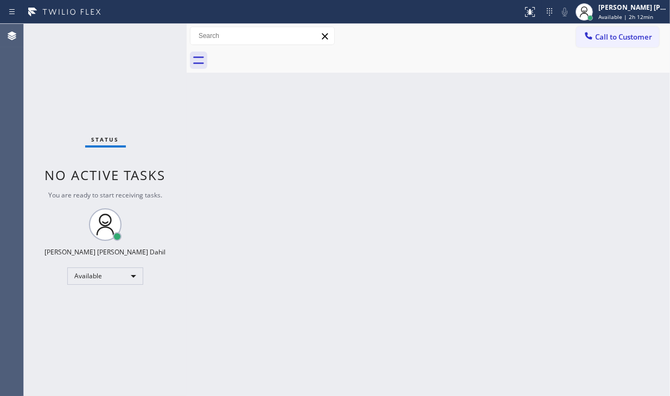
click at [60, 349] on div "Status No active tasks You are ready to start receiving tasks. [PERSON_NAME] [P…" at bounding box center [105, 210] width 163 height 372
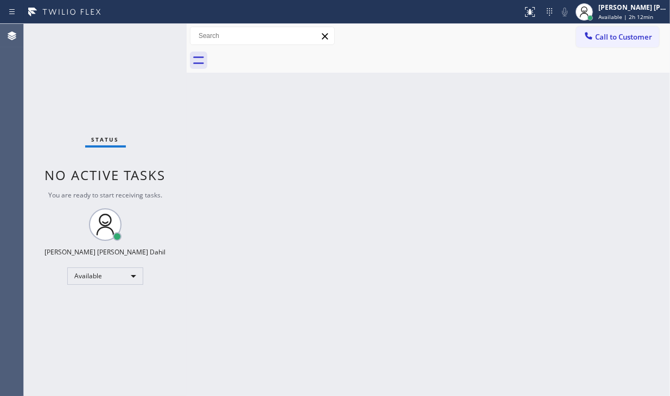
click at [60, 349] on div "Status No active tasks You are ready to start receiving tasks. [PERSON_NAME] [P…" at bounding box center [105, 210] width 163 height 372
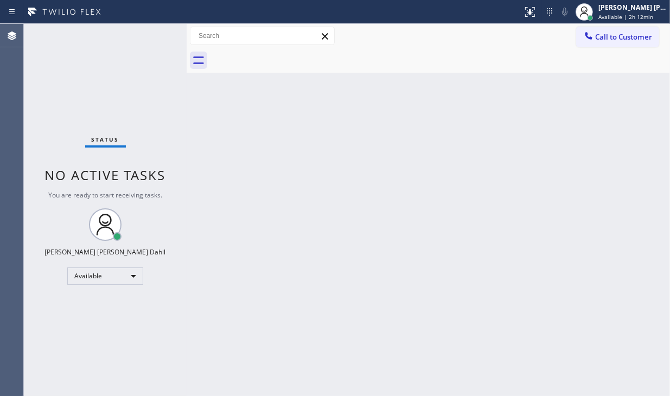
click at [60, 349] on div "Status No active tasks You are ready to start receiving tasks. [PERSON_NAME] [P…" at bounding box center [105, 210] width 163 height 372
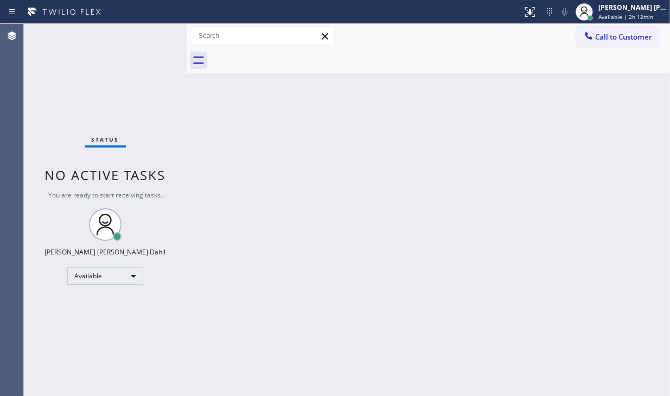
click at [60, 349] on div "Status No active tasks You are ready to start receiving tasks. [PERSON_NAME] [P…" at bounding box center [105, 210] width 163 height 372
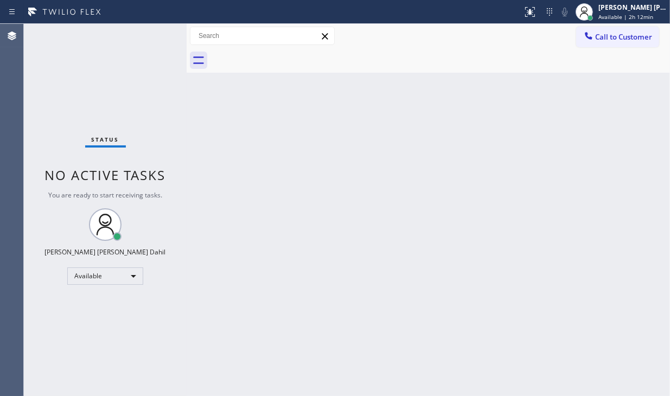
click at [60, 349] on div "Status No active tasks You are ready to start receiving tasks. [PERSON_NAME] [P…" at bounding box center [105, 210] width 163 height 372
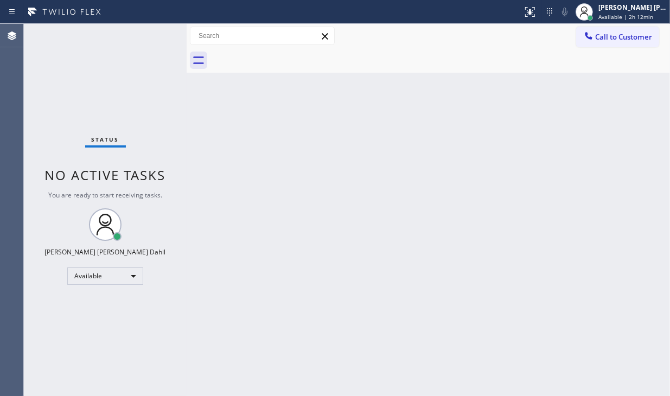
click at [60, 349] on div "Status No active tasks You are ready to start receiving tasks. [PERSON_NAME] [P…" at bounding box center [105, 210] width 163 height 372
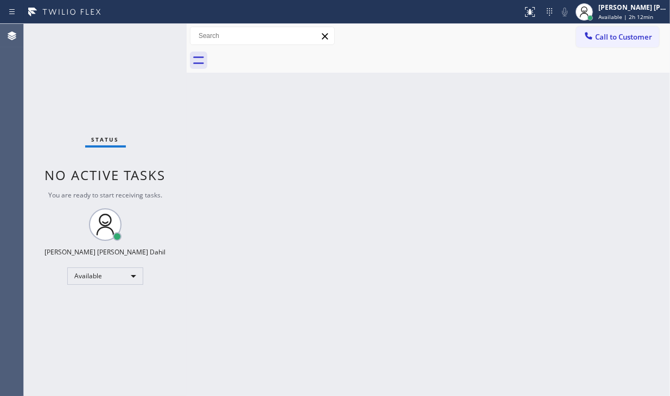
click at [60, 349] on div "Status No active tasks You are ready to start receiving tasks. [PERSON_NAME] [P…" at bounding box center [105, 210] width 163 height 372
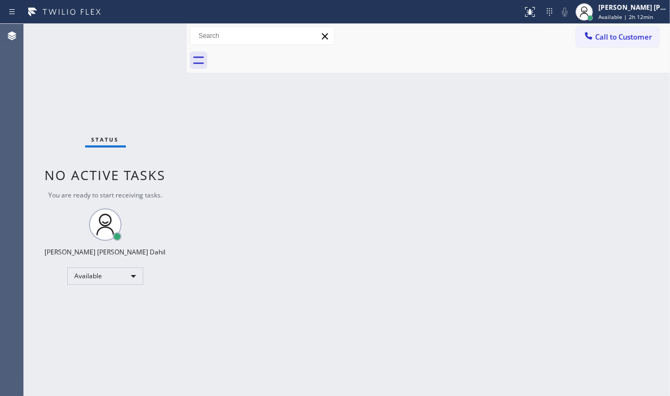
click at [60, 349] on div "Status No active tasks You are ready to start receiving tasks. [PERSON_NAME] [P…" at bounding box center [105, 210] width 163 height 372
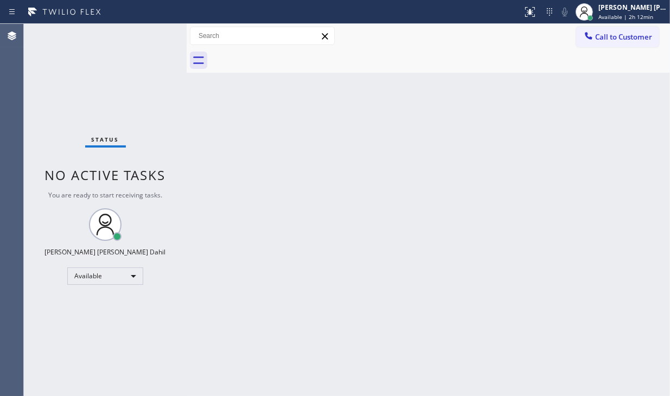
click at [60, 349] on div "Status No active tasks You are ready to start receiving tasks. [PERSON_NAME] [P…" at bounding box center [105, 210] width 163 height 372
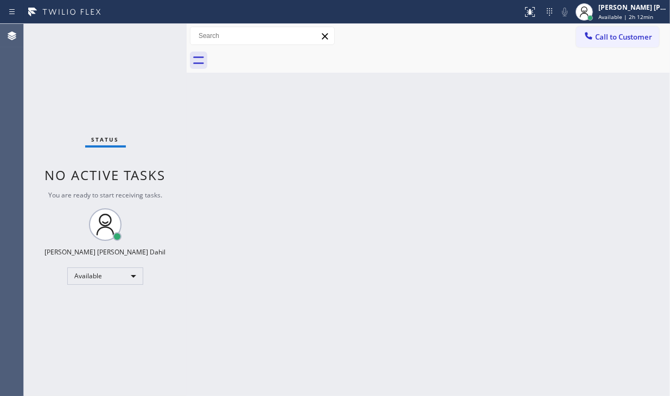
click at [60, 349] on div "Status No active tasks You are ready to start receiving tasks. [PERSON_NAME] [P…" at bounding box center [105, 210] width 163 height 372
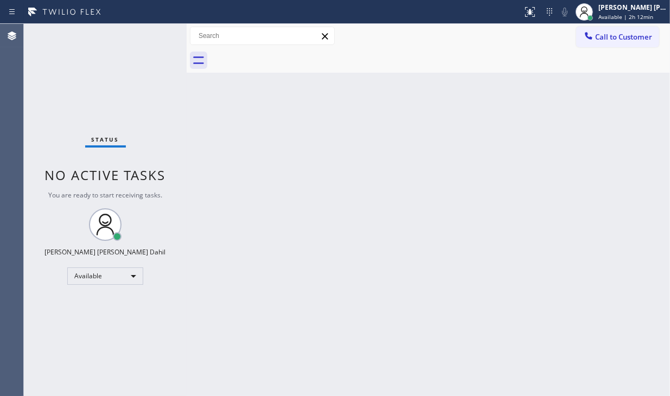
click at [60, 349] on div "Status No active tasks You are ready to start receiving tasks. [PERSON_NAME] [P…" at bounding box center [105, 210] width 163 height 372
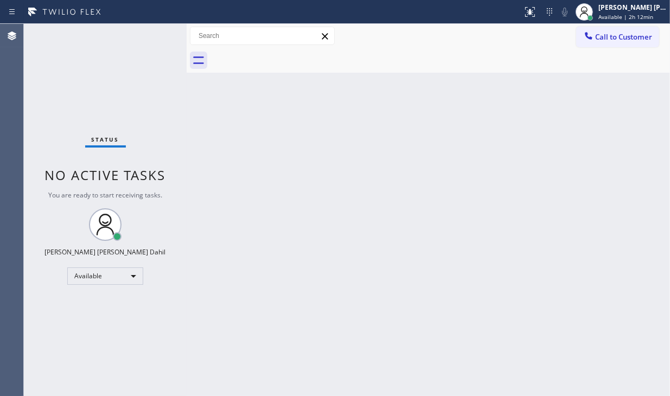
click at [60, 349] on div "Status No active tasks You are ready to start receiving tasks. [PERSON_NAME] [P…" at bounding box center [105, 210] width 163 height 372
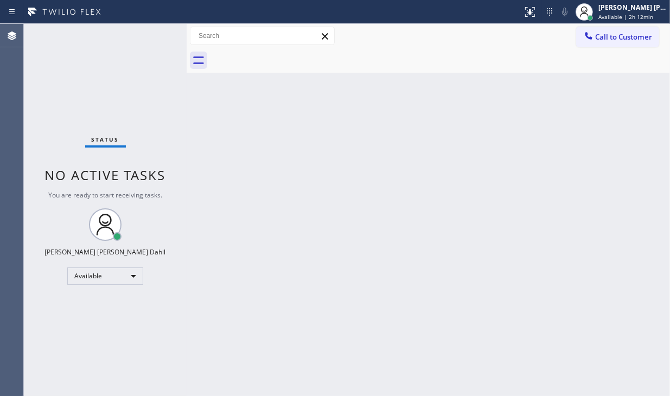
click at [60, 349] on div "Status No active tasks You are ready to start receiving tasks. [PERSON_NAME] [P…" at bounding box center [105, 210] width 163 height 372
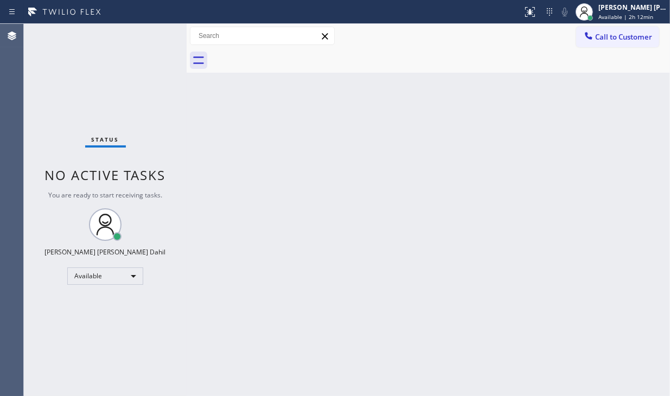
click at [60, 349] on div "Status No active tasks You are ready to start receiving tasks. [PERSON_NAME] [P…" at bounding box center [105, 210] width 163 height 372
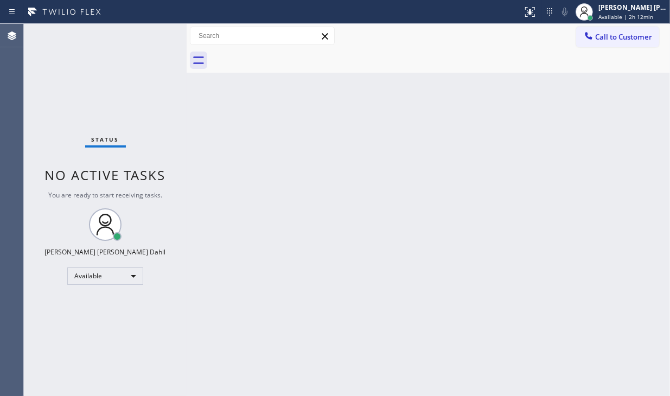
click at [60, 349] on div "Status No active tasks You are ready to start receiving tasks. [PERSON_NAME] [P…" at bounding box center [105, 210] width 163 height 372
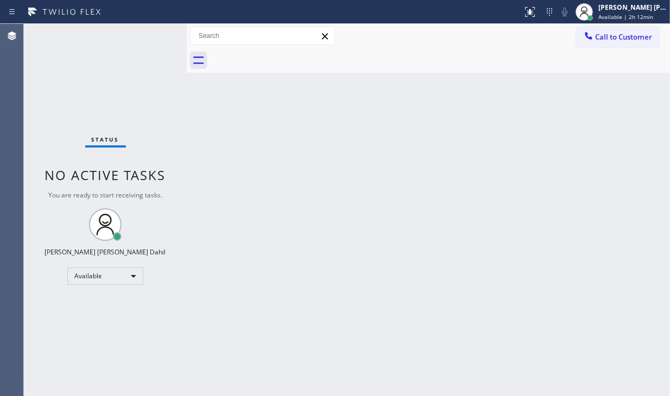
click at [60, 349] on div "Status No active tasks You are ready to start receiving tasks. [PERSON_NAME] [P…" at bounding box center [105, 210] width 163 height 372
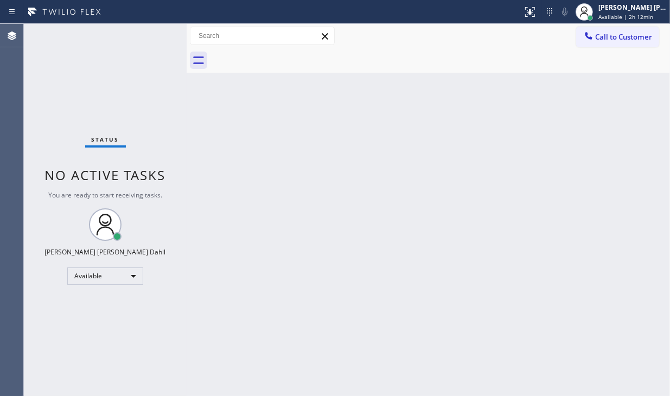
click at [60, 349] on div "Status No active tasks You are ready to start receiving tasks. [PERSON_NAME] [P…" at bounding box center [105, 210] width 163 height 372
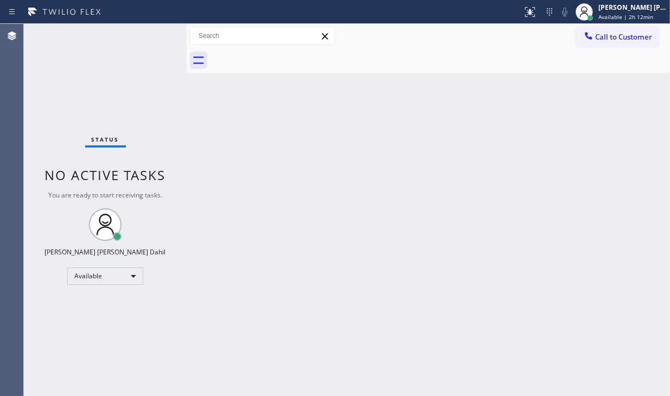
click at [60, 349] on div "Status No active tasks You are ready to start receiving tasks. [PERSON_NAME] [P…" at bounding box center [105, 210] width 163 height 372
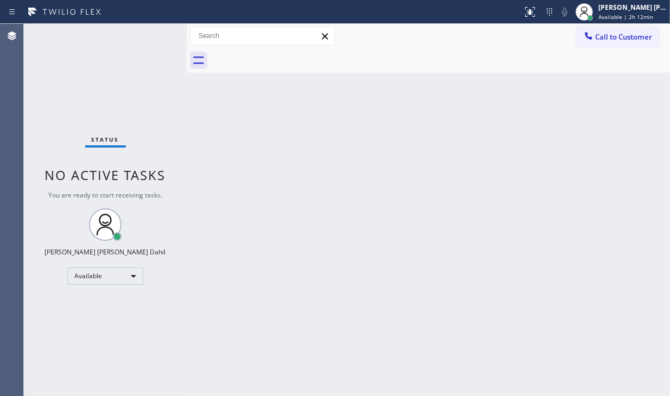
click at [60, 349] on div "Status No active tasks You are ready to start receiving tasks. [PERSON_NAME] [P…" at bounding box center [105, 210] width 163 height 372
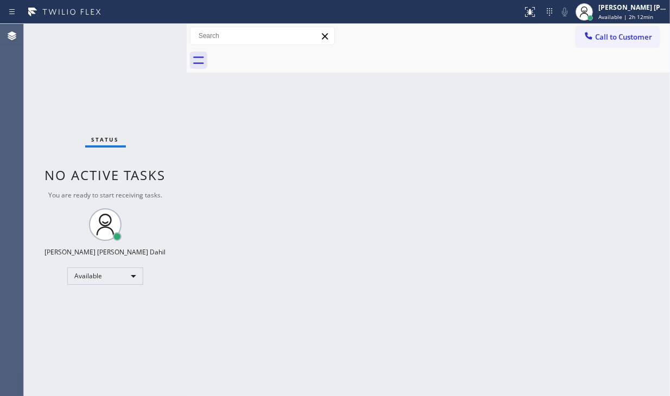
click at [60, 349] on div "Status No active tasks You are ready to start receiving tasks. [PERSON_NAME] [P…" at bounding box center [105, 210] width 163 height 372
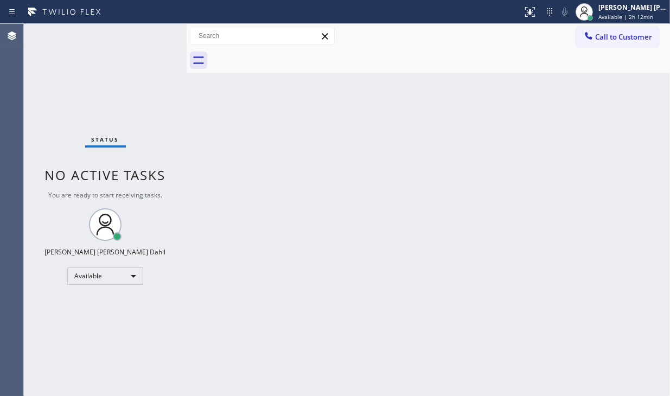
click at [60, 349] on div "Status No active tasks You are ready to start receiving tasks. [PERSON_NAME] [P…" at bounding box center [105, 210] width 163 height 372
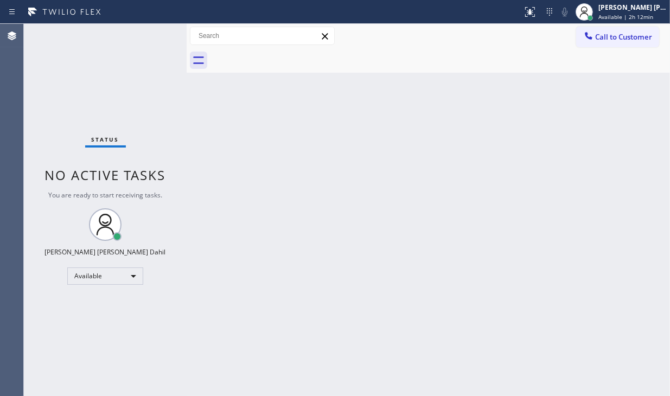
click at [60, 349] on div "Status No active tasks You are ready to start receiving tasks. [PERSON_NAME] [P…" at bounding box center [105, 210] width 163 height 372
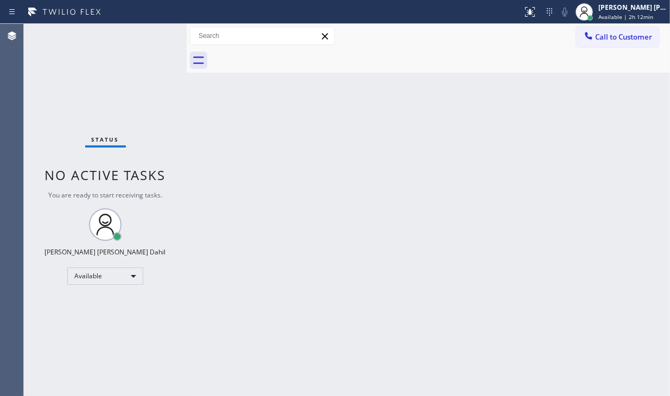
click at [60, 349] on div "Status No active tasks You are ready to start receiving tasks. [PERSON_NAME] [P…" at bounding box center [105, 210] width 163 height 372
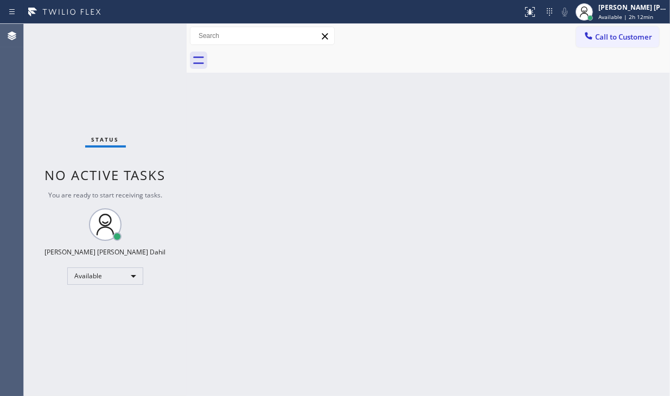
click at [60, 349] on div "Status No active tasks You are ready to start receiving tasks. [PERSON_NAME] [P…" at bounding box center [105, 210] width 163 height 372
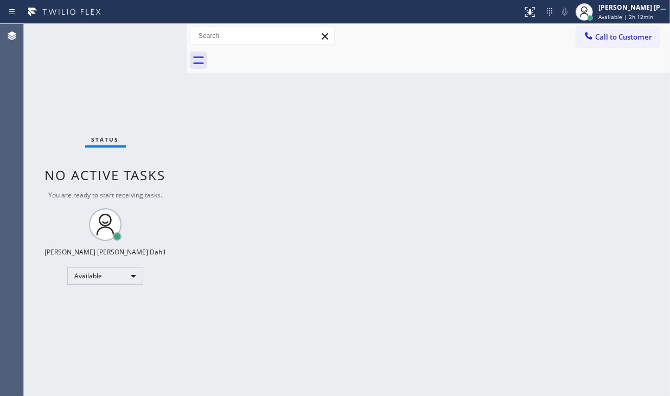
click at [60, 349] on div "Status No active tasks You are ready to start receiving tasks. [PERSON_NAME] [P…" at bounding box center [105, 210] width 163 height 372
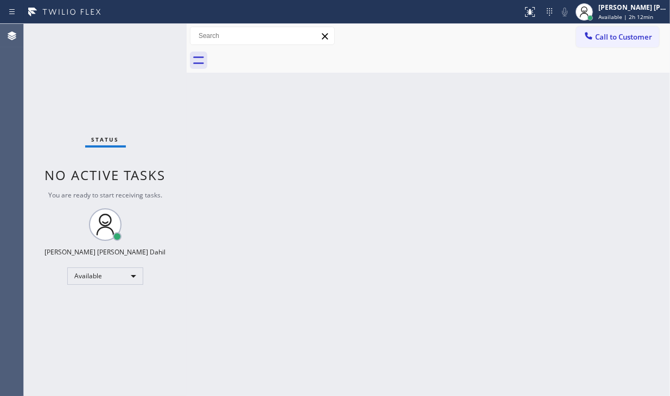
click at [60, 349] on div "Status No active tasks You are ready to start receiving tasks. [PERSON_NAME] [P…" at bounding box center [105, 210] width 163 height 372
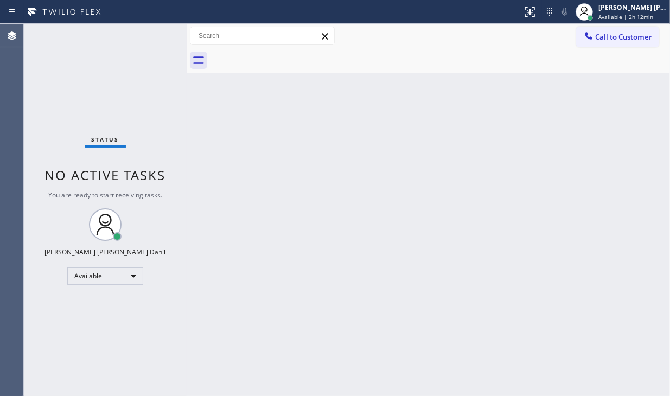
click at [60, 349] on div "Status No active tasks You are ready to start receiving tasks. [PERSON_NAME] [P…" at bounding box center [105, 210] width 163 height 372
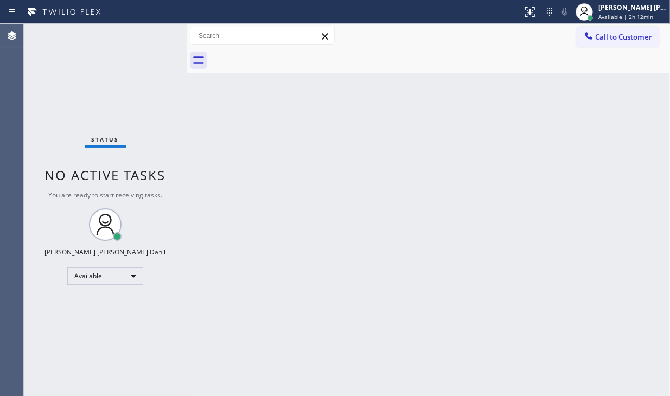
click at [60, 349] on div "Status No active tasks You are ready to start receiving tasks. [PERSON_NAME] [P…" at bounding box center [105, 210] width 163 height 372
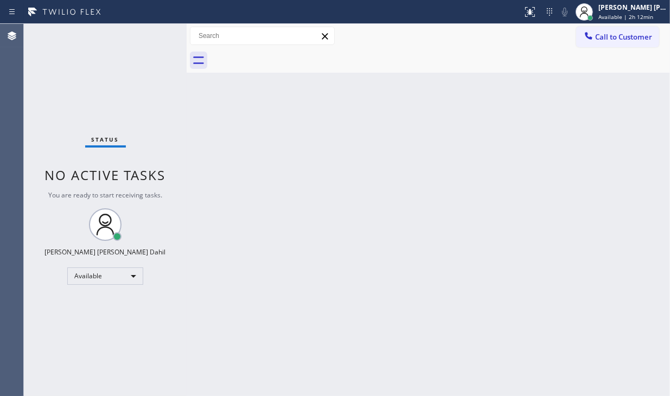
click at [60, 349] on div "Status No active tasks You are ready to start receiving tasks. [PERSON_NAME] [P…" at bounding box center [105, 210] width 163 height 372
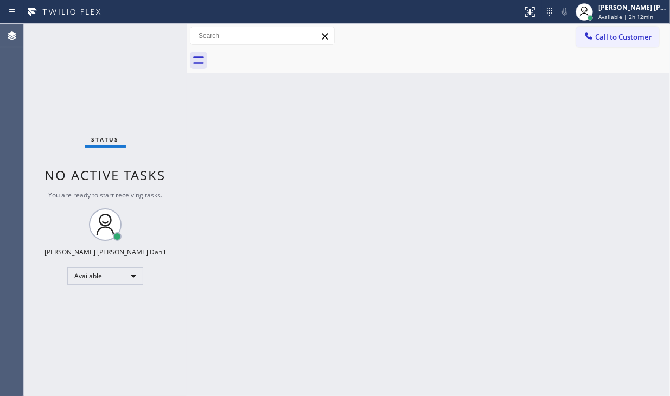
click at [60, 349] on div "Status No active tasks You are ready to start receiving tasks. [PERSON_NAME] [P…" at bounding box center [105, 210] width 163 height 372
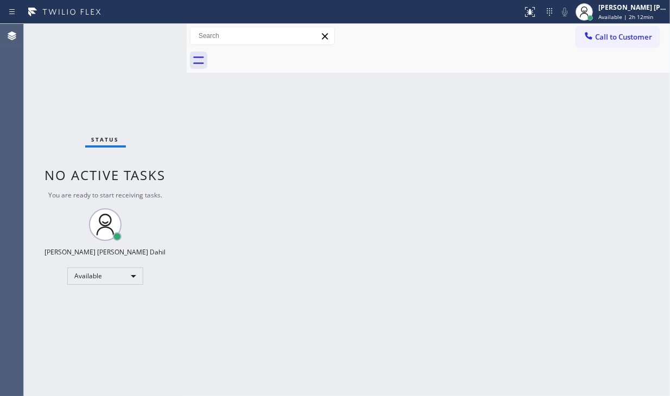
click at [60, 349] on div "Status No active tasks You are ready to start receiving tasks. [PERSON_NAME] [P…" at bounding box center [105, 210] width 163 height 372
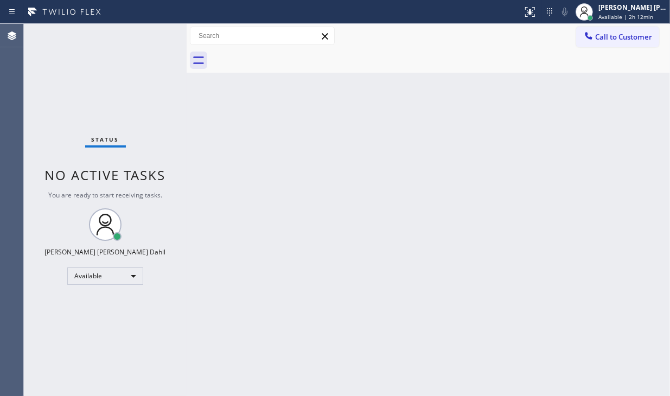
click at [60, 349] on div "Status No active tasks You are ready to start receiving tasks. [PERSON_NAME] [P…" at bounding box center [105, 210] width 163 height 372
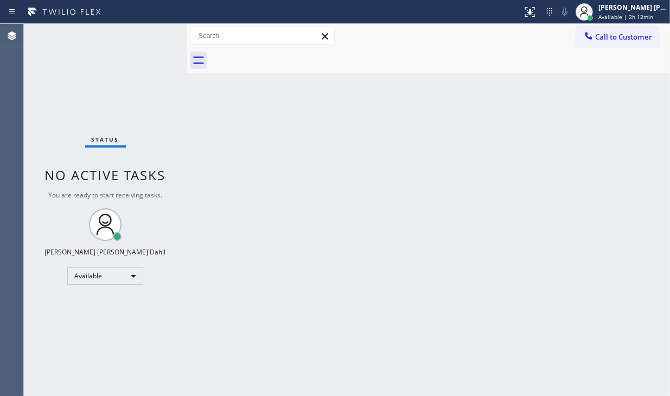
click at [60, 349] on div "Status No active tasks You are ready to start receiving tasks. [PERSON_NAME] [P…" at bounding box center [105, 210] width 163 height 372
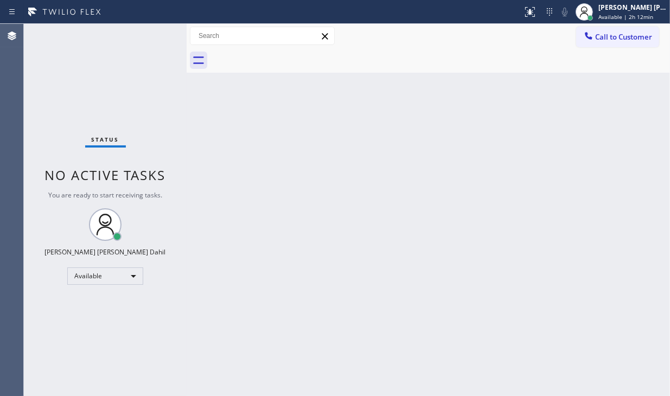
click at [60, 349] on div "Status No active tasks You are ready to start receiving tasks. [PERSON_NAME] [P…" at bounding box center [105, 210] width 163 height 372
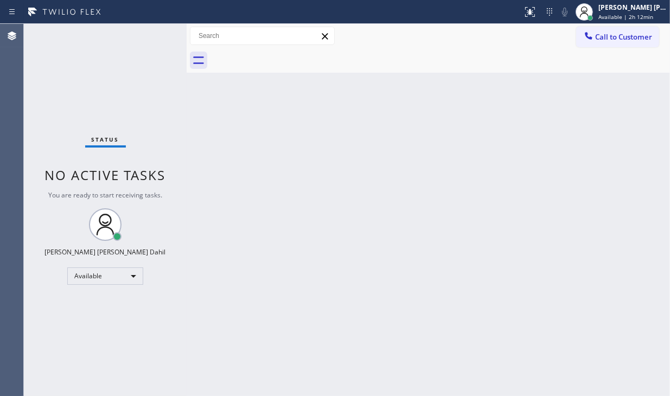
click at [60, 349] on div "Status No active tasks You are ready to start receiving tasks. [PERSON_NAME] [P…" at bounding box center [105, 210] width 163 height 372
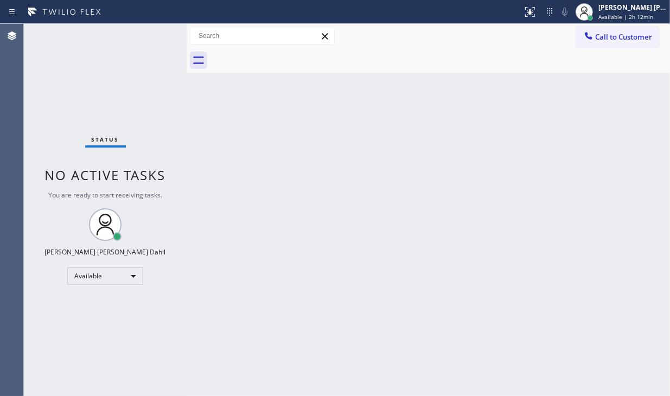
click at [60, 349] on div "Status No active tasks You are ready to start receiving tasks. [PERSON_NAME] [P…" at bounding box center [105, 210] width 163 height 372
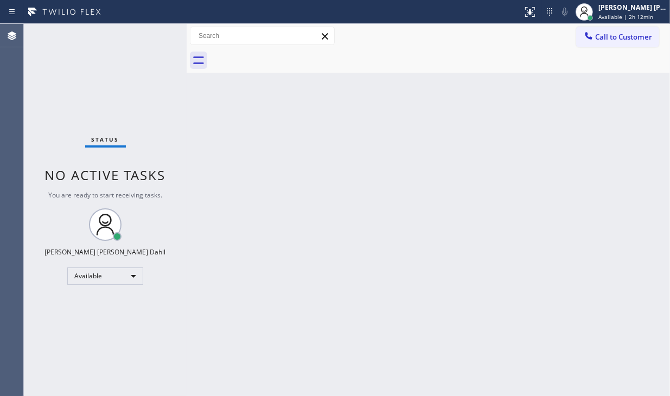
click at [60, 349] on div "Status No active tasks You are ready to start receiving tasks. [PERSON_NAME] [P…" at bounding box center [105, 210] width 163 height 372
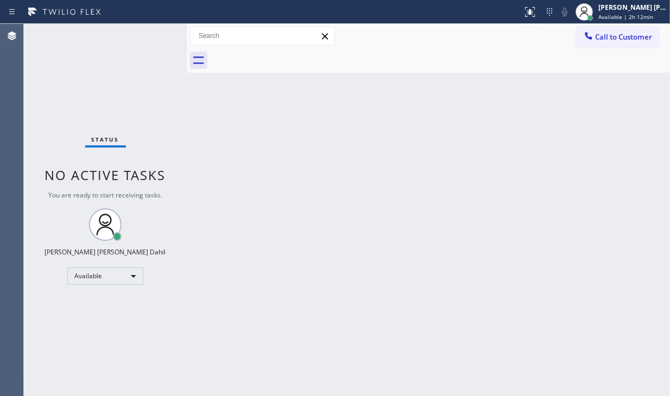
click at [60, 349] on div "Status No active tasks You are ready to start receiving tasks. [PERSON_NAME] [P…" at bounding box center [105, 210] width 163 height 372
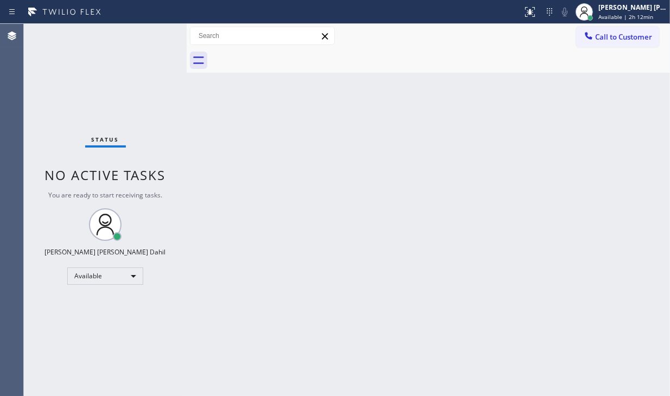
click at [60, 349] on div "Status No active tasks You are ready to start receiving tasks. [PERSON_NAME] [P…" at bounding box center [105, 210] width 163 height 372
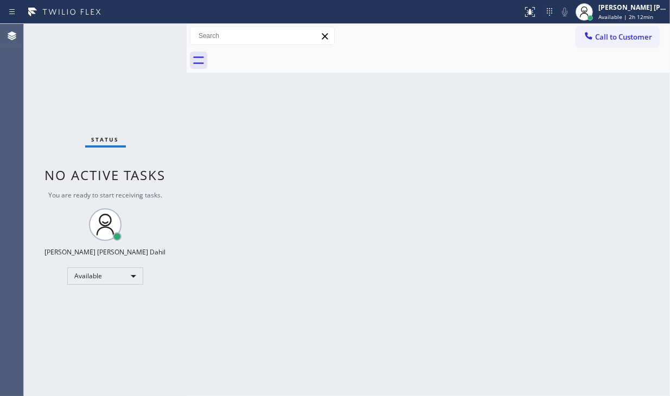
click at [60, 349] on div "Status No active tasks You are ready to start receiving tasks. [PERSON_NAME] [P…" at bounding box center [105, 210] width 163 height 372
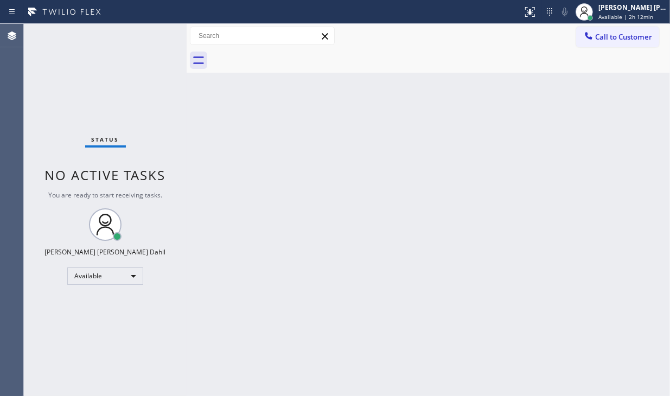
click at [60, 349] on div "Status No active tasks You are ready to start receiving tasks. [PERSON_NAME] [P…" at bounding box center [105, 210] width 163 height 372
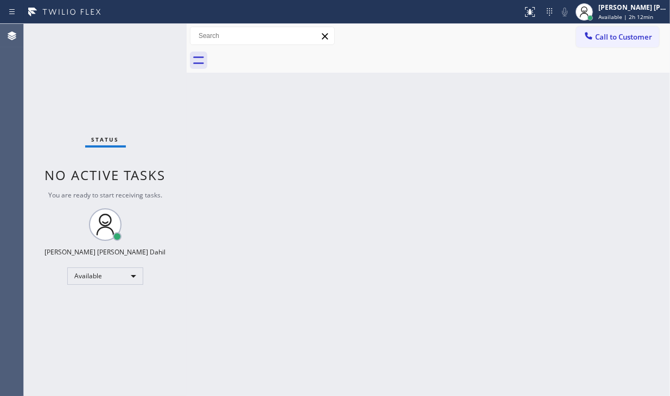
click at [60, 349] on div "Status No active tasks You are ready to start receiving tasks. [PERSON_NAME] [P…" at bounding box center [105, 210] width 163 height 372
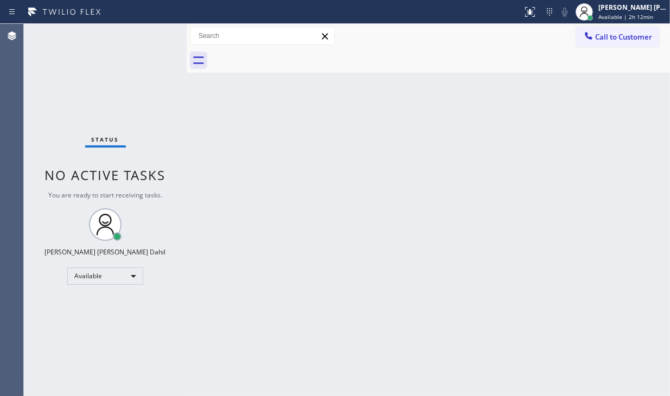
click at [60, 349] on div "Status No active tasks You are ready to start receiving tasks. [PERSON_NAME] [P…" at bounding box center [105, 210] width 163 height 372
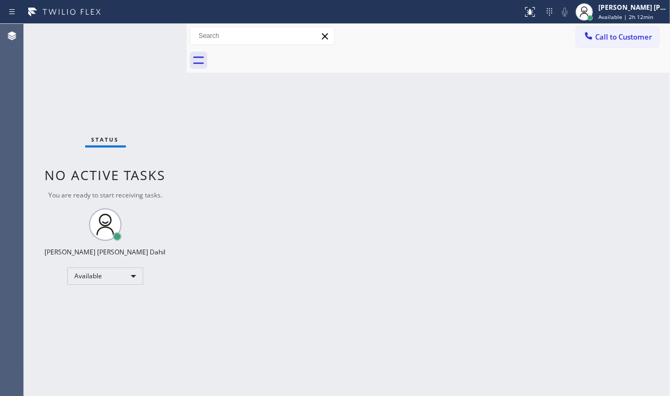
click at [60, 349] on div "Status No active tasks You are ready to start receiving tasks. [PERSON_NAME] [P…" at bounding box center [105, 210] width 163 height 372
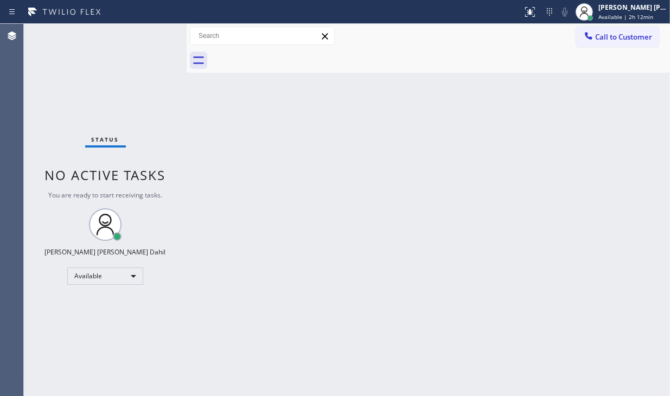
click at [60, 349] on div "Status No active tasks You are ready to start receiving tasks. [PERSON_NAME] [P…" at bounding box center [105, 210] width 163 height 372
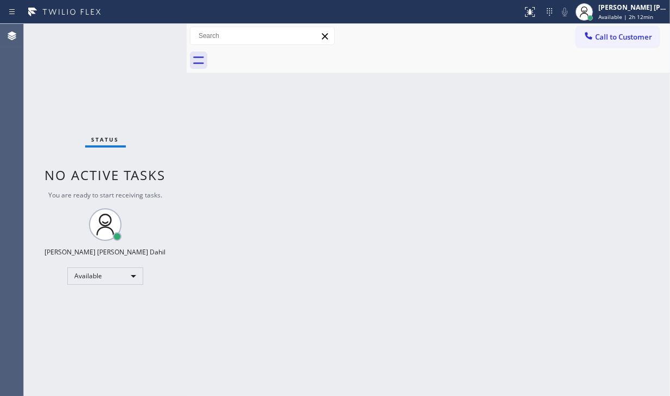
click at [60, 349] on div "Status No active tasks You are ready to start receiving tasks. [PERSON_NAME] [P…" at bounding box center [105, 210] width 163 height 372
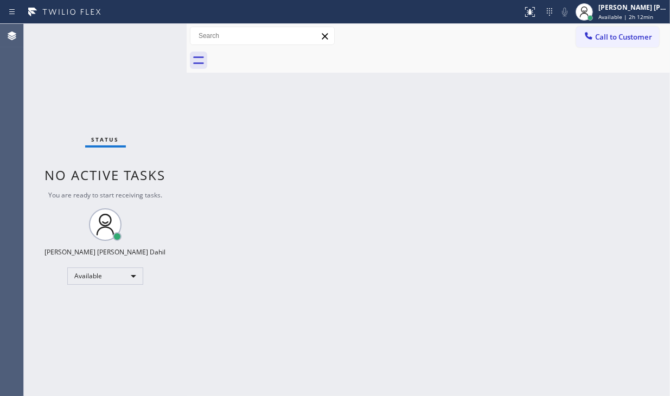
click at [60, 349] on div "Status No active tasks You are ready to start receiving tasks. [PERSON_NAME] [P…" at bounding box center [105, 210] width 163 height 372
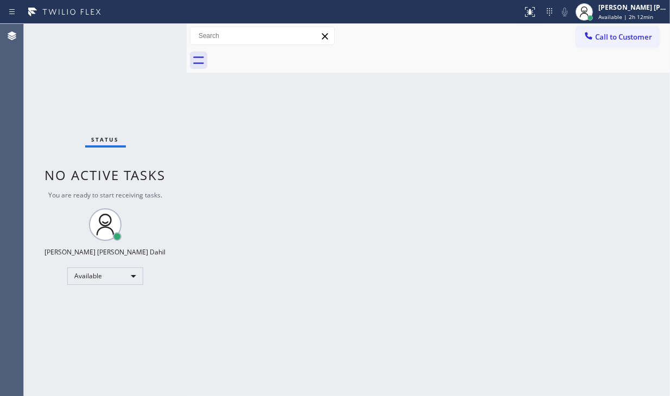
click at [60, 349] on div "Status No active tasks You are ready to start receiving tasks. [PERSON_NAME] [P…" at bounding box center [105, 210] width 163 height 372
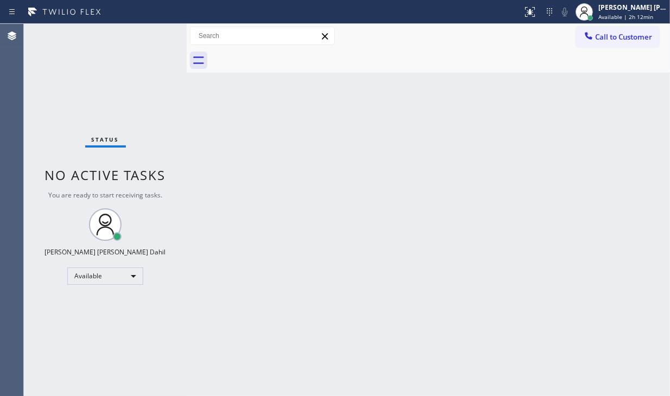
click at [60, 349] on div "Status No active tasks You are ready to start receiving tasks. [PERSON_NAME] [P…" at bounding box center [105, 210] width 163 height 372
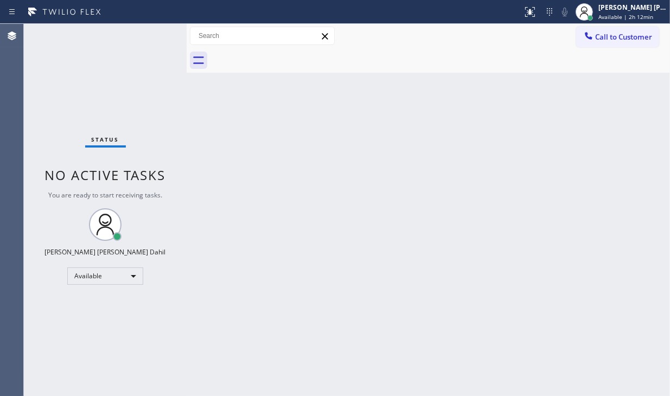
click at [60, 349] on div "Status No active tasks You are ready to start receiving tasks. [PERSON_NAME] [P…" at bounding box center [105, 210] width 163 height 372
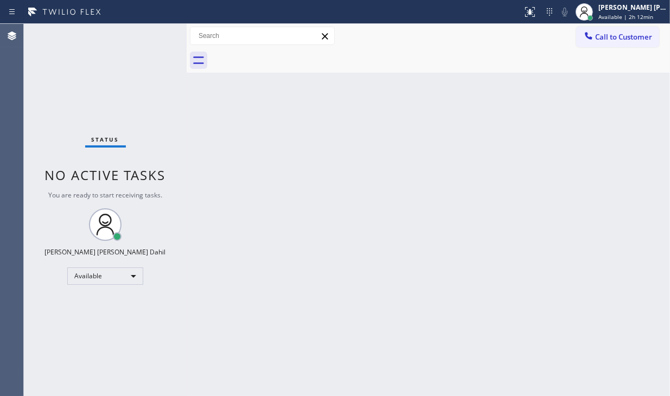
click at [60, 349] on div "Status No active tasks You are ready to start receiving tasks. [PERSON_NAME] [P…" at bounding box center [105, 210] width 163 height 372
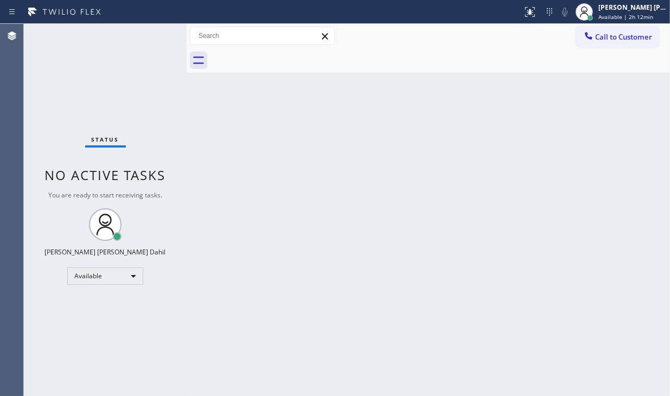
click at [60, 349] on div "Status No active tasks You are ready to start receiving tasks. [PERSON_NAME] [P…" at bounding box center [105, 210] width 163 height 372
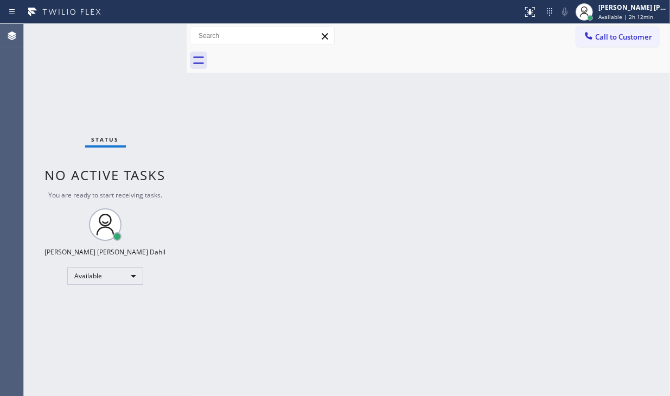
click at [60, 349] on div "Status No active tasks You are ready to start receiving tasks. [PERSON_NAME] [P…" at bounding box center [105, 210] width 163 height 372
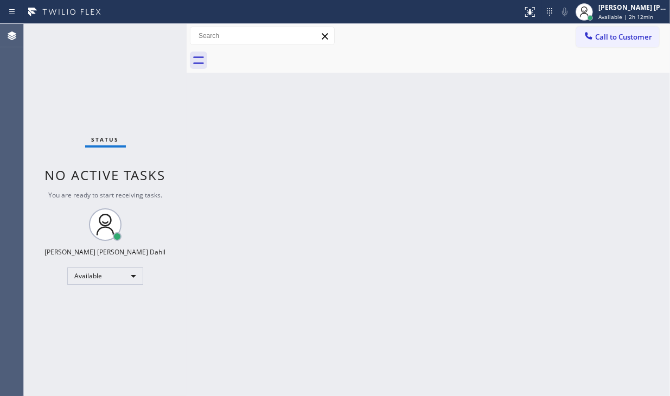
click at [60, 349] on div "Status No active tasks You are ready to start receiving tasks. [PERSON_NAME] [P…" at bounding box center [105, 210] width 163 height 372
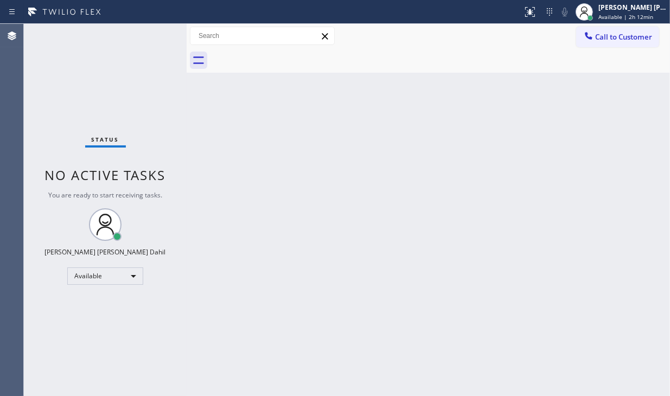
click at [60, 349] on div "Status No active tasks You are ready to start receiving tasks. [PERSON_NAME] [P…" at bounding box center [105, 210] width 163 height 372
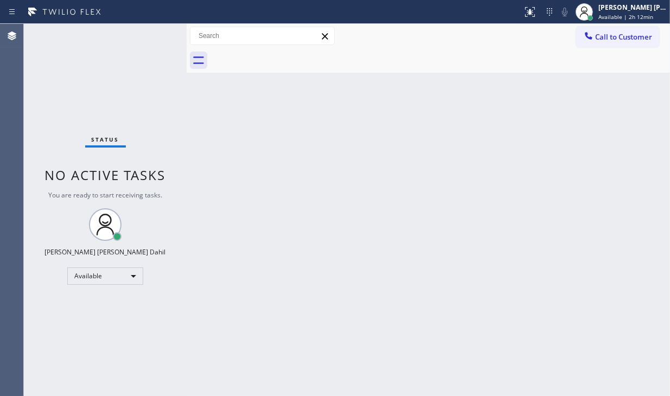
click at [60, 349] on div "Status No active tasks You are ready to start receiving tasks. [PERSON_NAME] [P…" at bounding box center [105, 210] width 163 height 372
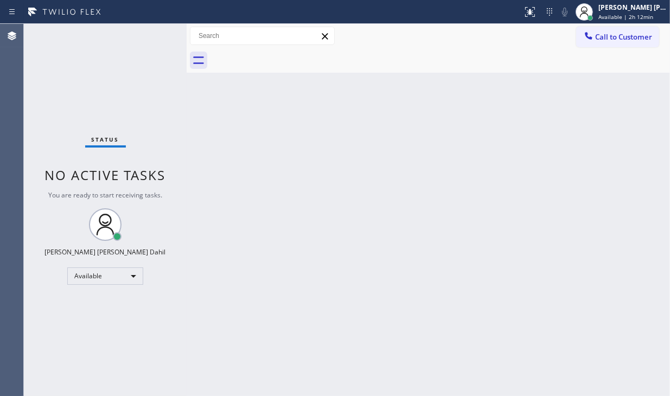
click at [60, 349] on div "Status No active tasks You are ready to start receiving tasks. [PERSON_NAME] [P…" at bounding box center [105, 210] width 163 height 372
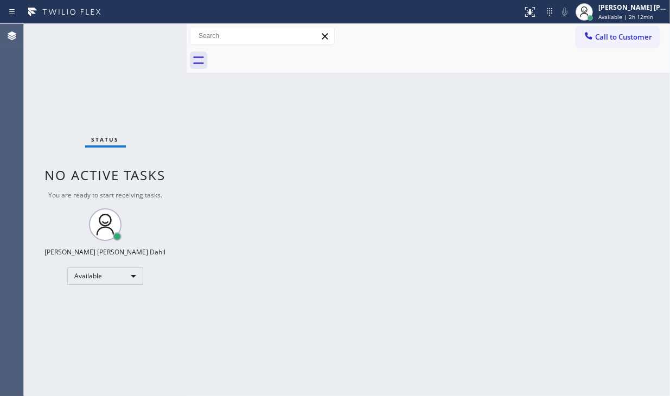
click at [60, 349] on div "Status No active tasks You are ready to start receiving tasks. [PERSON_NAME] [P…" at bounding box center [105, 210] width 163 height 372
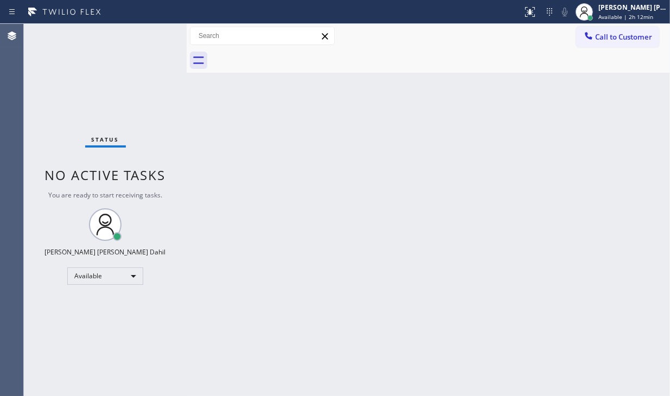
click at [60, 349] on div "Status No active tasks You are ready to start receiving tasks. [PERSON_NAME] [P…" at bounding box center [105, 210] width 163 height 372
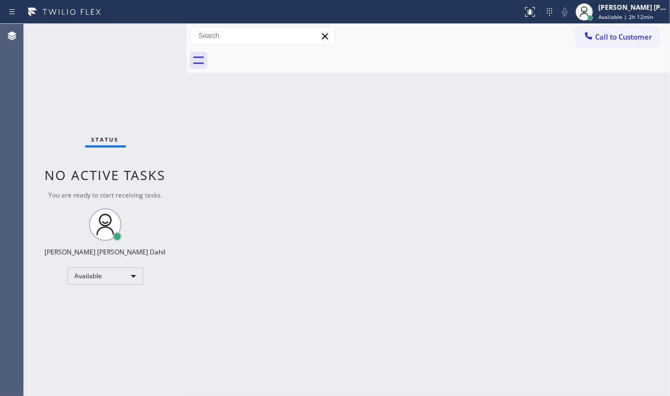
click at [60, 349] on div "Status No active tasks You are ready to start receiving tasks. [PERSON_NAME] [P…" at bounding box center [105, 210] width 163 height 372
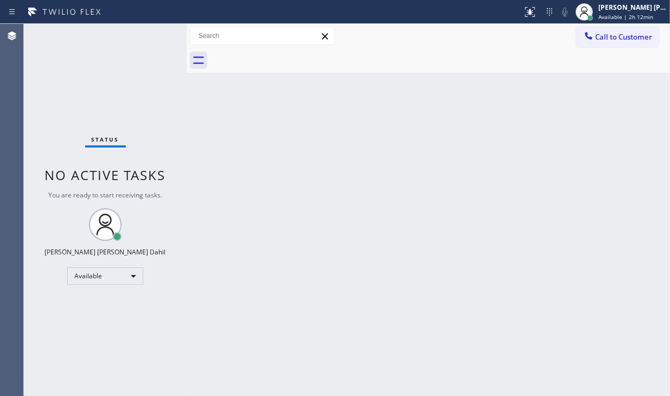
click at [60, 349] on div "Status No active tasks You are ready to start receiving tasks. [PERSON_NAME] [P…" at bounding box center [105, 210] width 163 height 372
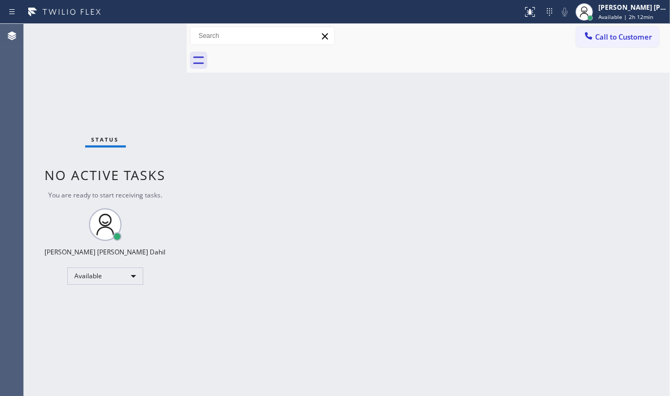
click at [60, 349] on div "Status No active tasks You are ready to start receiving tasks. [PERSON_NAME] [P…" at bounding box center [105, 210] width 163 height 372
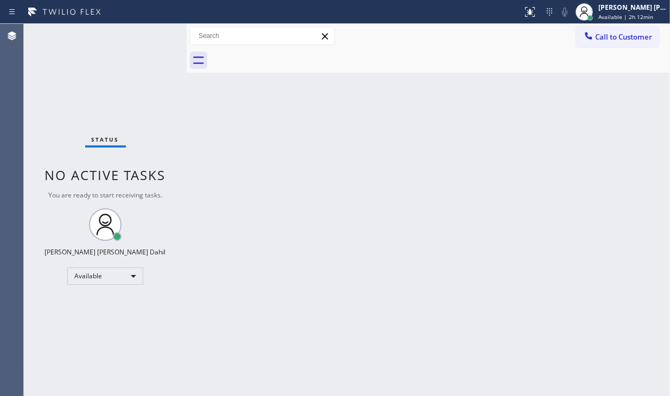
click at [60, 349] on div "Status No active tasks You are ready to start receiving tasks. [PERSON_NAME] [P…" at bounding box center [105, 210] width 163 height 372
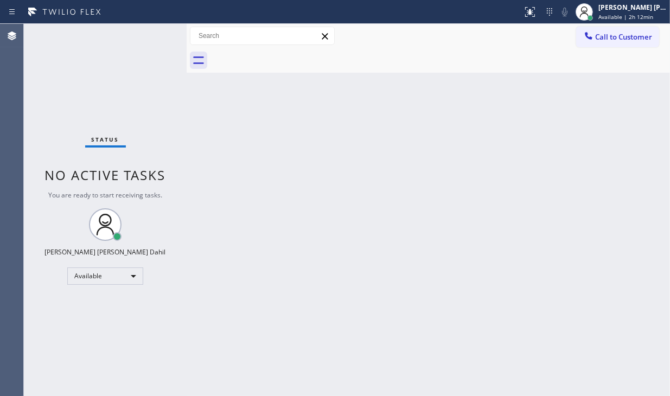
click at [60, 349] on div "Status No active tasks You are ready to start receiving tasks. [PERSON_NAME] [P…" at bounding box center [105, 210] width 163 height 372
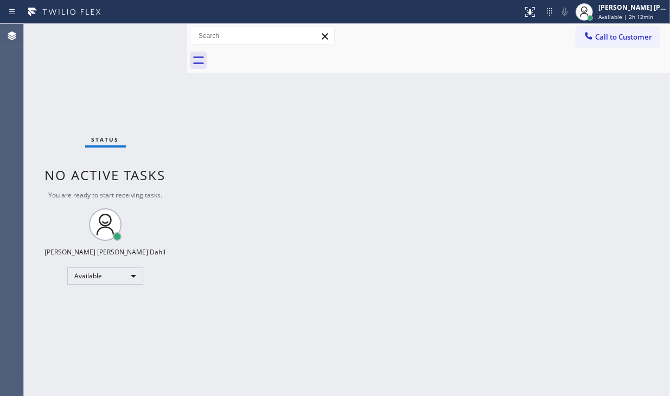
click at [60, 349] on div "Status No active tasks You are ready to start receiving tasks. [PERSON_NAME] [P…" at bounding box center [105, 210] width 163 height 372
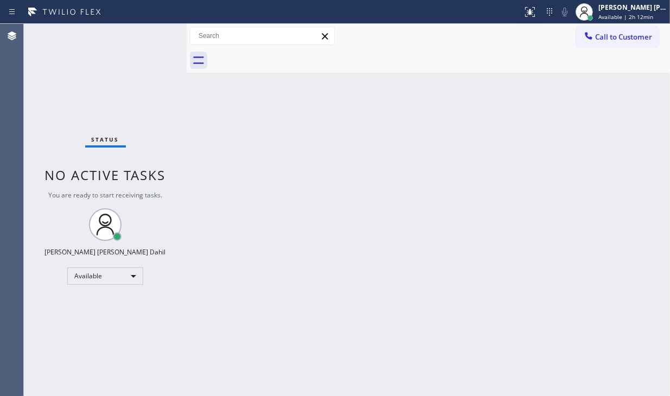
click at [60, 349] on div "Status No active tasks You are ready to start receiving tasks. [PERSON_NAME] [P…" at bounding box center [105, 210] width 163 height 372
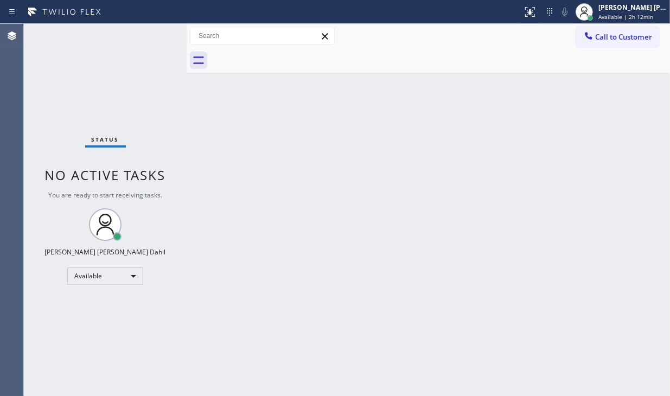
click at [60, 349] on div "Status No active tasks You are ready to start receiving tasks. [PERSON_NAME] [P…" at bounding box center [105, 210] width 163 height 372
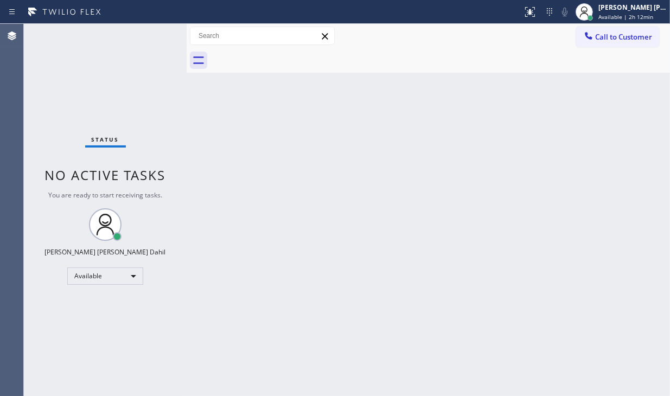
click at [60, 349] on div "Status No active tasks You are ready to start receiving tasks. [PERSON_NAME] [P…" at bounding box center [105, 210] width 163 height 372
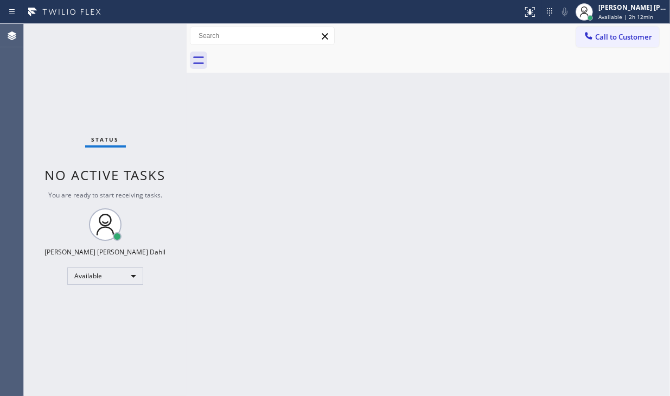
click at [60, 349] on div "Status No active tasks You are ready to start receiving tasks. [PERSON_NAME] [P…" at bounding box center [105, 210] width 163 height 372
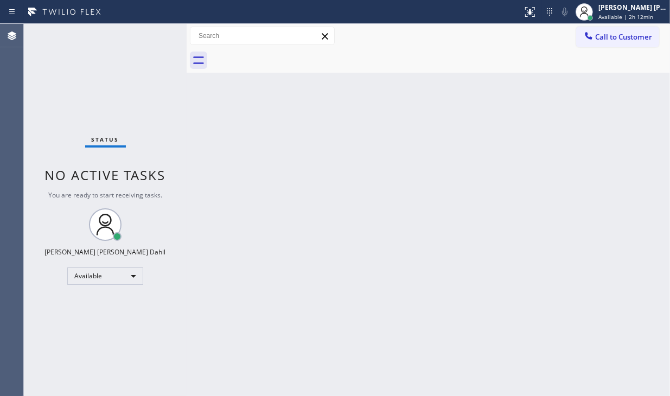
click at [60, 349] on div "Status No active tasks You are ready to start receiving tasks. [PERSON_NAME] [P…" at bounding box center [105, 210] width 163 height 372
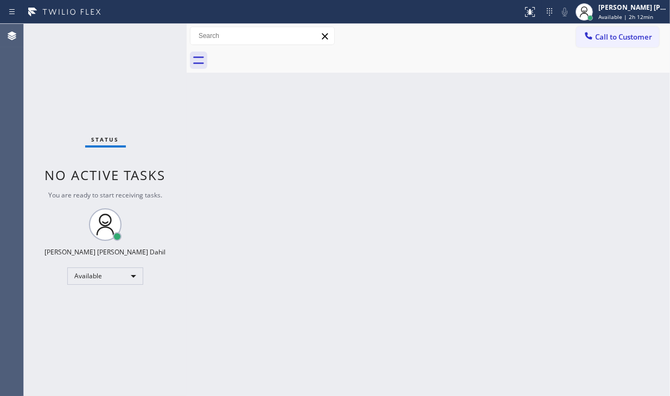
click at [60, 349] on div "Status No active tasks You are ready to start receiving tasks. [PERSON_NAME] [P…" at bounding box center [105, 210] width 163 height 372
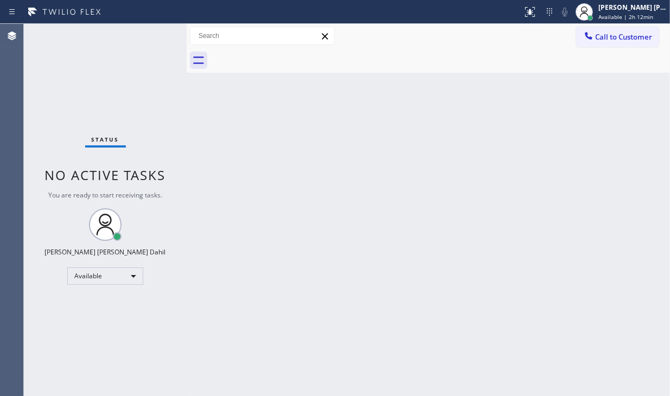
click at [60, 349] on div "Status No active tasks You are ready to start receiving tasks. [PERSON_NAME] [P…" at bounding box center [105, 210] width 163 height 372
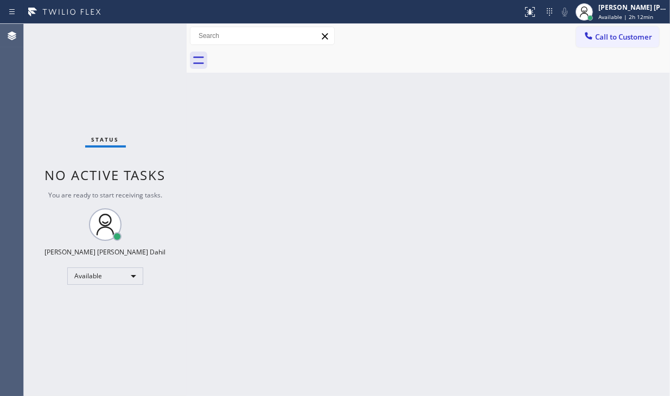
click at [60, 349] on div "Status No active tasks You are ready to start receiving tasks. [PERSON_NAME] [P…" at bounding box center [105, 210] width 163 height 372
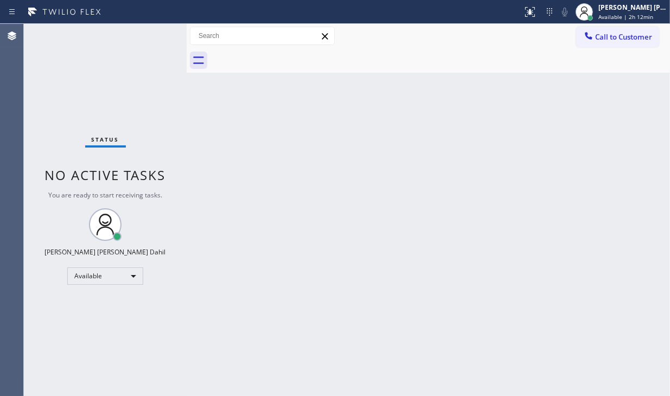
click at [60, 349] on div "Status No active tasks You are ready to start receiving tasks. [PERSON_NAME] [P…" at bounding box center [105, 210] width 163 height 372
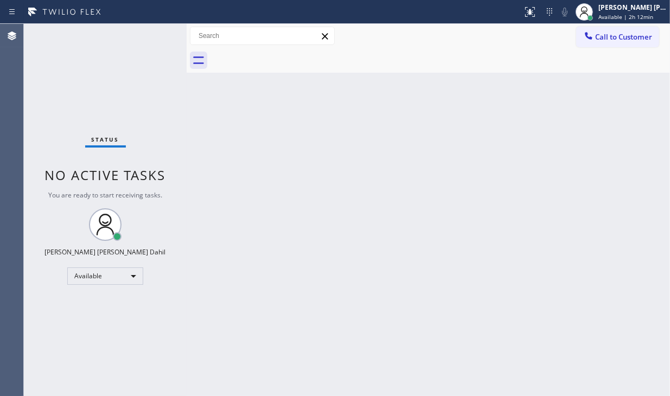
click at [60, 349] on div "Status No active tasks You are ready to start receiving tasks. [PERSON_NAME] [P…" at bounding box center [105, 210] width 163 height 372
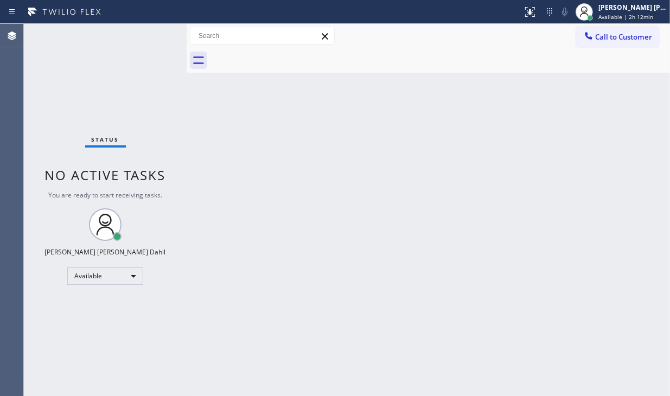
click at [60, 349] on div "Status No active tasks You are ready to start receiving tasks. [PERSON_NAME] [P…" at bounding box center [105, 210] width 163 height 372
click
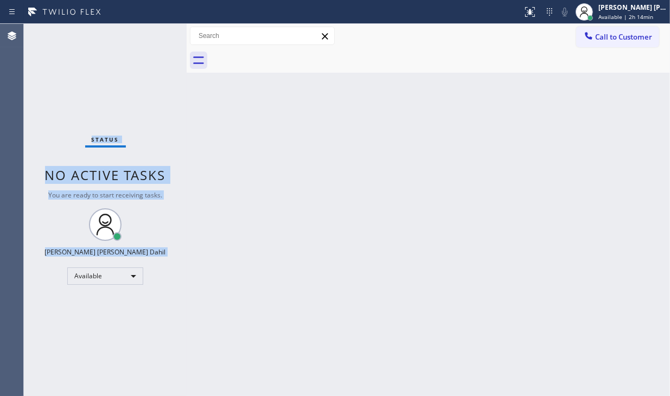
drag, startPoint x: 641, startPoint y: 4, endPoint x: 622, endPoint y: 41, distance: 41.2
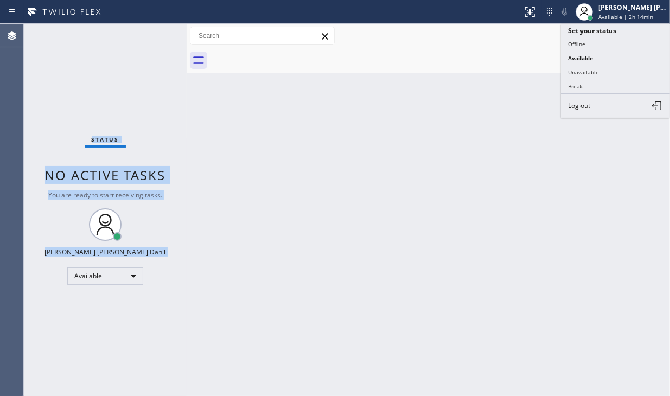
drag, startPoint x: 602, startPoint y: 68, endPoint x: 622, endPoint y: 27, distance: 45.9
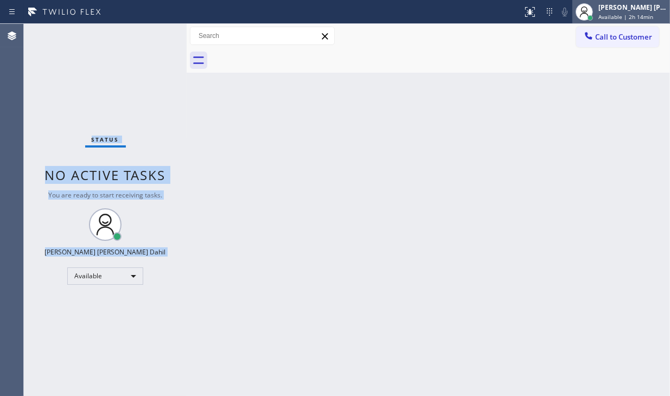
drag, startPoint x: 624, startPoint y: 16, endPoint x: 612, endPoint y: 43, distance: 29.6
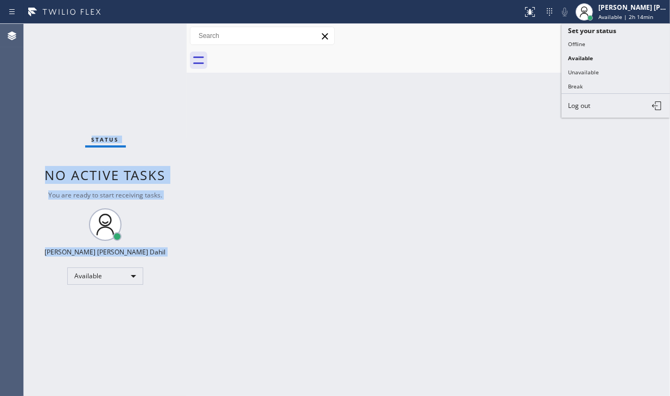
drag, startPoint x: 610, startPoint y: 48, endPoint x: 614, endPoint y: 42, distance: 7.4
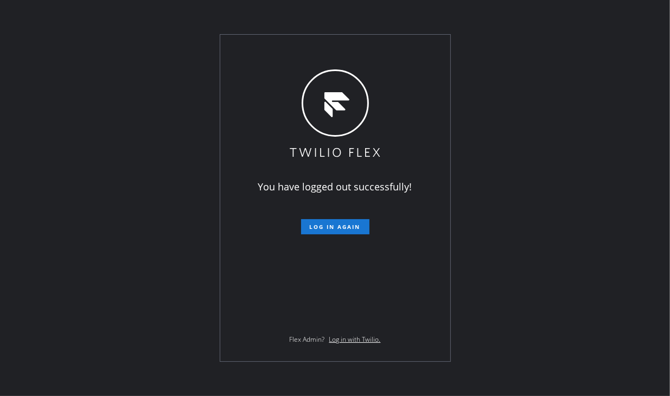
drag, startPoint x: 37, startPoint y: 197, endPoint x: 44, endPoint y: 162, distance: 36.1
